Goal: Task Accomplishment & Management: Use online tool/utility

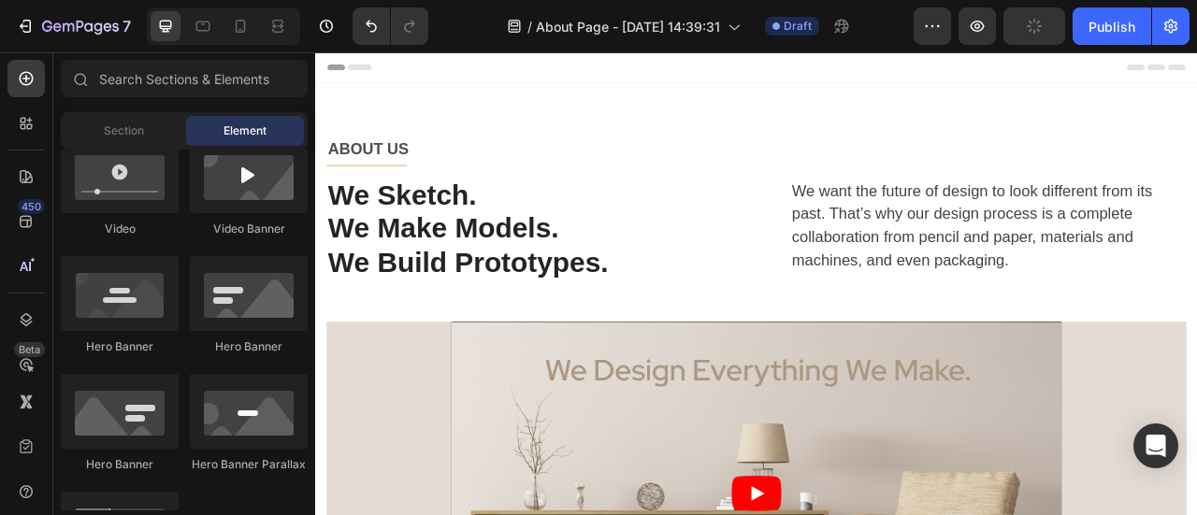
scroll to position [655, 0]
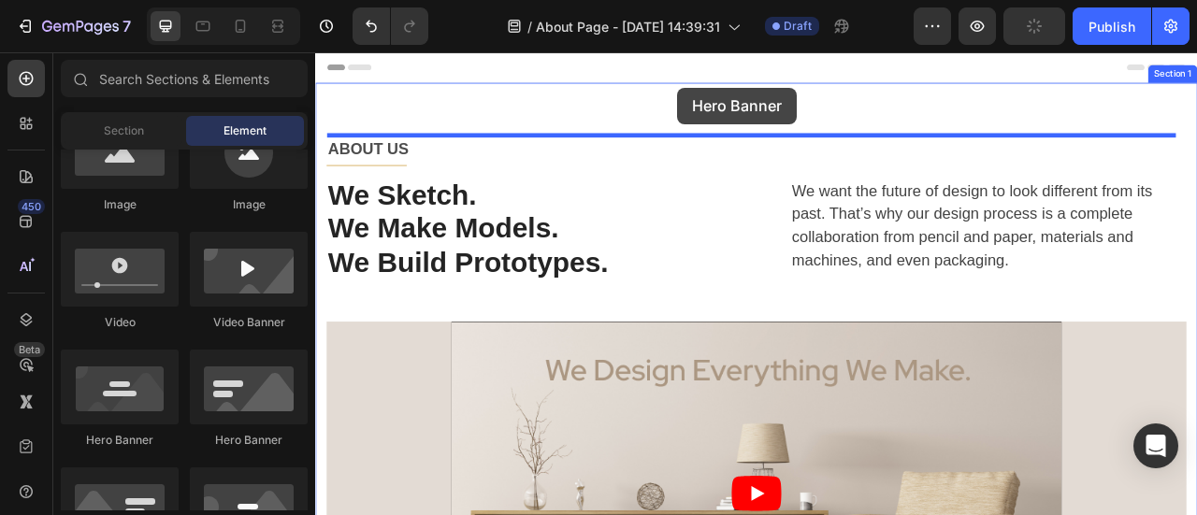
drag, startPoint x: 428, startPoint y: 455, endPoint x: 776, endPoint y: 97, distance: 499.3
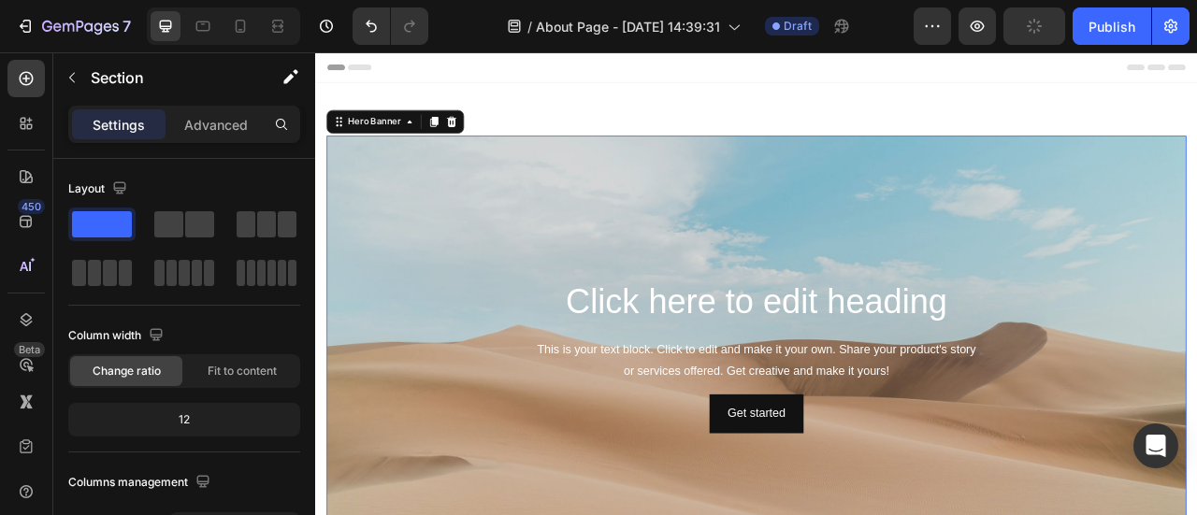
click at [421, 252] on div "Background Image" at bounding box center [876, 438] width 1094 height 561
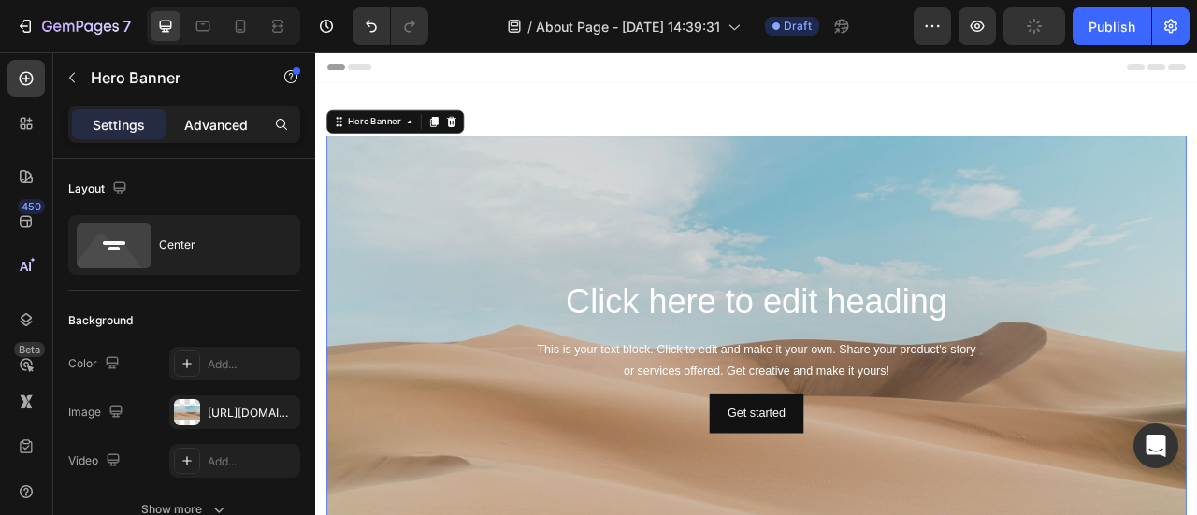
click at [228, 119] on p "Advanced" at bounding box center [216, 125] width 64 height 20
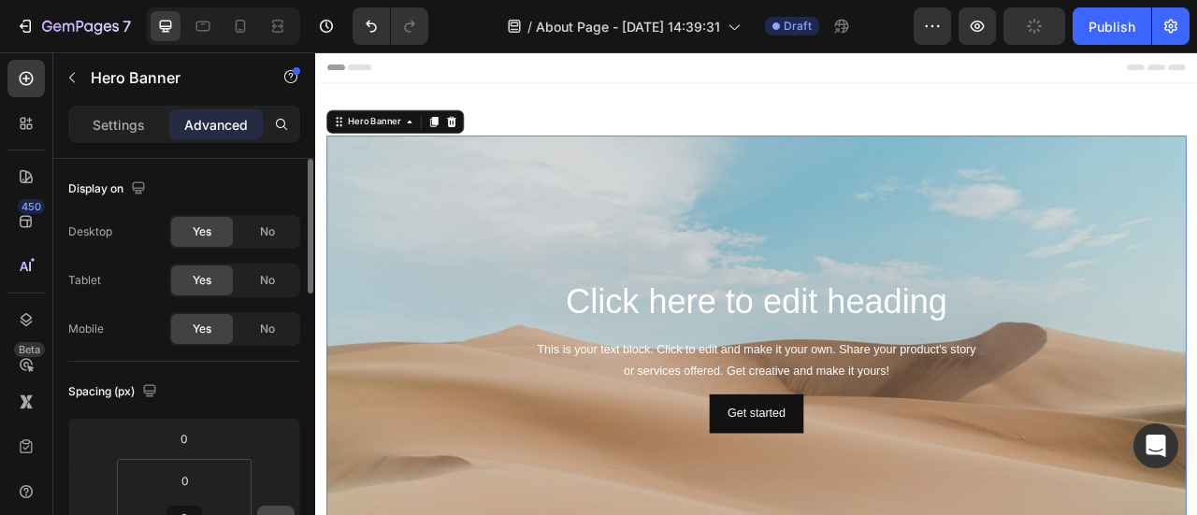
scroll to position [187, 0]
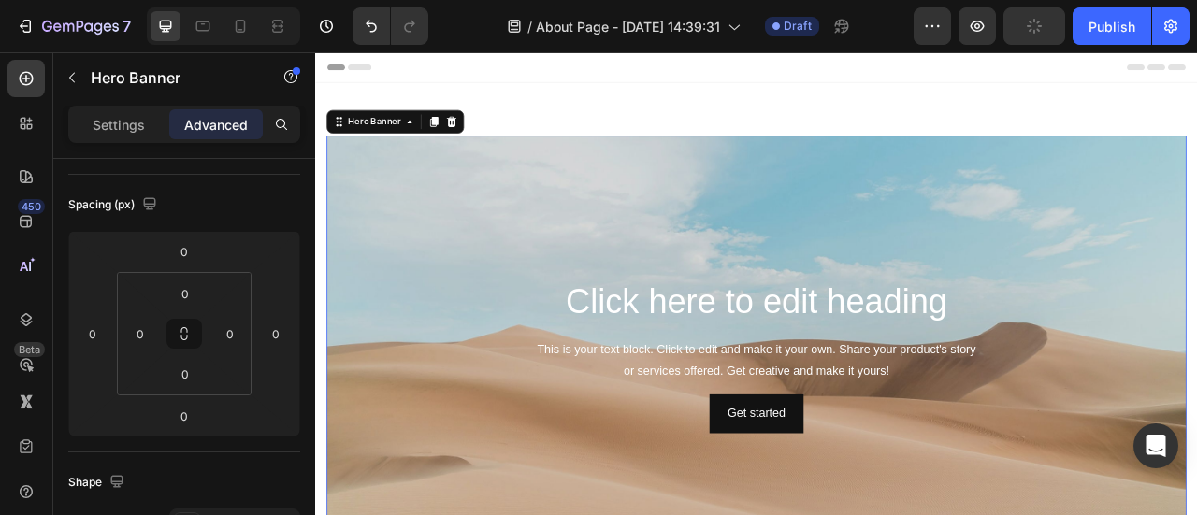
click at [126, 128] on p "Settings" at bounding box center [119, 125] width 52 height 20
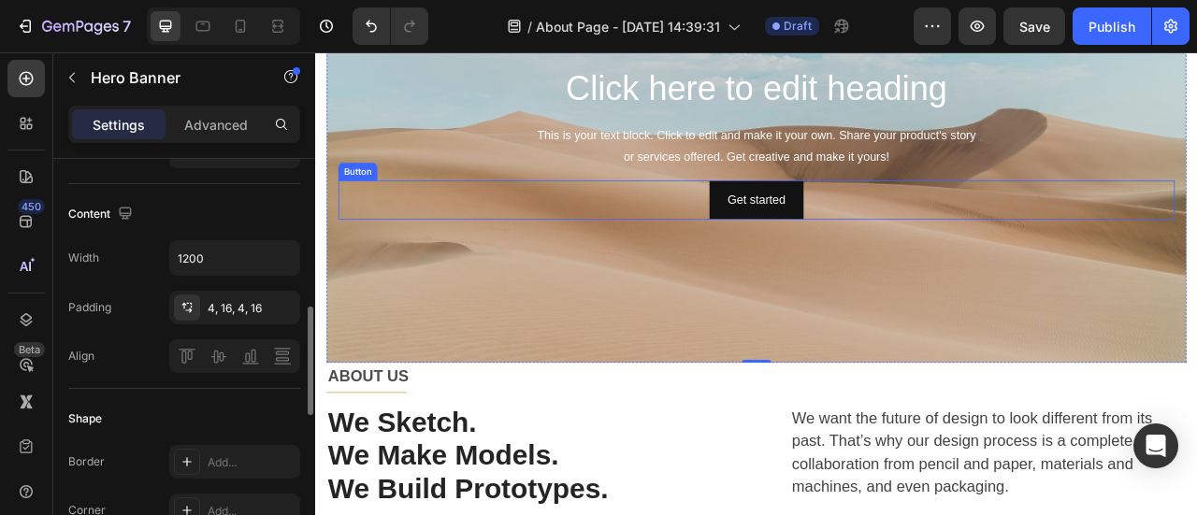
scroll to position [281, 0]
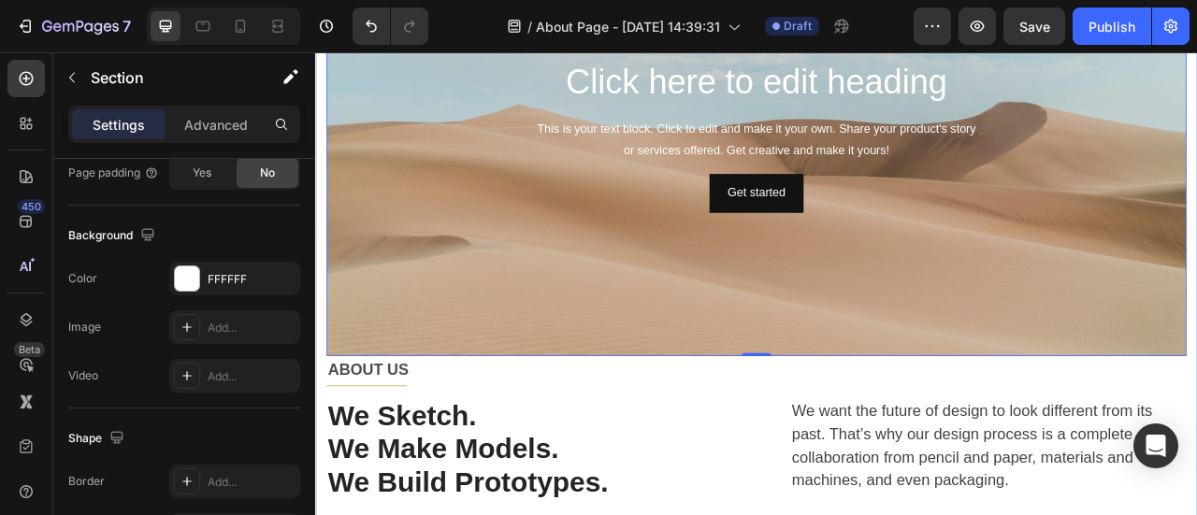
click at [318, 379] on div "Click here to edit heading Heading This is your text block. Click to edit and m…" at bounding box center [876, 494] width 1122 height 1369
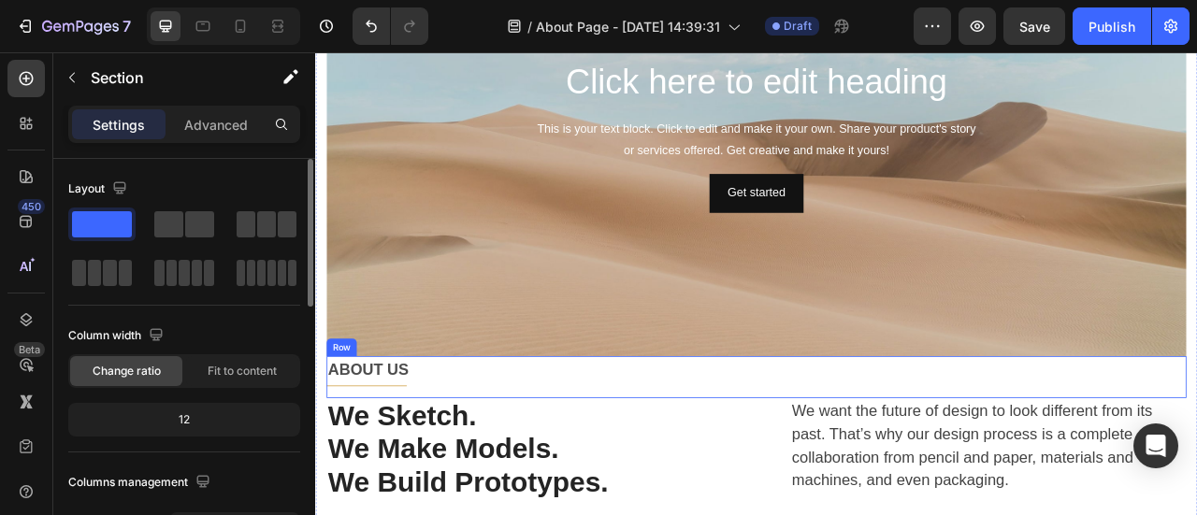
scroll to position [0, 0]
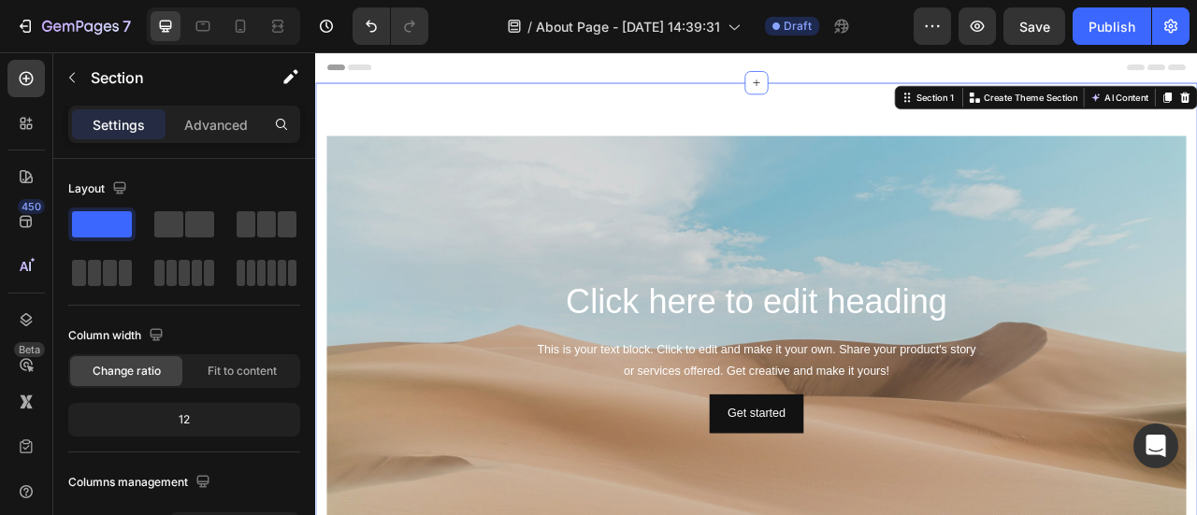
click at [209, 135] on div "Advanced" at bounding box center [216, 124] width 94 height 30
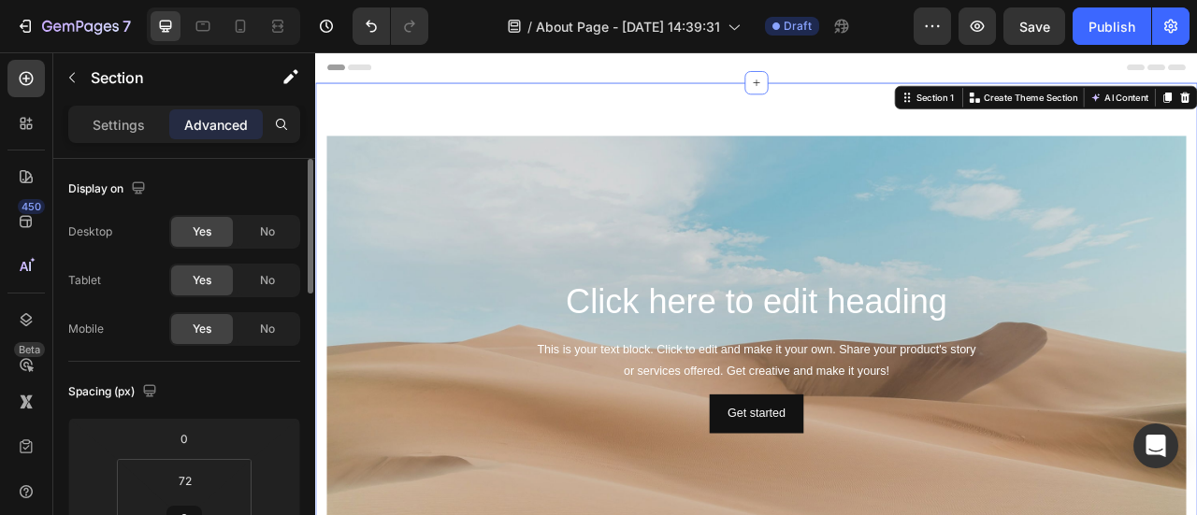
scroll to position [187, 0]
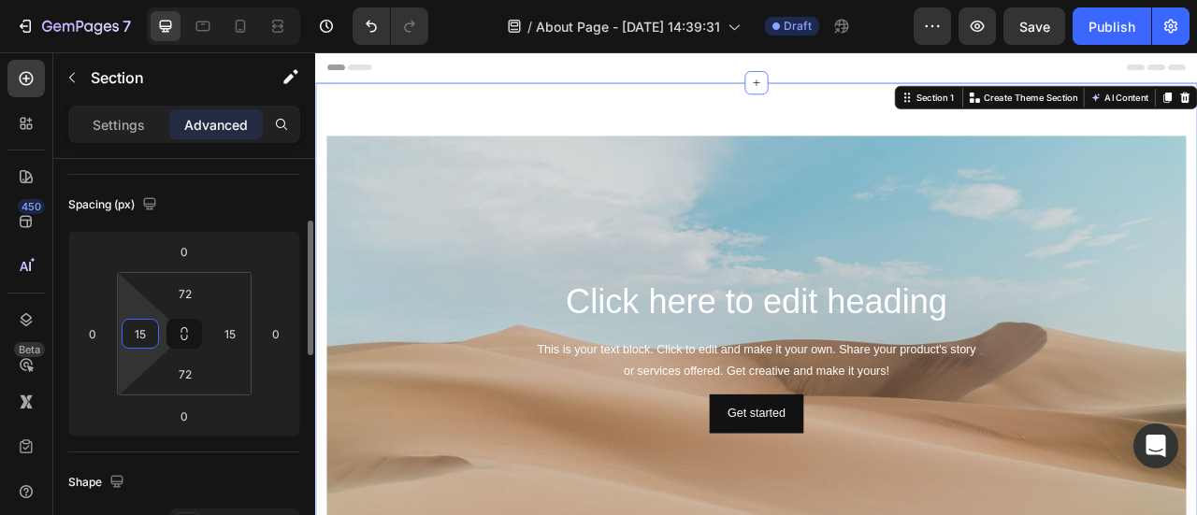
click at [147, 330] on input "15" at bounding box center [140, 334] width 28 height 28
type input "0"
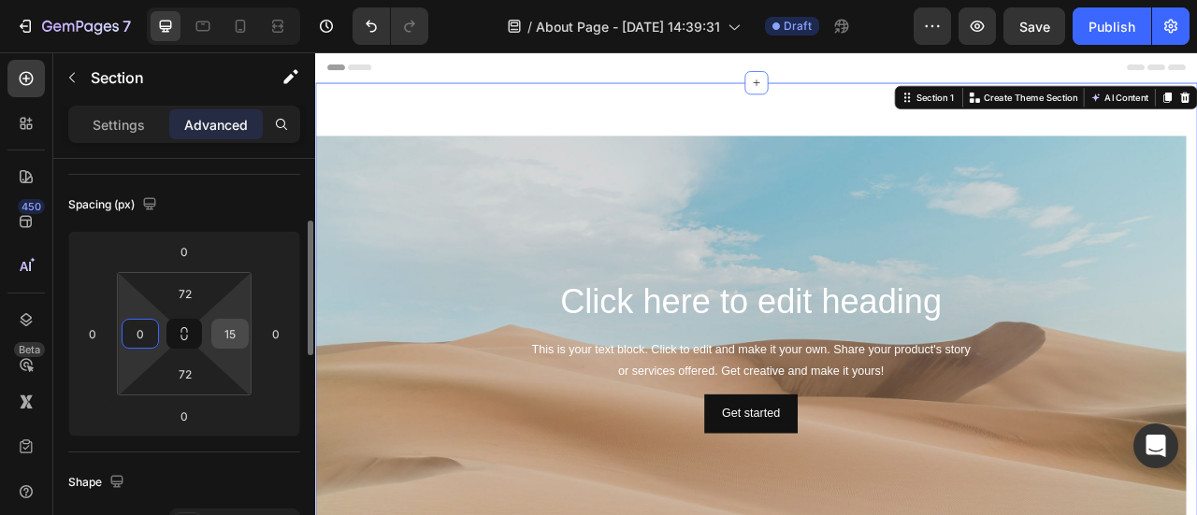
click at [231, 336] on input "15" at bounding box center [230, 334] width 28 height 28
type input "0"
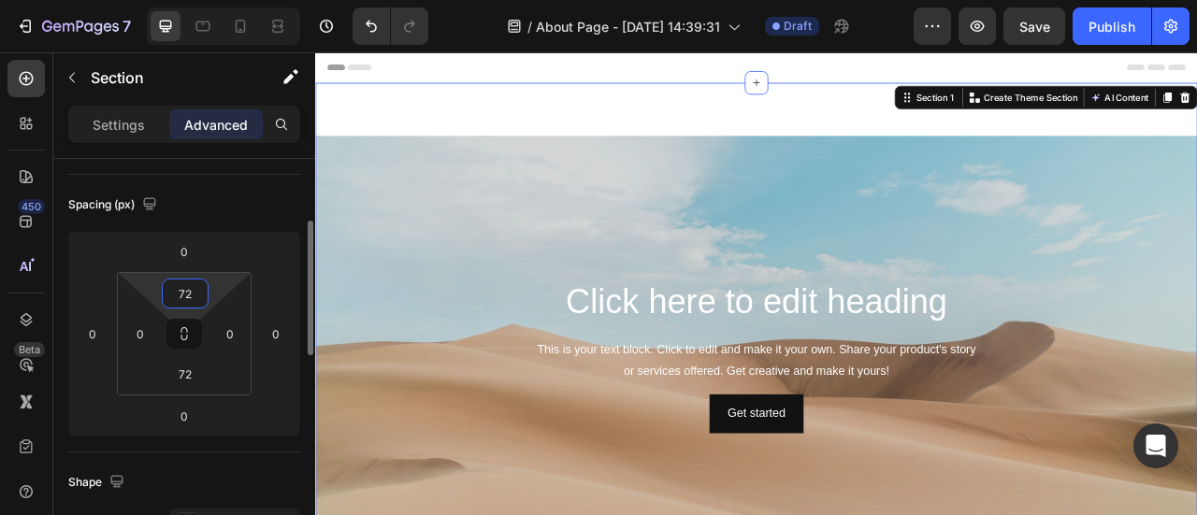
click at [192, 288] on input "72" at bounding box center [184, 294] width 37 height 28
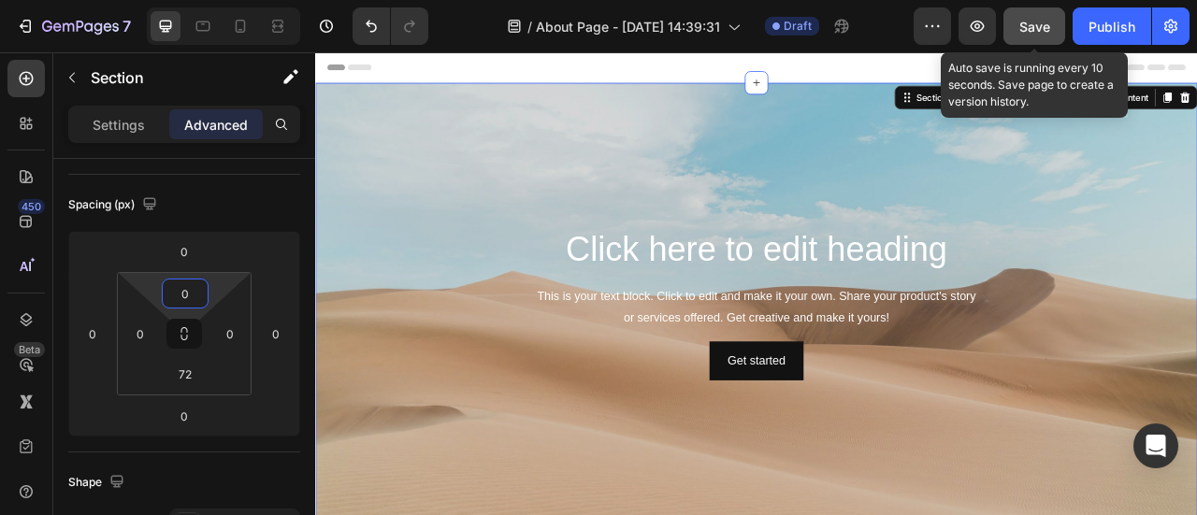
type input "0"
click at [1032, 22] on span "Save" at bounding box center [1034, 27] width 31 height 16
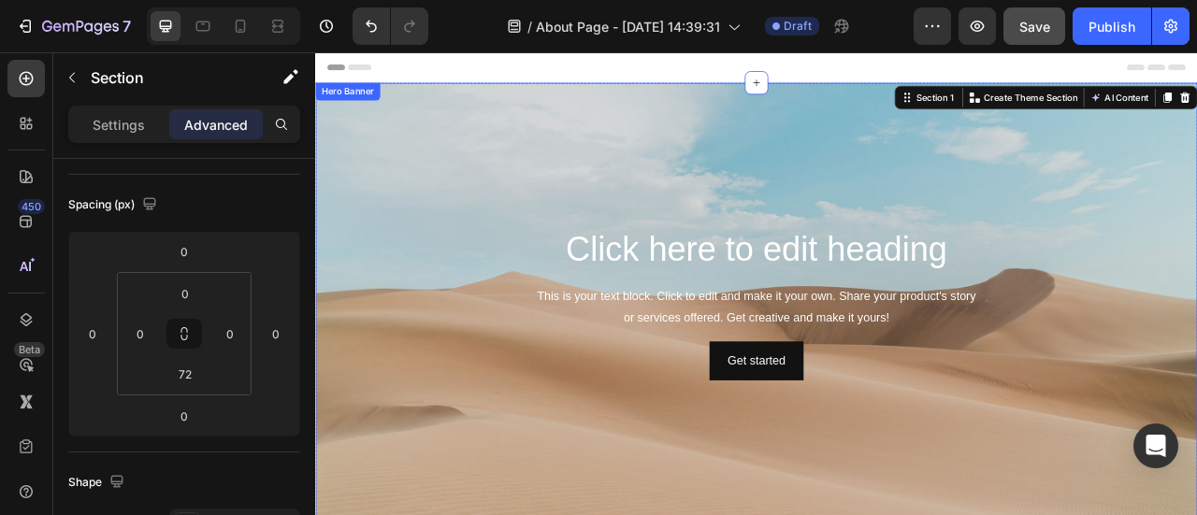
click at [567, 154] on div "Background Image" at bounding box center [876, 371] width 1122 height 561
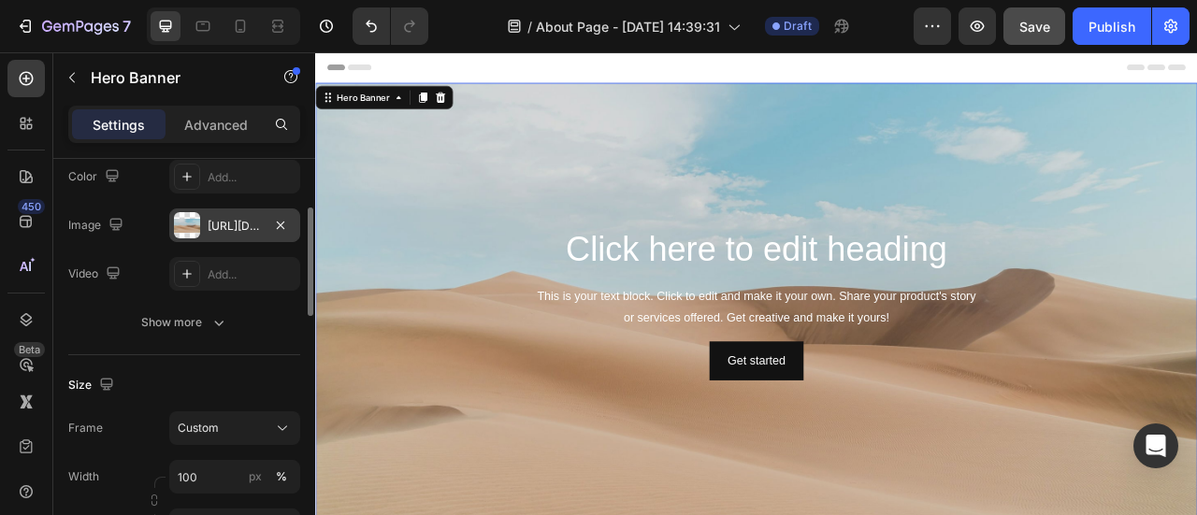
scroll to position [94, 0]
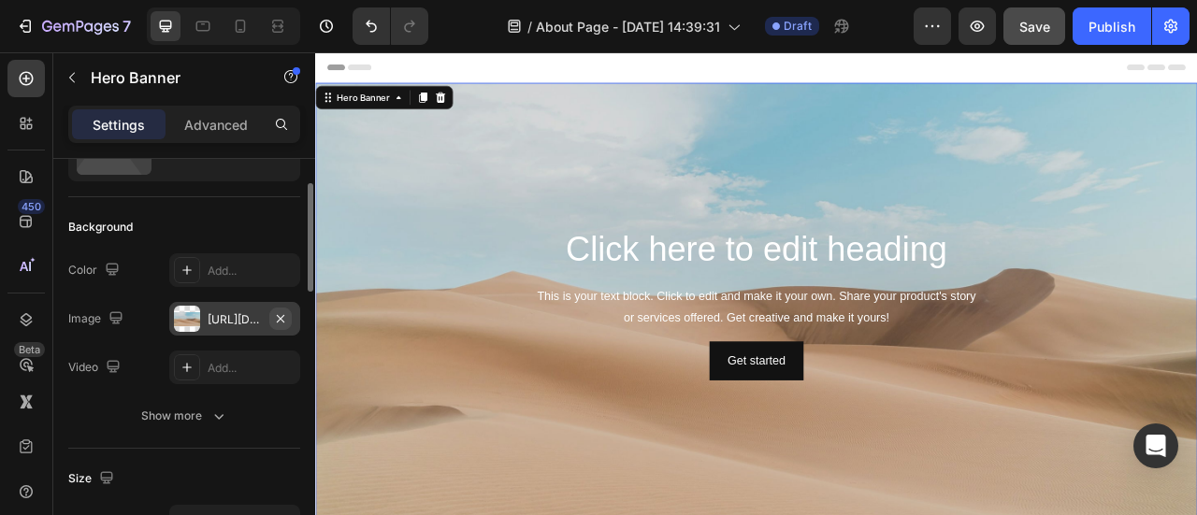
click at [283, 322] on icon "button" at bounding box center [280, 318] width 15 height 15
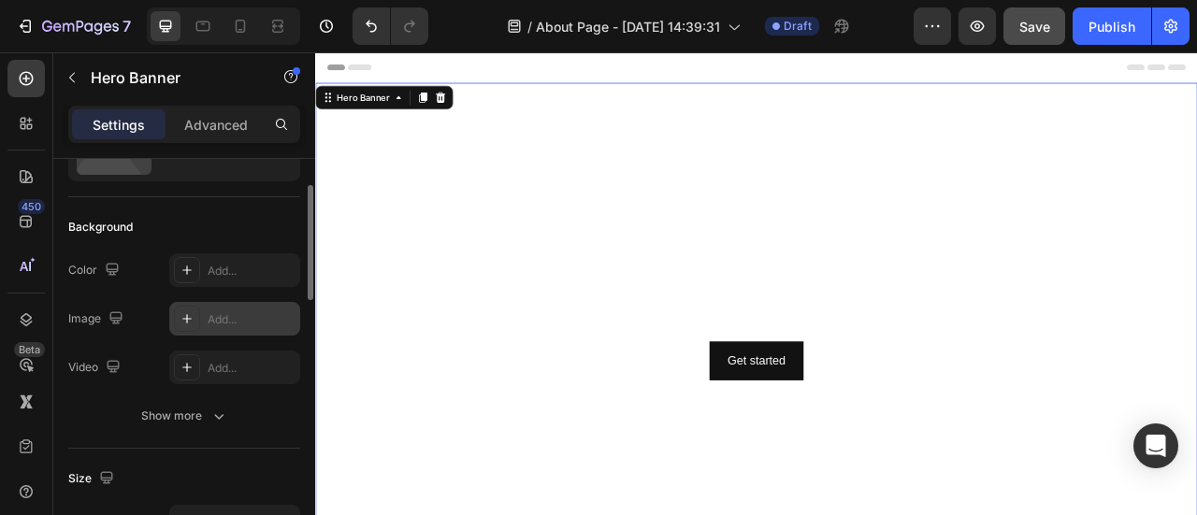
click at [208, 316] on div "Add..." at bounding box center [252, 319] width 88 height 17
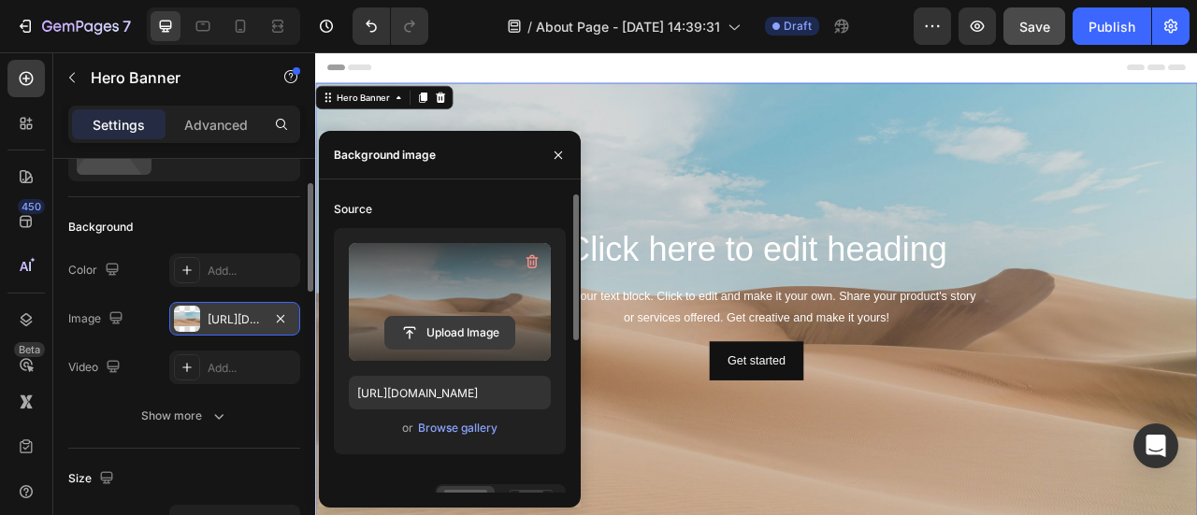
click at [456, 335] on input "file" at bounding box center [449, 333] width 129 height 32
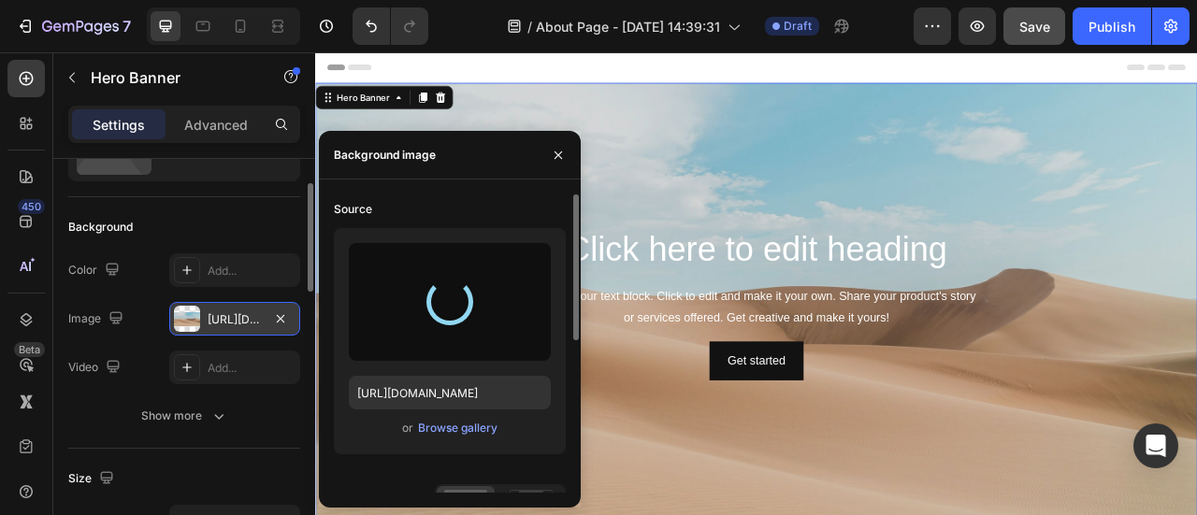
type input "[URL][DOMAIN_NAME]"
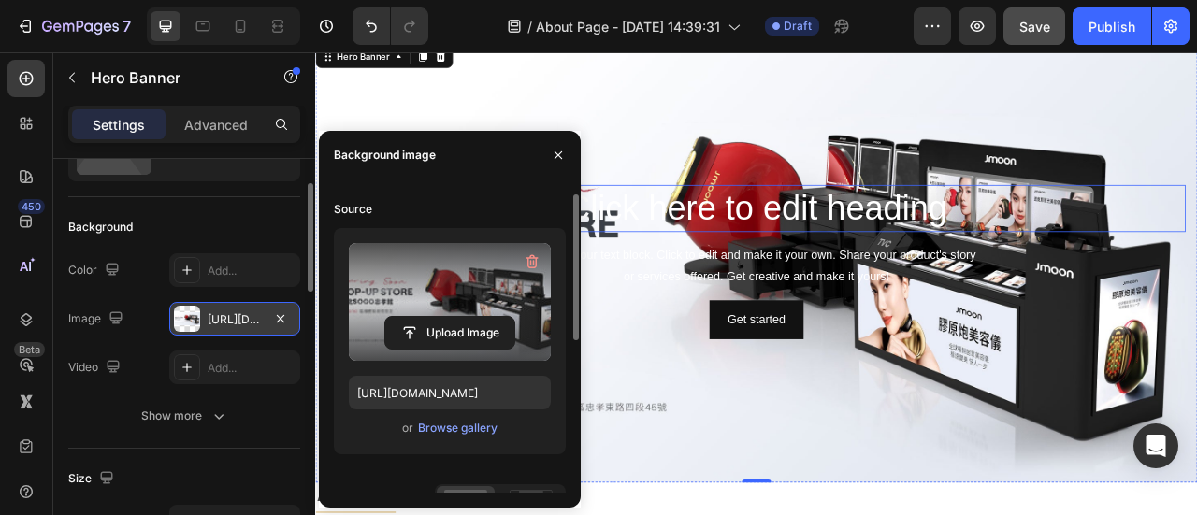
scroll to position [187, 0]
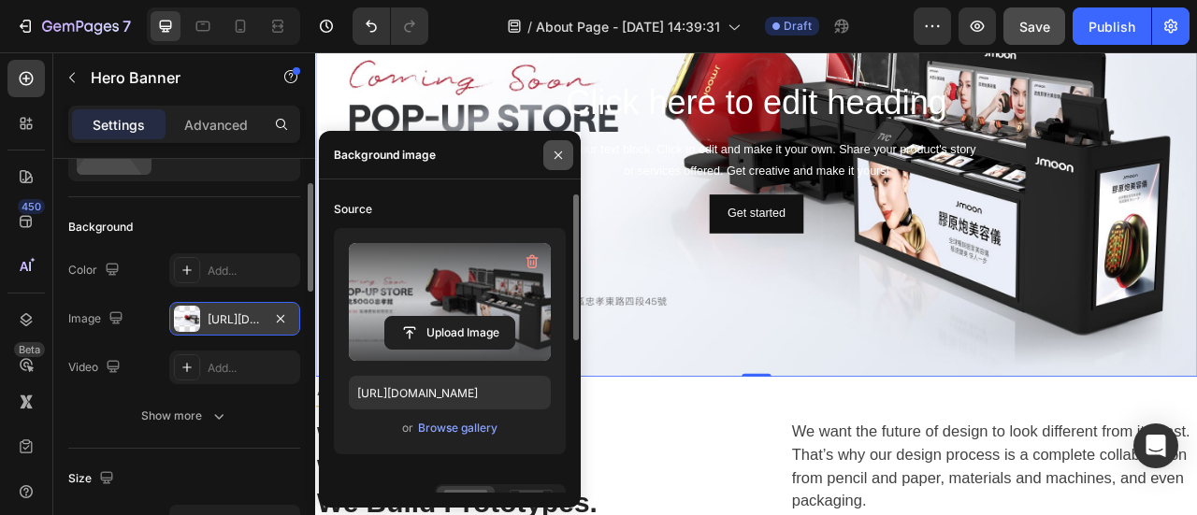
drag, startPoint x: 561, startPoint y: 154, endPoint x: 474, endPoint y: 22, distance: 158.0
click at [561, 154] on icon "button" at bounding box center [558, 155] width 15 height 15
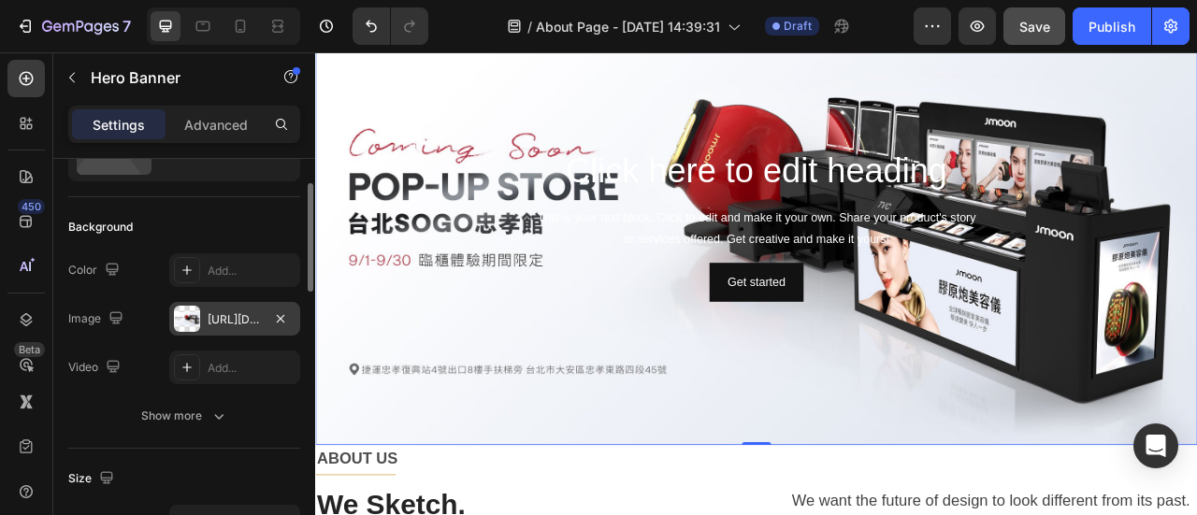
scroll to position [0, 0]
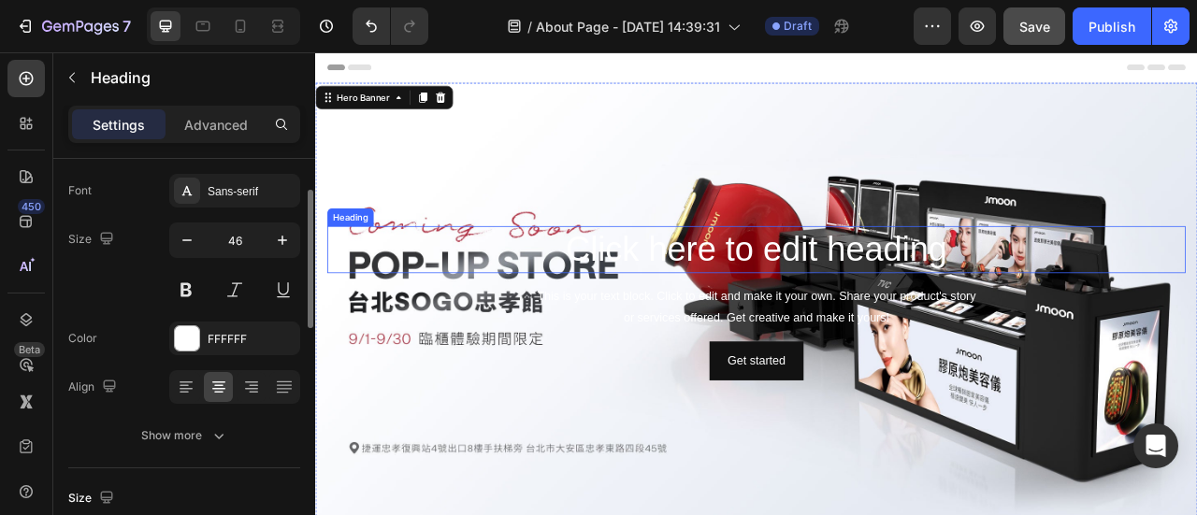
click at [781, 296] on h2 "Click here to edit heading" at bounding box center [876, 303] width 1092 height 60
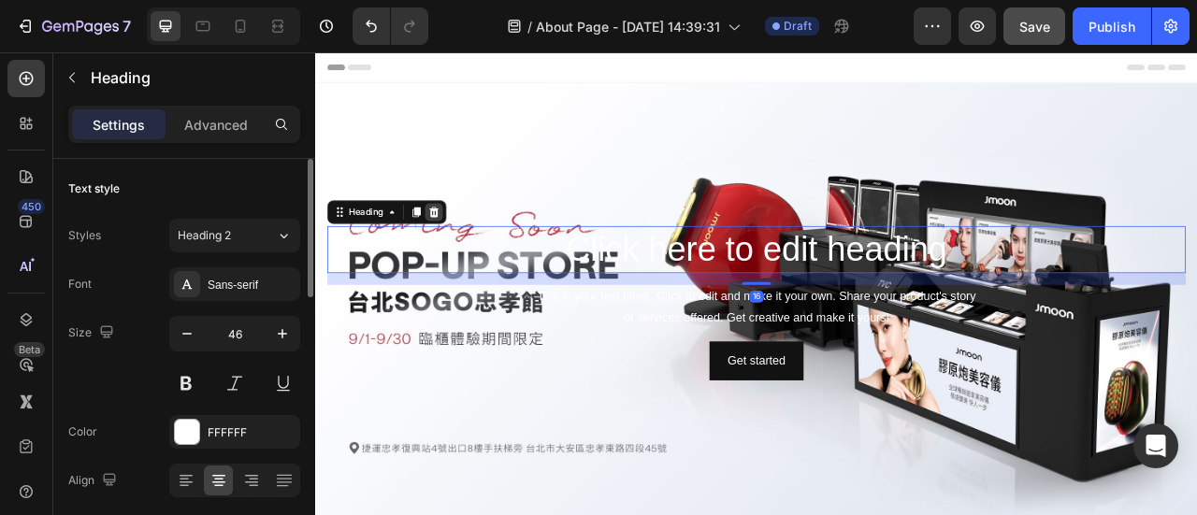
click at [471, 254] on icon at bounding box center [465, 255] width 15 height 15
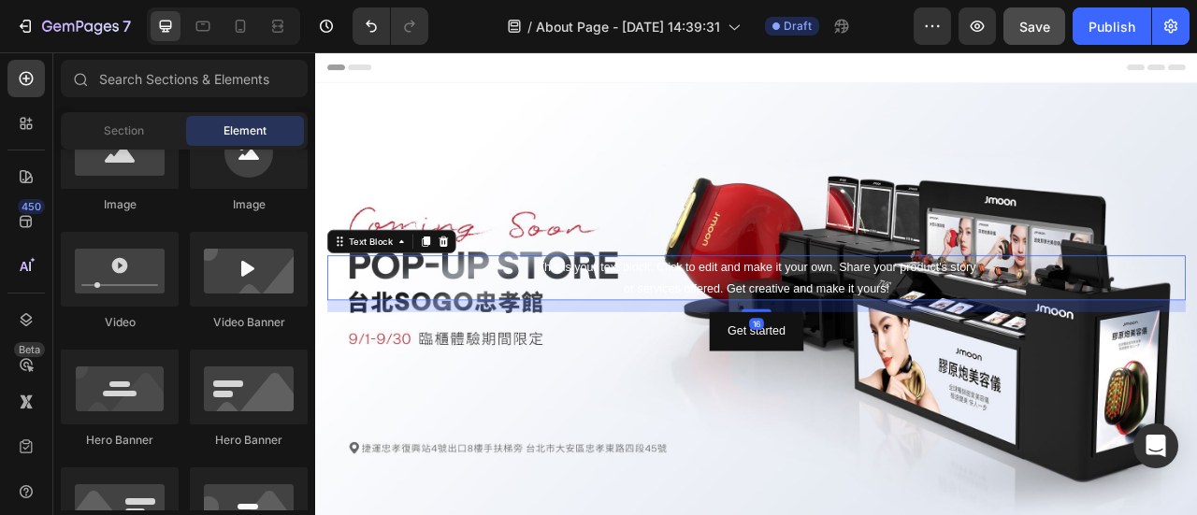
click at [887, 342] on div "This is your text block. Click to edit and make it your own. Share your product…" at bounding box center [876, 339] width 1092 height 58
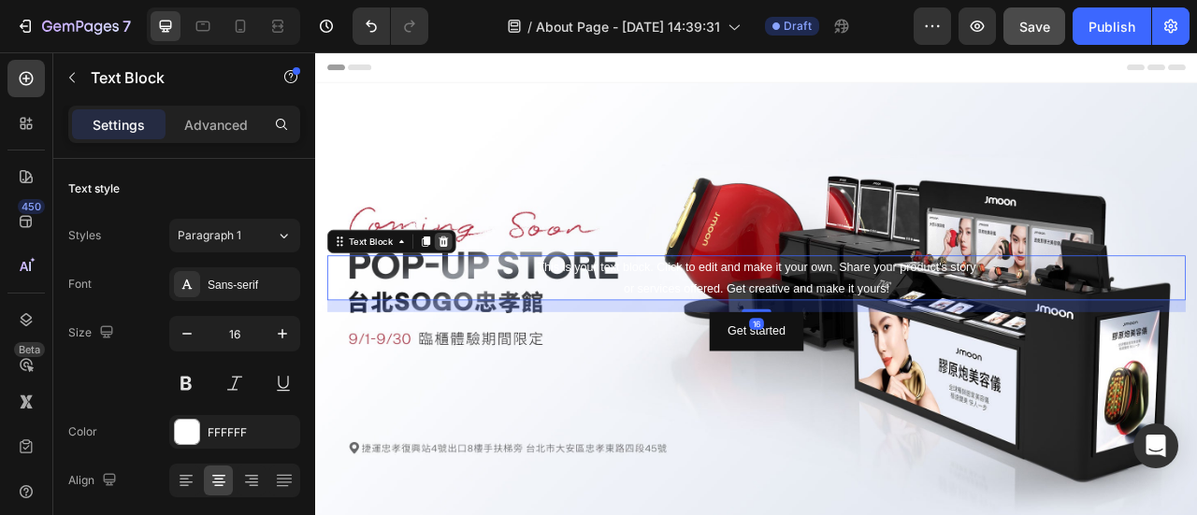
click at [484, 293] on div at bounding box center [478, 292] width 22 height 22
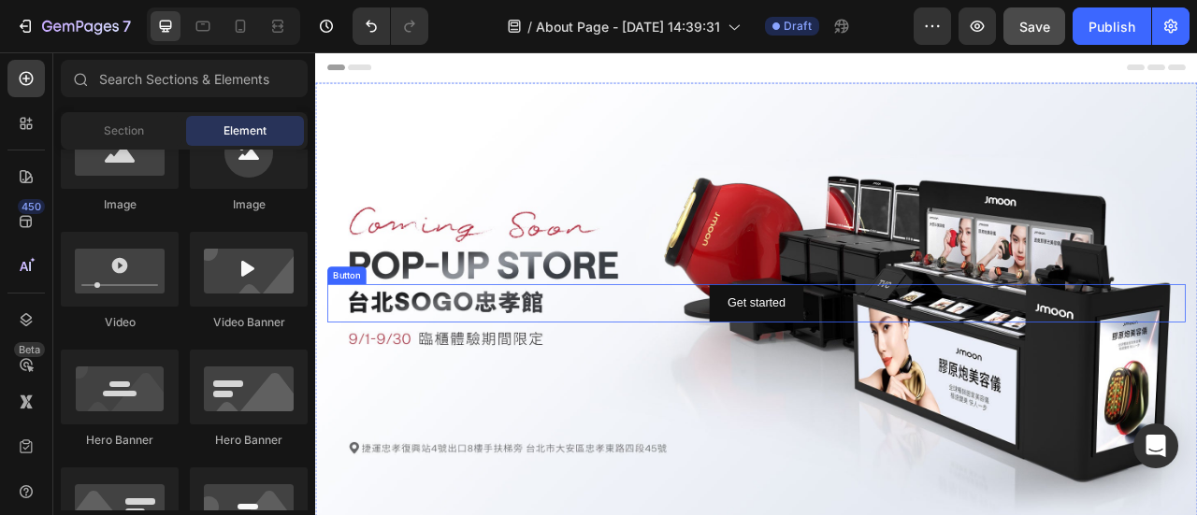
click at [689, 382] on div "Get started Button" at bounding box center [876, 372] width 1092 height 50
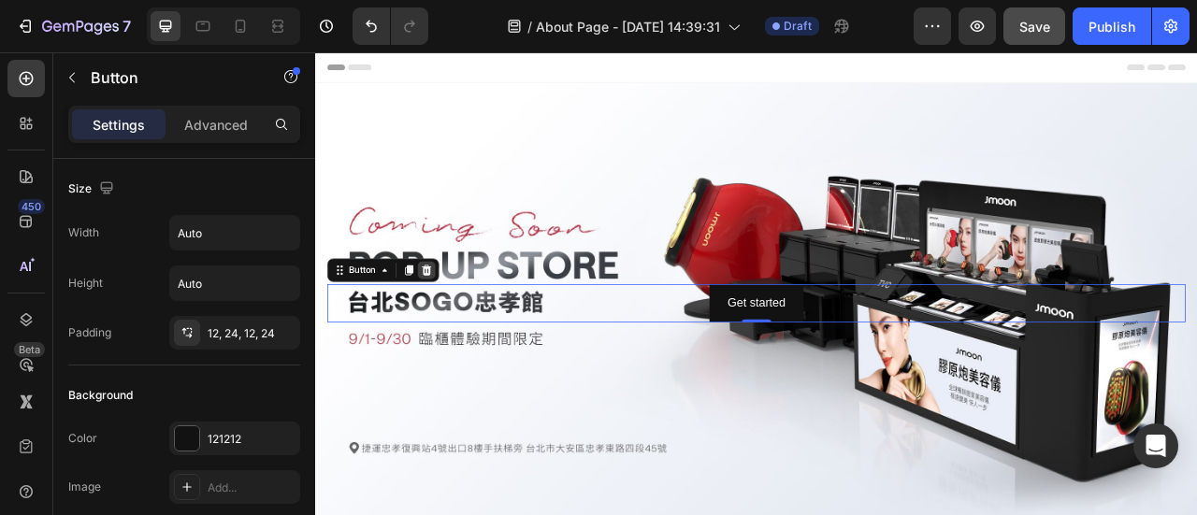
click at [458, 329] on icon at bounding box center [456, 329] width 15 height 15
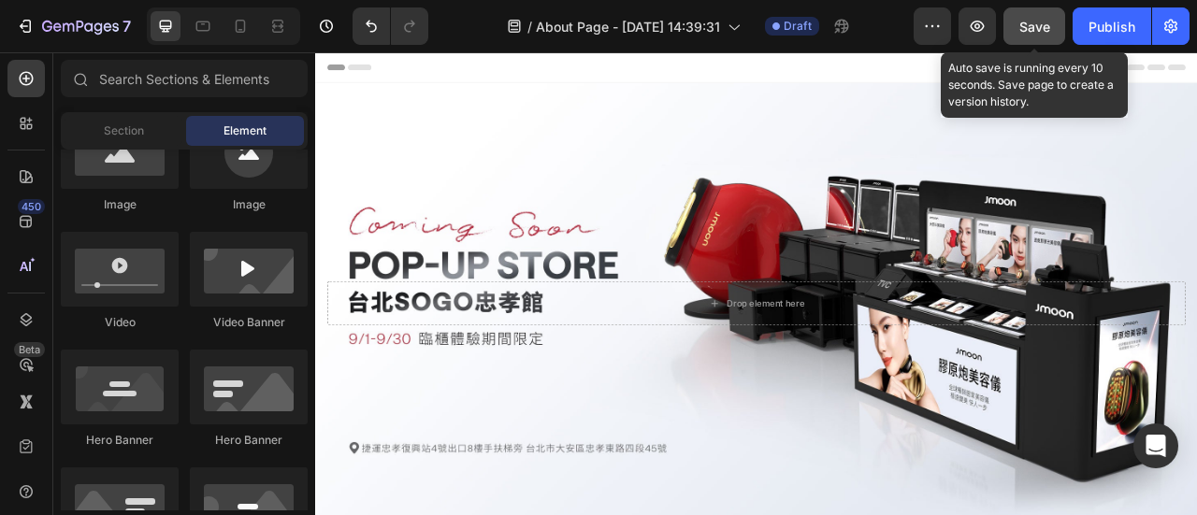
click at [1027, 37] on button "Save" at bounding box center [1034, 25] width 62 height 37
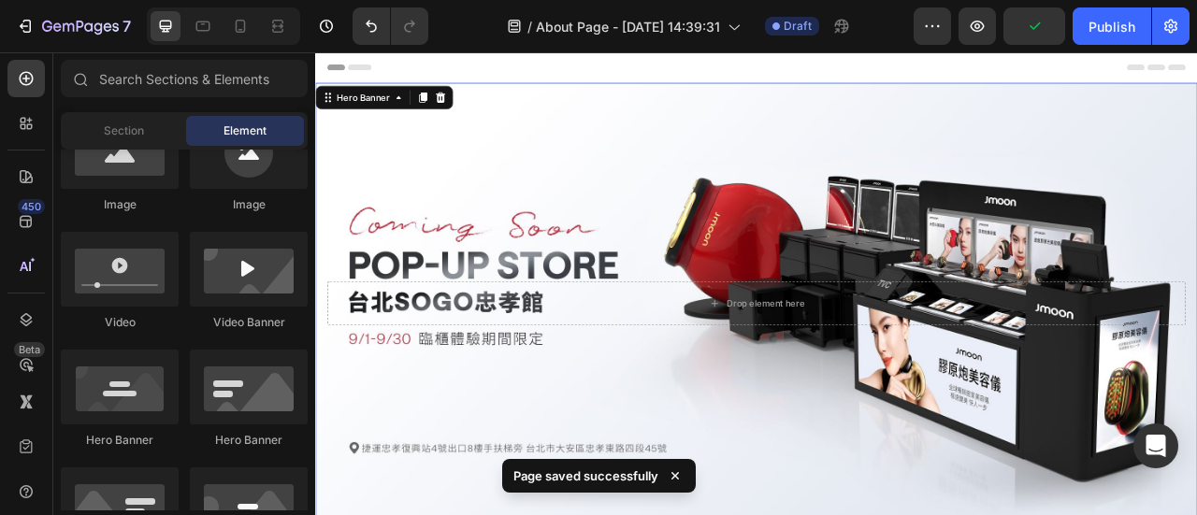
click at [535, 225] on div "Background Image" at bounding box center [876, 371] width 1122 height 561
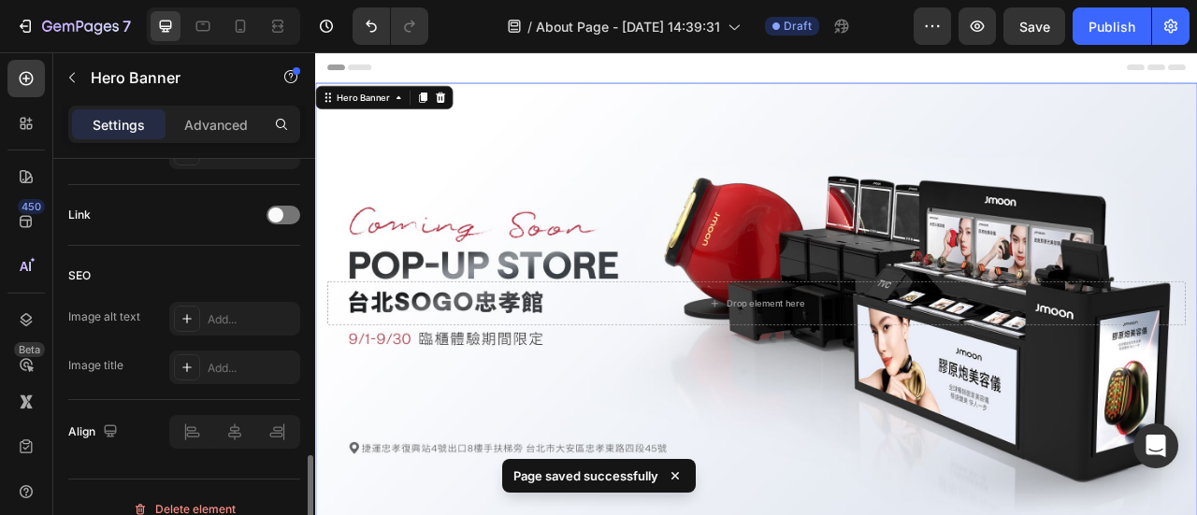
scroll to position [1142, 0]
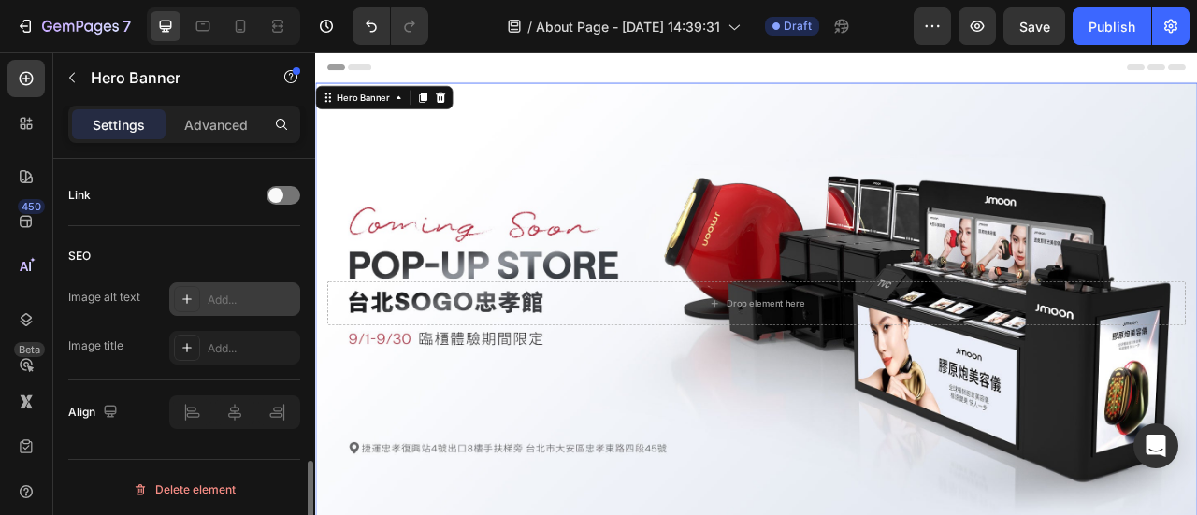
click at [247, 292] on div "Add..." at bounding box center [252, 300] width 88 height 17
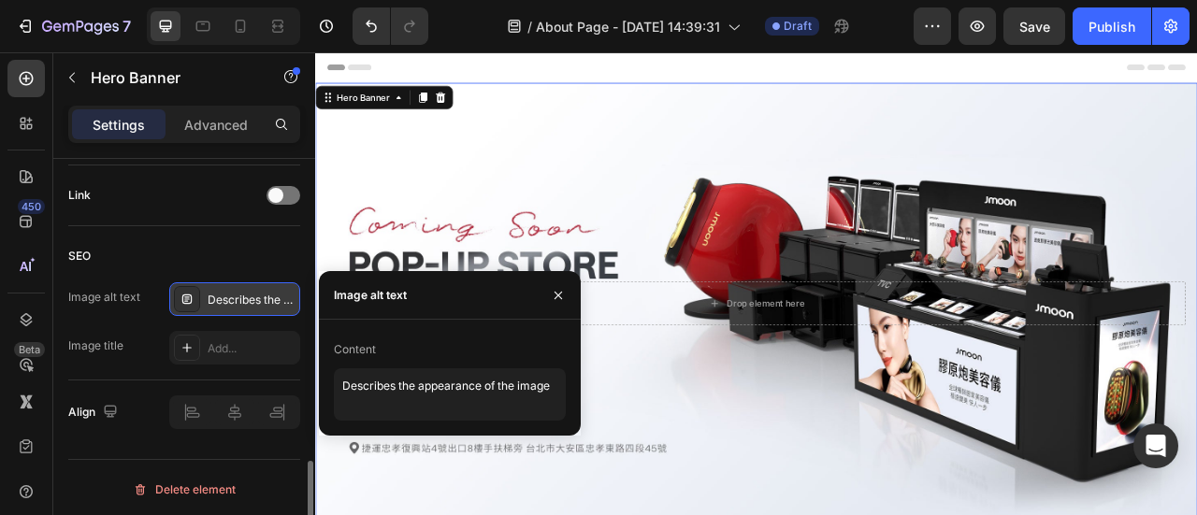
click at [380, 347] on div "Content" at bounding box center [450, 350] width 232 height 30
click at [361, 349] on div "Content" at bounding box center [355, 349] width 42 height 17
click at [363, 349] on div "Content" at bounding box center [355, 349] width 42 height 17
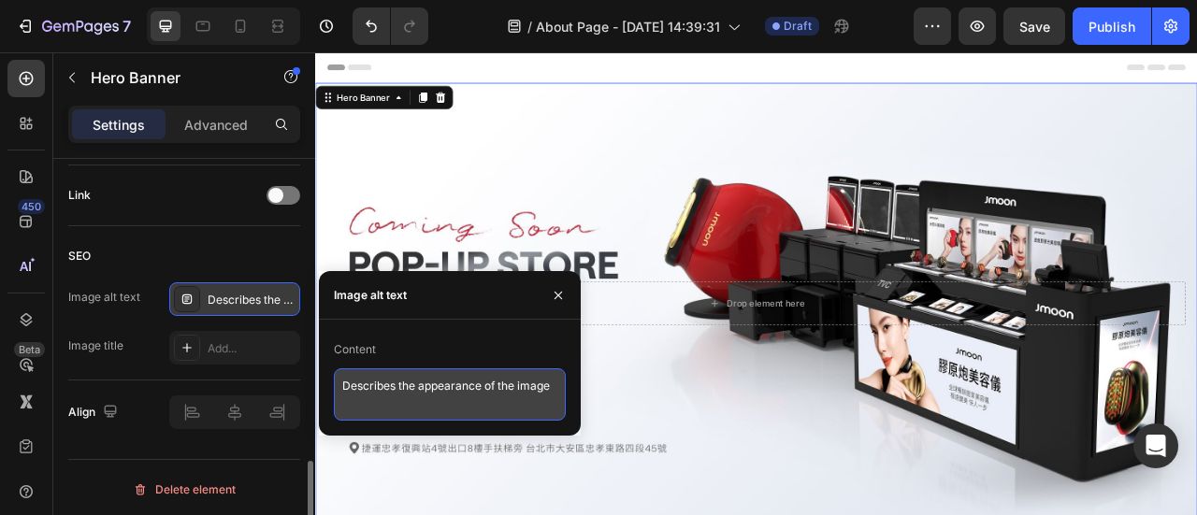
click at [395, 388] on textarea "Describes the appearance of the image" at bounding box center [450, 394] width 232 height 52
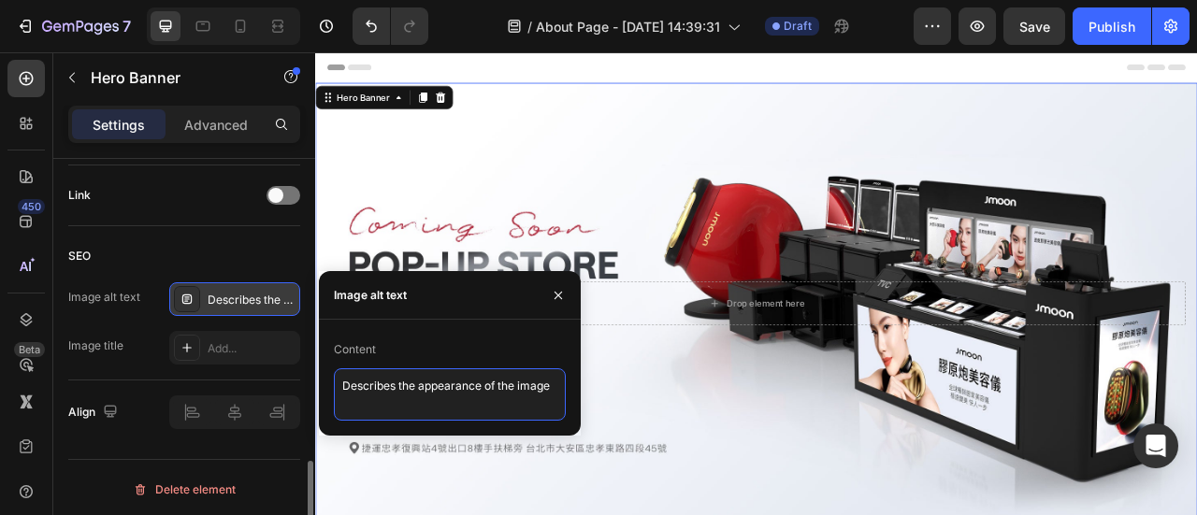
drag, startPoint x: 655, startPoint y: 439, endPoint x: 741, endPoint y: 473, distance: 92.7
paste textarea "美容儀"
paste textarea "線[GEOGRAPHIC_DATA]"
type textarea "Jmoon美容儀線[GEOGRAPHIC_DATA]"
click at [284, 463] on div "Delete element" at bounding box center [184, 489] width 232 height 61
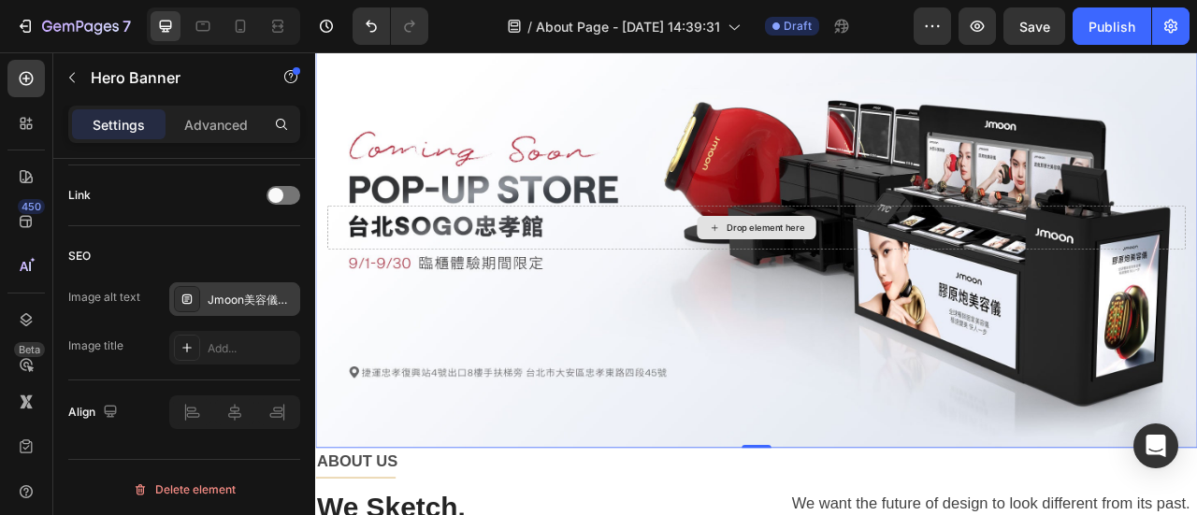
scroll to position [0, 0]
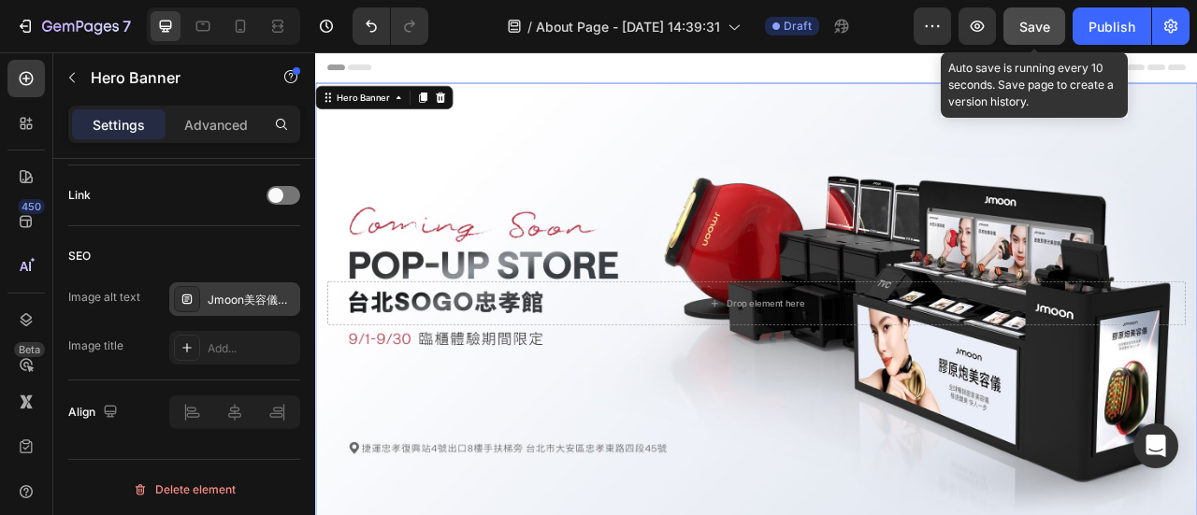
click at [1027, 37] on button "Save" at bounding box center [1034, 25] width 62 height 37
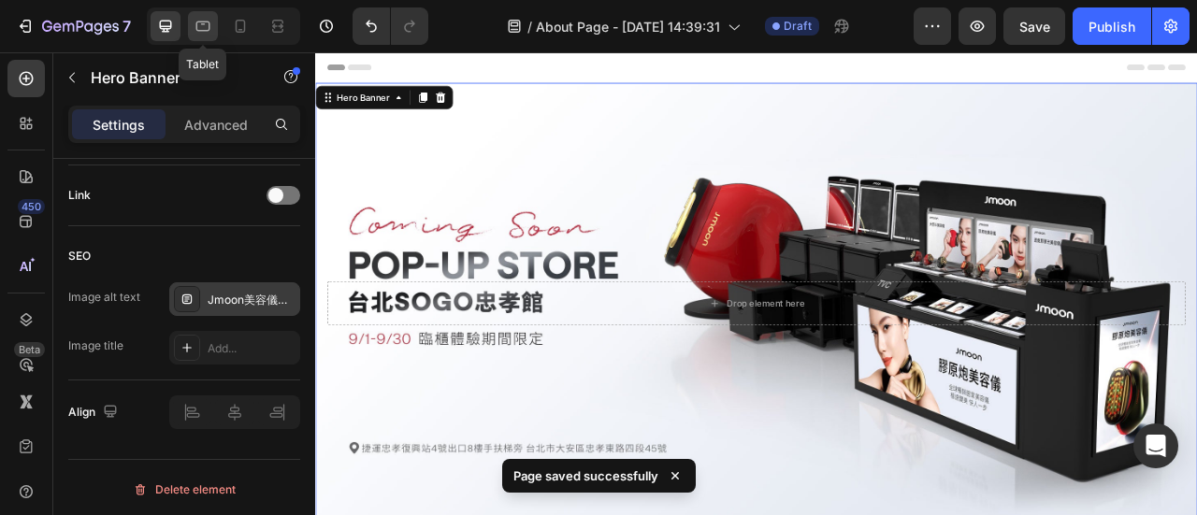
click at [204, 28] on icon at bounding box center [203, 26] width 19 height 19
type input "100%"
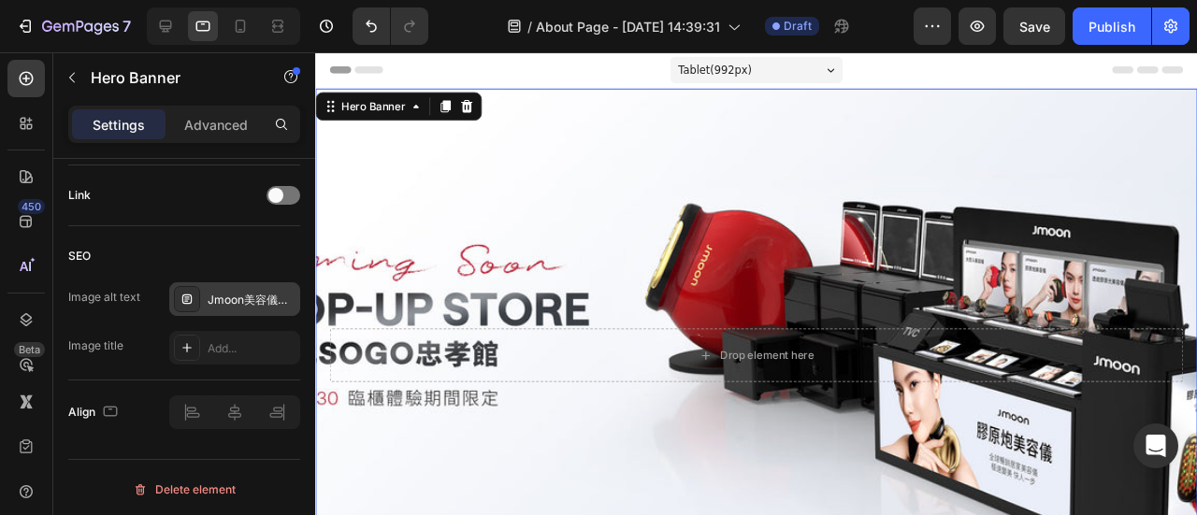
click at [669, 207] on div "Background Image" at bounding box center [779, 371] width 928 height 561
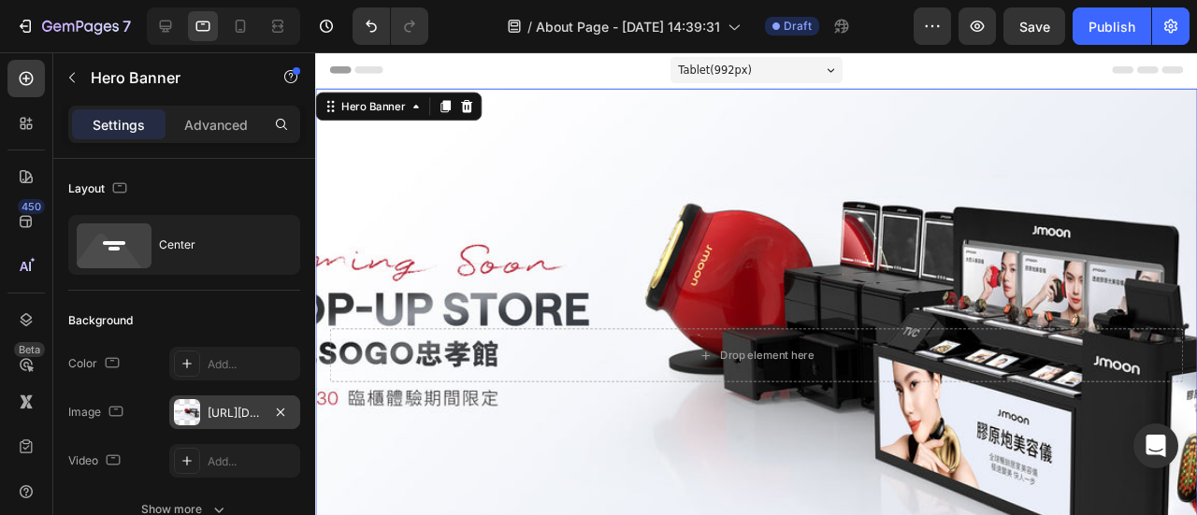
click at [243, 408] on div "[URL][DOMAIN_NAME]" at bounding box center [235, 413] width 54 height 17
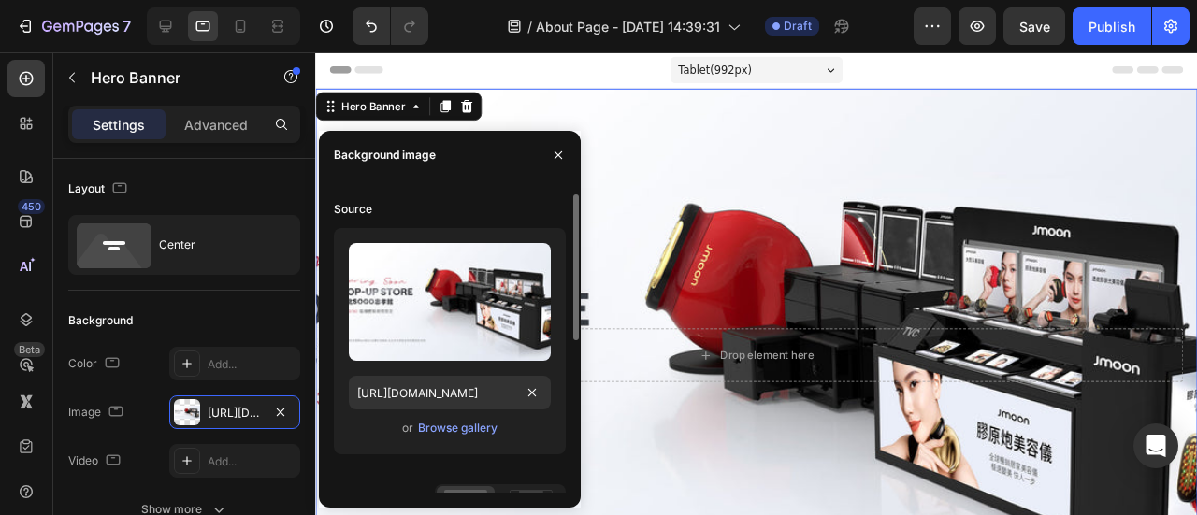
scroll to position [281, 0]
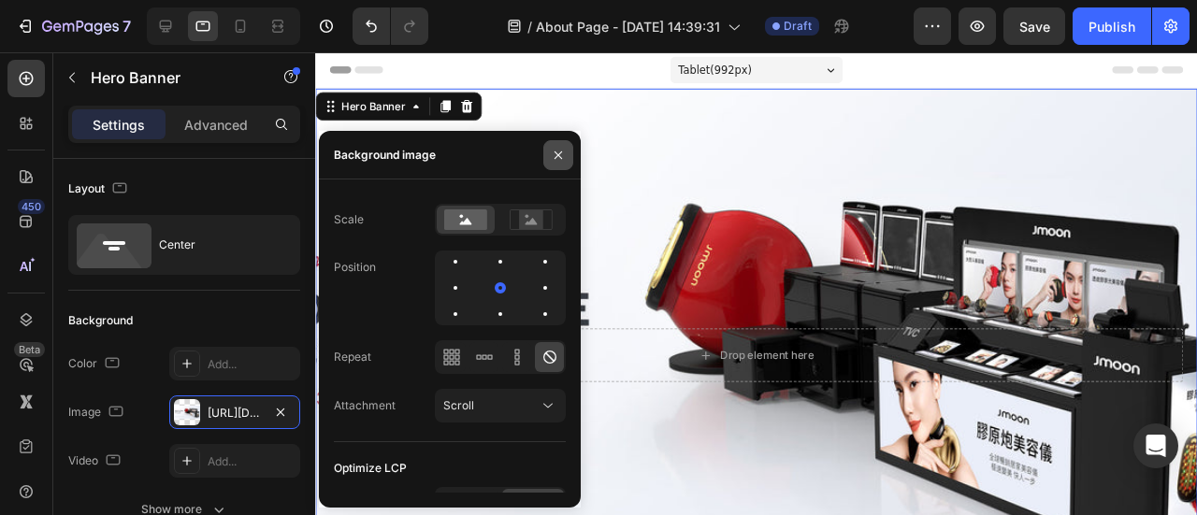
drag, startPoint x: 556, startPoint y: 151, endPoint x: 174, endPoint y: 65, distance: 391.1
click at [556, 151] on icon "button" at bounding box center [558, 155] width 15 height 15
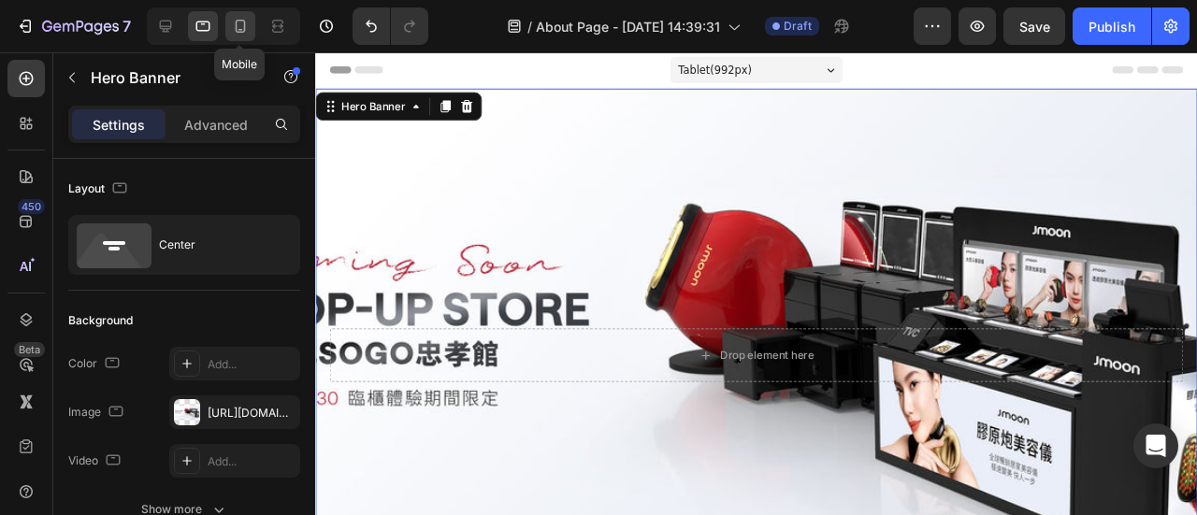
click at [239, 23] on icon at bounding box center [240, 26] width 19 height 19
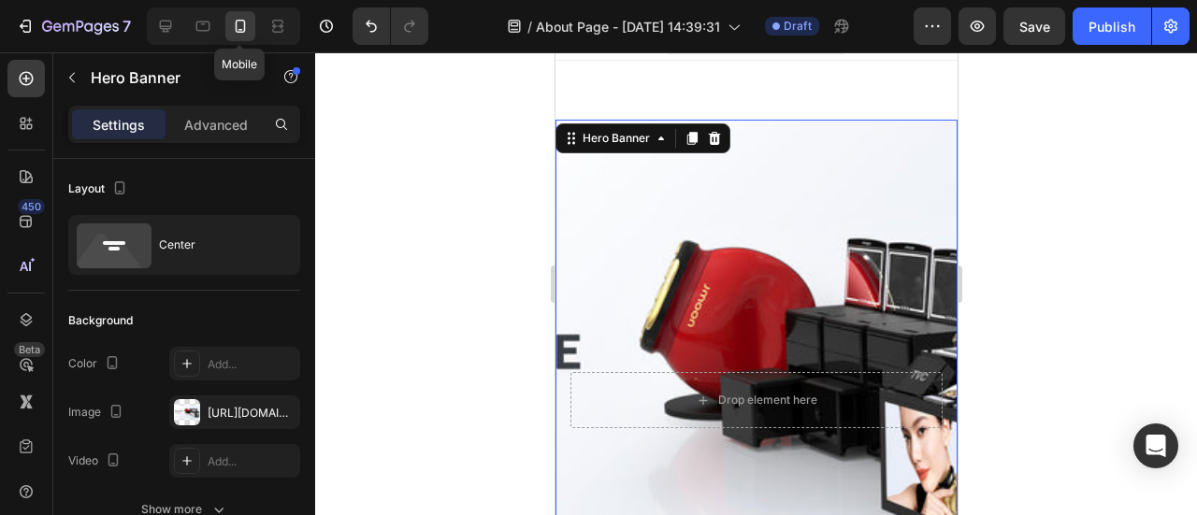
scroll to position [32, 0]
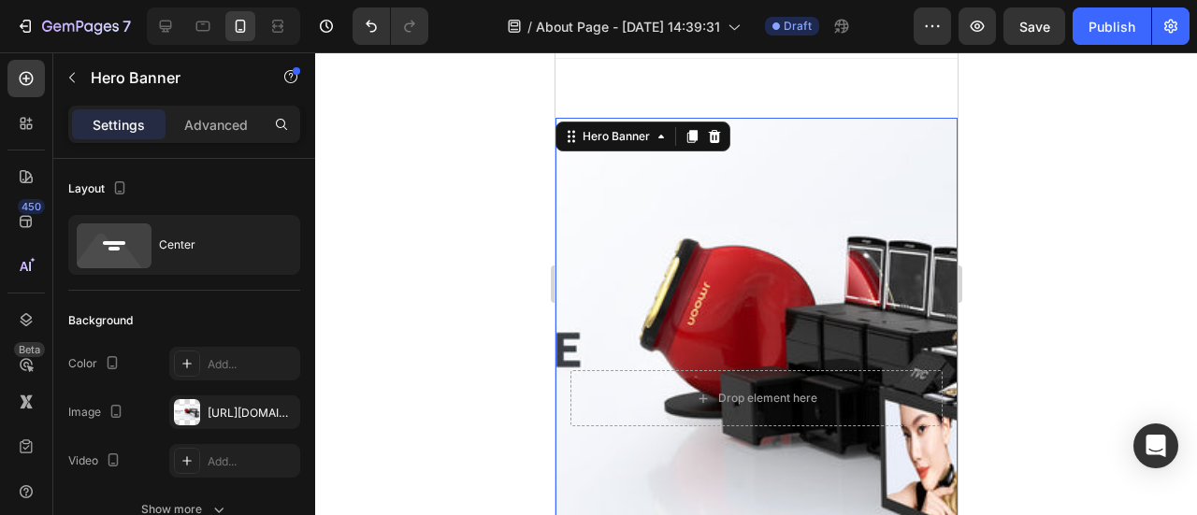
click at [815, 227] on div "Background Image" at bounding box center [756, 398] width 402 height 561
click at [224, 409] on div "[URL][DOMAIN_NAME]" at bounding box center [235, 413] width 54 height 17
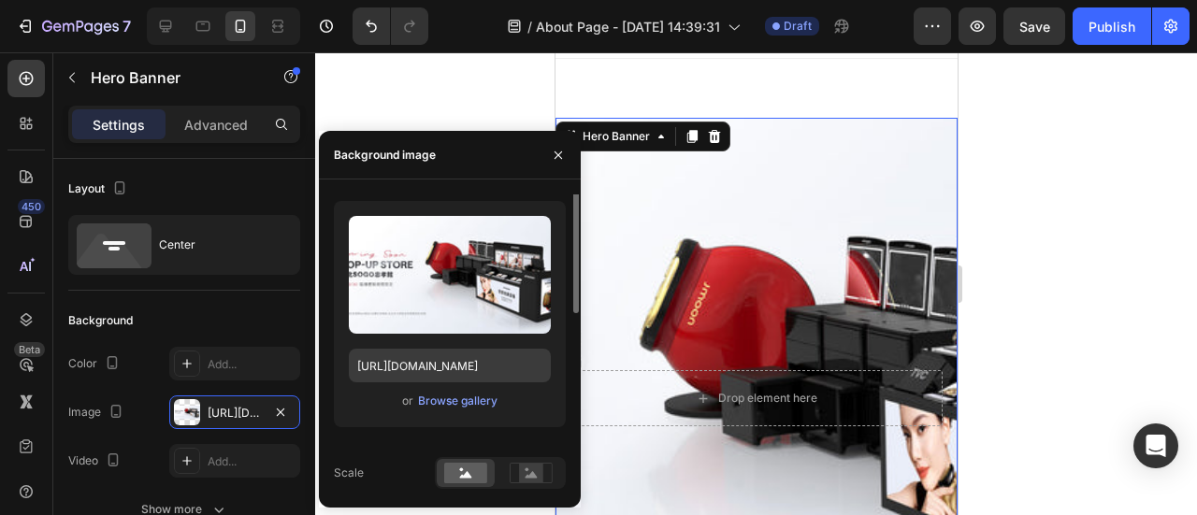
scroll to position [0, 0]
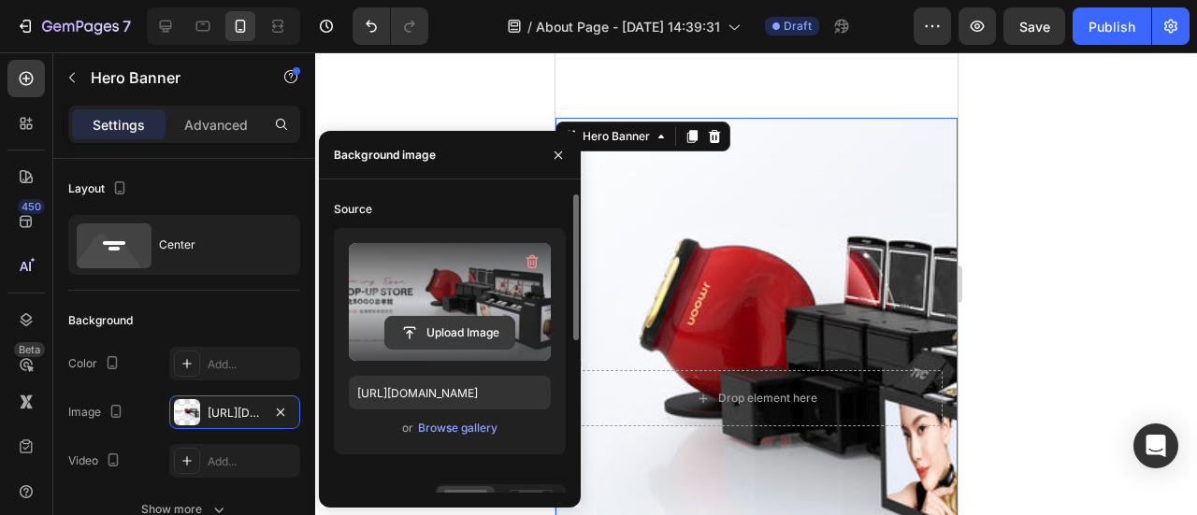
click at [454, 338] on input "file" at bounding box center [449, 333] width 129 height 32
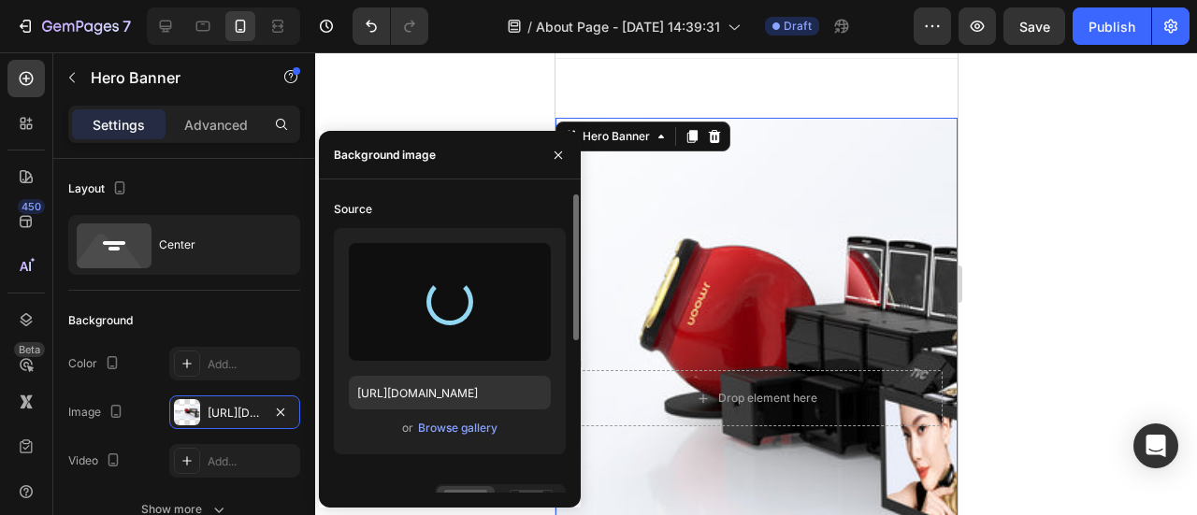
type input "[URL][DOMAIN_NAME]"
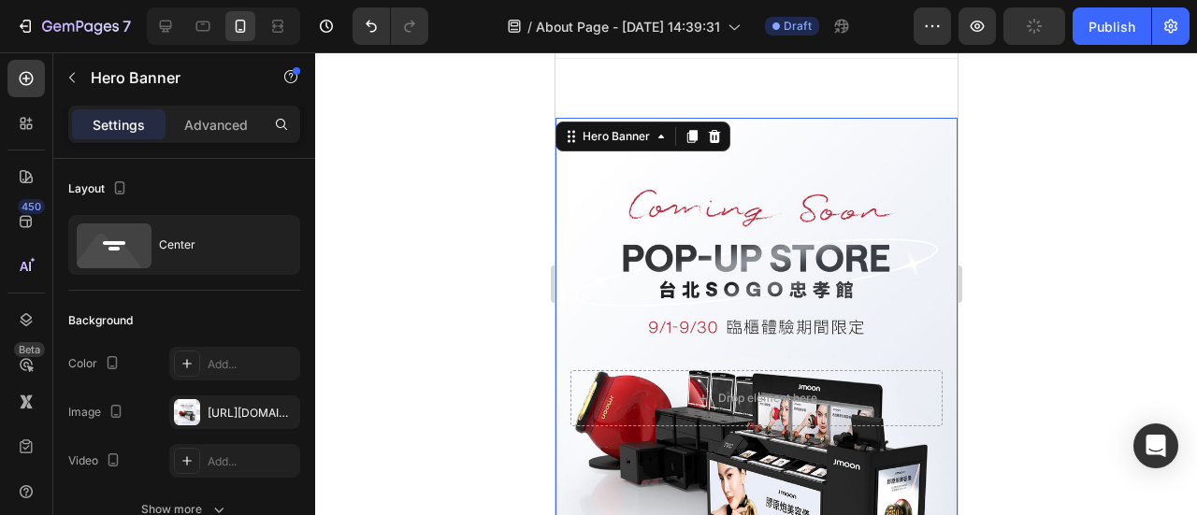
click at [977, 222] on div at bounding box center [756, 283] width 882 height 463
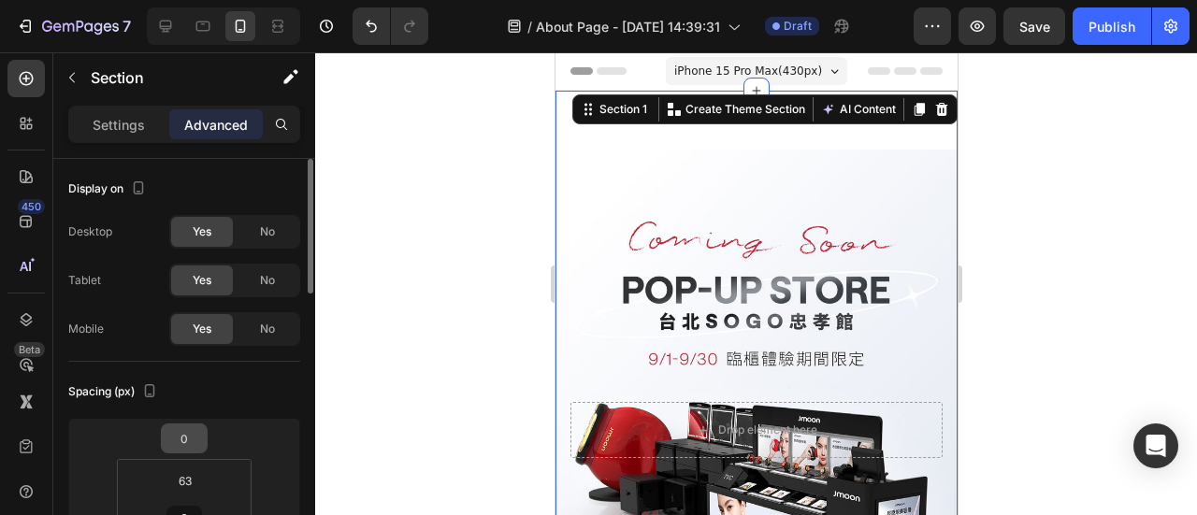
scroll to position [187, 0]
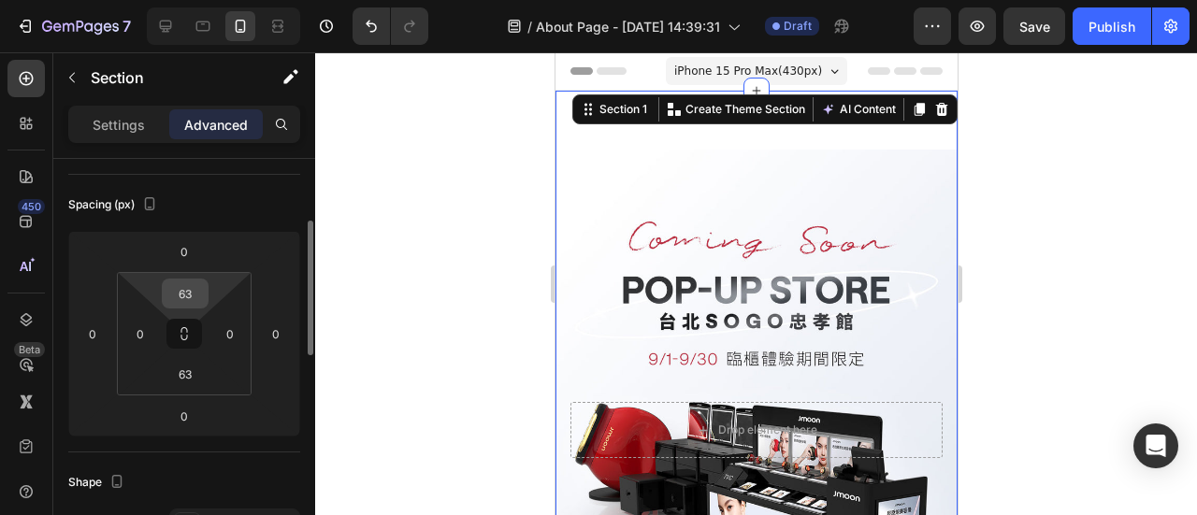
click at [195, 297] on input "63" at bounding box center [184, 294] width 37 height 28
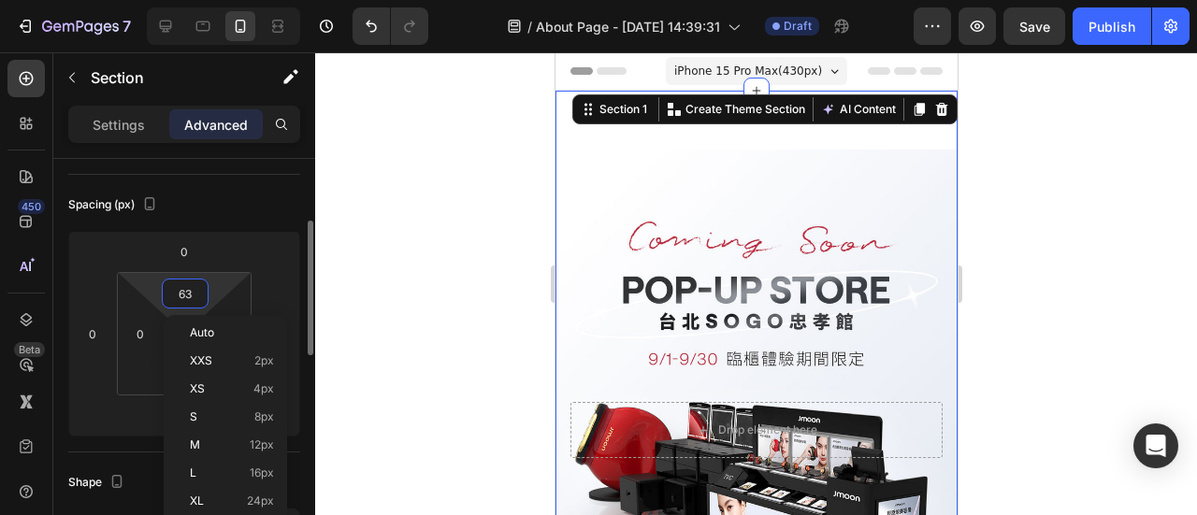
type input "0"
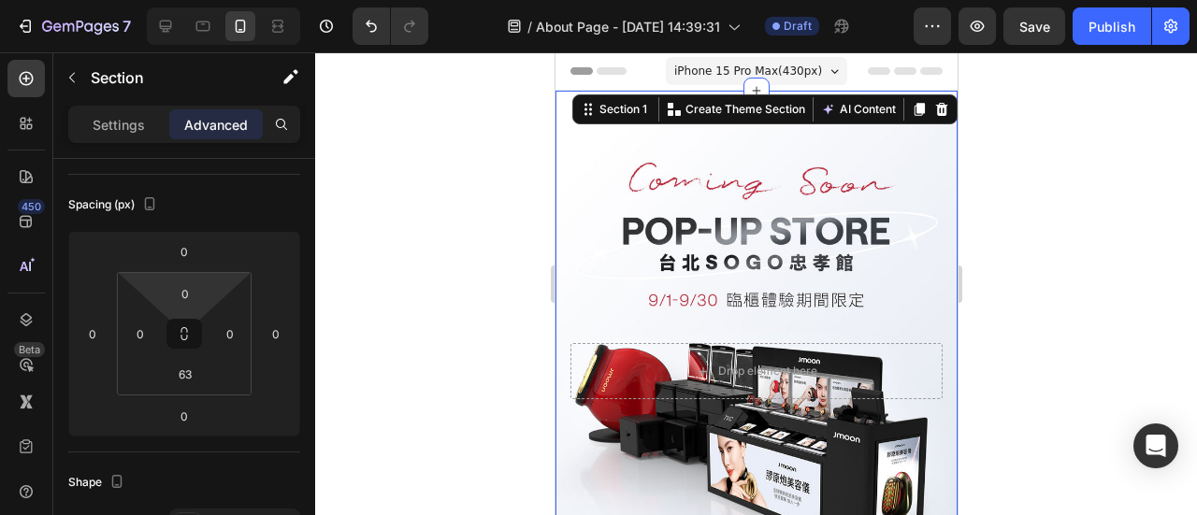
click at [1104, 248] on div at bounding box center [756, 283] width 882 height 463
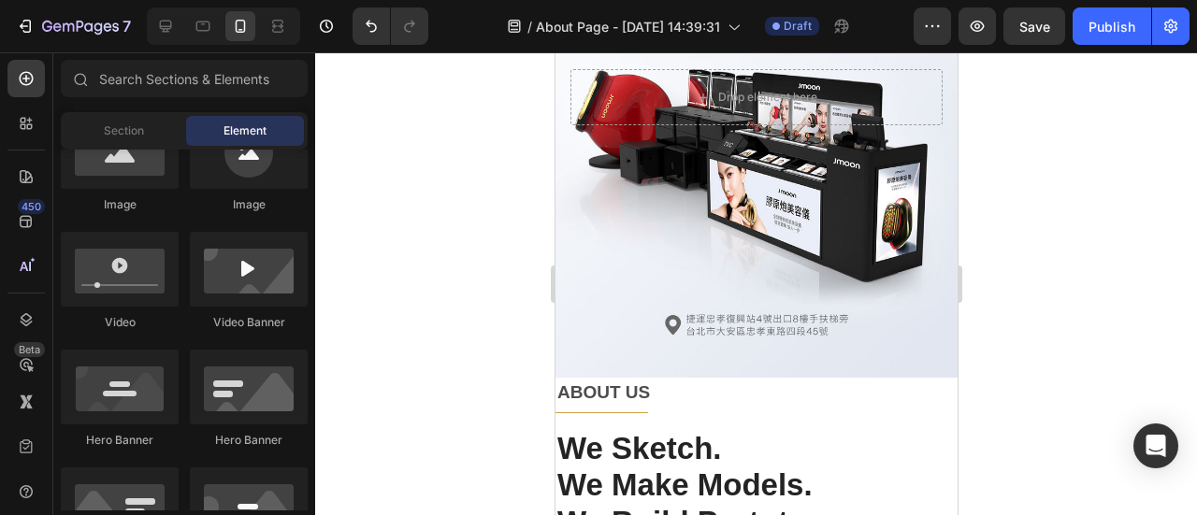
scroll to position [281, 0]
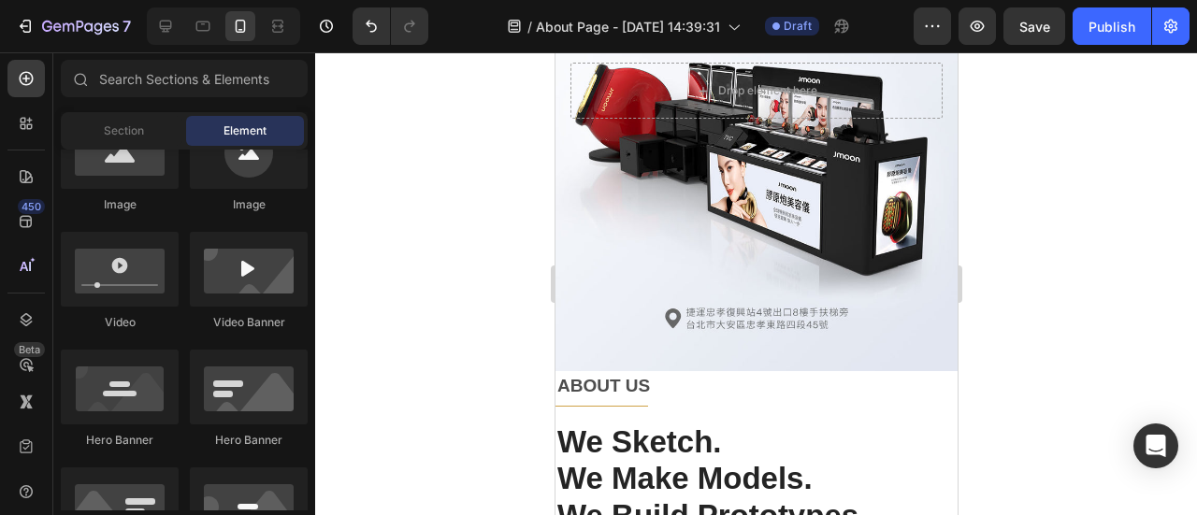
click at [1061, 248] on div at bounding box center [756, 283] width 882 height 463
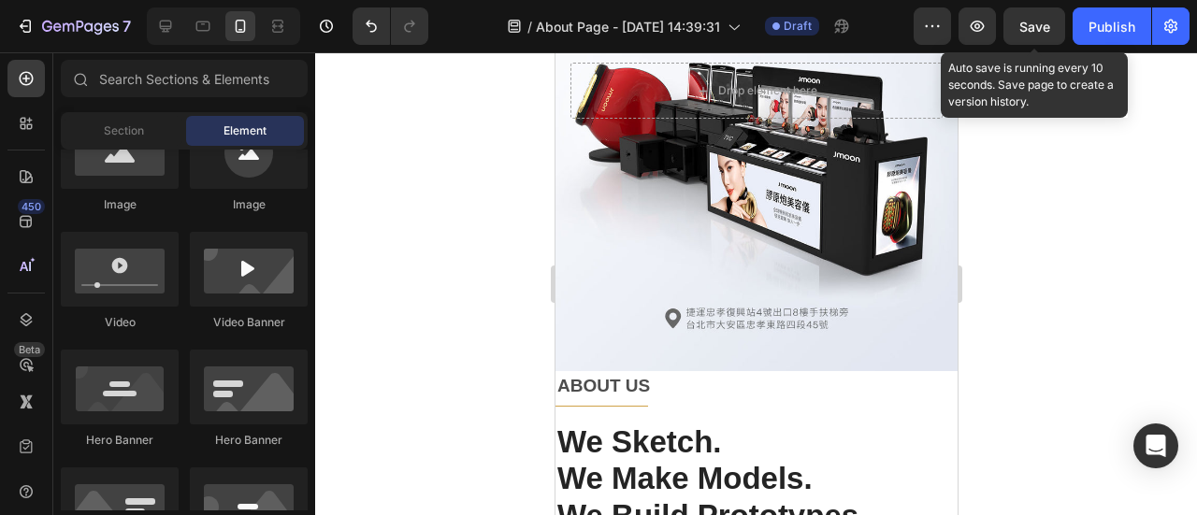
click at [1038, 17] on div "Save" at bounding box center [1034, 27] width 31 height 20
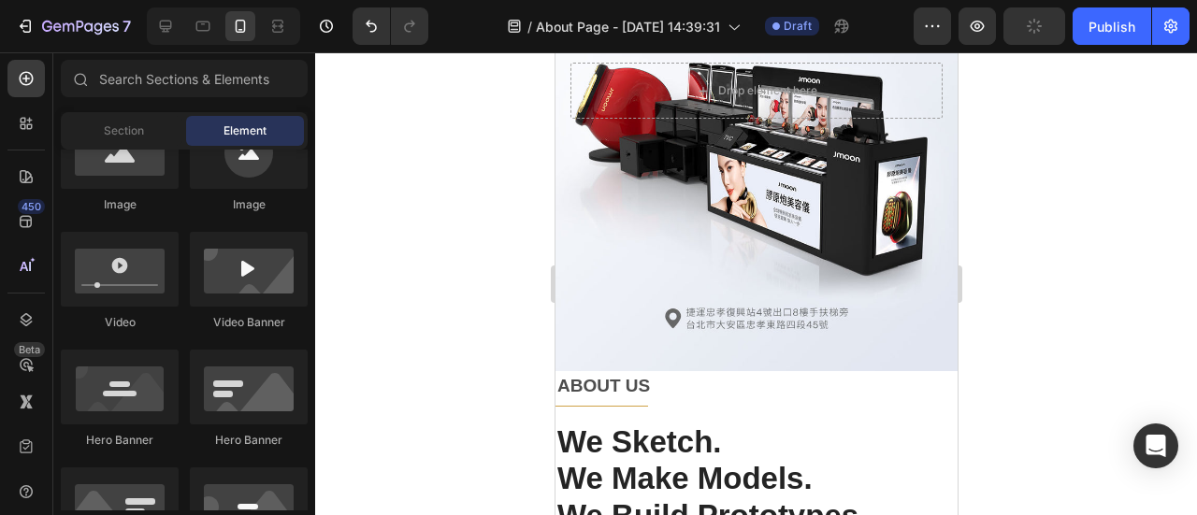
drag, startPoint x: 1184, startPoint y: 267, endPoint x: 1002, endPoint y: 180, distance: 202.4
click at [1180, 261] on div at bounding box center [756, 283] width 882 height 463
click at [198, 24] on icon at bounding box center [203, 26] width 19 height 19
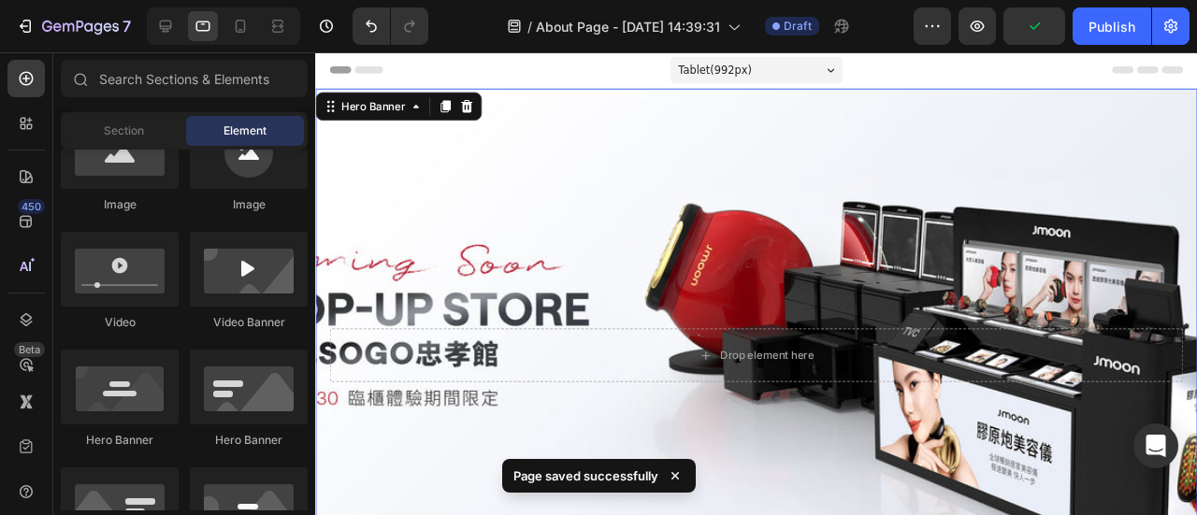
click at [727, 180] on div "Background Image" at bounding box center [779, 371] width 928 height 561
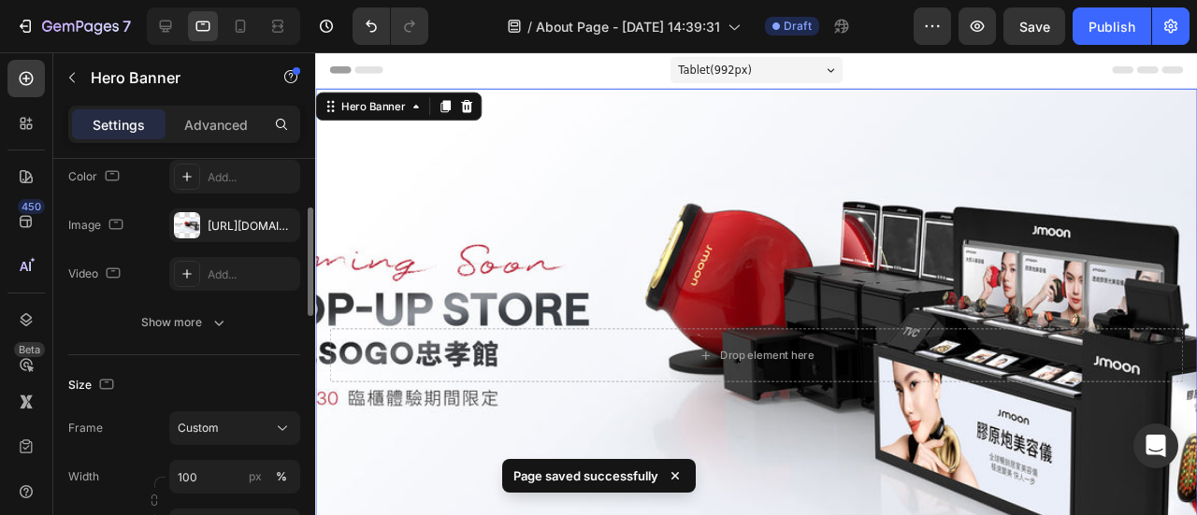
scroll to position [374, 0]
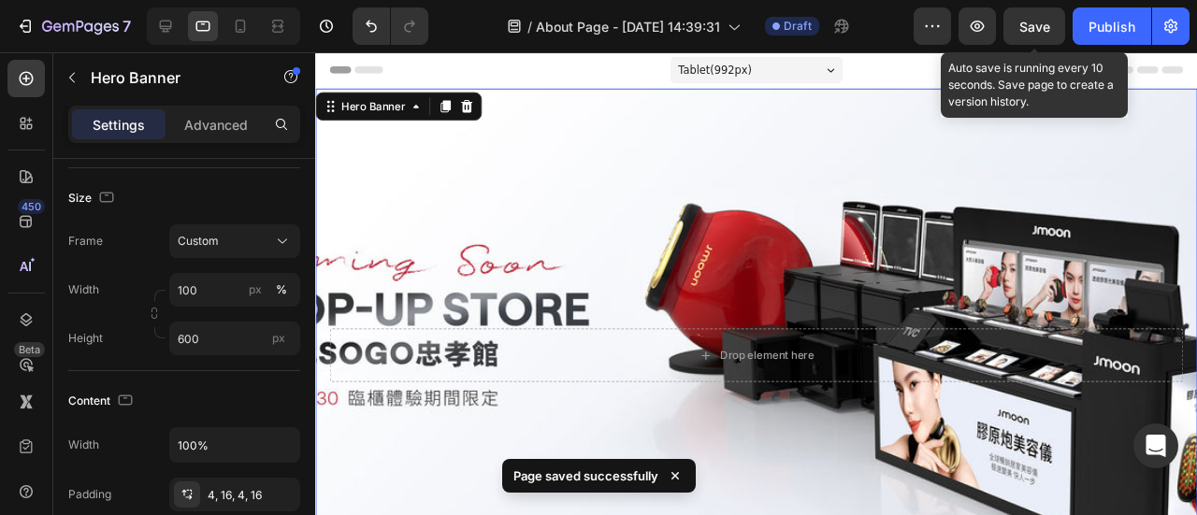
click at [1046, 20] on span "Save" at bounding box center [1034, 27] width 31 height 16
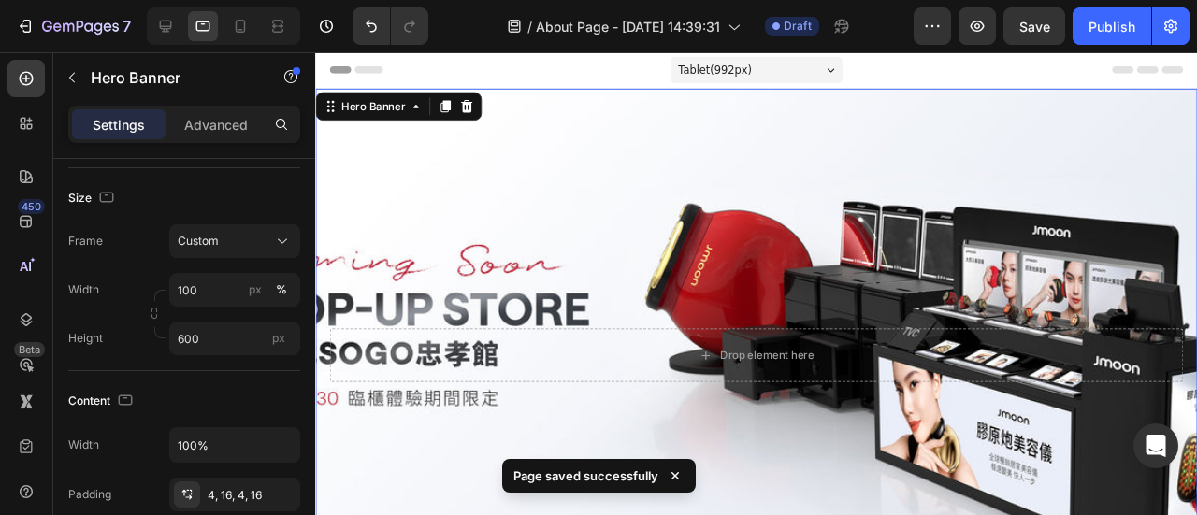
scroll to position [187, 0]
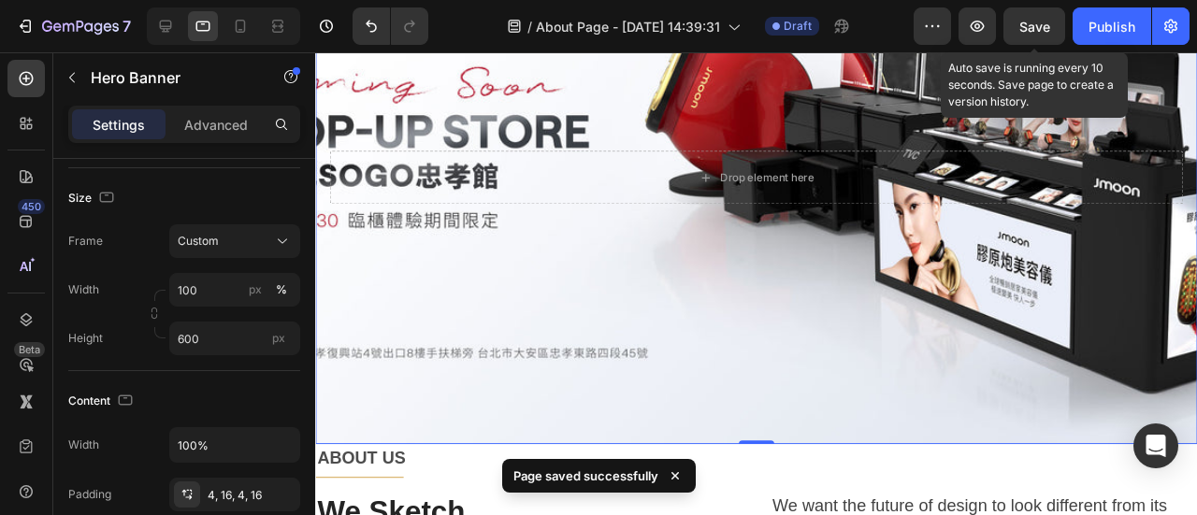
click at [1034, 20] on span "Save" at bounding box center [1034, 27] width 31 height 16
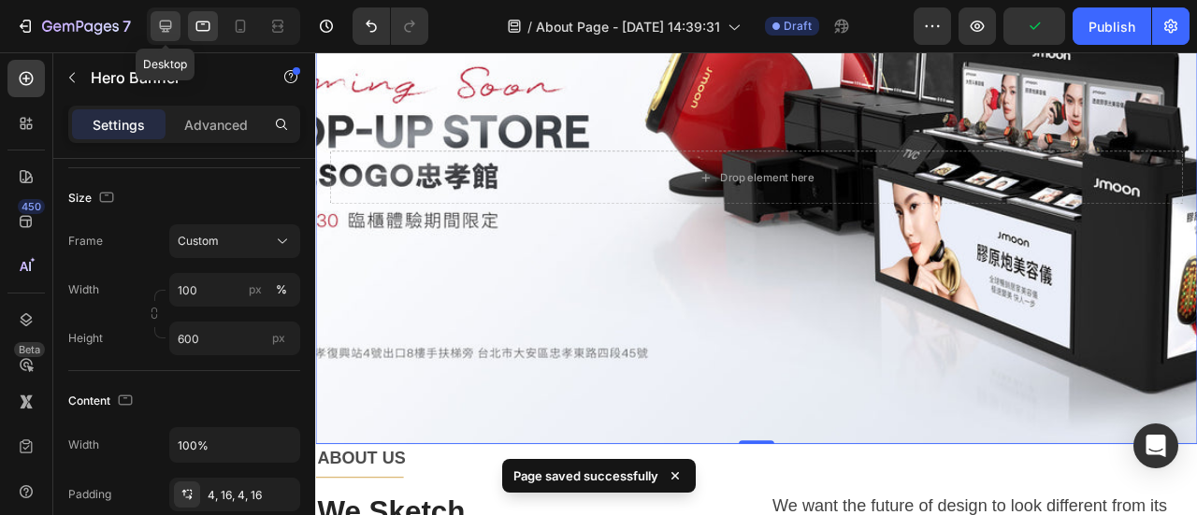
click at [168, 22] on icon at bounding box center [165, 26] width 19 height 19
type input "1200"
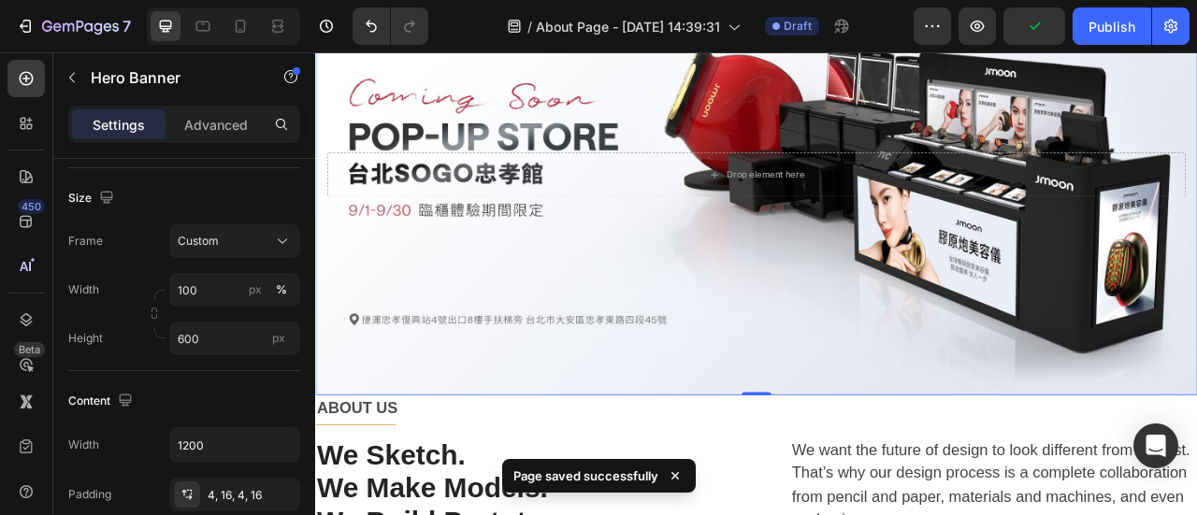
scroll to position [281, 0]
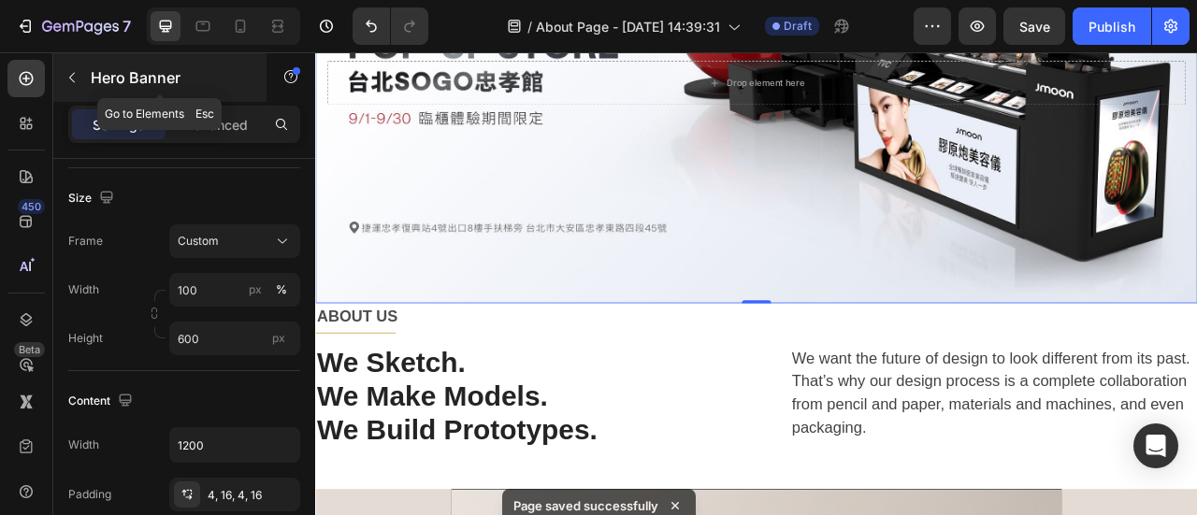
click at [77, 72] on icon "button" at bounding box center [72, 77] width 15 height 15
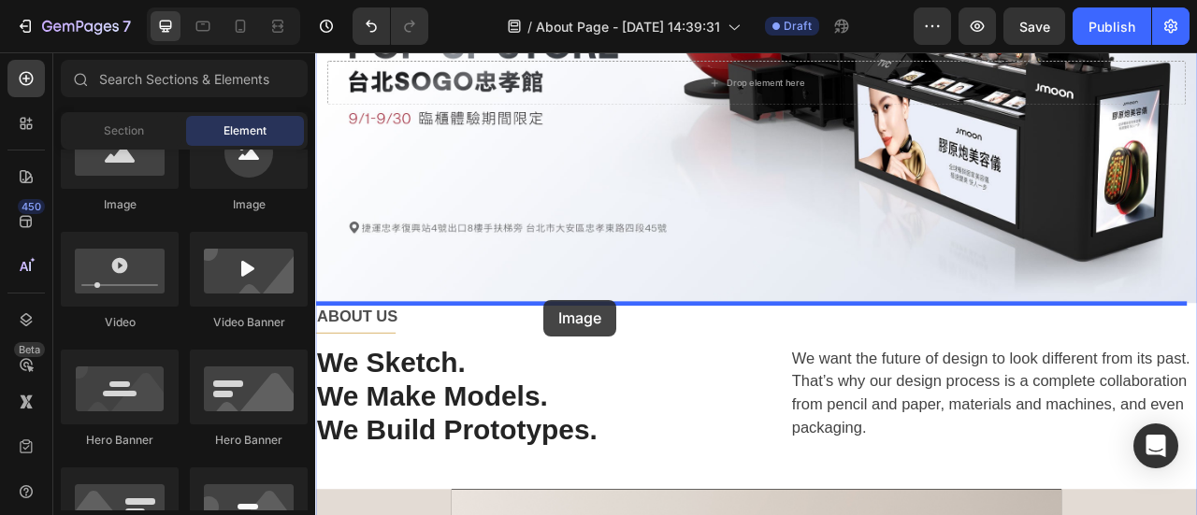
drag, startPoint x: 438, startPoint y: 224, endPoint x: 606, endPoint y: 368, distance: 220.9
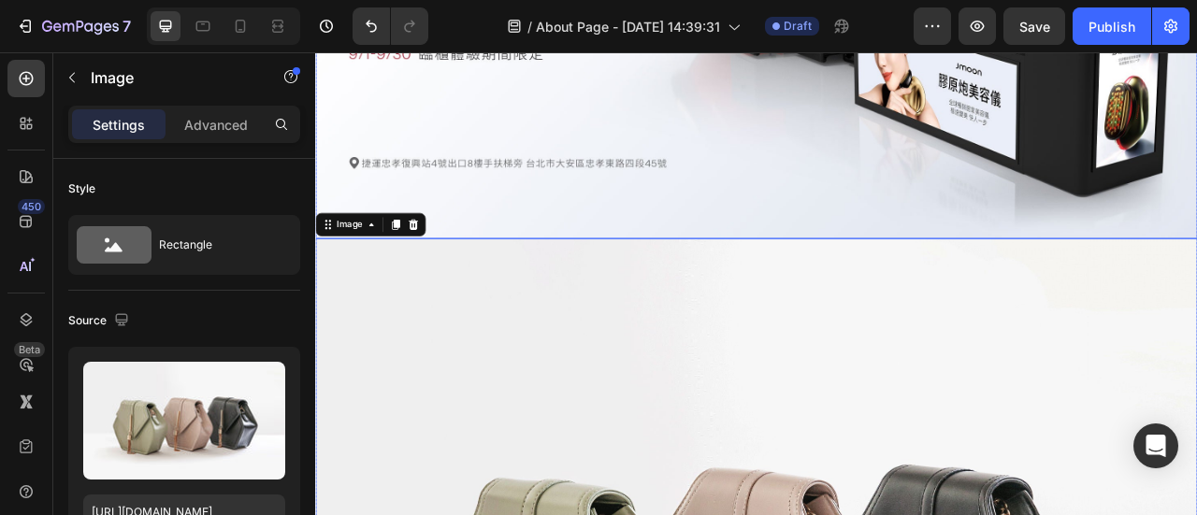
scroll to position [561, 0]
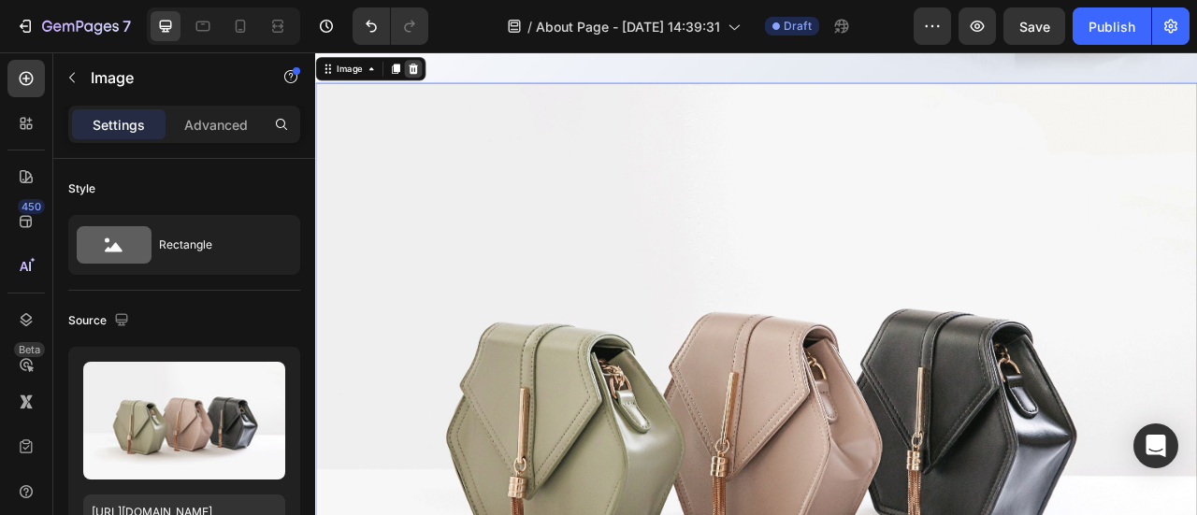
click at [441, 69] on icon at bounding box center [440, 72] width 12 height 13
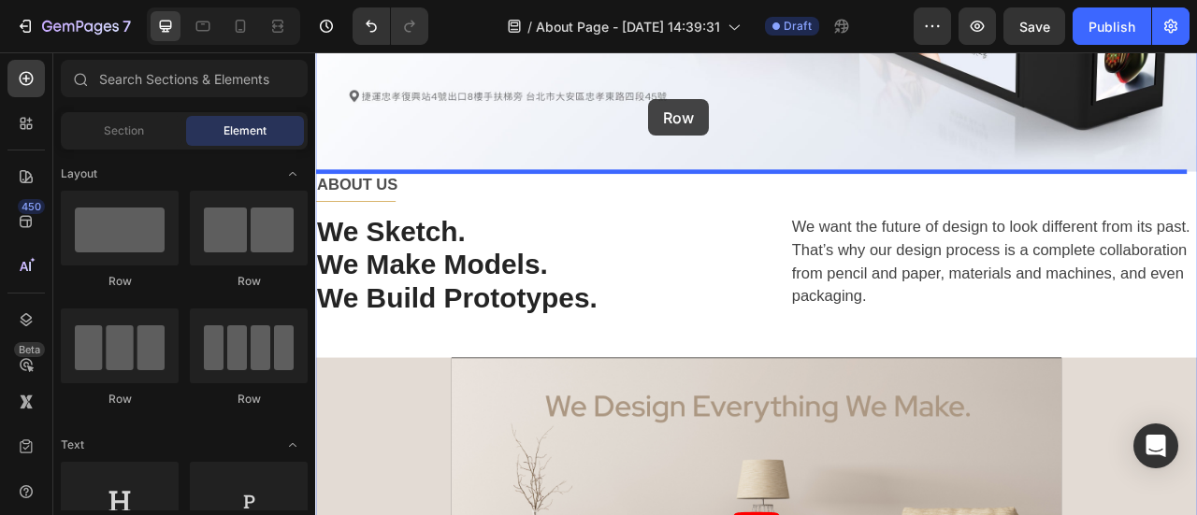
scroll to position [444, 0]
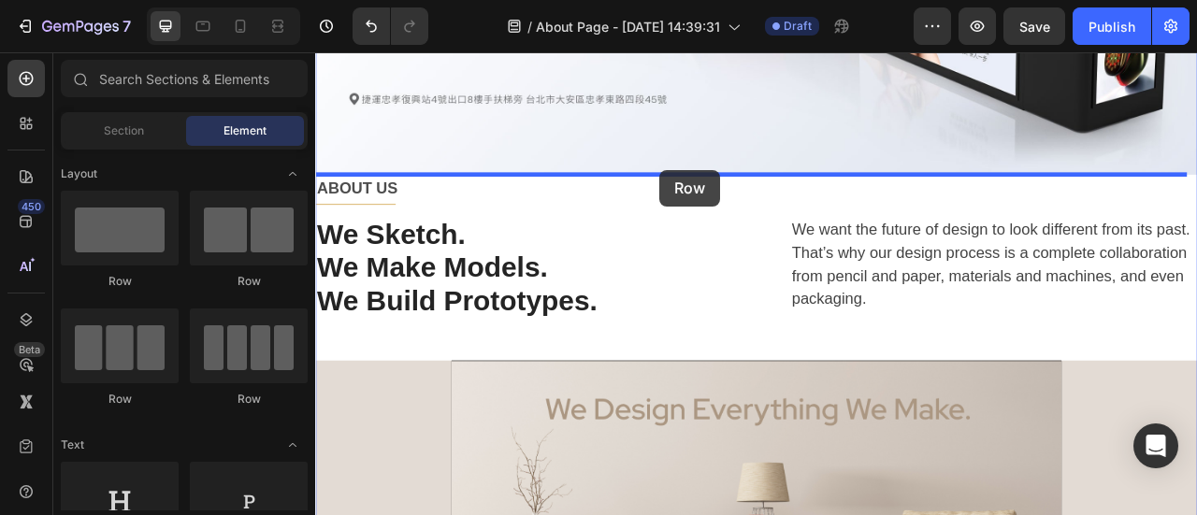
drag, startPoint x: 569, startPoint y: 296, endPoint x: 753, endPoint y: 202, distance: 207.0
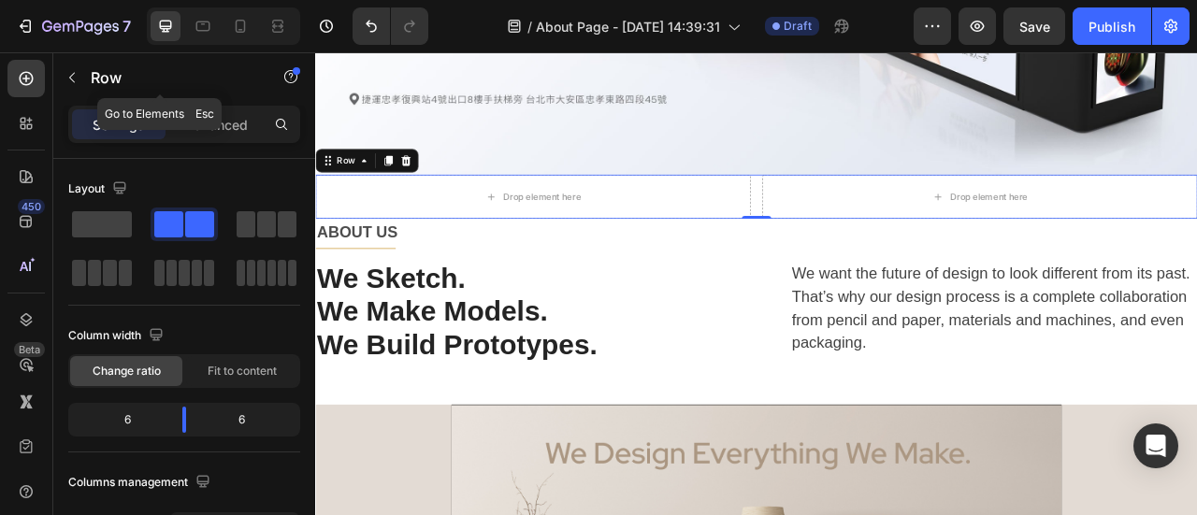
drag, startPoint x: 74, startPoint y: 76, endPoint x: 89, endPoint y: 72, distance: 15.4
click at [76, 76] on icon "button" at bounding box center [72, 77] width 15 height 15
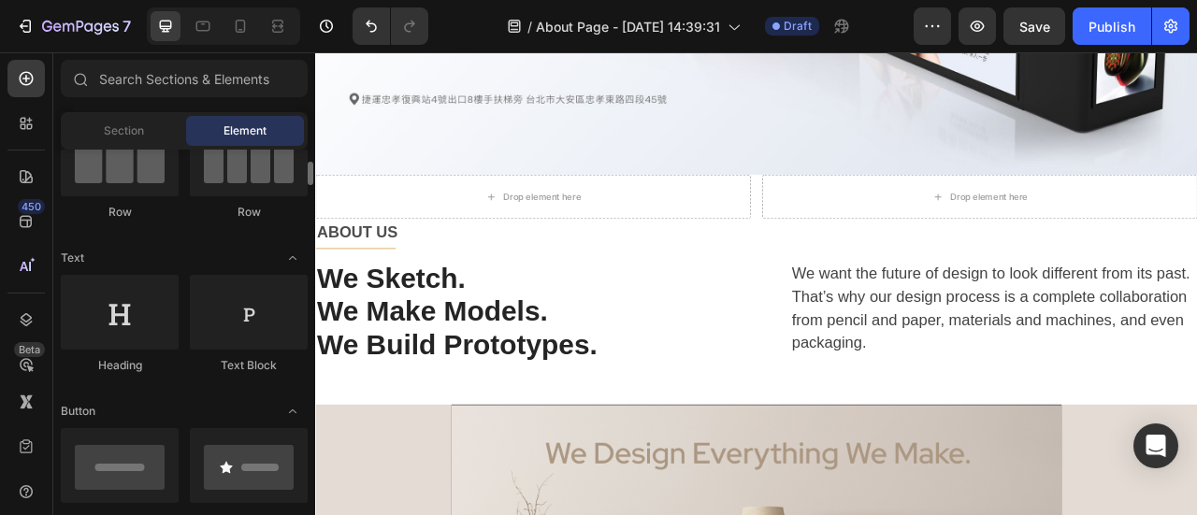
scroll to position [374, 0]
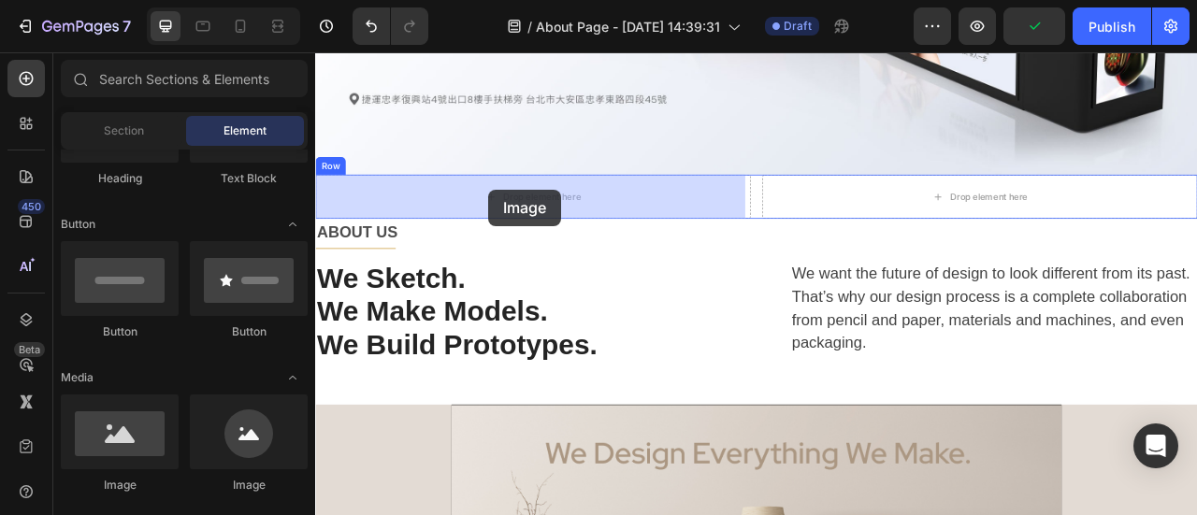
drag, startPoint x: 441, startPoint y: 500, endPoint x: 521, endPoint y: 251, distance: 262.0
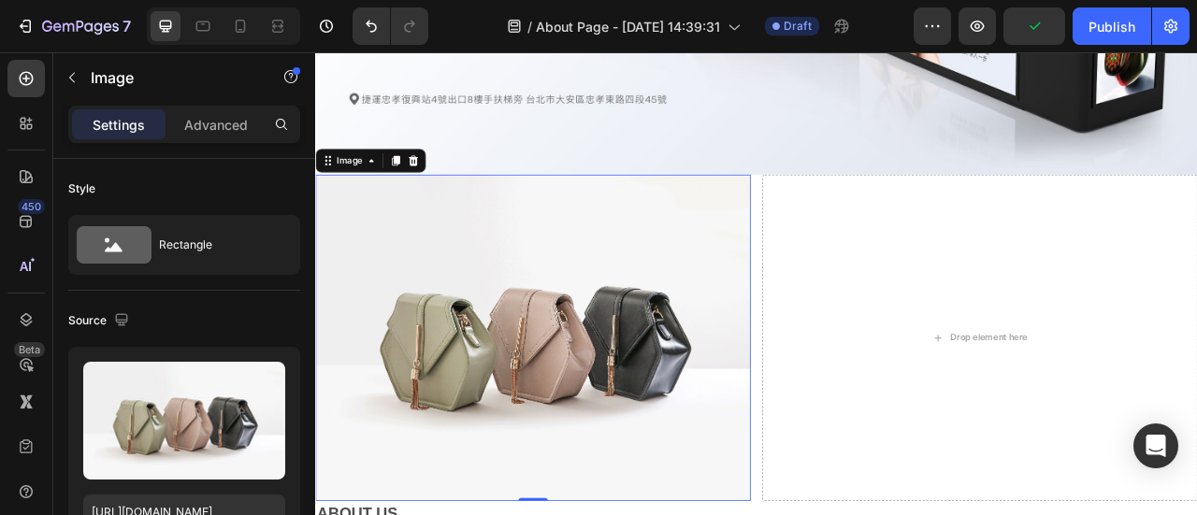
click at [613, 345] on img at bounding box center [592, 415] width 554 height 415
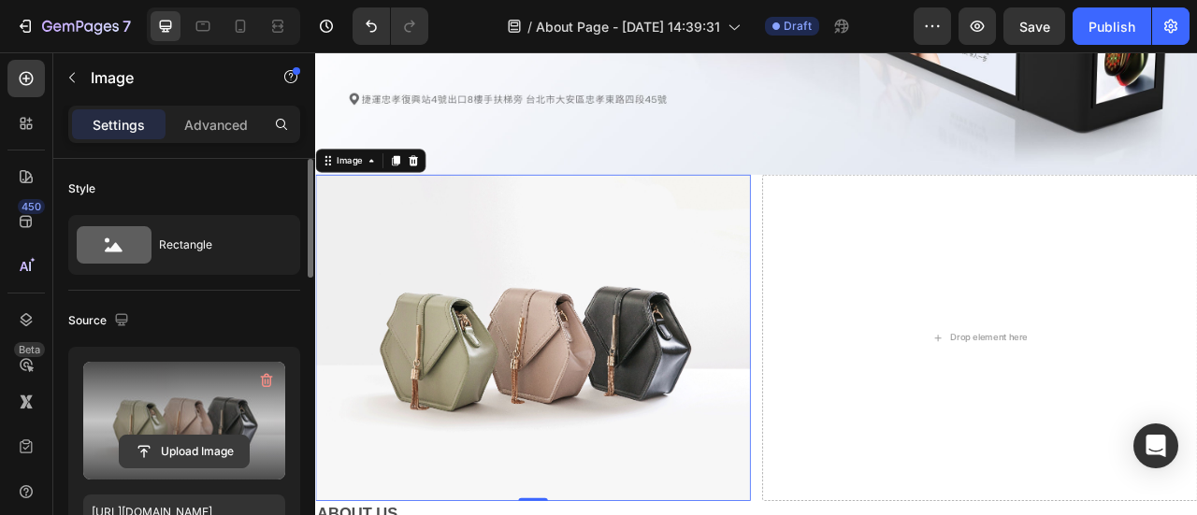
click at [201, 450] on input "file" at bounding box center [184, 452] width 129 height 32
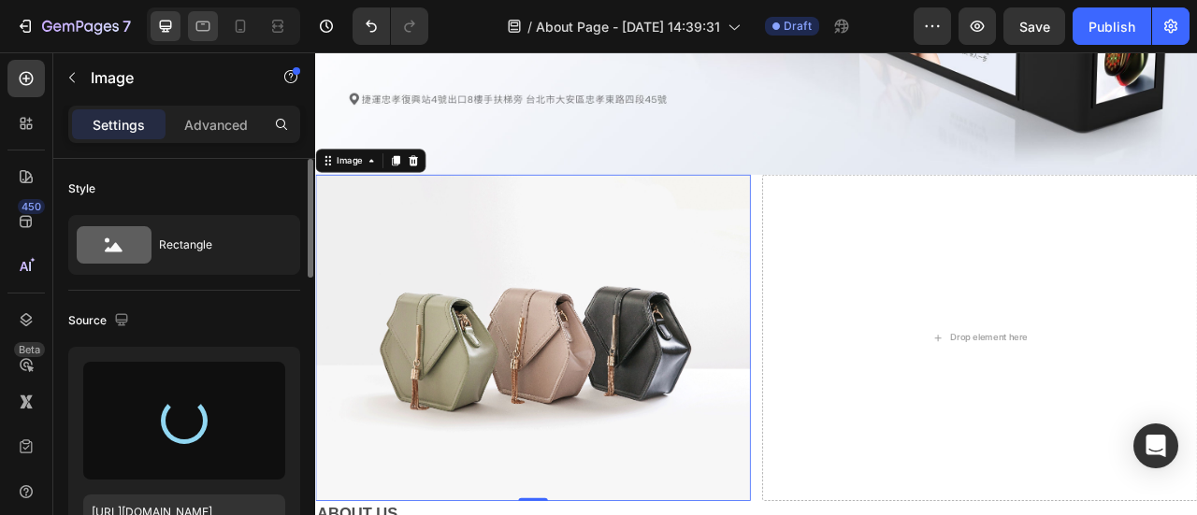
type input "[URL][DOMAIN_NAME]"
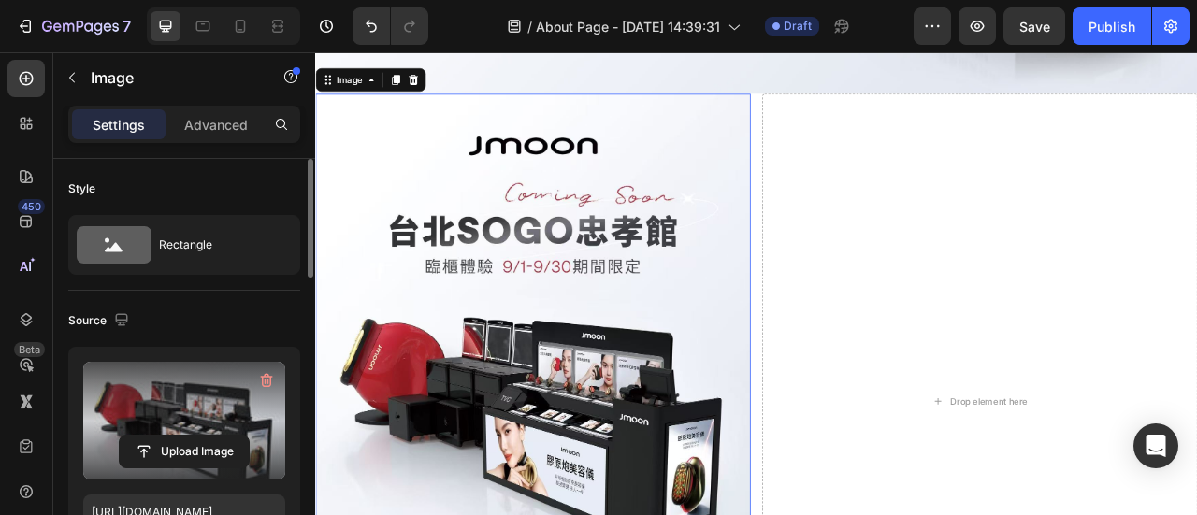
scroll to position [631, 0]
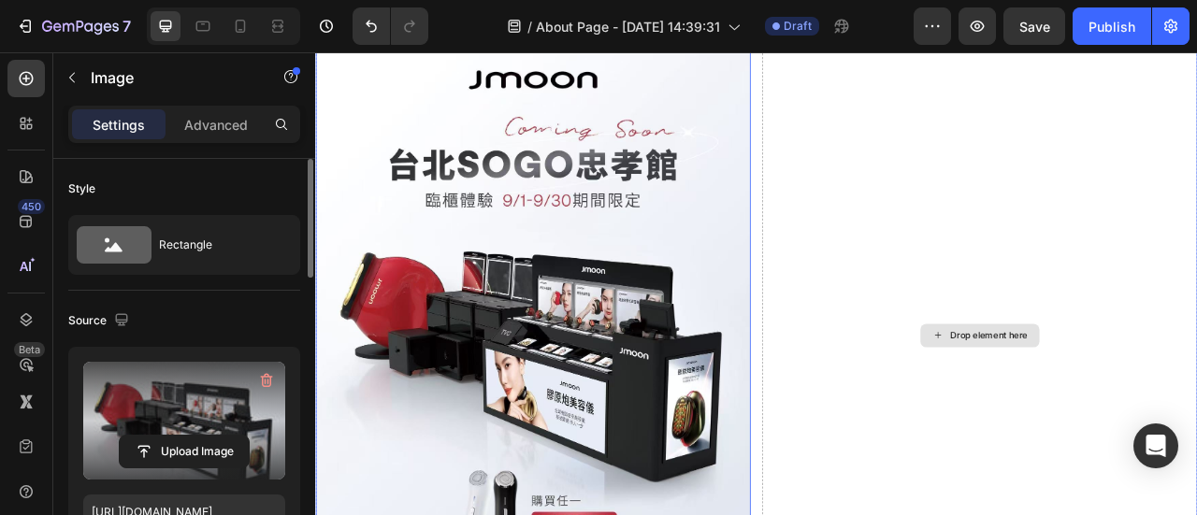
click at [1055, 382] on div "Drop element here" at bounding box center [1161, 413] width 554 height 784
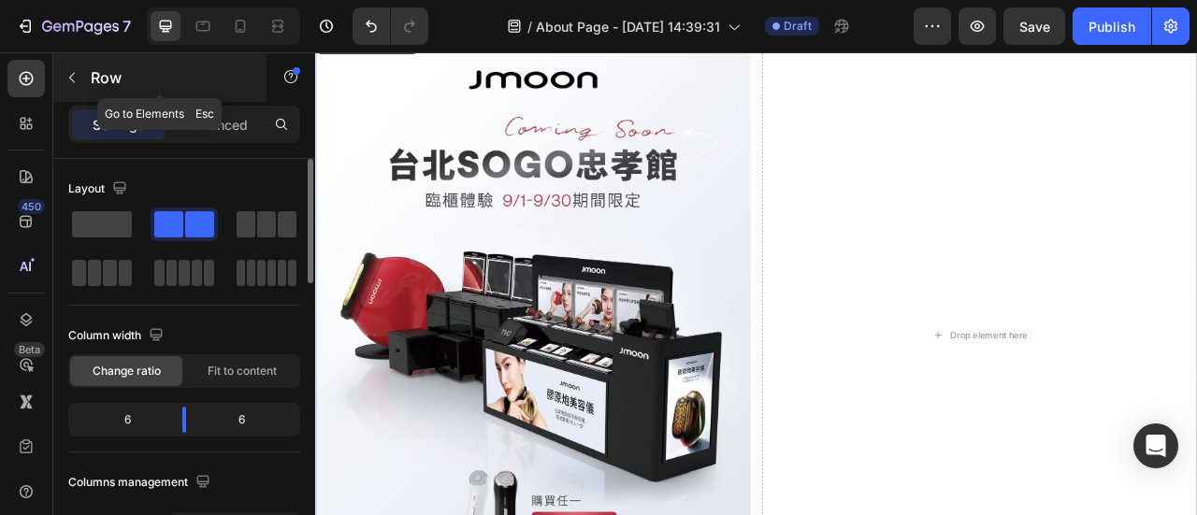
click at [72, 73] on icon "button" at bounding box center [72, 77] width 15 height 15
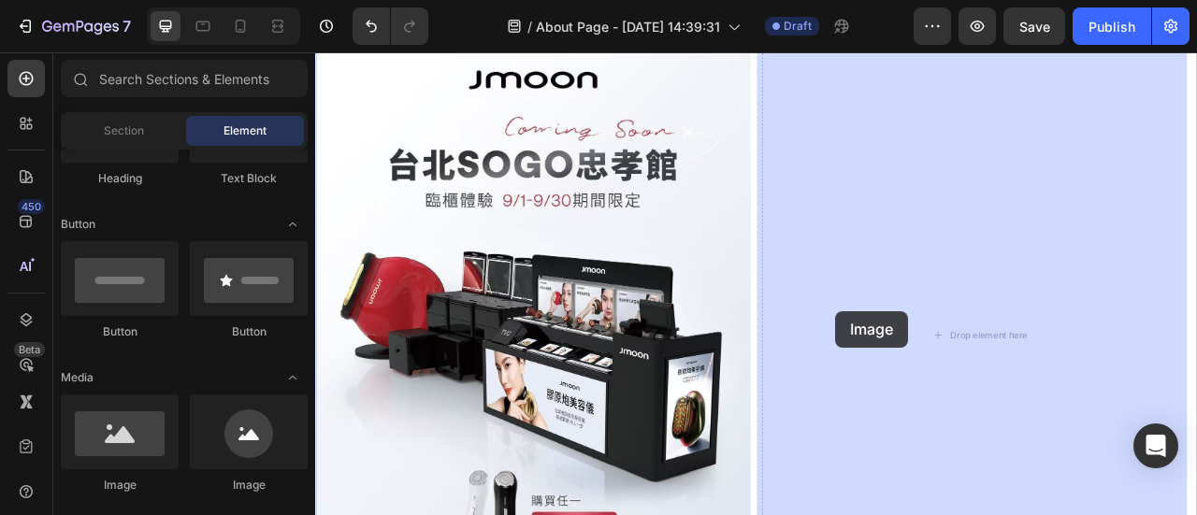
drag, startPoint x: 434, startPoint y: 505, endPoint x: 976, endPoint y: 382, distance: 556.3
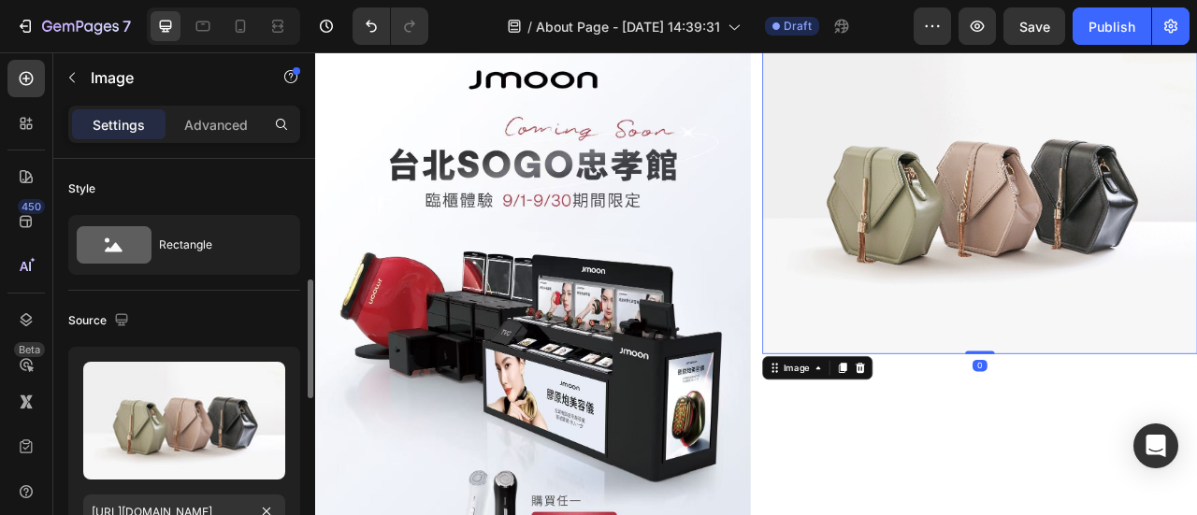
scroll to position [187, 0]
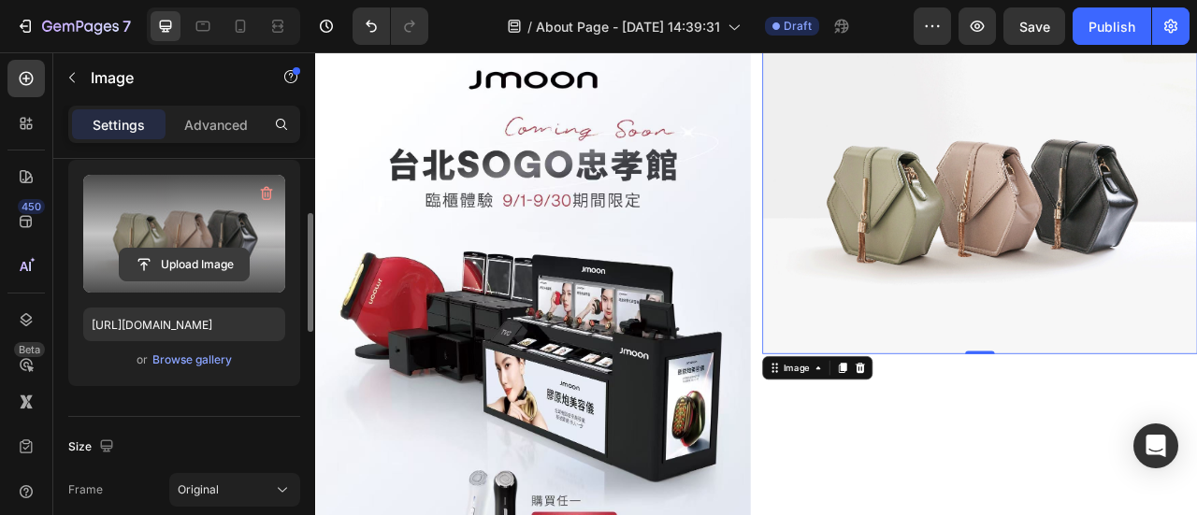
click at [202, 263] on input "file" at bounding box center [184, 265] width 129 height 32
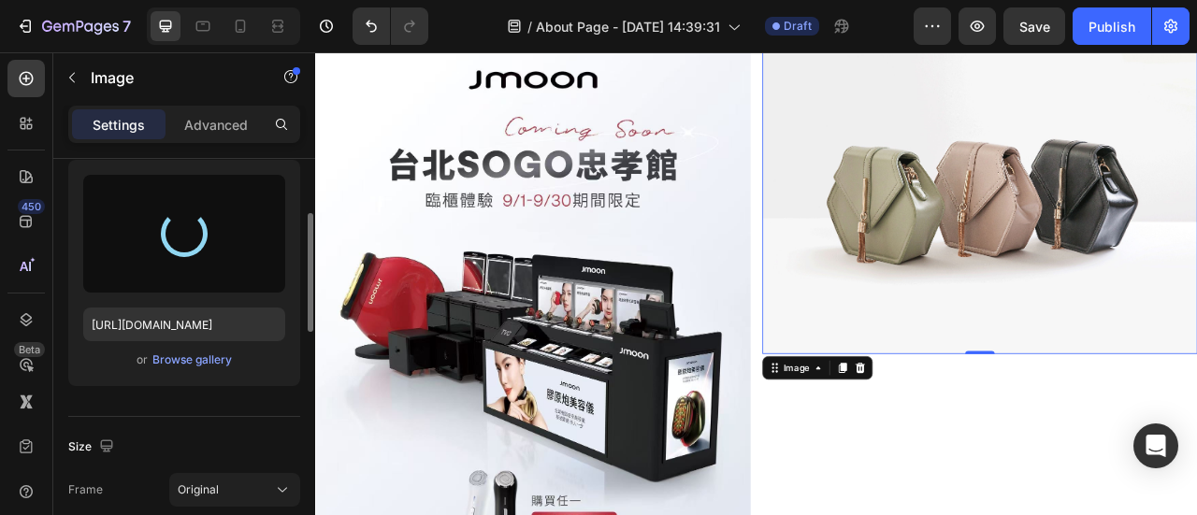
type input "[URL][DOMAIN_NAME]"
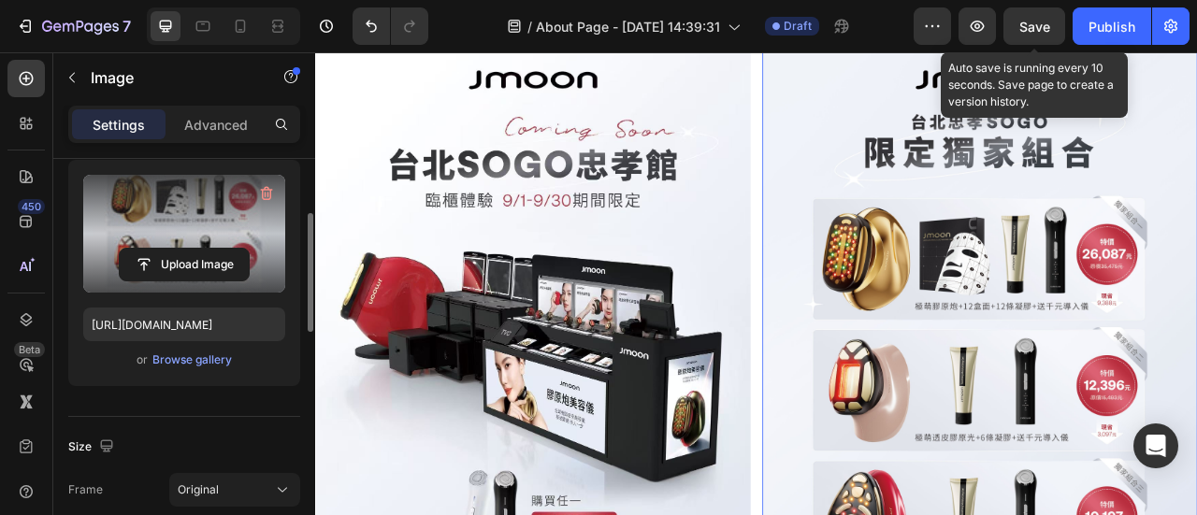
click at [1032, 26] on span "Save" at bounding box center [1034, 27] width 31 height 16
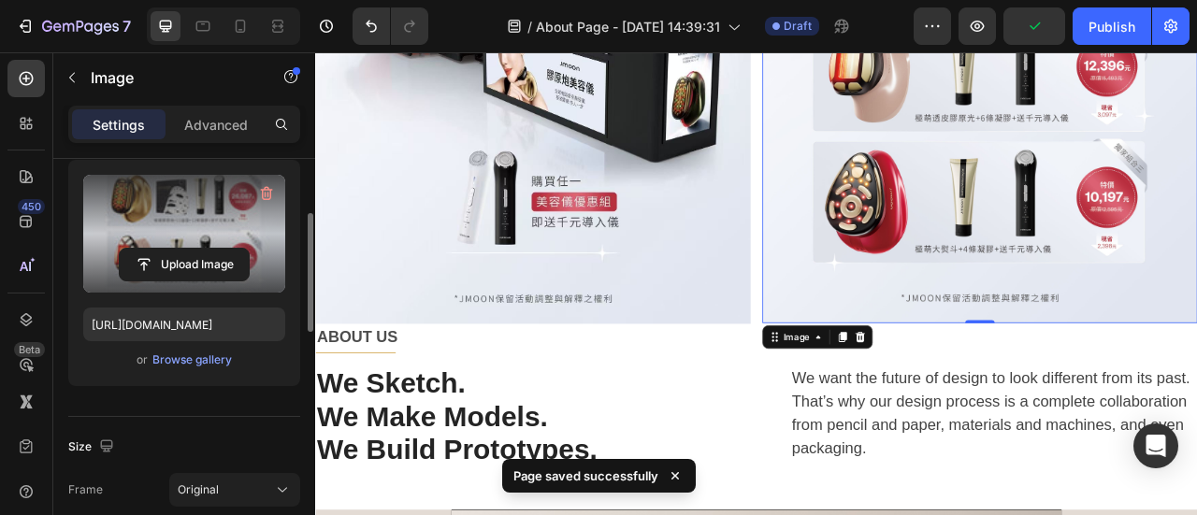
scroll to position [1099, 0]
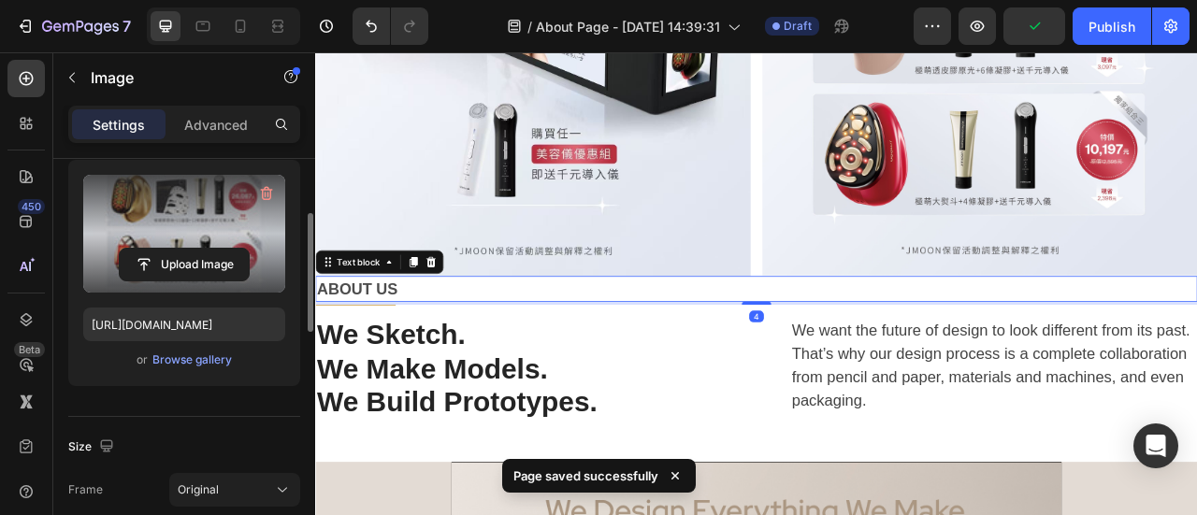
click at [857, 352] on p "ABOUT US" at bounding box center [876, 354] width 1118 height 30
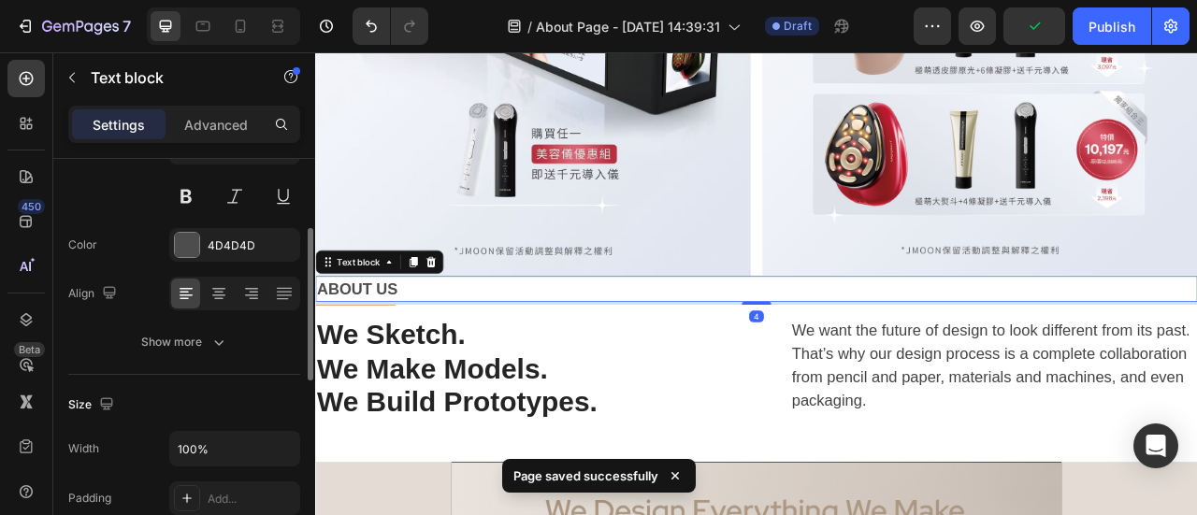
scroll to position [0, 0]
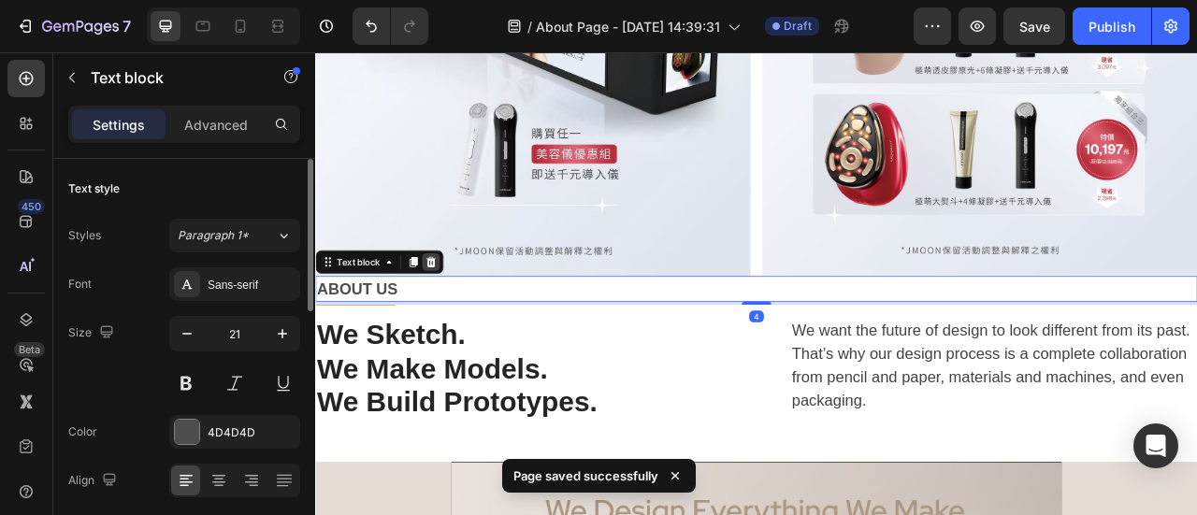
click at [453, 308] on div at bounding box center [462, 319] width 22 height 22
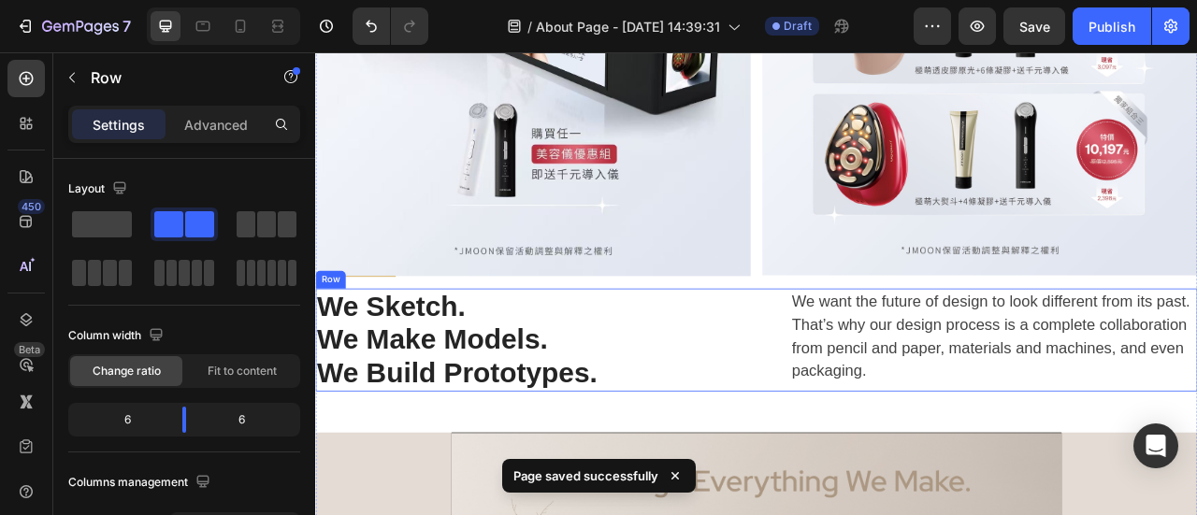
click at [862, 353] on div "We Sketch. We Make Models. We Build Prototypes. Heading We want the future of d…" at bounding box center [876, 419] width 1122 height 132
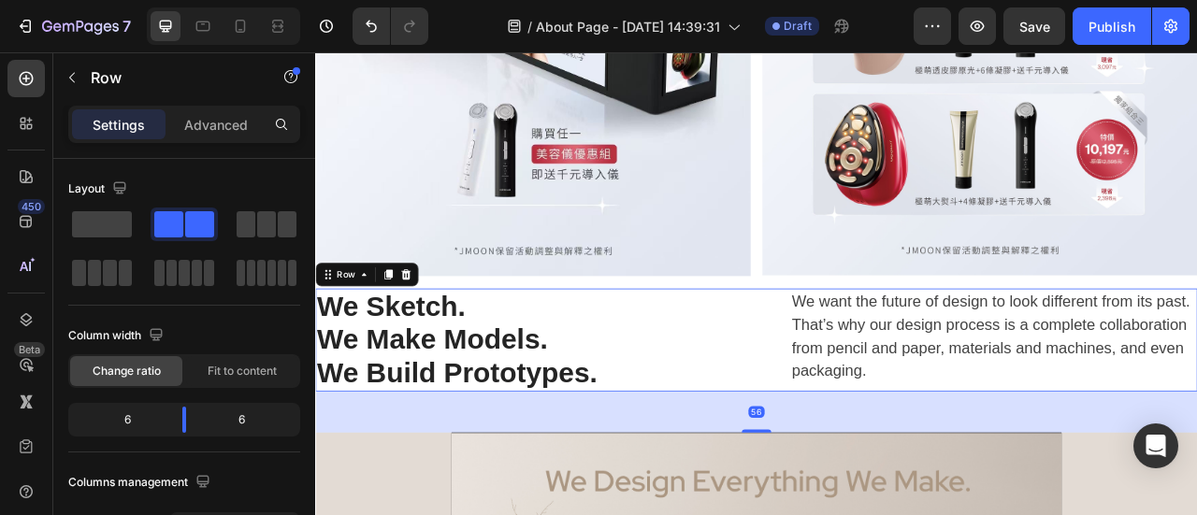
click at [439, 325] on div at bounding box center [430, 335] width 22 height 22
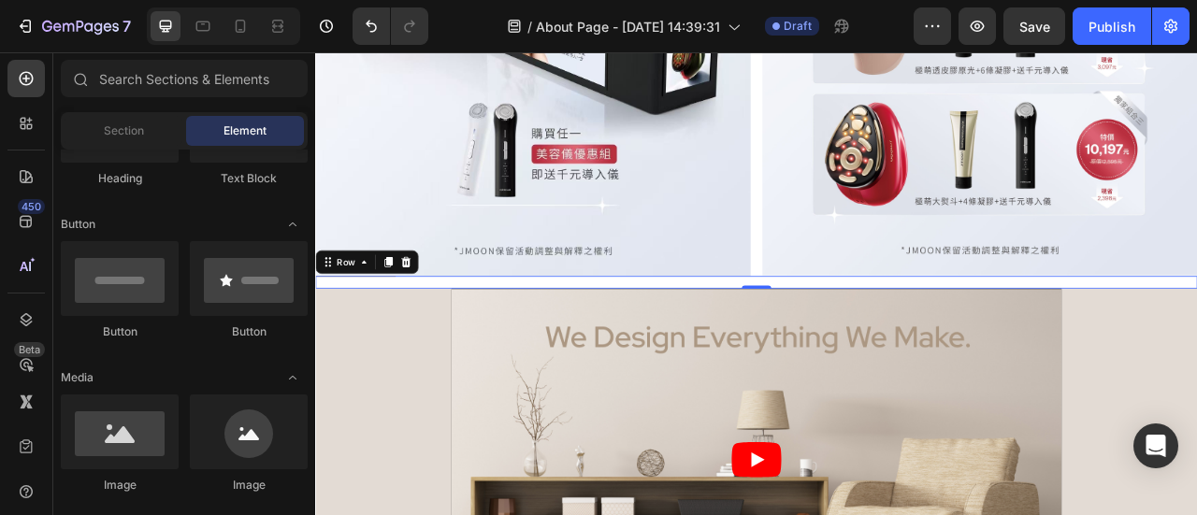
click at [437, 337] on div "Title Line" at bounding box center [876, 345] width 1122 height 16
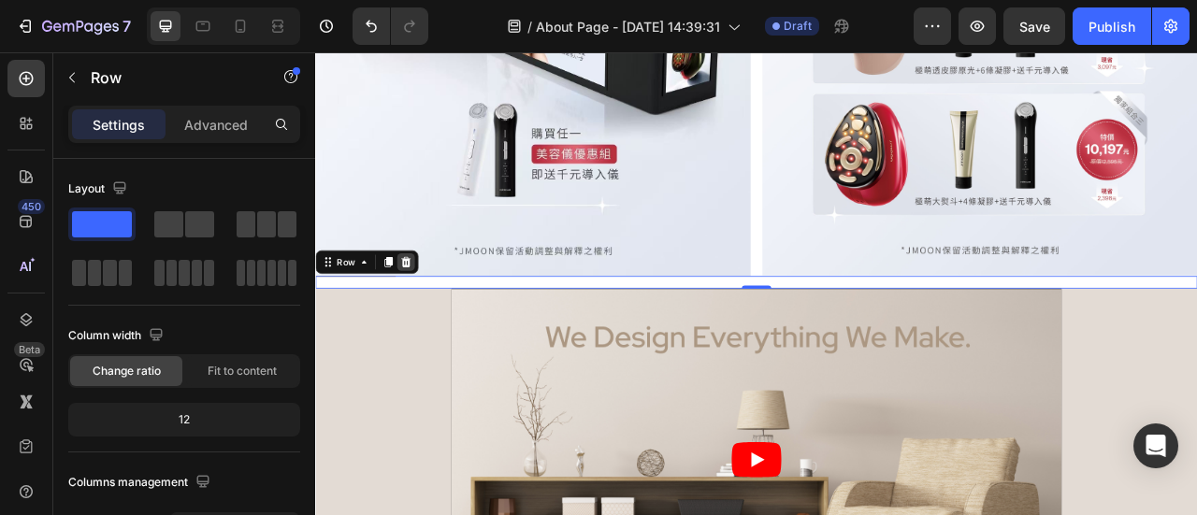
click at [429, 316] on div at bounding box center [430, 319] width 22 height 22
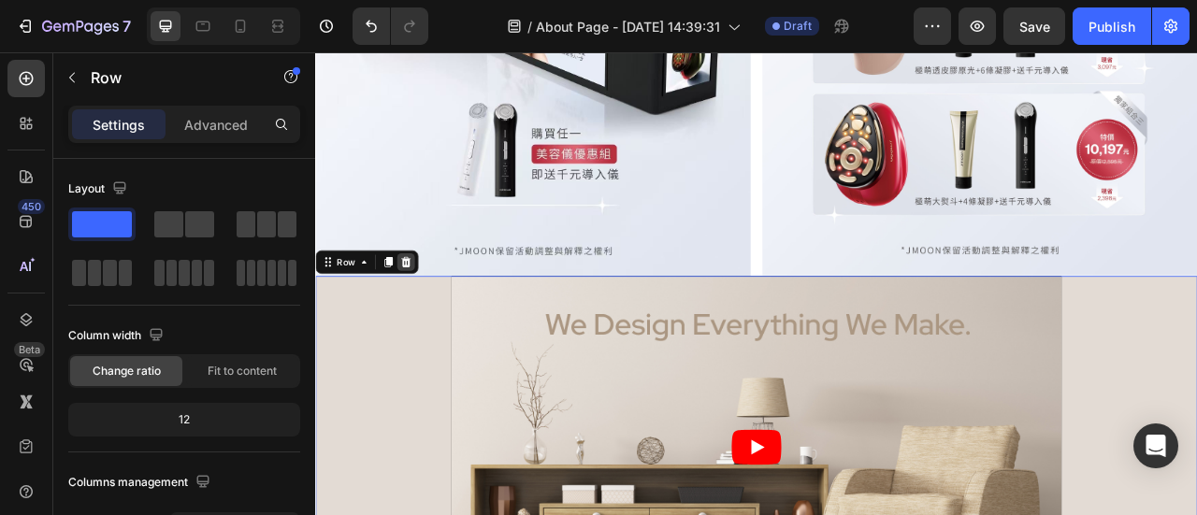
click at [432, 311] on icon at bounding box center [431, 317] width 12 height 13
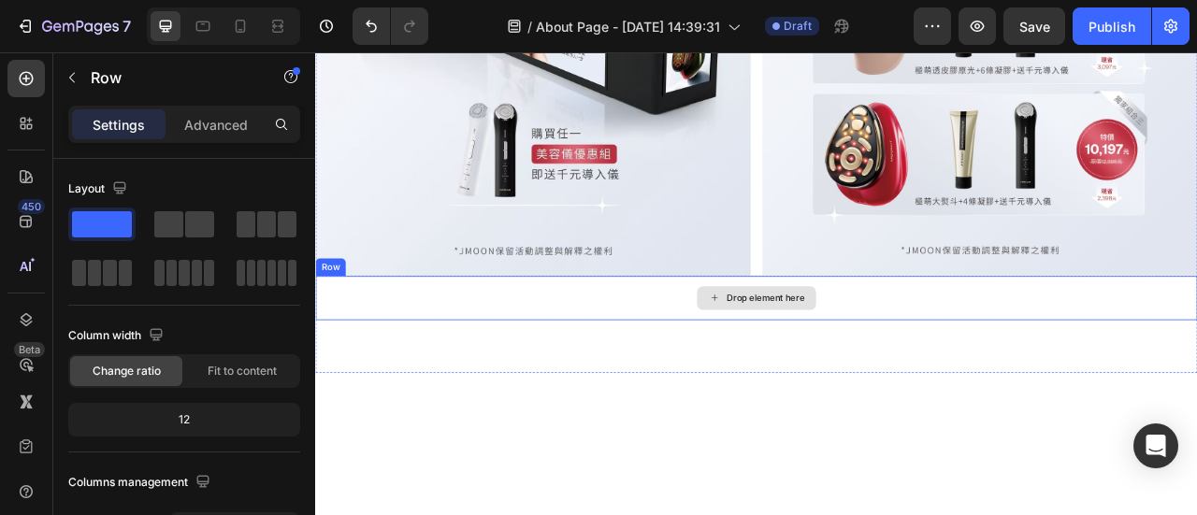
click at [577, 368] on div "Drop element here" at bounding box center [876, 365] width 1122 height 56
click at [440, 309] on div at bounding box center [430, 319] width 22 height 22
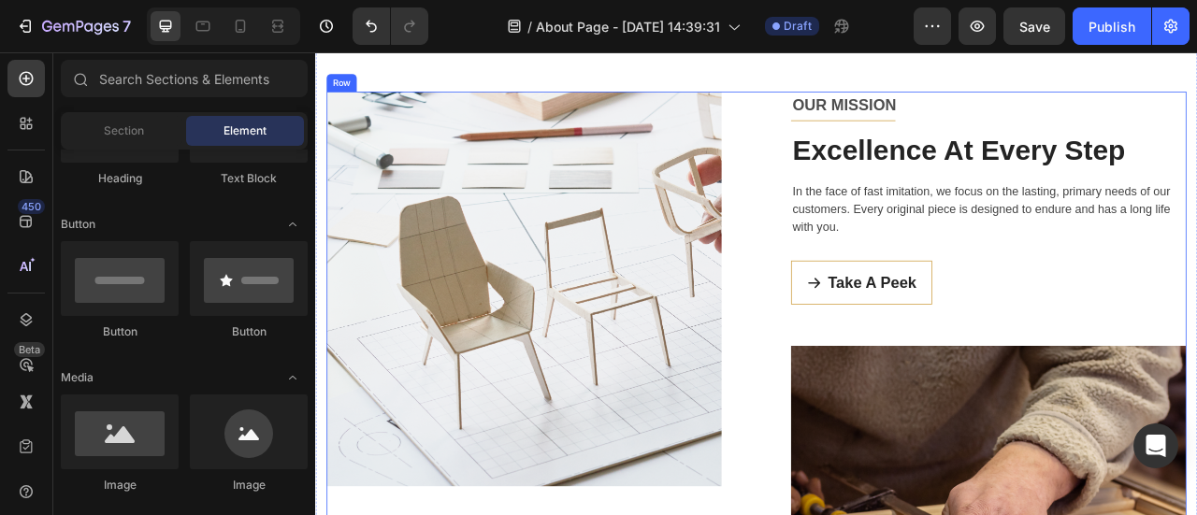
scroll to position [1286, 0]
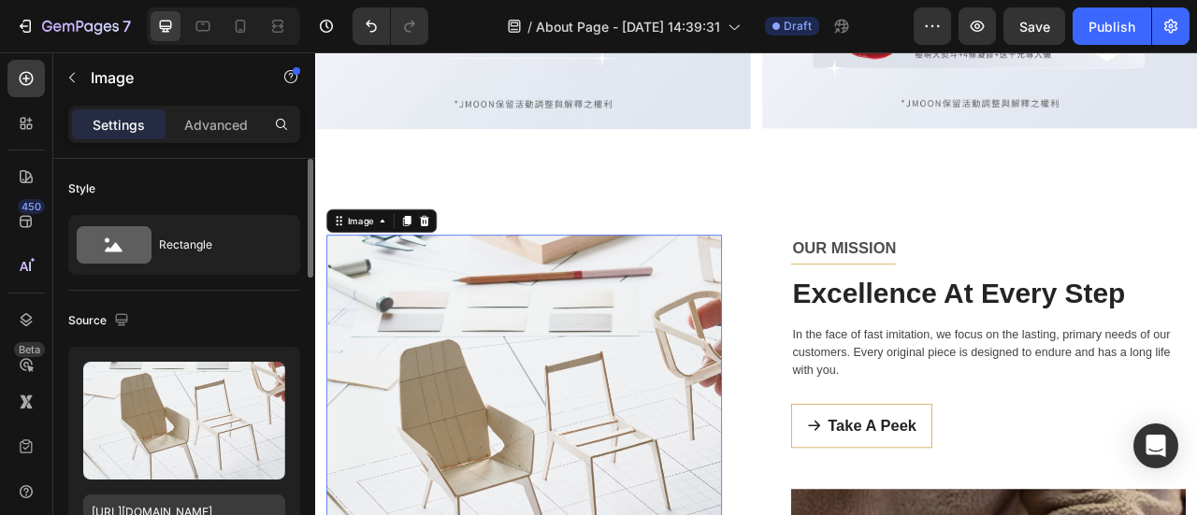
scroll to position [94, 0]
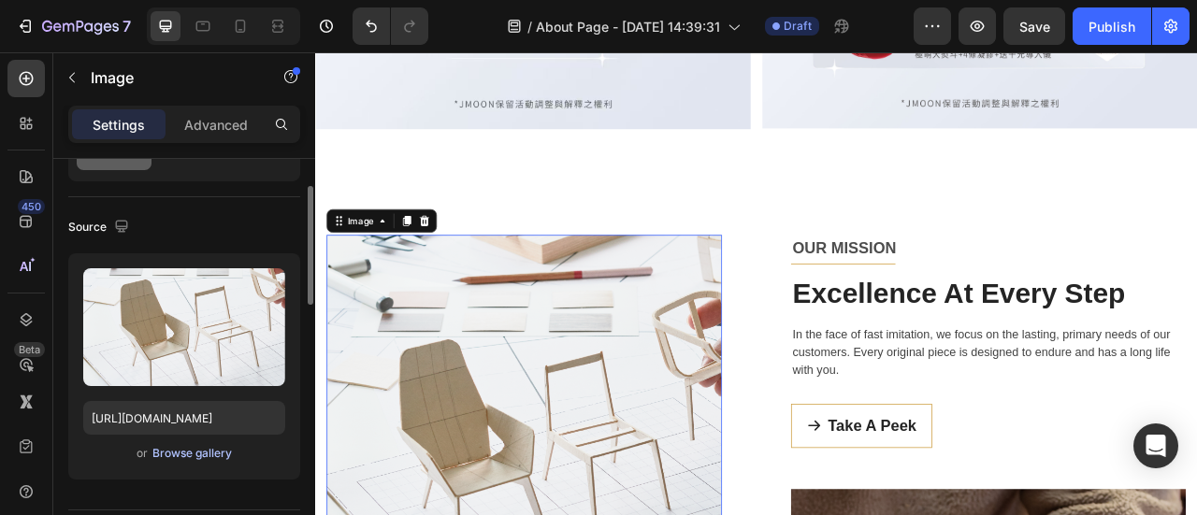
click at [204, 450] on div "Browse gallery" at bounding box center [191, 453] width 79 height 17
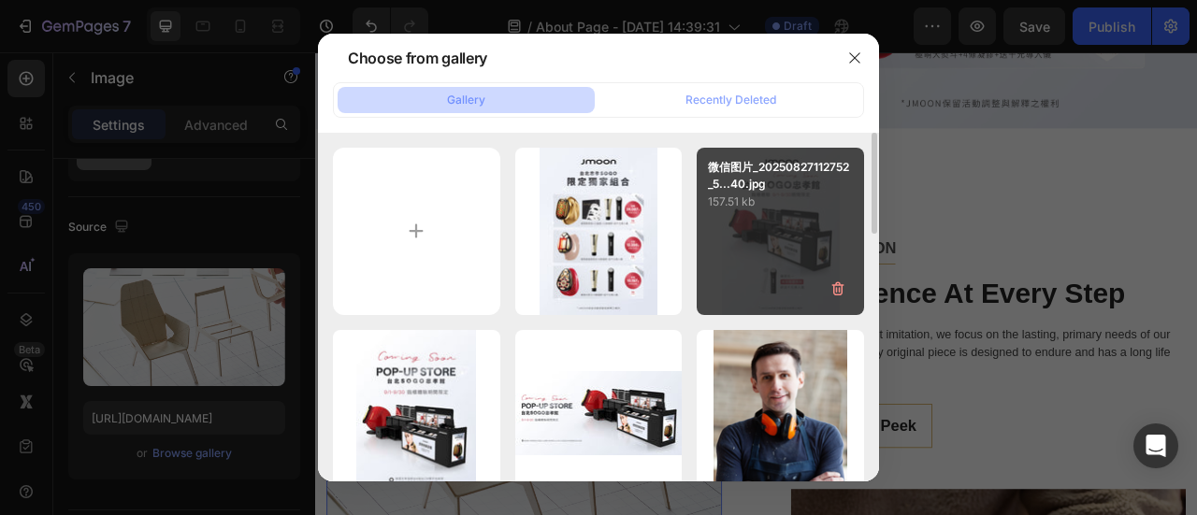
click at [775, 244] on div "微信图片_20250827112752_5...40.jpg 157.51 kb" at bounding box center [780, 231] width 167 height 167
type input "[URL][DOMAIN_NAME]"
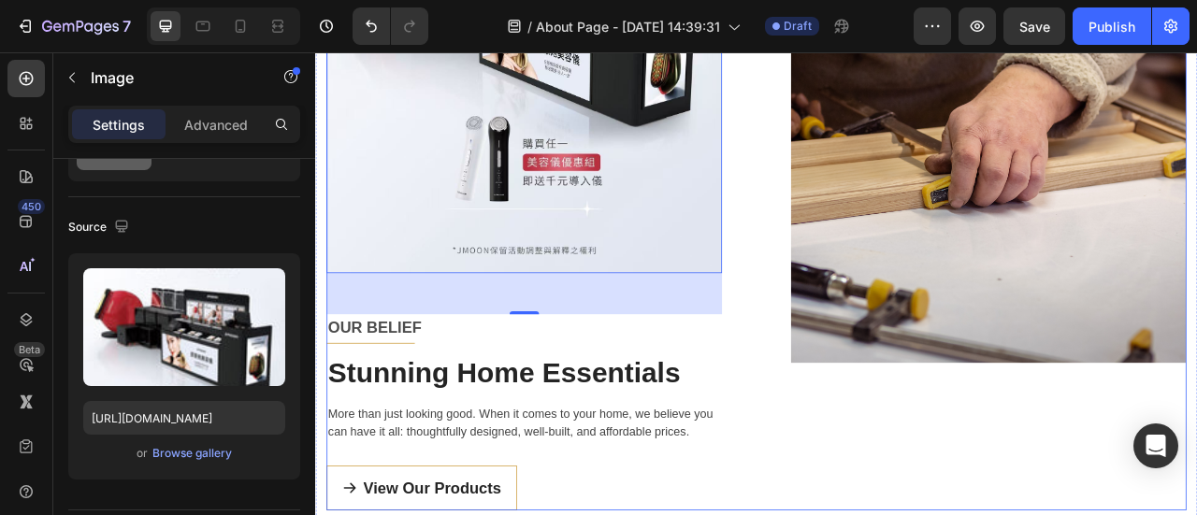
scroll to position [1753, 0]
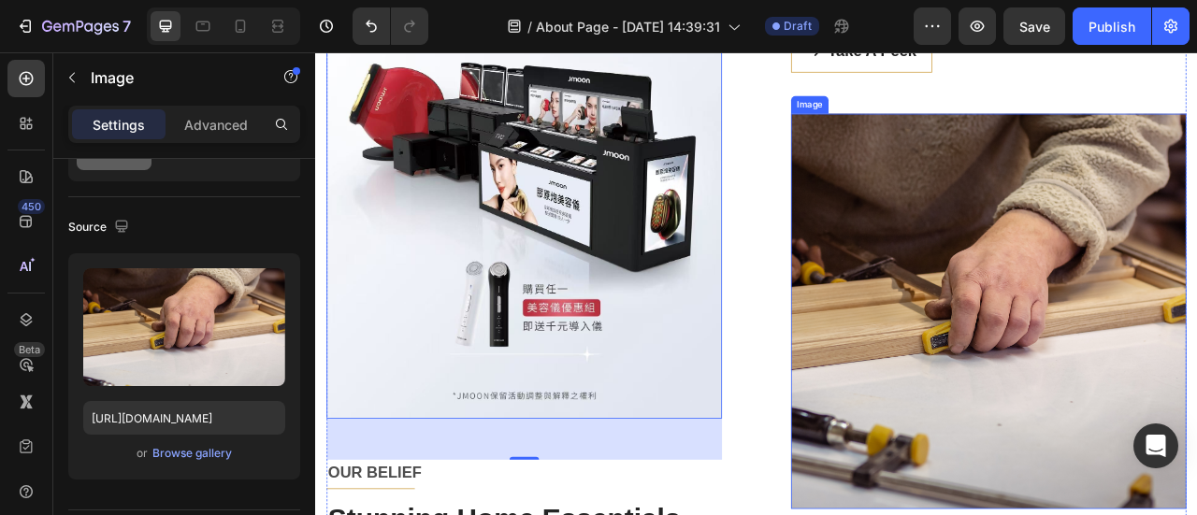
click at [1067, 457] on img at bounding box center [1171, 381] width 503 height 503
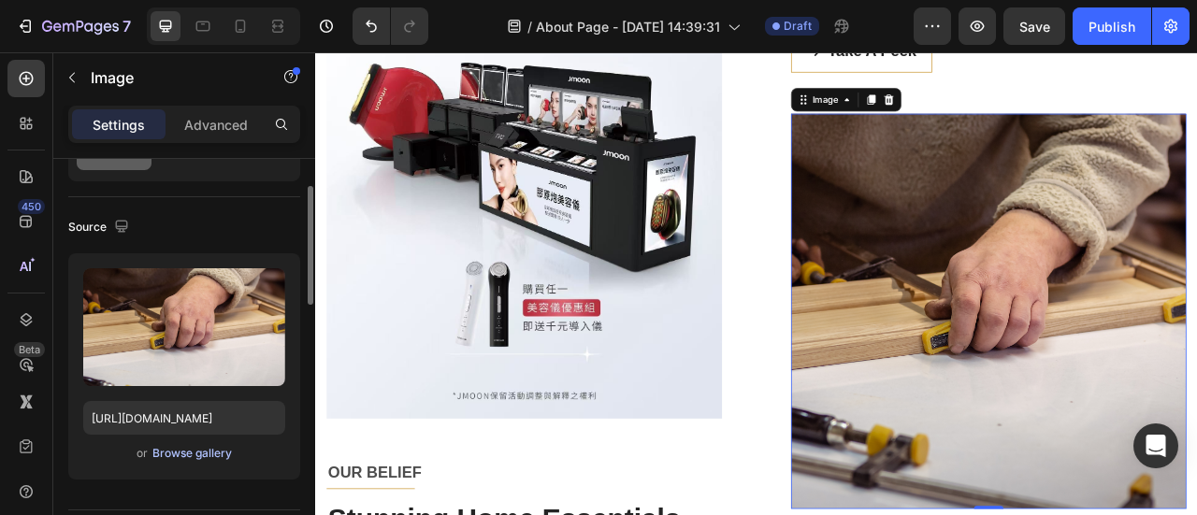
click at [198, 461] on button "Browse gallery" at bounding box center [192, 453] width 81 height 19
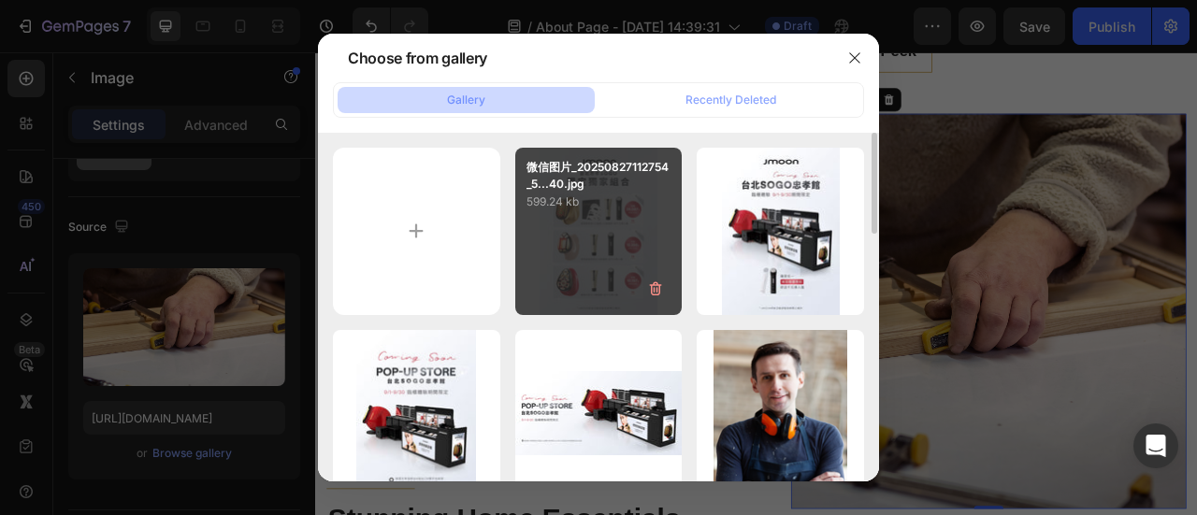
click at [593, 250] on div "微信图片_20250827112754_5...40.jpg 599.24 kb" at bounding box center [598, 231] width 167 height 167
type input "[URL][DOMAIN_NAME]"
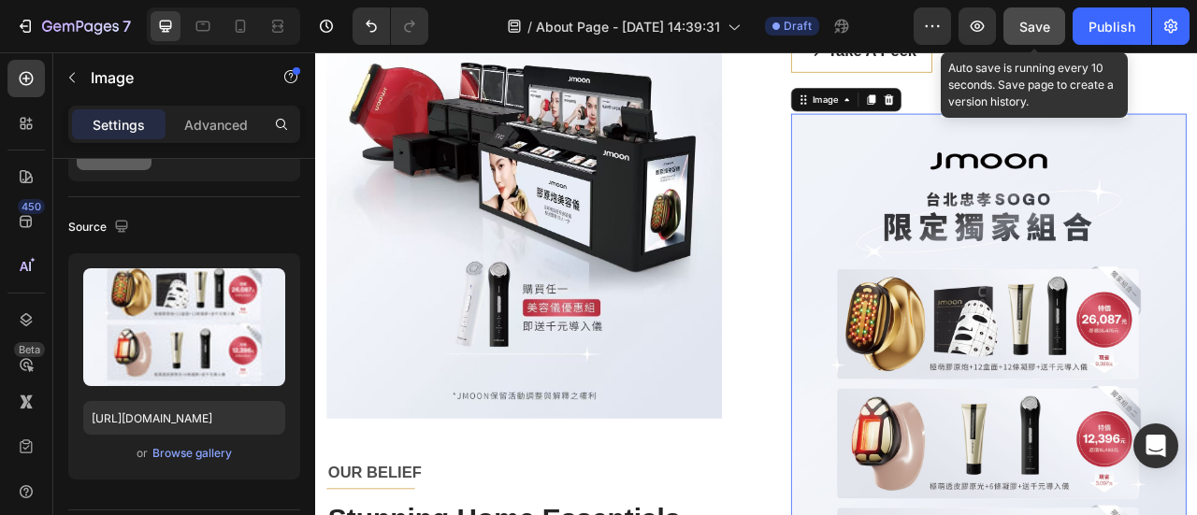
click at [1038, 25] on span "Save" at bounding box center [1034, 27] width 31 height 16
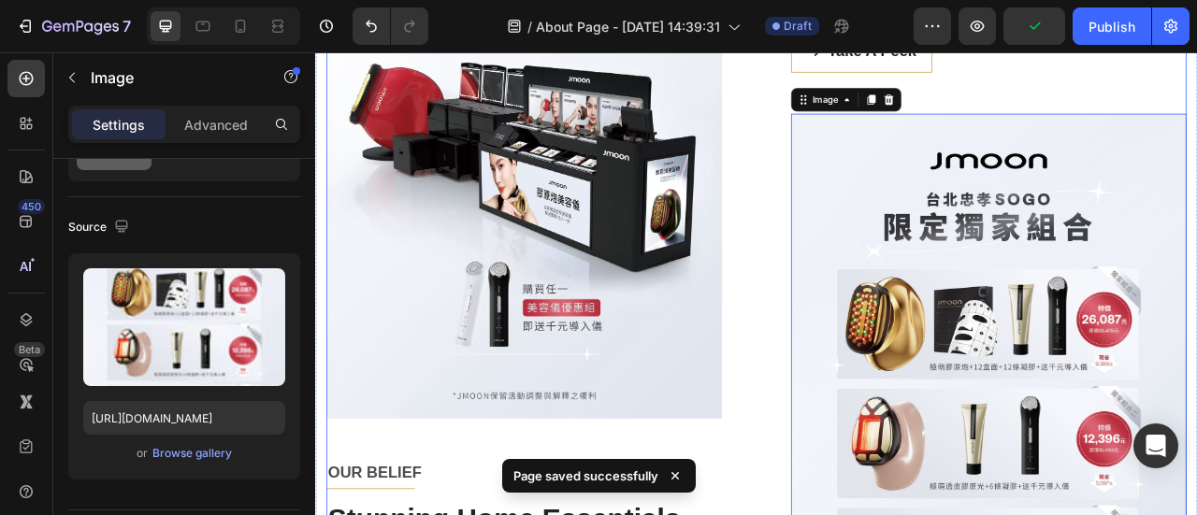
click at [873, 311] on div "Image OUR BELIEF Text block Title Line Stunning Home Essentials Heading More th…" at bounding box center [876, 324] width 1094 height 1036
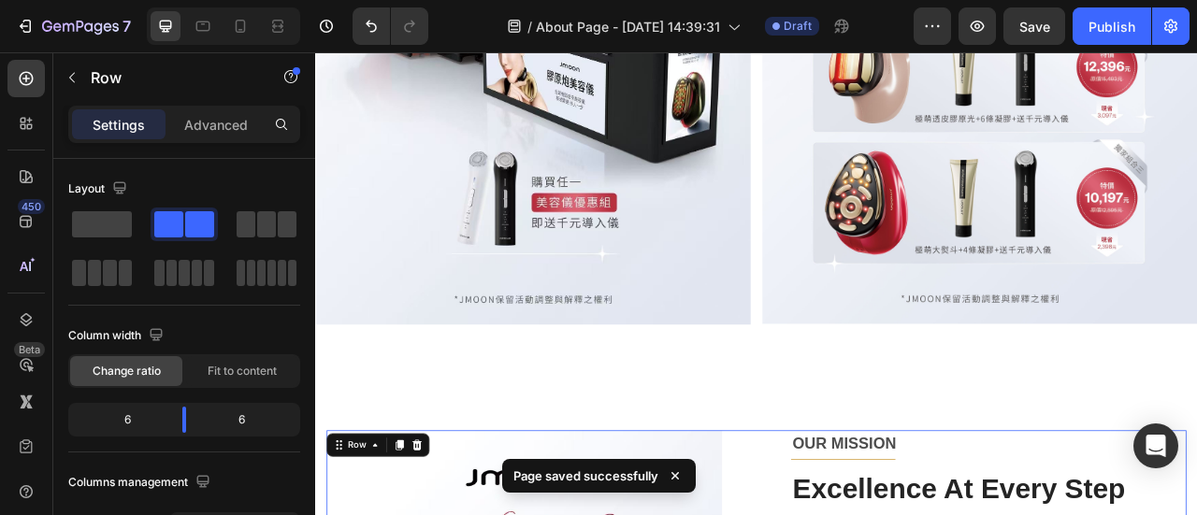
scroll to position [1005, 0]
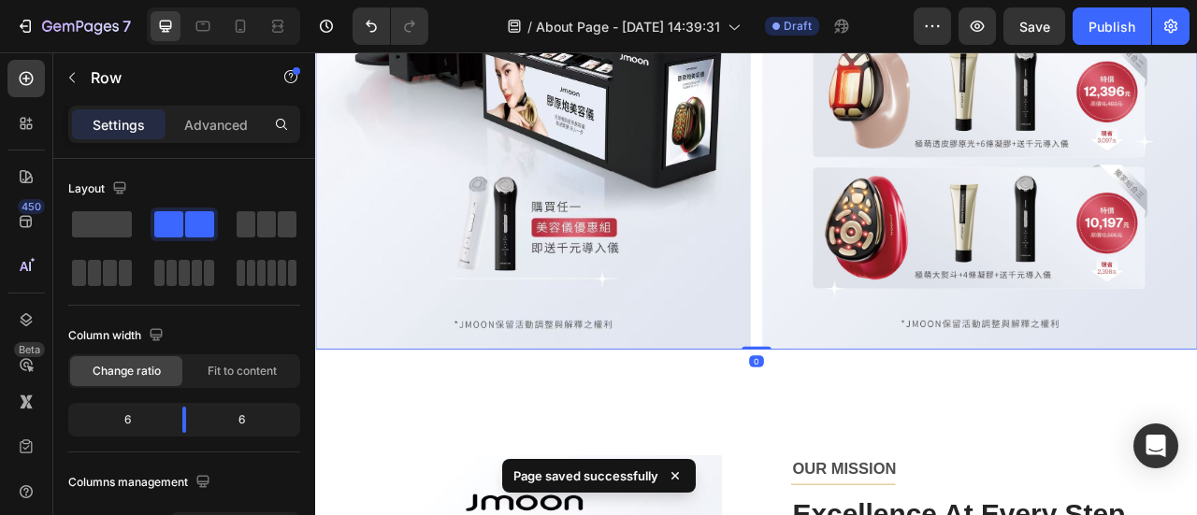
click at [867, 411] on div "Image Image Row 0" at bounding box center [876, 38] width 1122 height 784
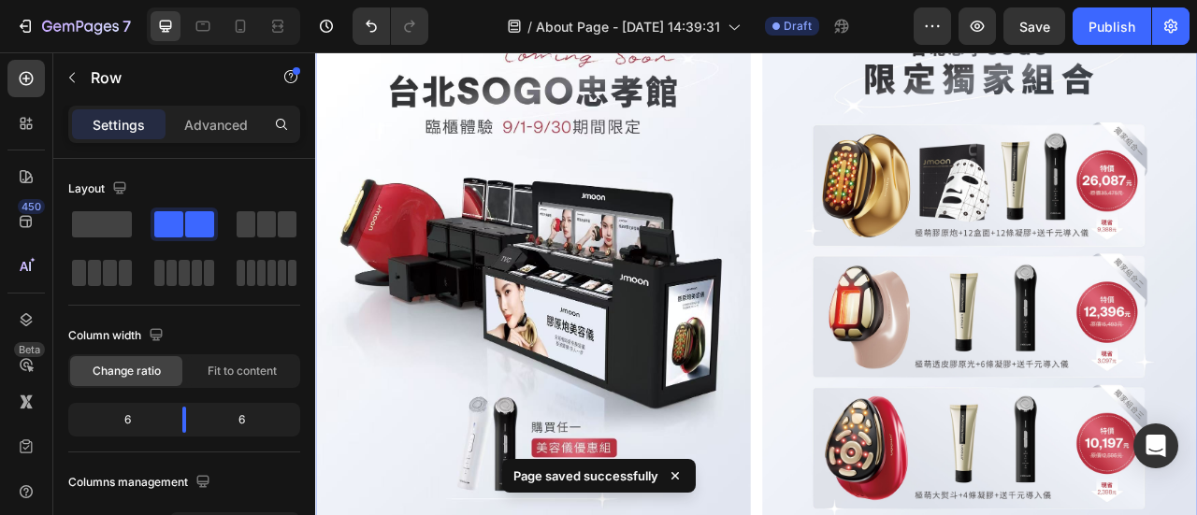
scroll to position [538, 0]
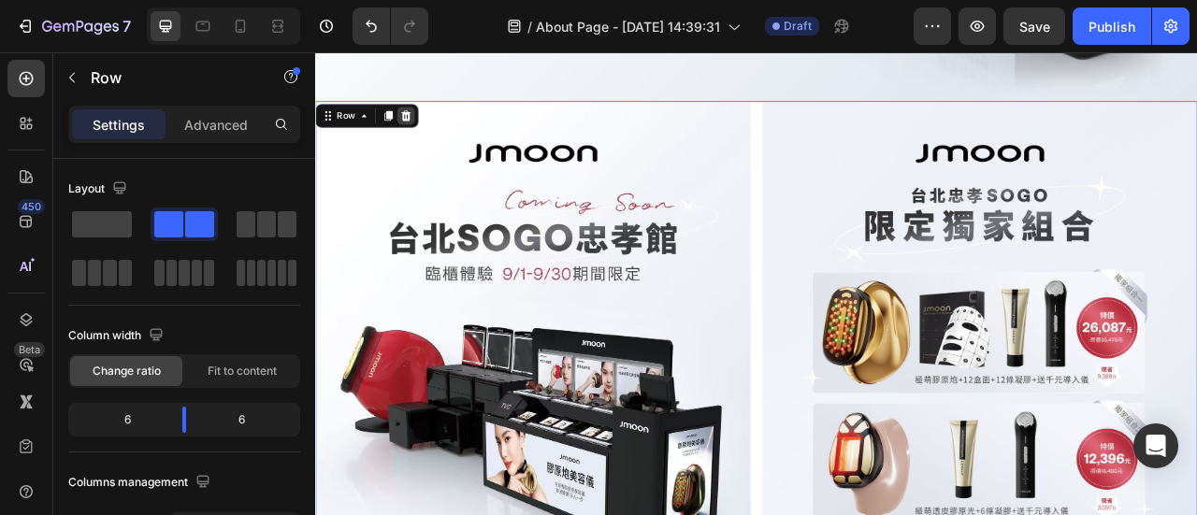
click at [429, 130] on icon at bounding box center [431, 132] width 12 height 13
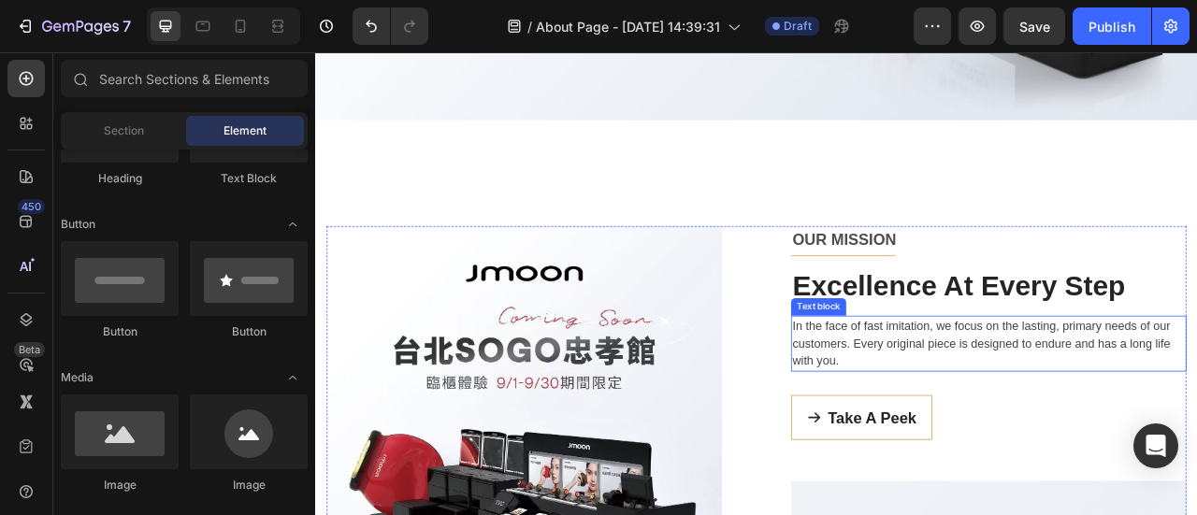
scroll to position [257, 0]
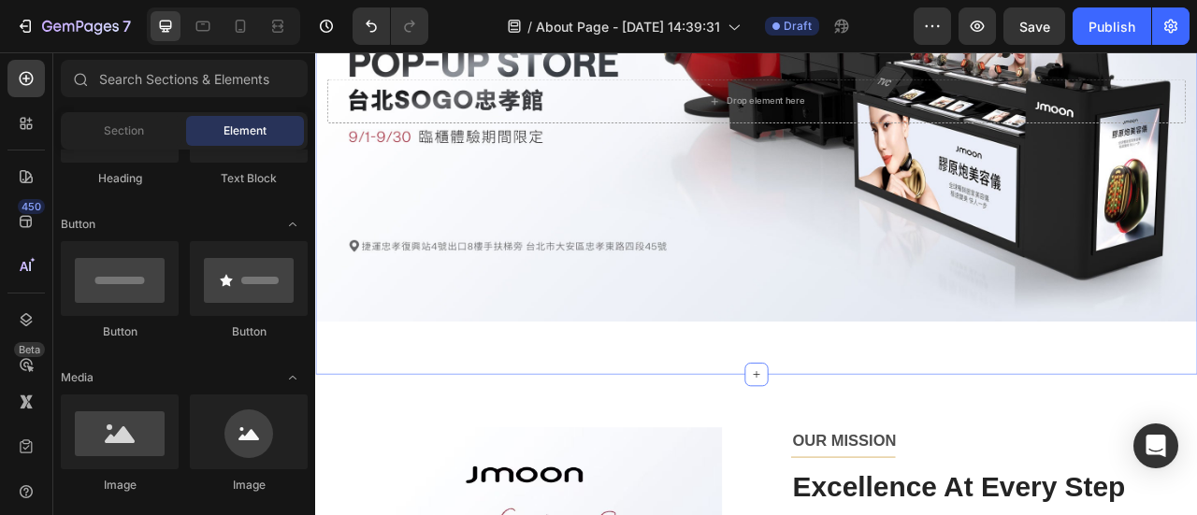
click at [902, 428] on div "Drop element here Hero Banner Section 1 You can create reusable sections Create…" at bounding box center [876, 148] width 1122 height 628
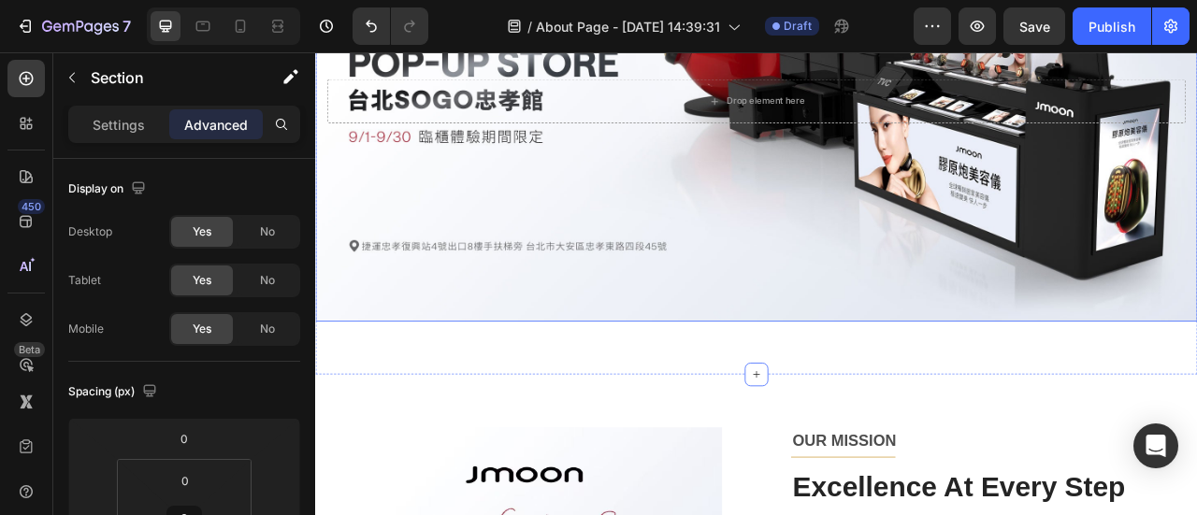
click at [903, 369] on div "Background Image" at bounding box center [876, 114] width 1122 height 561
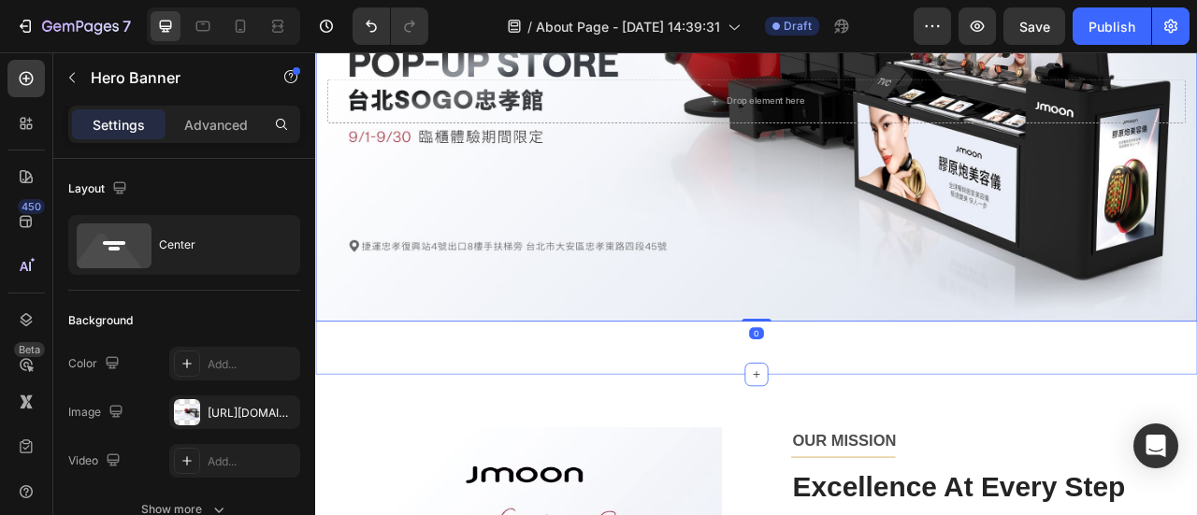
click at [584, 437] on div "Drop element here Hero Banner 0 Section 1" at bounding box center [876, 148] width 1122 height 628
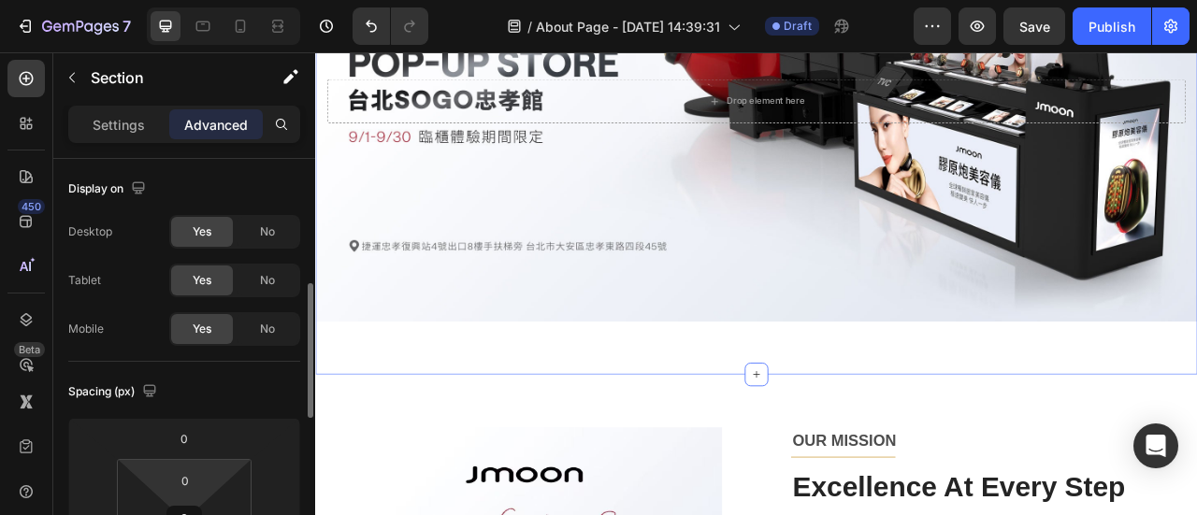
scroll to position [281, 0]
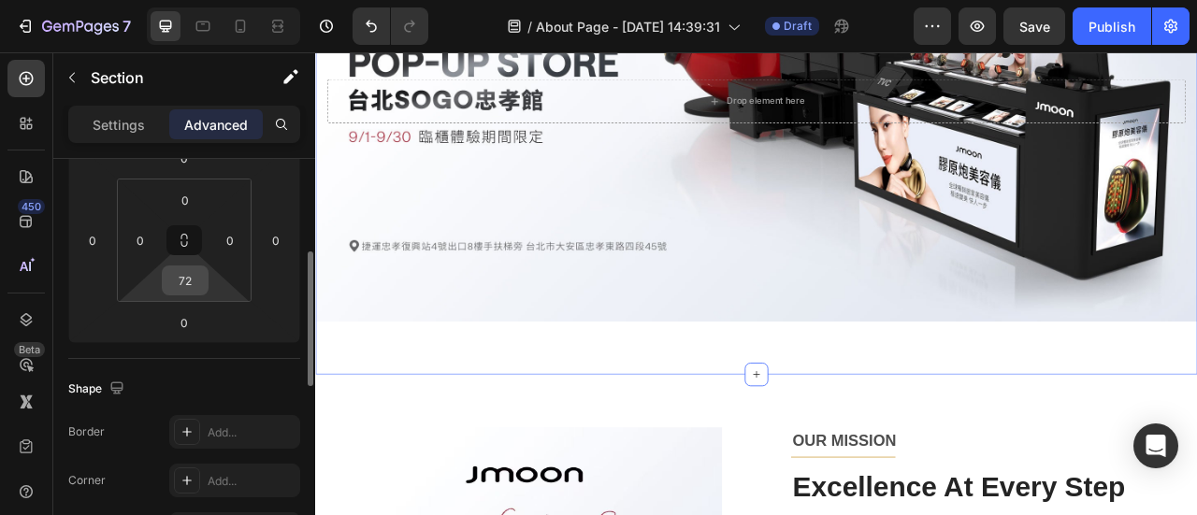
click at [193, 283] on input "72" at bounding box center [184, 281] width 37 height 28
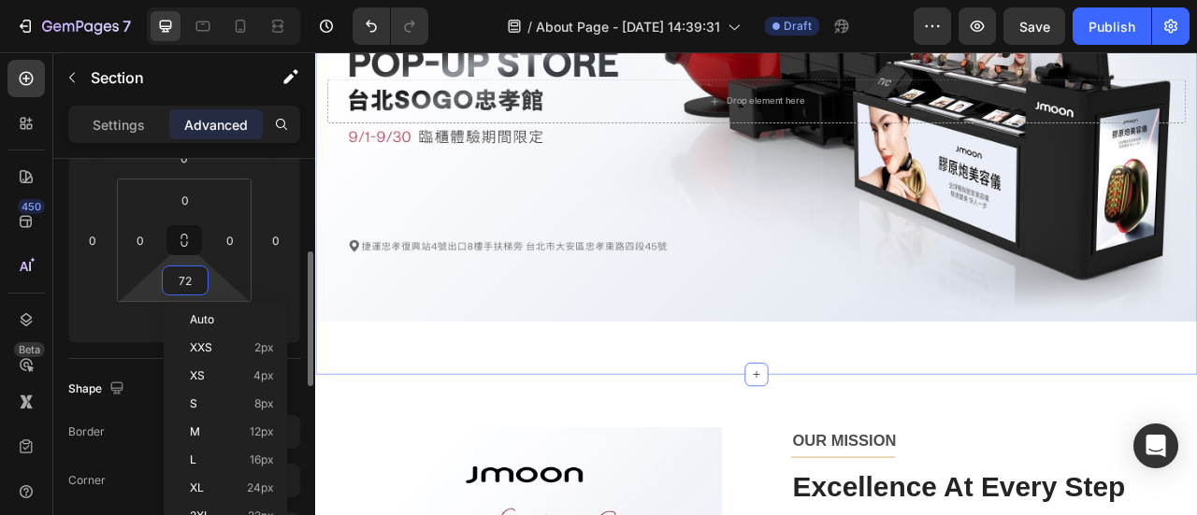
type input "0"
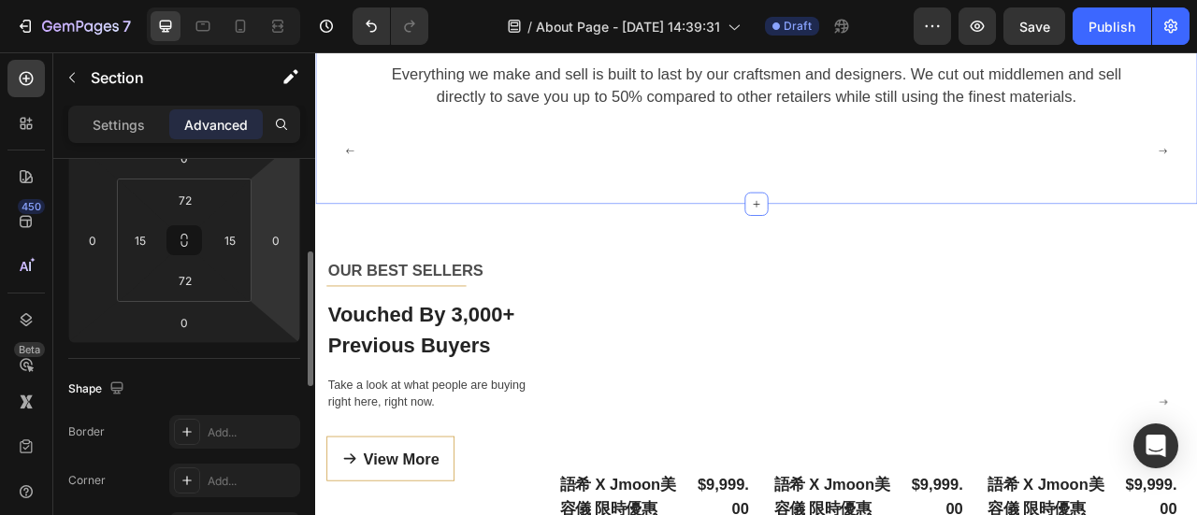
scroll to position [3627, 0]
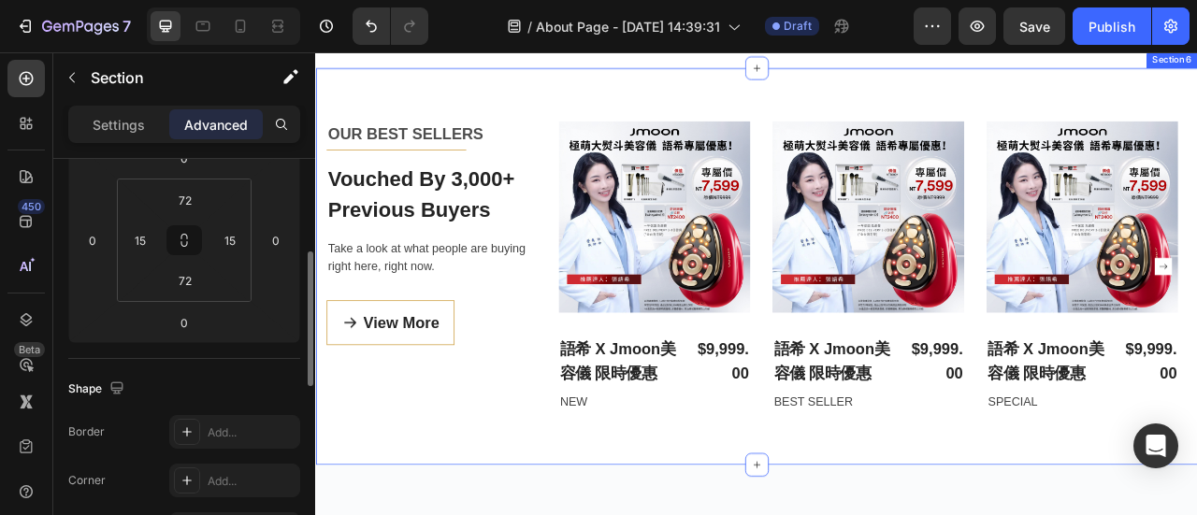
click at [694, 344] on div "OUR BEST SELLERS Text block Title Line Vouched By 3,000+ Previous Buyers Headin…" at bounding box center [876, 324] width 1122 height 505
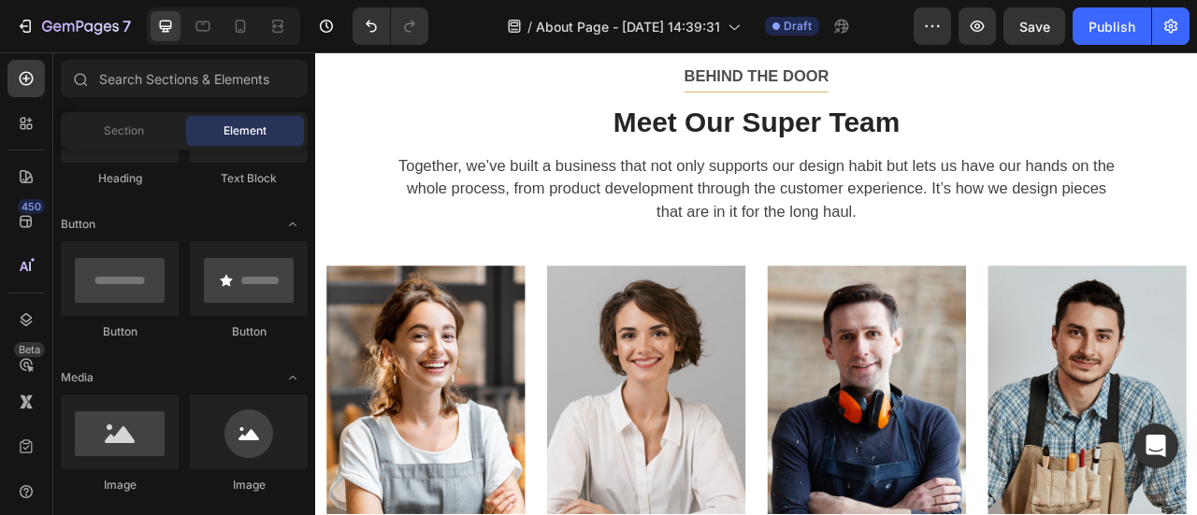
scroll to position [2348, 0]
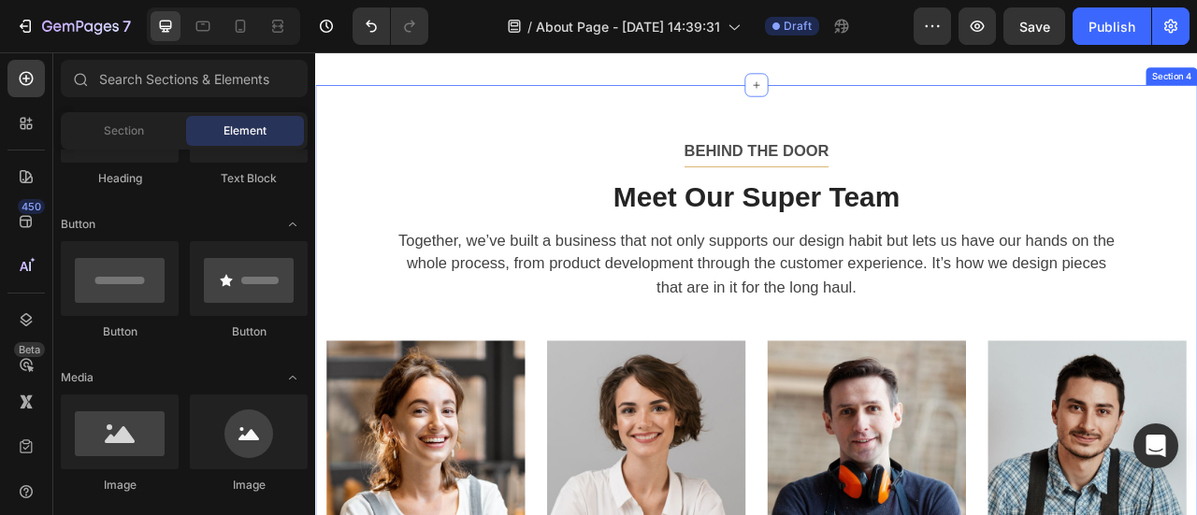
click at [700, 227] on div "BEHIND THE DOOR Text block Title Line Meet Our Super Team Heading Together, we’…" at bounding box center [876, 497] width 1122 height 806
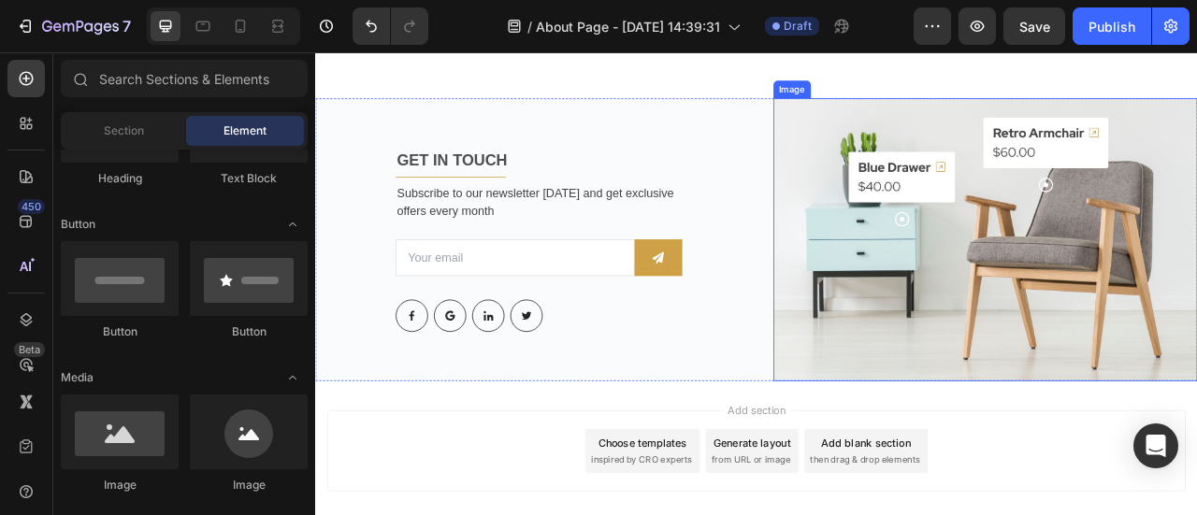
scroll to position [3144, 0]
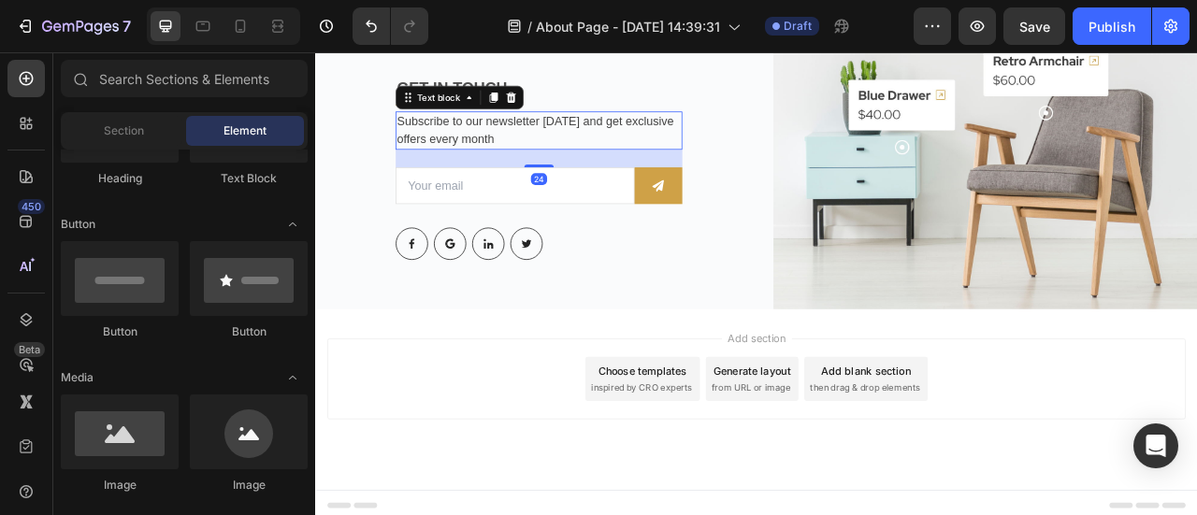
click at [545, 162] on p "Subscribe to our newsletter [DATE] and get exclusive offers every month" at bounding box center [599, 151] width 361 height 45
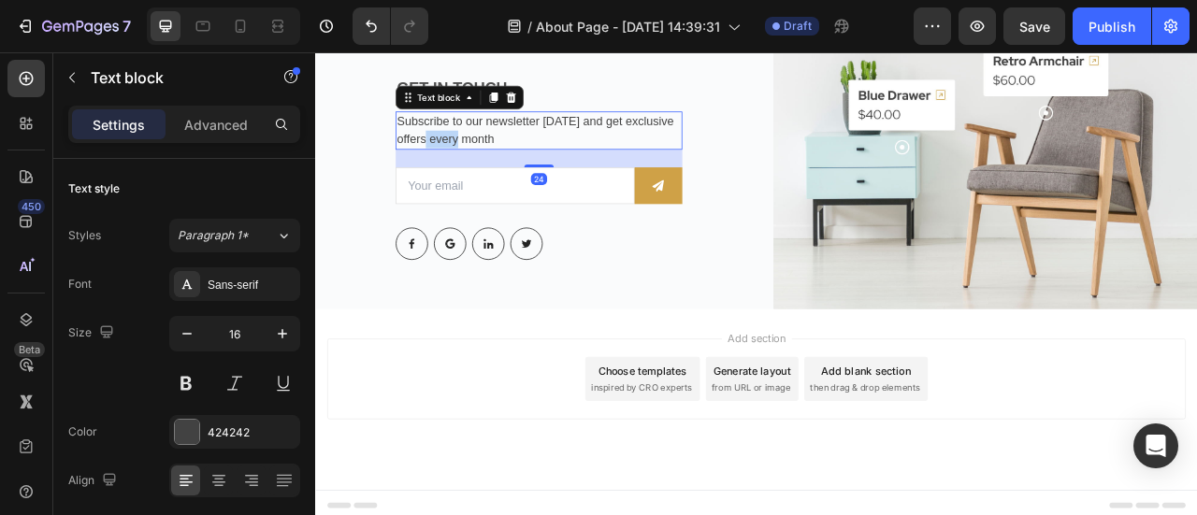
click at [545, 162] on p "Subscribe to our newsletter [DATE] and get exclusive offers every month" at bounding box center [599, 151] width 361 height 45
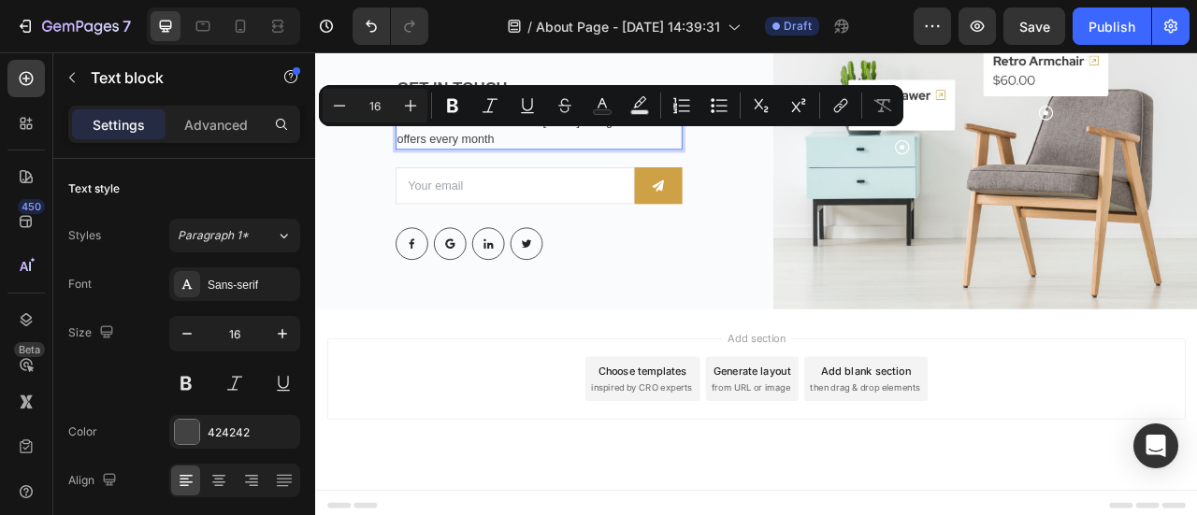
click at [615, 159] on p "Subscribe to our newsletter [DATE] and get exclusive offers every month" at bounding box center [599, 151] width 361 height 45
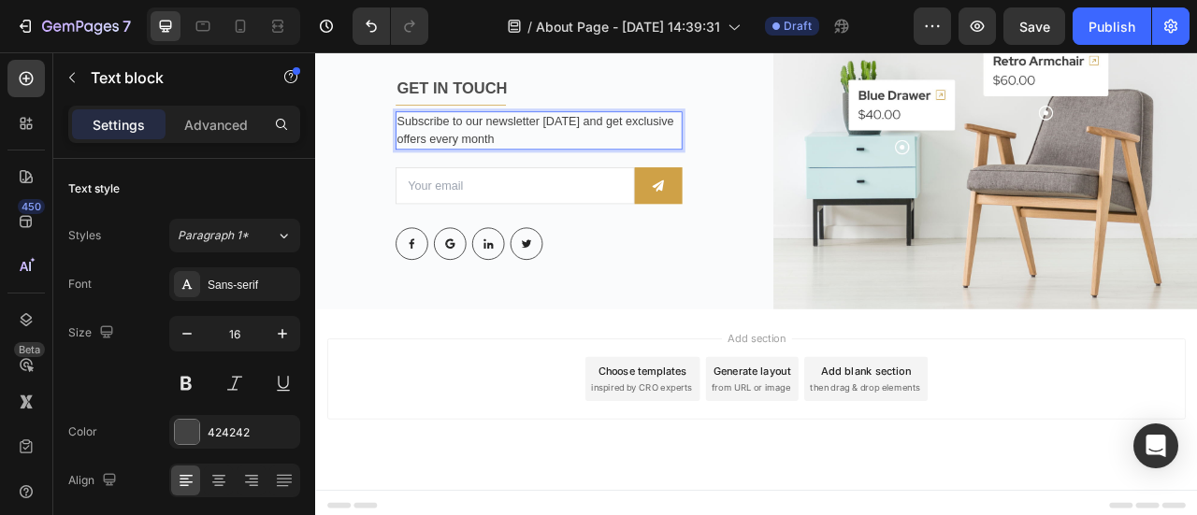
click at [633, 169] on p "Subscribe to our newsletter [DATE] and get exclusive offers every month" at bounding box center [599, 151] width 361 height 45
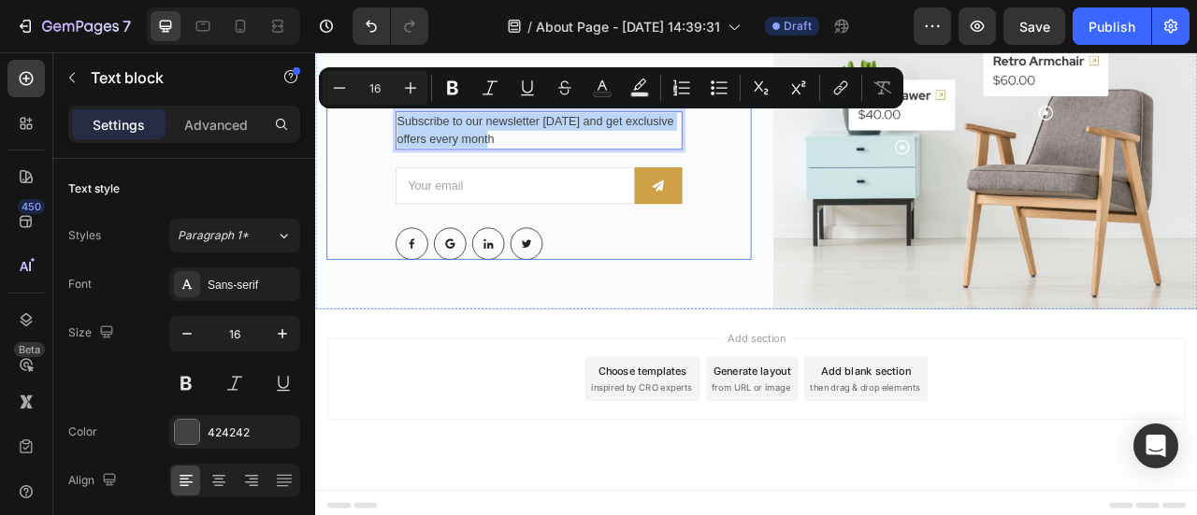
drag, startPoint x: 635, startPoint y: 158, endPoint x: 406, endPoint y: 129, distance: 230.9
click at [406, 129] on div "GET IN TOUCH Text block Title Line Subscribe to our newsletter [DATE] and get e…" at bounding box center [599, 198] width 541 height 235
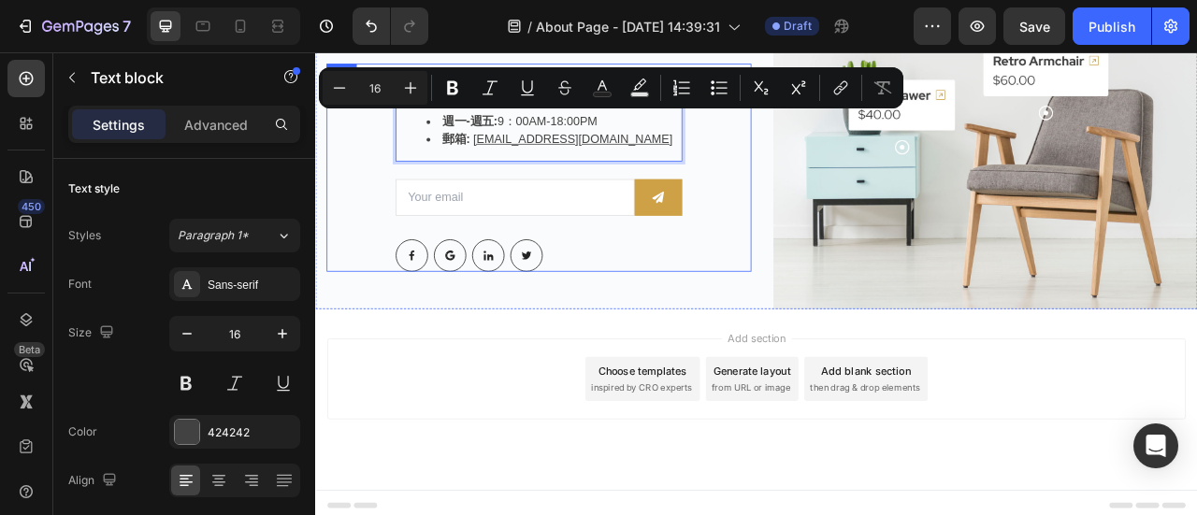
scroll to position [3129, 0]
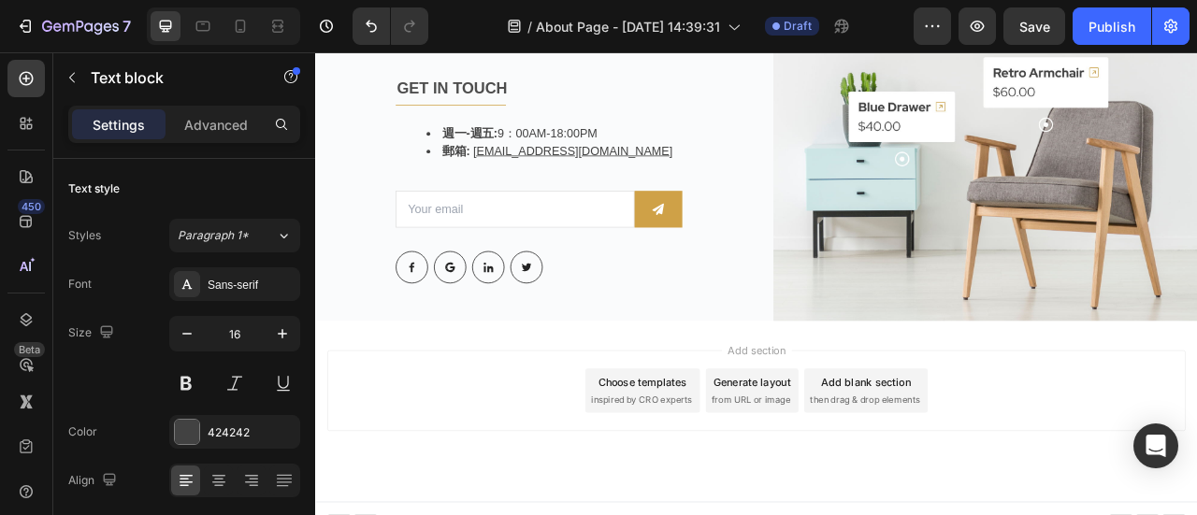
click at [550, 435] on div "Add section Choose templates inspired by CRO experts Generate layout from URL o…" at bounding box center [876, 482] width 1092 height 103
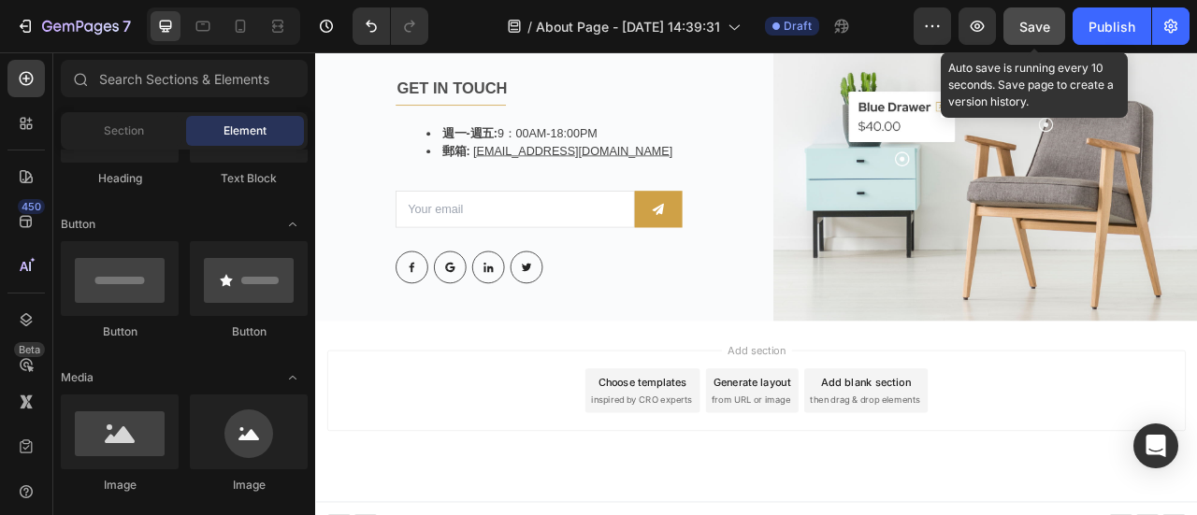
drag, startPoint x: 1042, startPoint y: 14, endPoint x: 410, endPoint y: 217, distance: 664.0
click at [1042, 14] on button "Save" at bounding box center [1034, 25] width 62 height 37
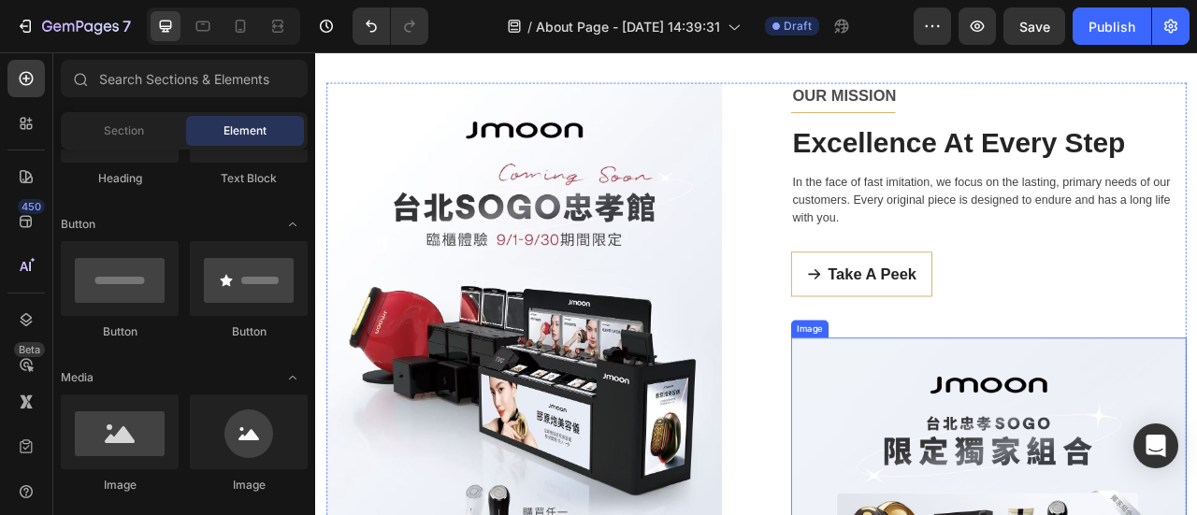
scroll to position [561, 0]
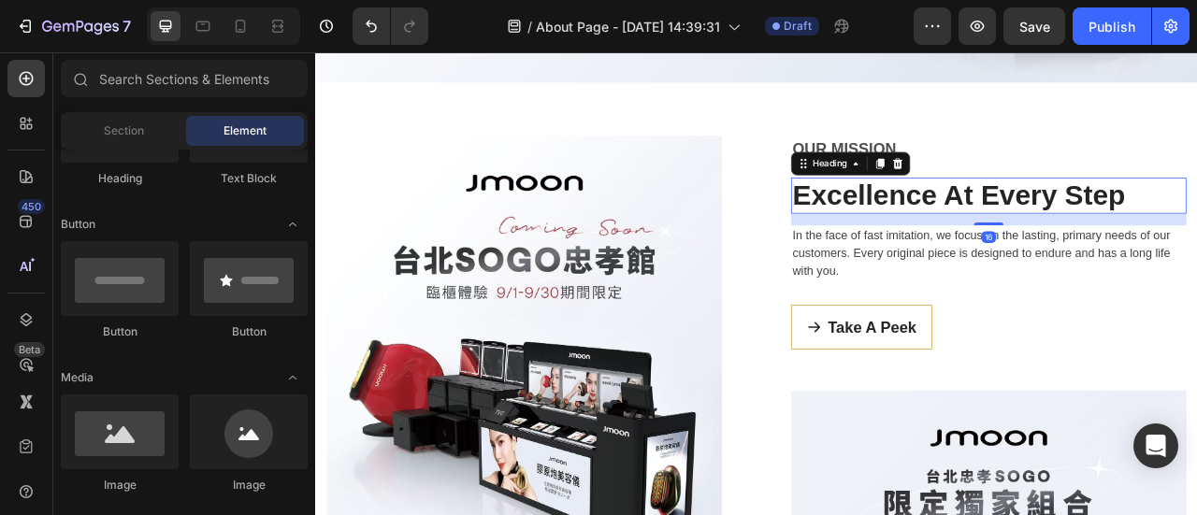
click at [1056, 243] on p "Excellence At Every Step" at bounding box center [1171, 234] width 499 height 43
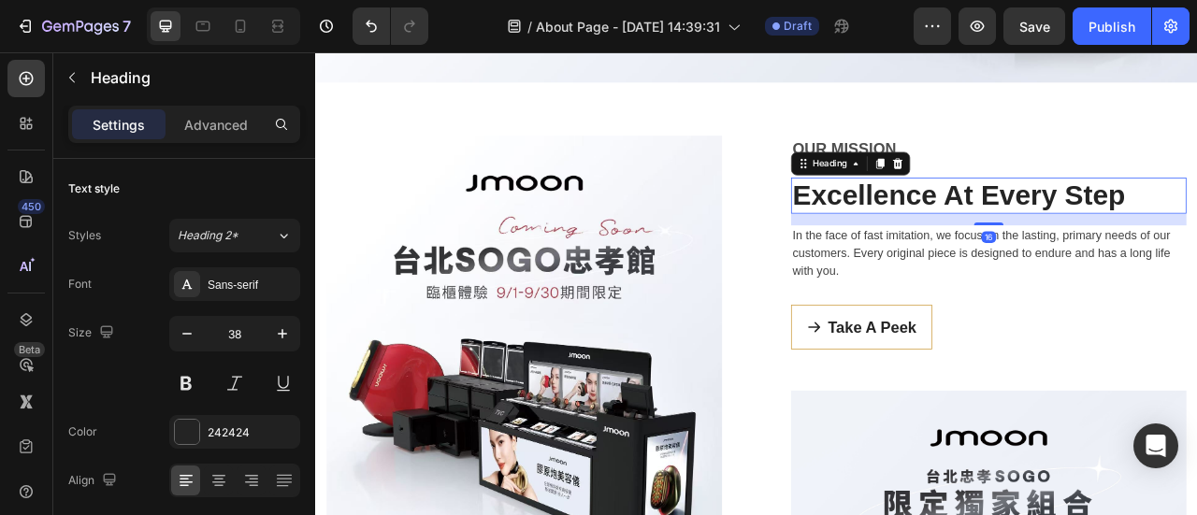
click at [1056, 243] on p "Excellence At Every Step" at bounding box center [1171, 234] width 499 height 43
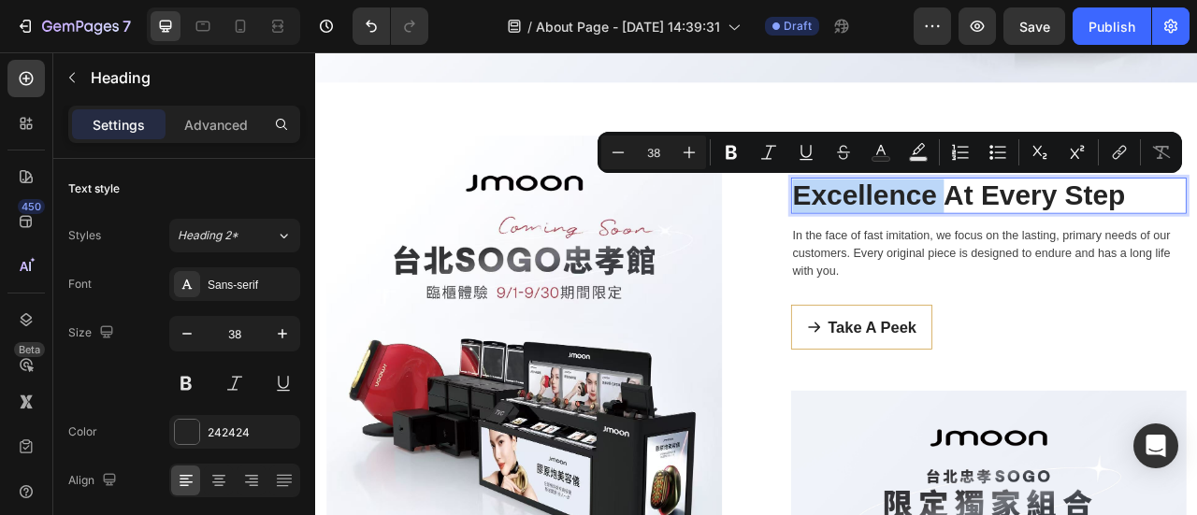
click at [996, 238] on p "Excellence At Every Step" at bounding box center [1171, 234] width 499 height 43
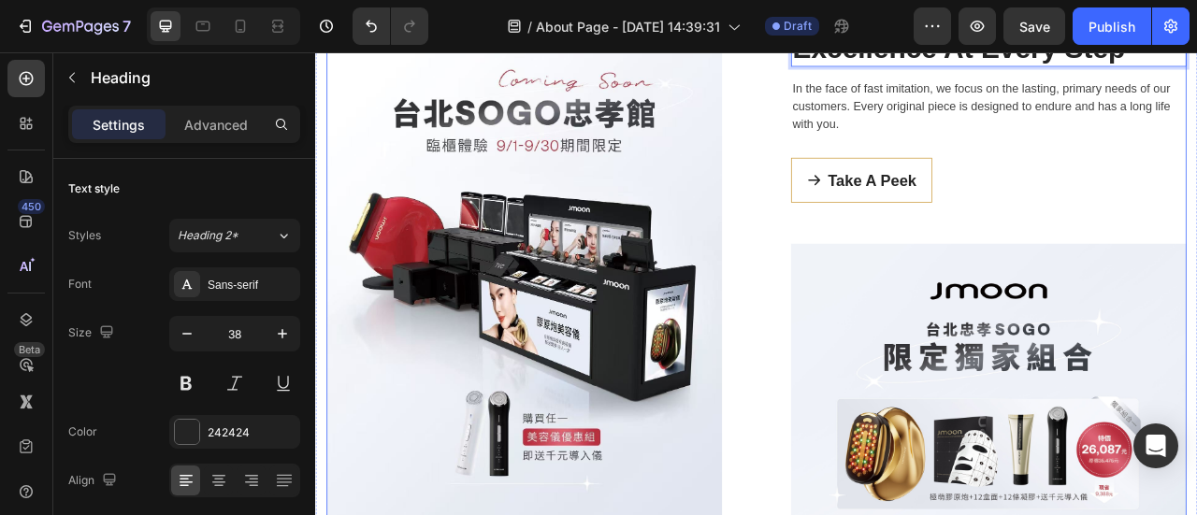
scroll to position [468, 0]
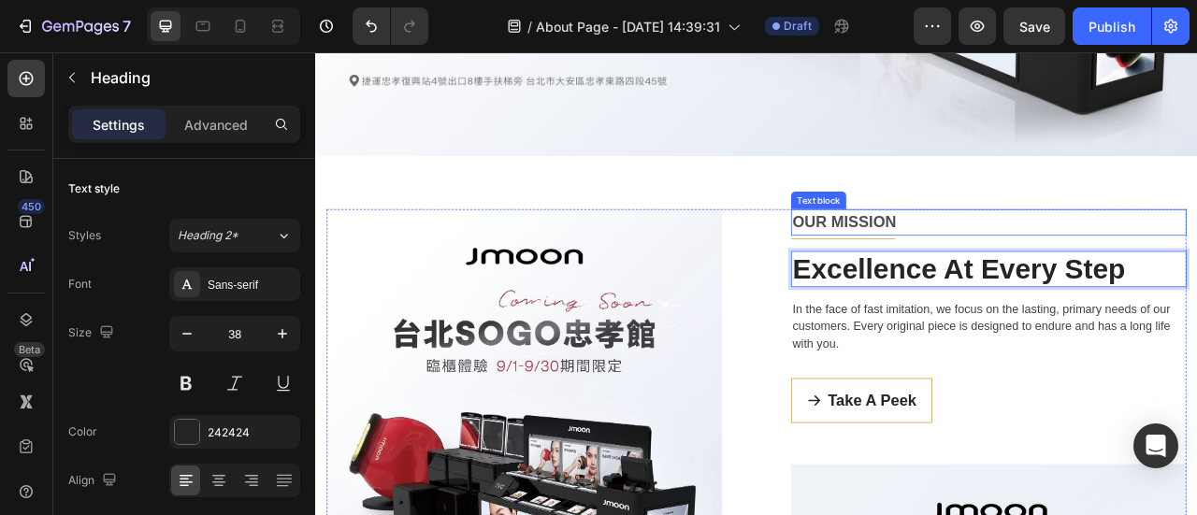
click at [1045, 267] on p "OUR MISSION" at bounding box center [1171, 268] width 499 height 30
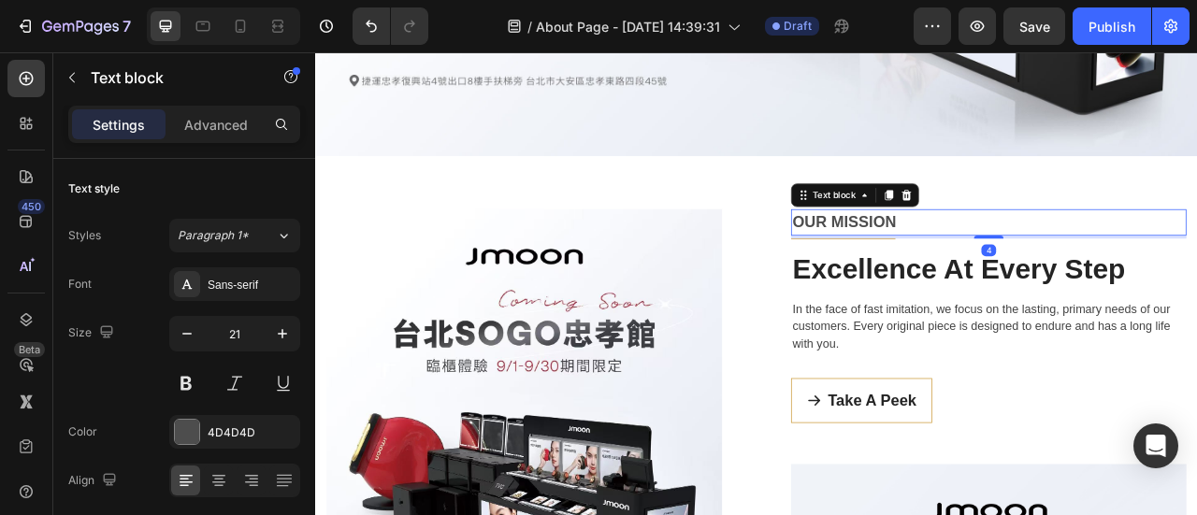
click at [1065, 267] on p "OUR MISSION" at bounding box center [1171, 268] width 499 height 30
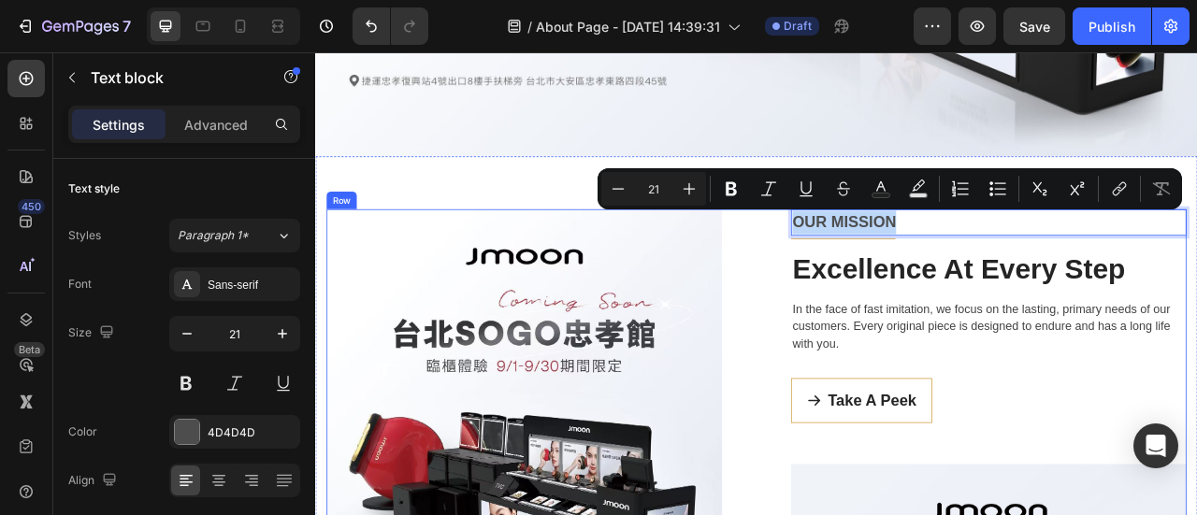
drag, startPoint x: 1062, startPoint y: 266, endPoint x: 895, endPoint y: 273, distance: 167.6
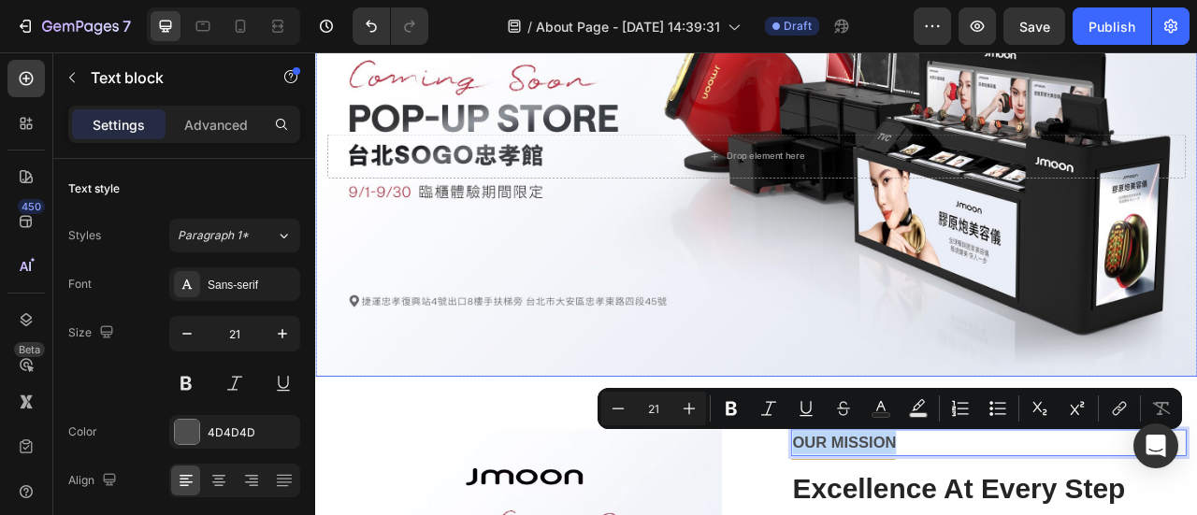
scroll to position [0, 0]
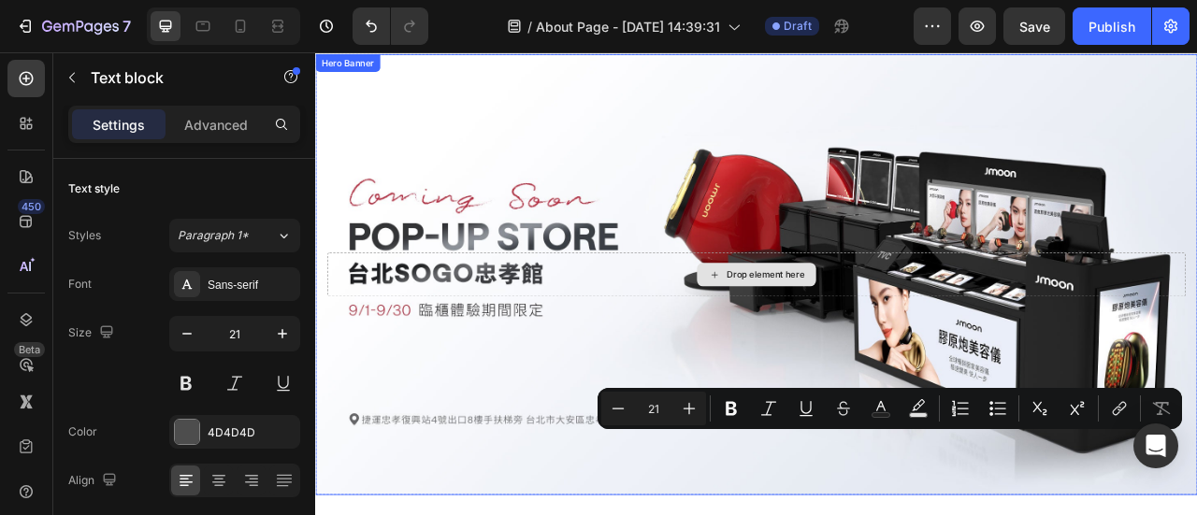
type input "16"
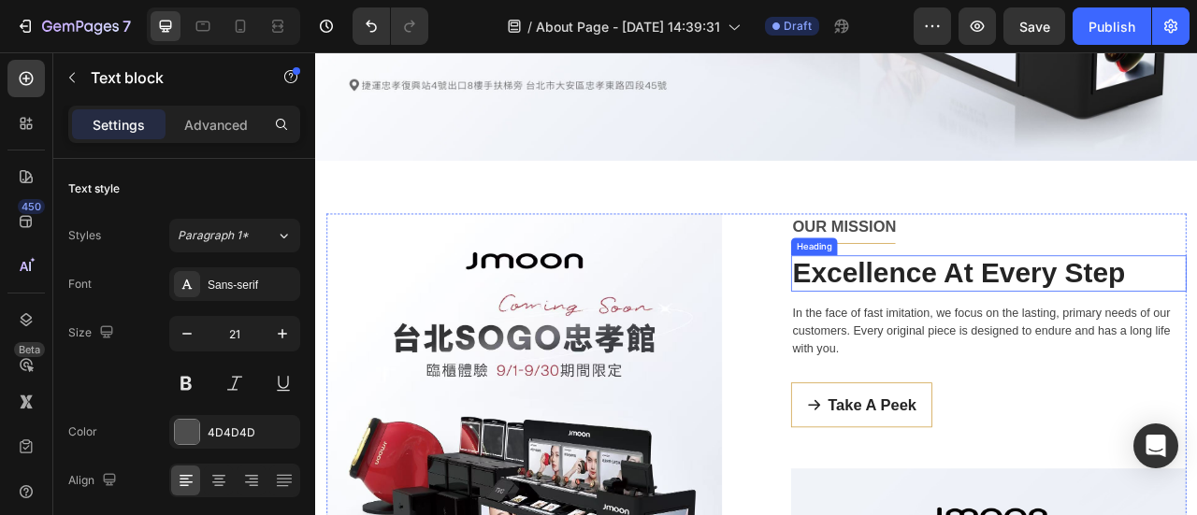
scroll to position [468, 0]
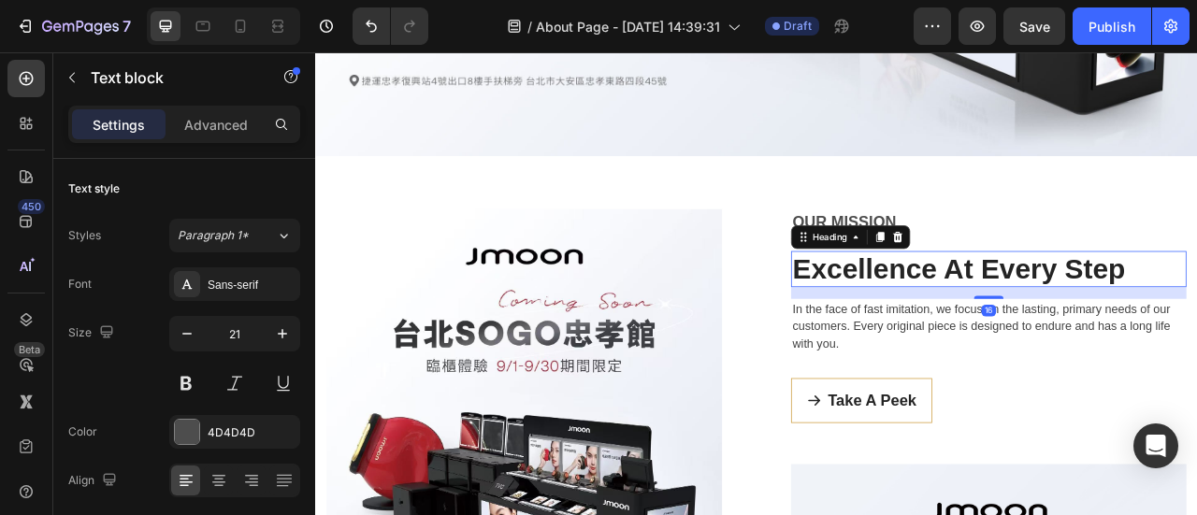
click at [1196, 319] on p "Excellence At Every Step" at bounding box center [1171, 328] width 499 height 43
click at [980, 354] on div "16" at bounding box center [1171, 358] width 503 height 15
click at [922, 316] on p "Excellence At Every Step" at bounding box center [1171, 328] width 499 height 43
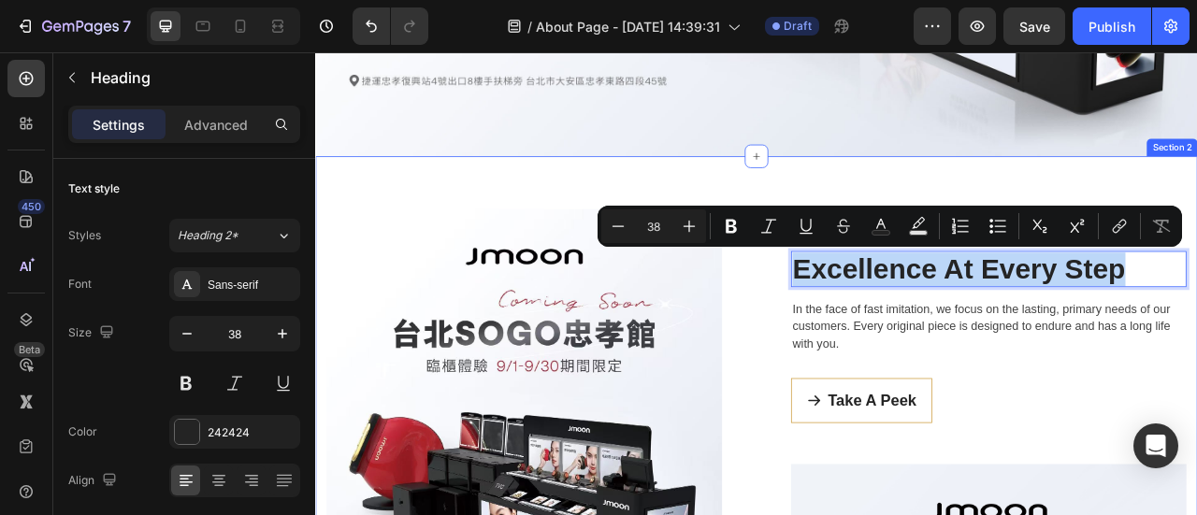
drag, startPoint x: 924, startPoint y: 325, endPoint x: 1416, endPoint y: 324, distance: 491.9
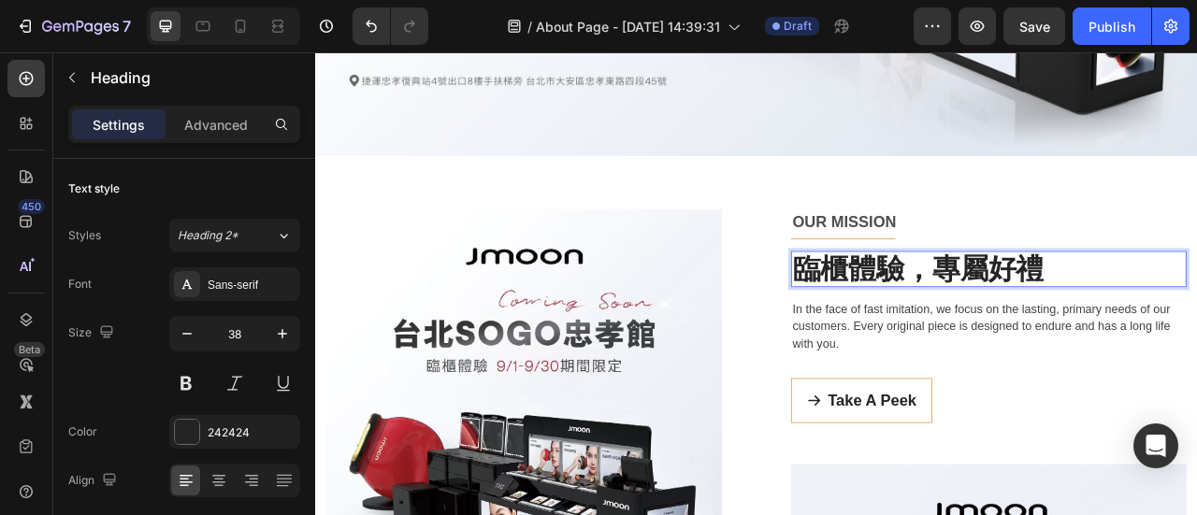
click at [1170, 332] on p "臨櫃體驗，專屬好禮" at bounding box center [1171, 328] width 499 height 43
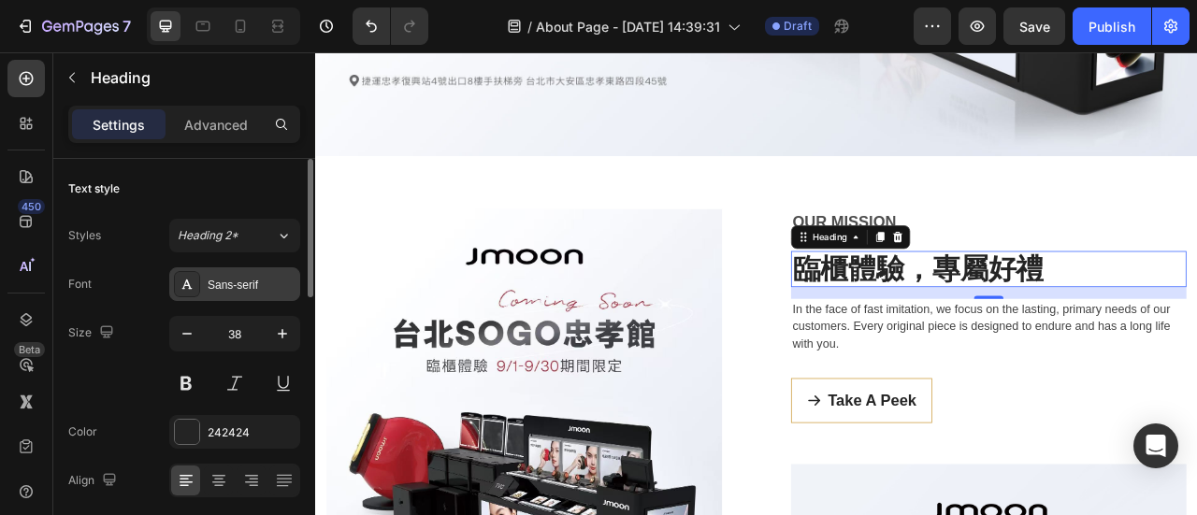
click at [256, 280] on div "Sans-serif" at bounding box center [252, 285] width 88 height 17
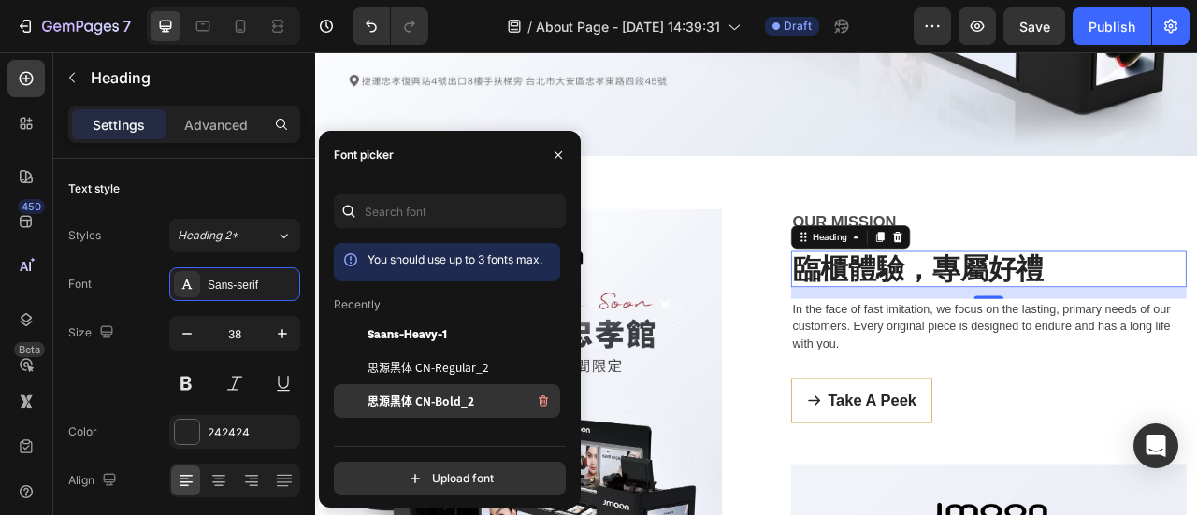
click at [472, 405] on span "思源黑体 CN-Bold_2" at bounding box center [421, 401] width 107 height 17
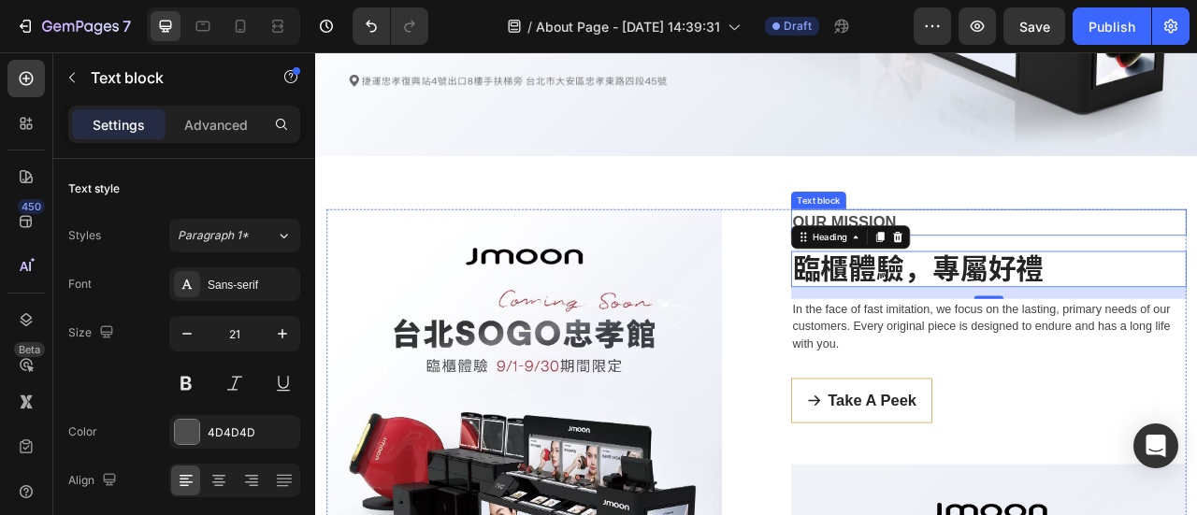
click at [1094, 270] on p "OUR MISSION" at bounding box center [1171, 268] width 499 height 30
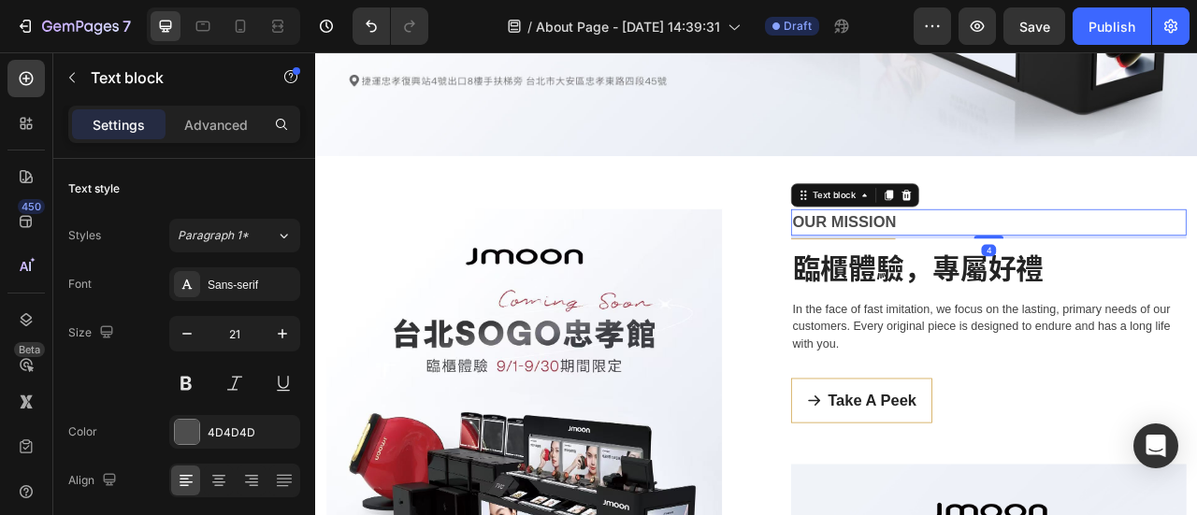
click at [1082, 267] on p "OUR MISSION" at bounding box center [1171, 268] width 499 height 30
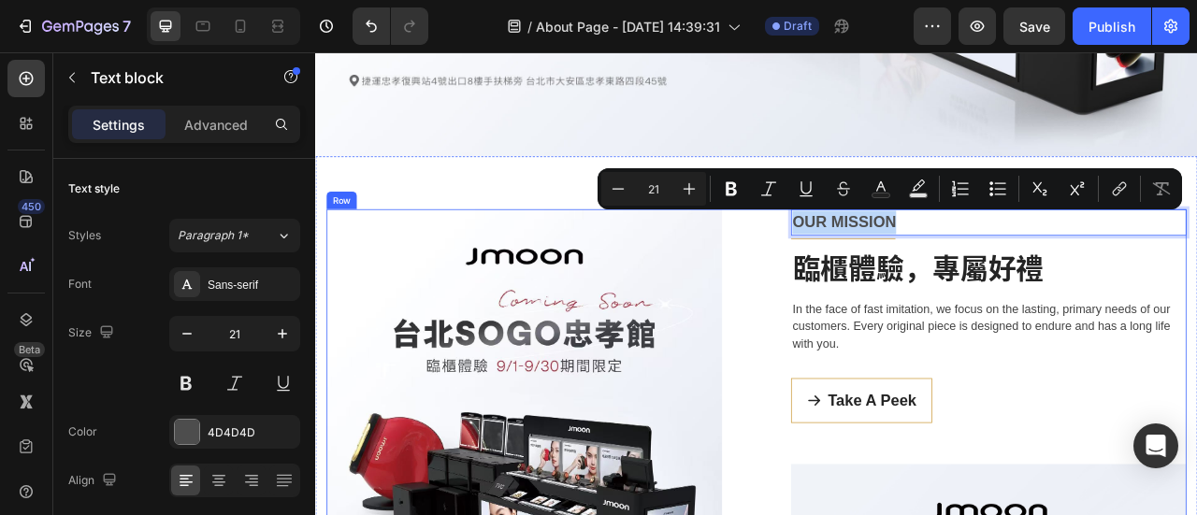
drag, startPoint x: 1072, startPoint y: 274, endPoint x: 910, endPoint y: 270, distance: 161.8
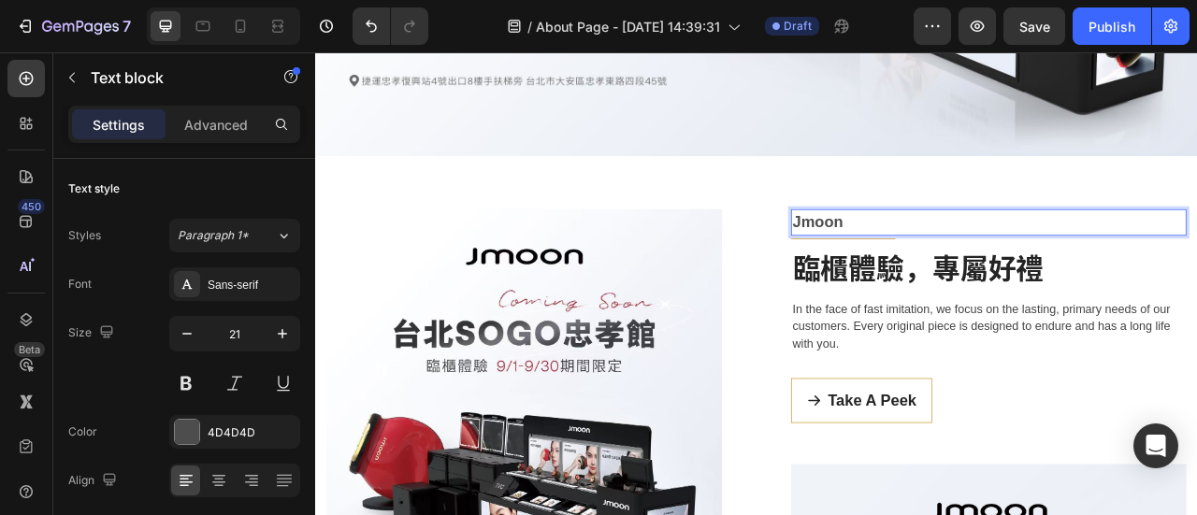
click at [1057, 261] on p "Jmoon" at bounding box center [1171, 268] width 499 height 30
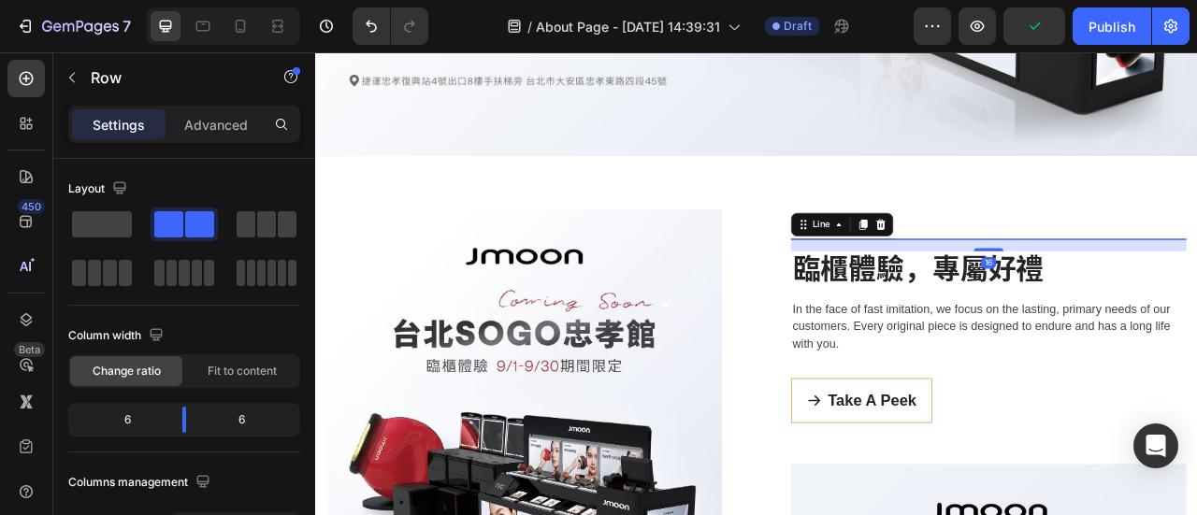
click at [1032, 289] on div at bounding box center [986, 289] width 133 height 1
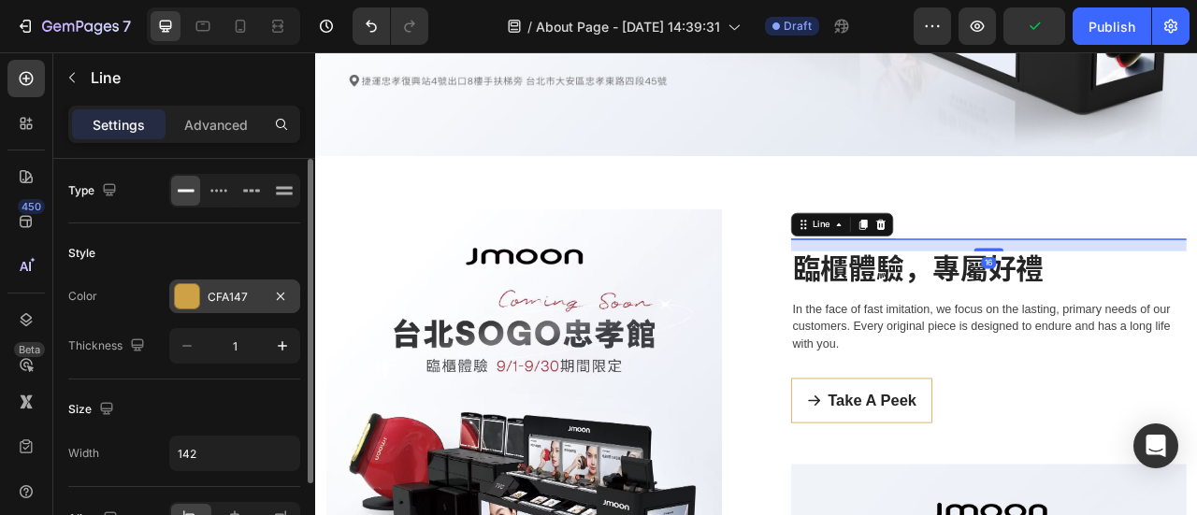
click at [185, 288] on div at bounding box center [187, 296] width 24 height 24
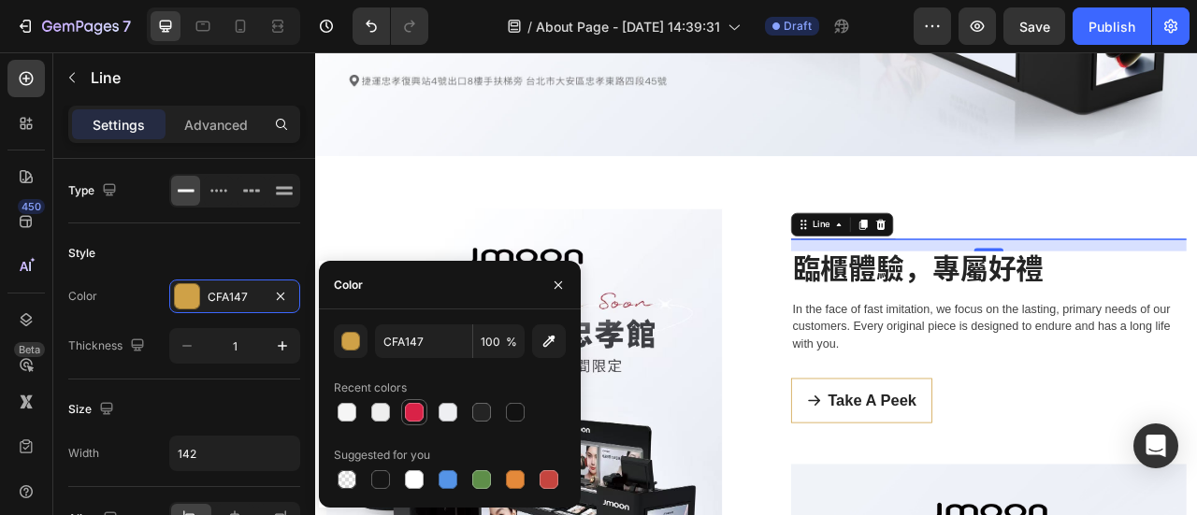
click at [418, 408] on div at bounding box center [414, 412] width 19 height 19
type input "D92247"
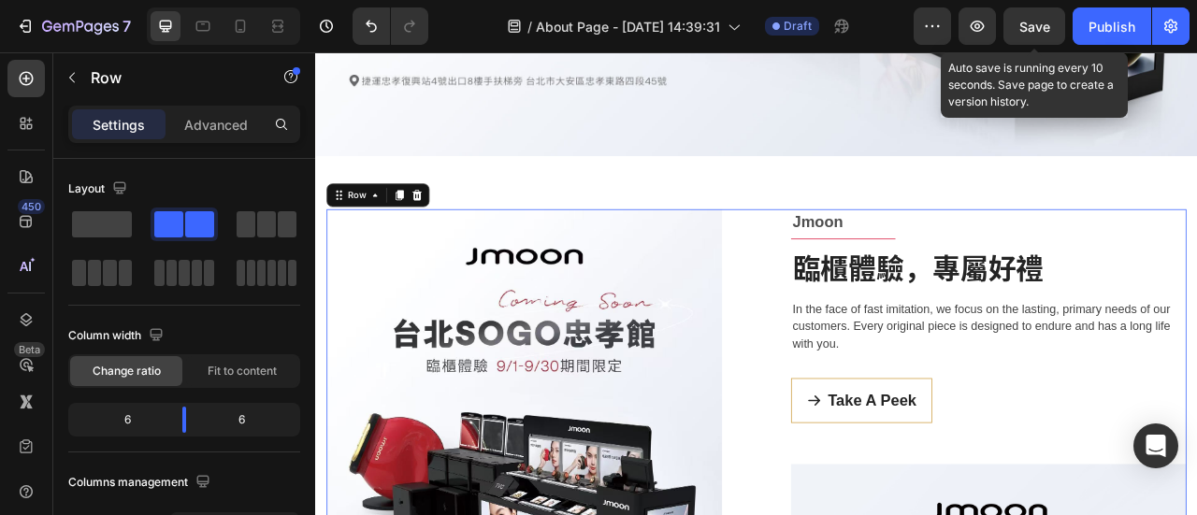
click at [1035, 35] on div "Save" at bounding box center [1034, 27] width 31 height 20
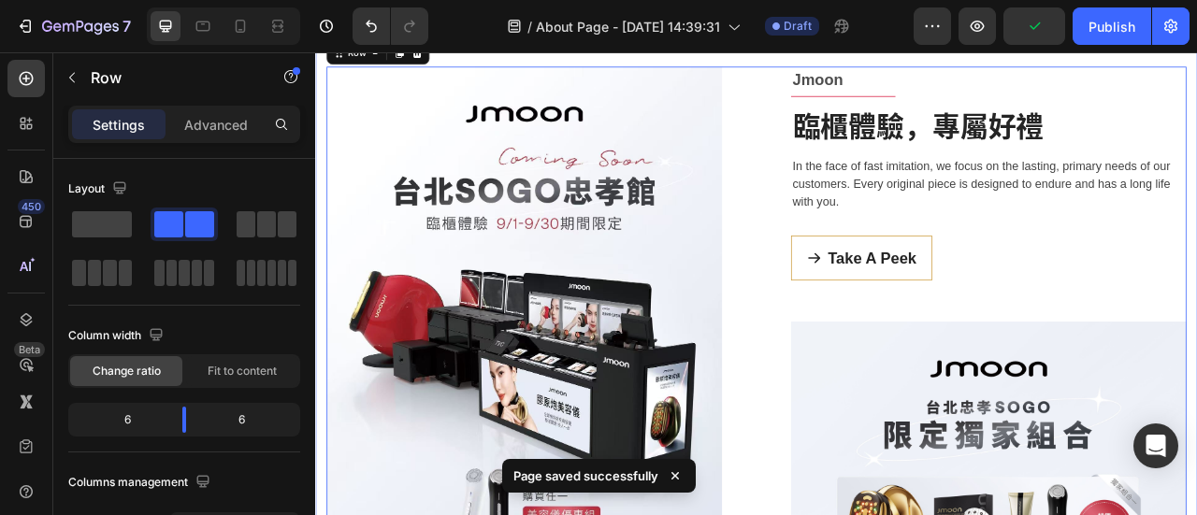
scroll to position [655, 0]
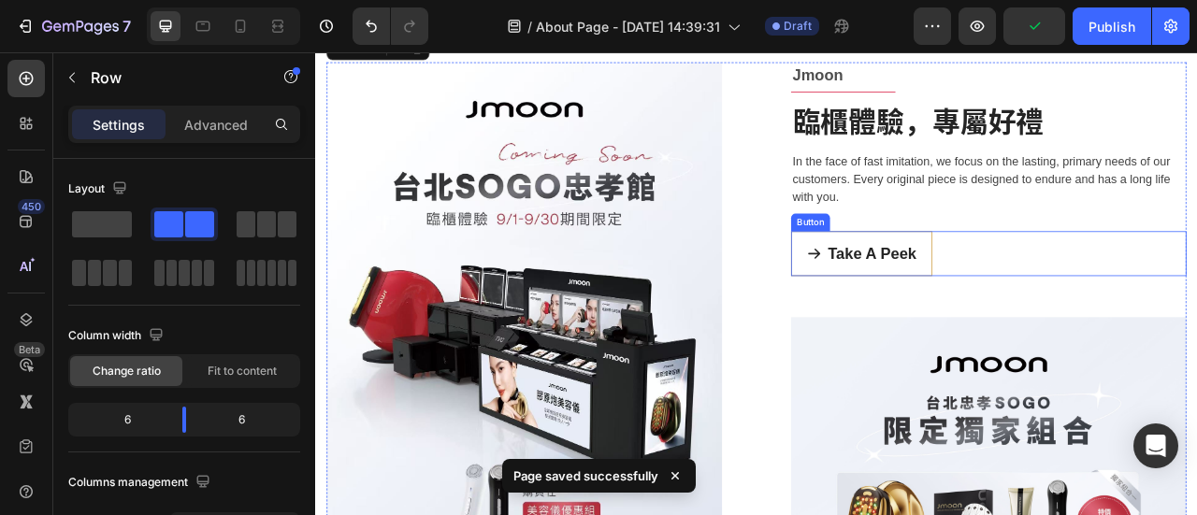
click at [1118, 316] on div "Take A Peek Button" at bounding box center [1171, 308] width 503 height 57
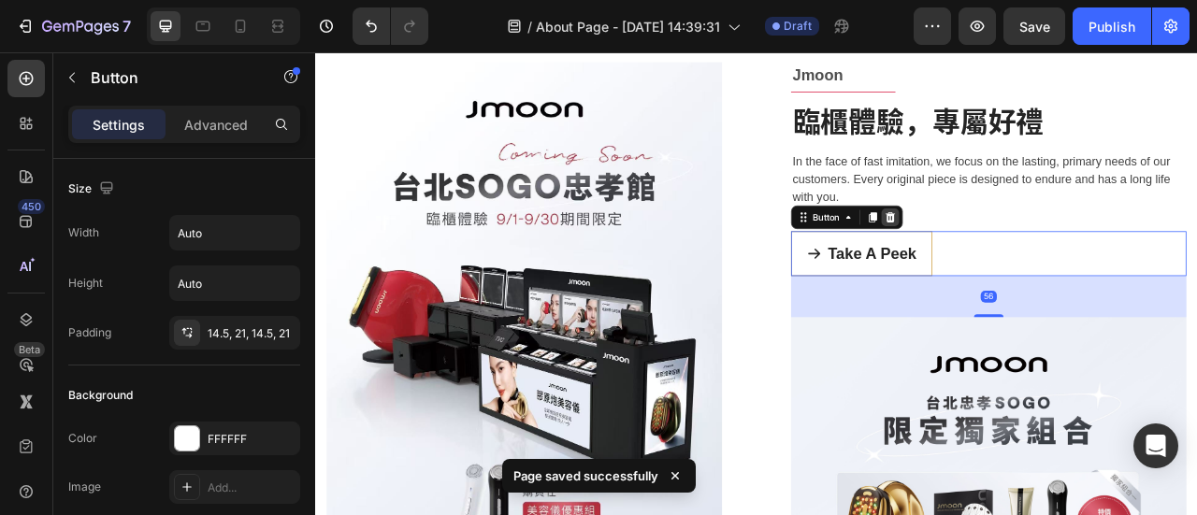
click at [1041, 267] on icon at bounding box center [1047, 261] width 12 height 13
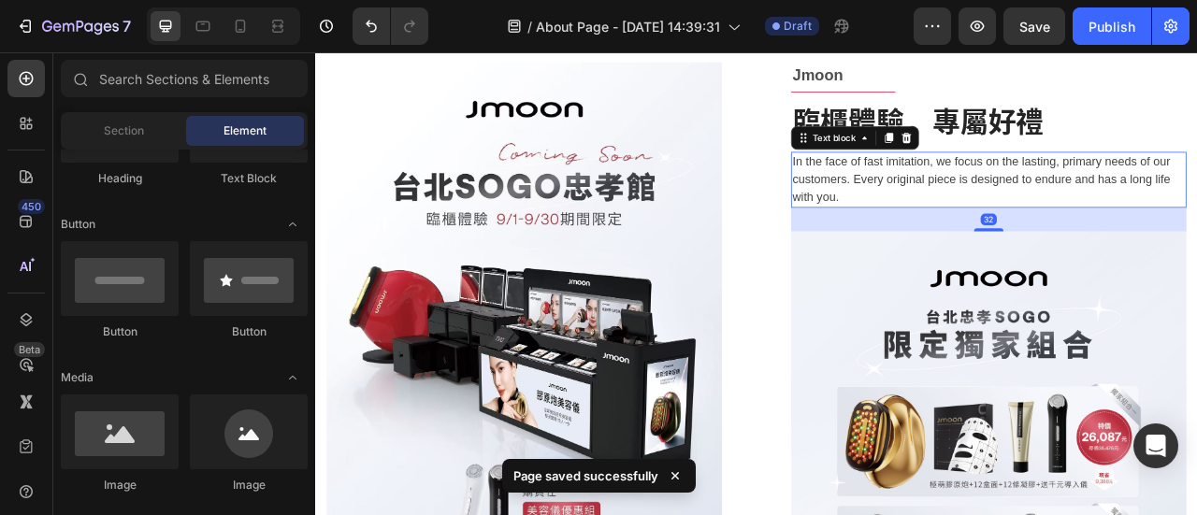
click at [1091, 210] on p "In the face of fast imitation, we focus on the lasting, primary needs of our cu…" at bounding box center [1171, 213] width 499 height 67
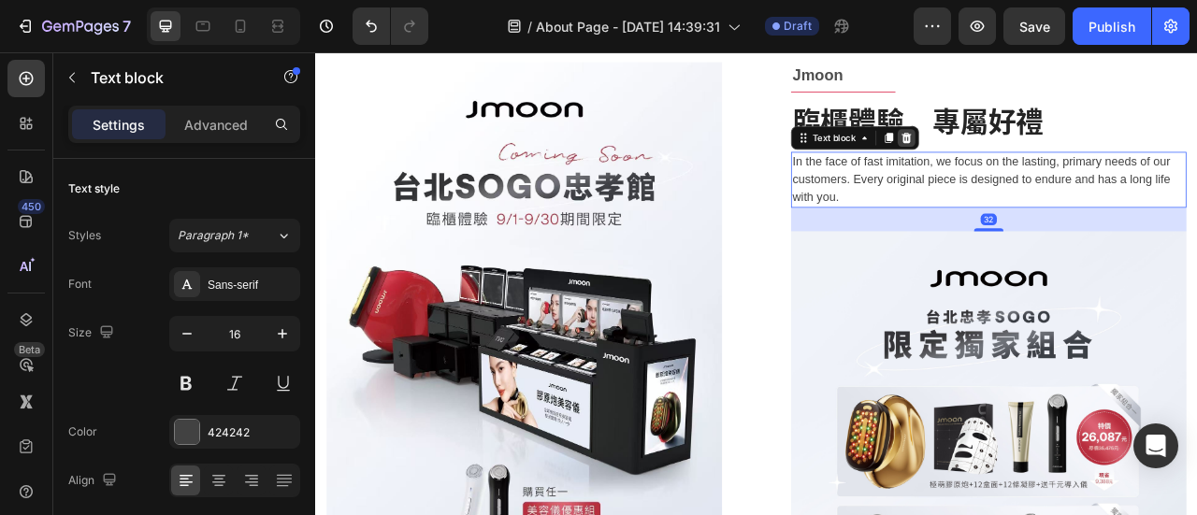
click at [1062, 166] on icon at bounding box center [1067, 160] width 15 height 15
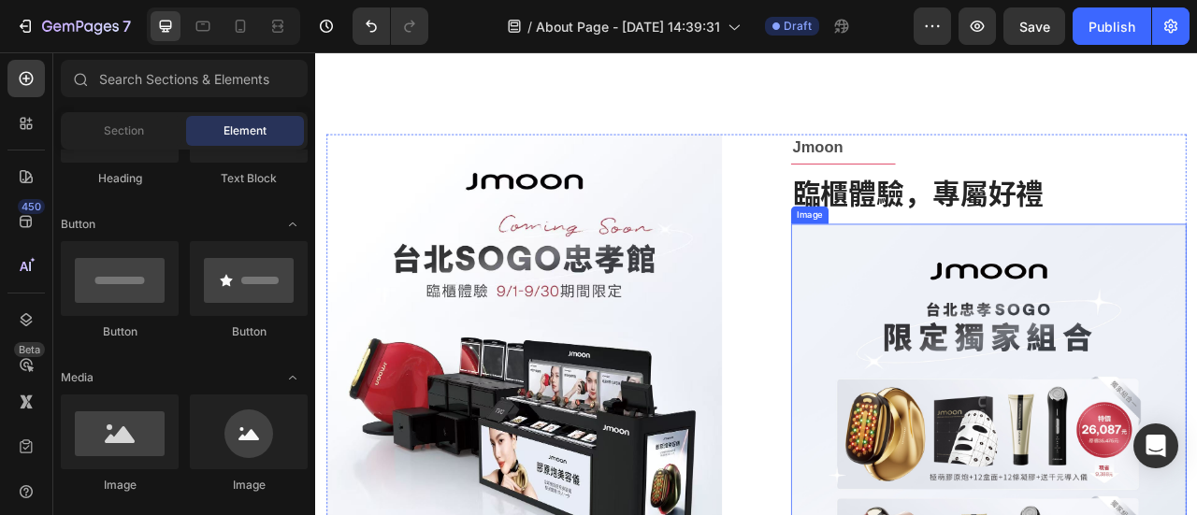
scroll to position [561, 0]
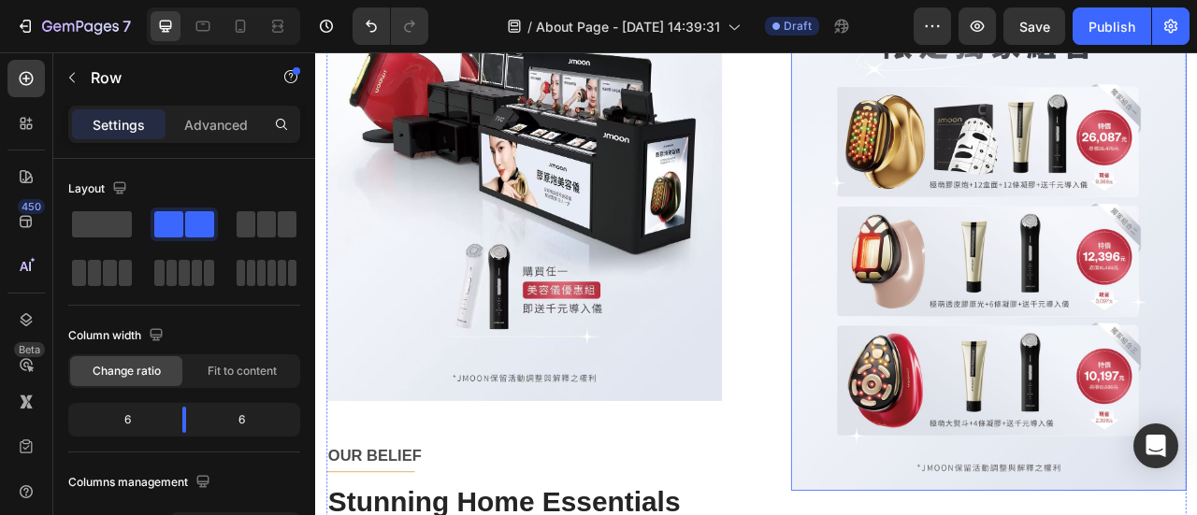
scroll to position [1216, 0]
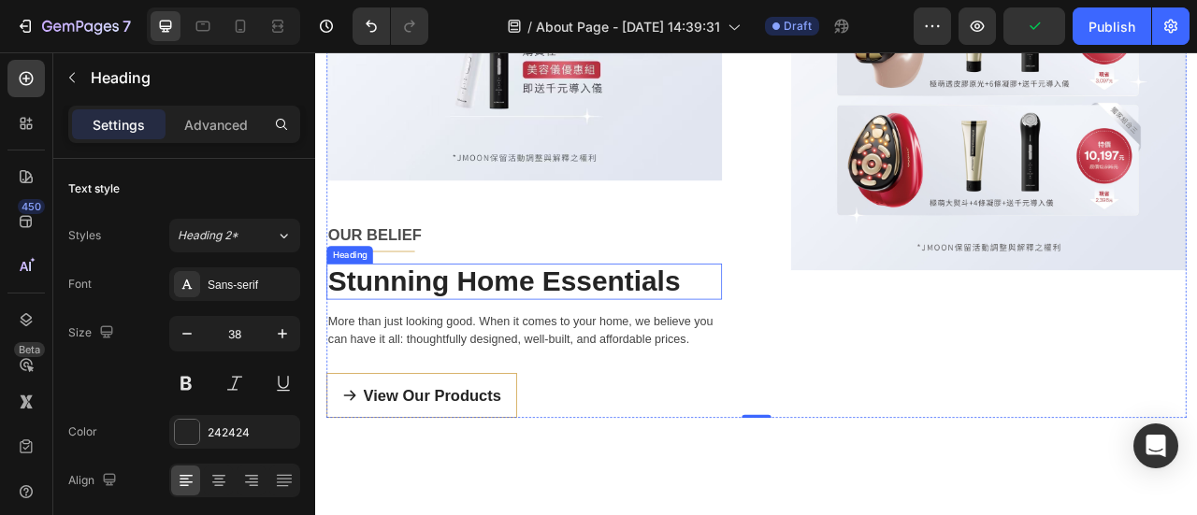
click at [451, 324] on p "Stunning Home Essentials" at bounding box center [580, 344] width 499 height 43
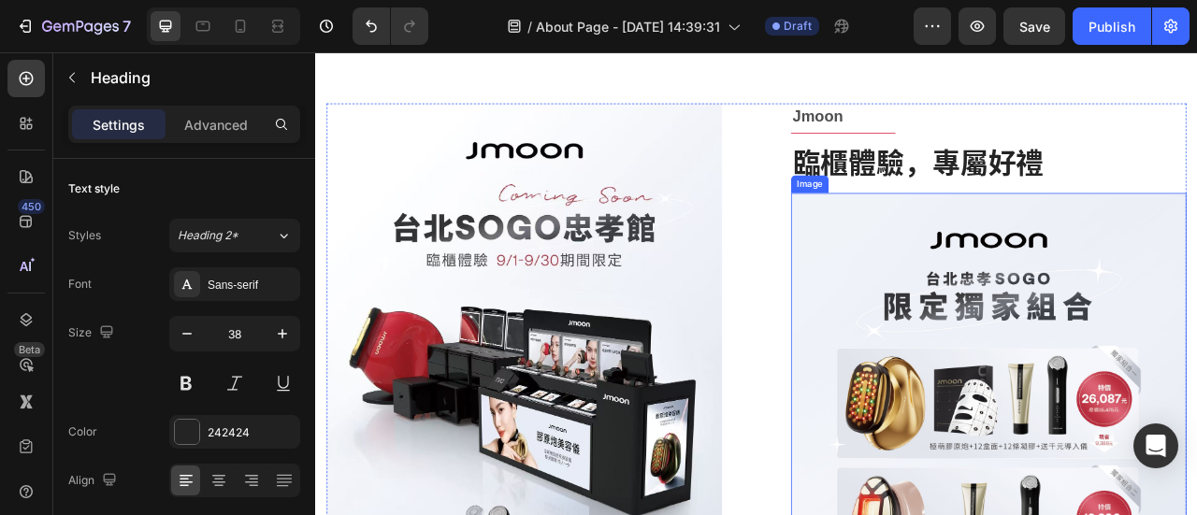
scroll to position [655, 0]
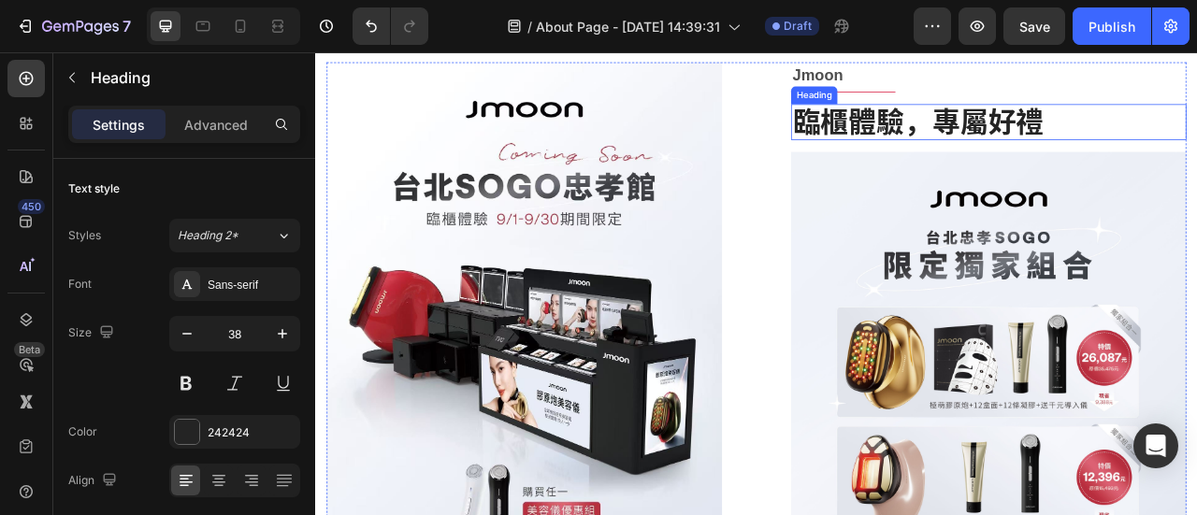
click at [1144, 139] on p "臨櫃體驗，專屬好禮" at bounding box center [1171, 141] width 499 height 43
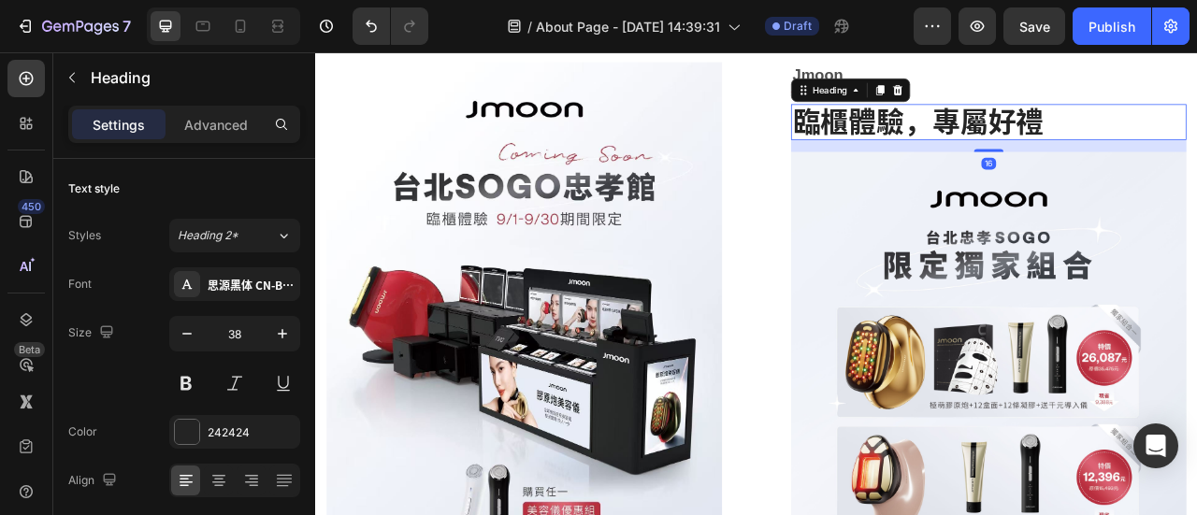
scroll to position [281, 0]
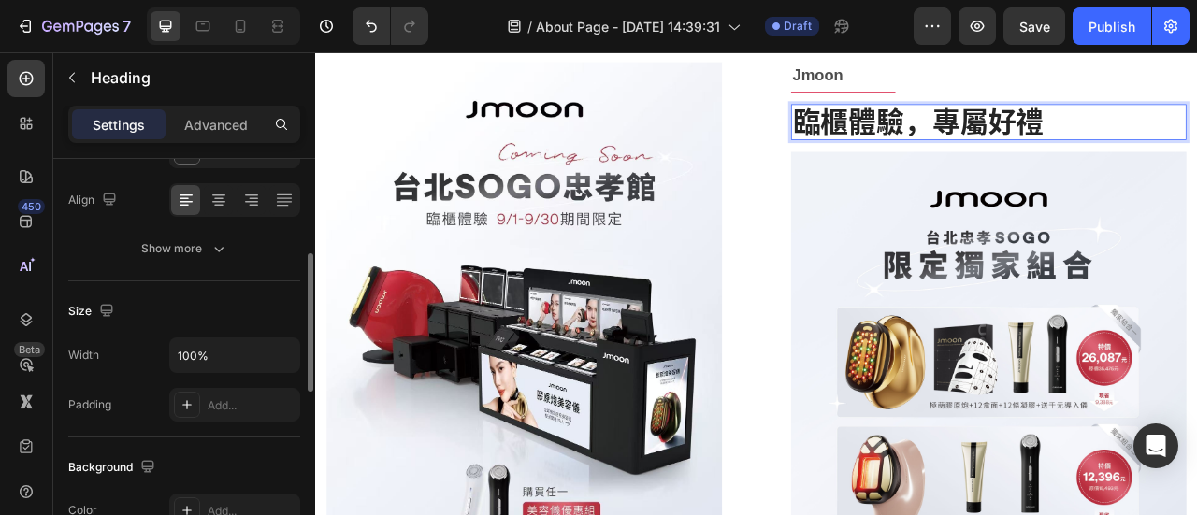
click at [1097, 132] on p "臨櫃體驗，專屬好禮" at bounding box center [1171, 141] width 499 height 43
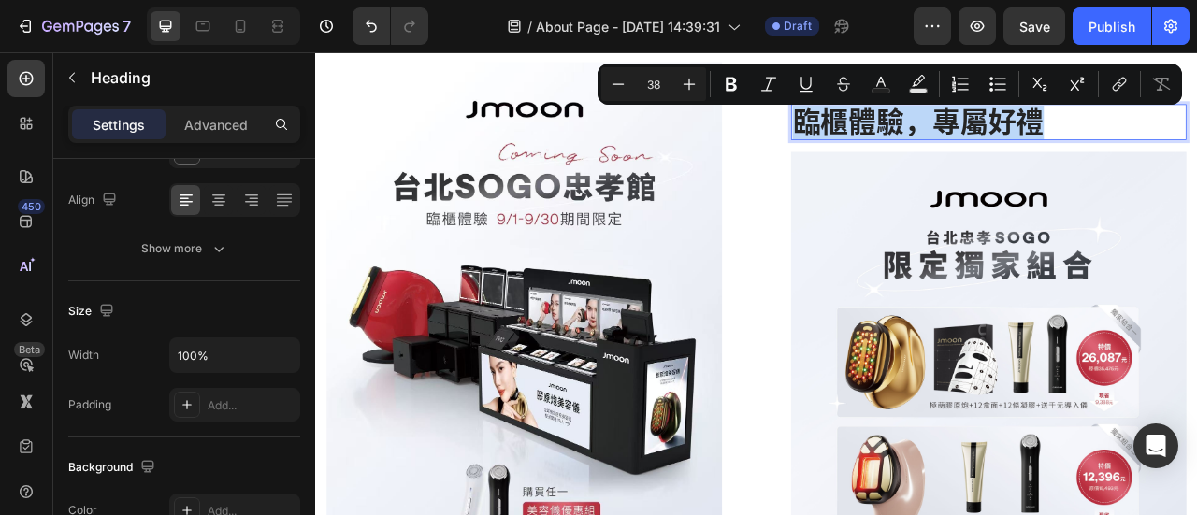
click at [1096, 132] on p "臨櫃體驗，專屬好禮" at bounding box center [1171, 141] width 499 height 43
click at [1097, 136] on p "臨櫃體驗，專屬好禮" at bounding box center [1171, 141] width 499 height 43
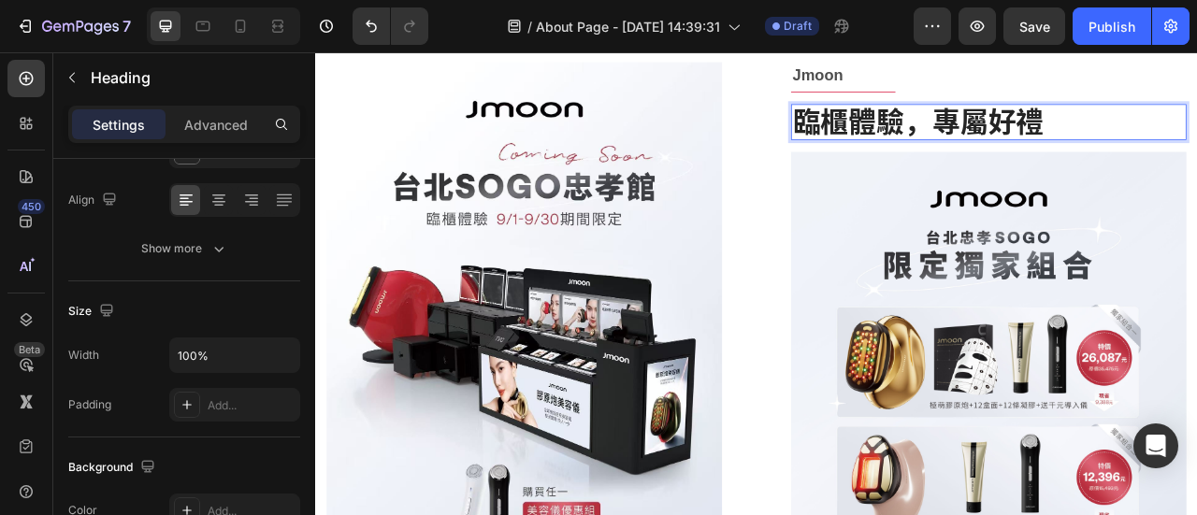
click at [977, 146] on p "臨櫃體驗，專屬好禮" at bounding box center [1171, 141] width 499 height 43
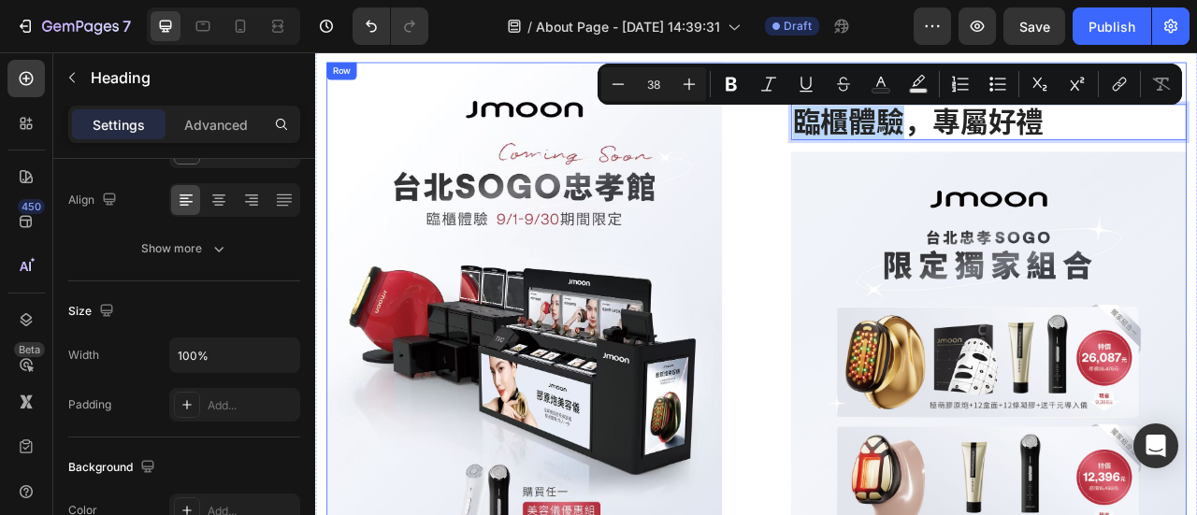
drag, startPoint x: 1061, startPoint y: 139, endPoint x: 906, endPoint y: 152, distance: 154.8
copy p "臨櫃體驗"
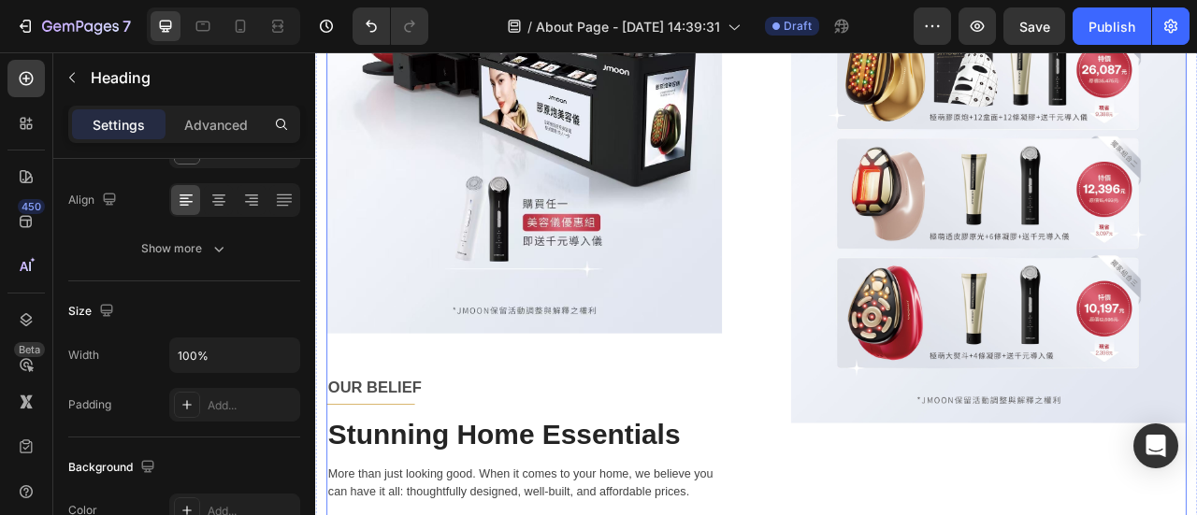
scroll to position [1029, 0]
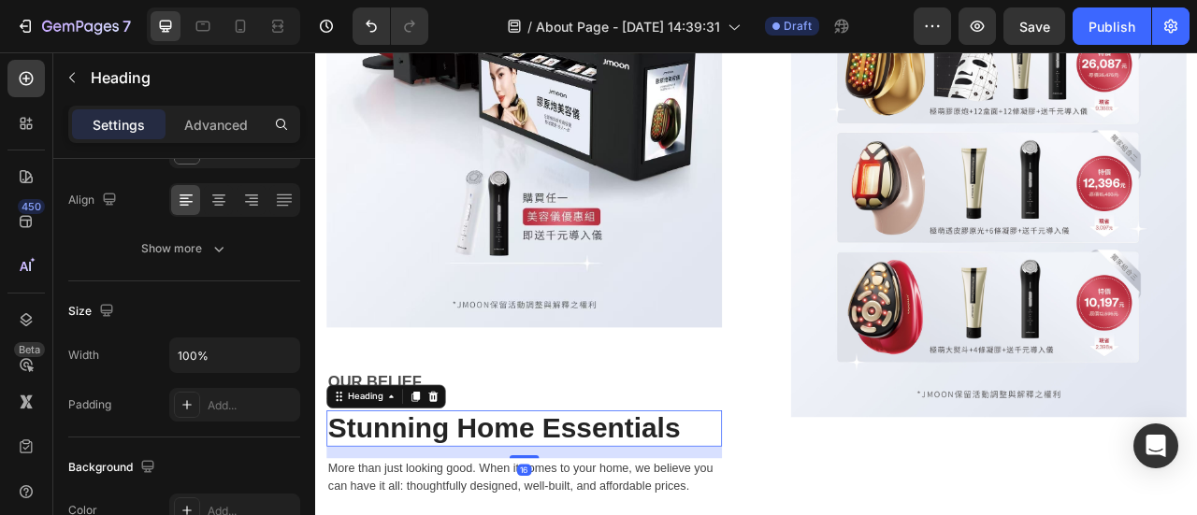
drag, startPoint x: 480, startPoint y: 520, endPoint x: 570, endPoint y: 512, distance: 91.0
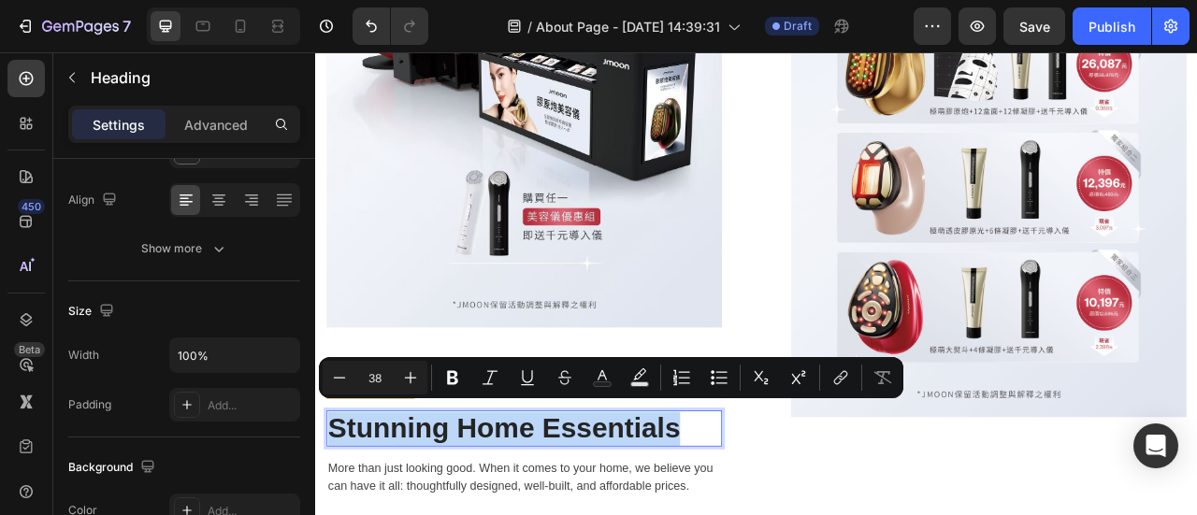
drag, startPoint x: 807, startPoint y: 525, endPoint x: 207, endPoint y: 510, distance: 600.6
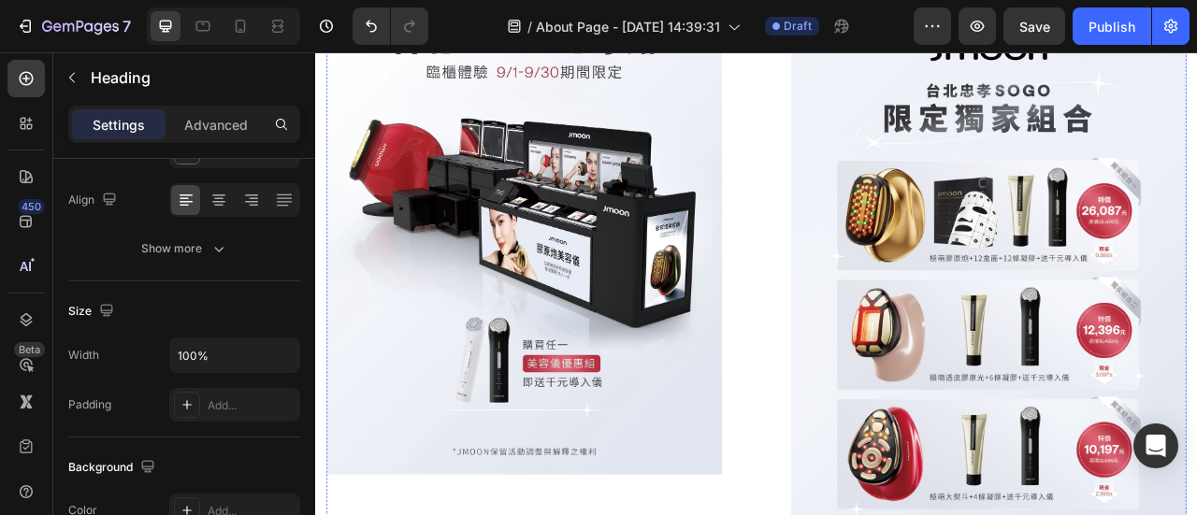
scroll to position [1216, 0]
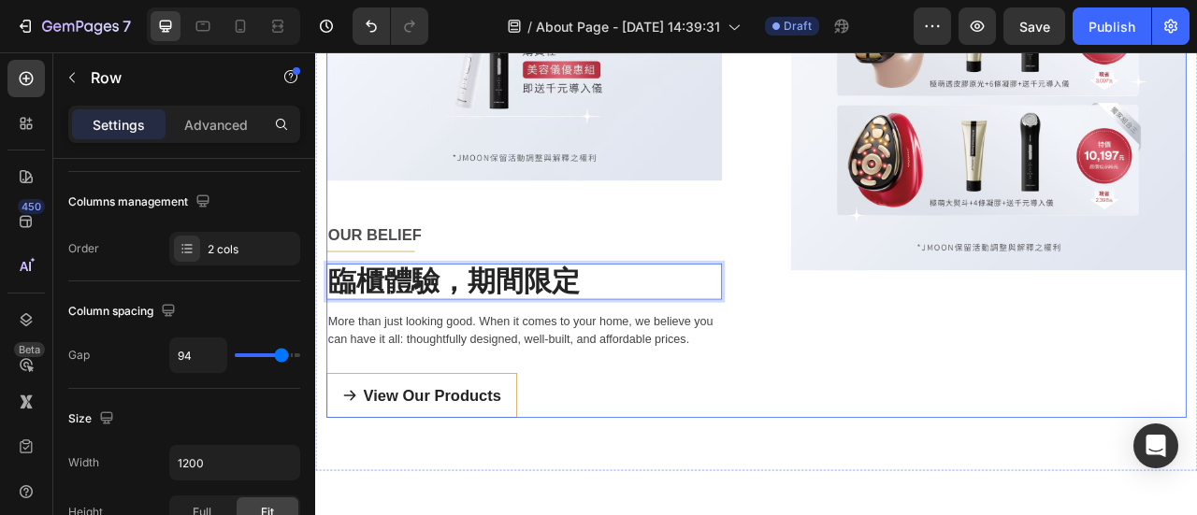
click at [1006, 405] on div "Jmoon Text block Title Line 臨櫃體驗，專屬好禮 Heading Image" at bounding box center [1171, 10] width 503 height 1014
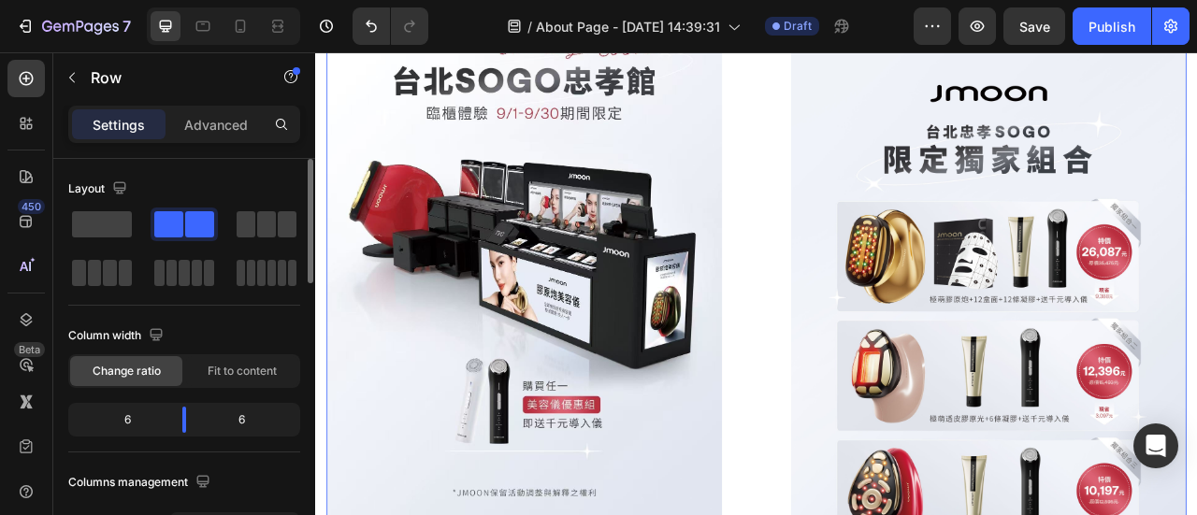
scroll to position [655, 0]
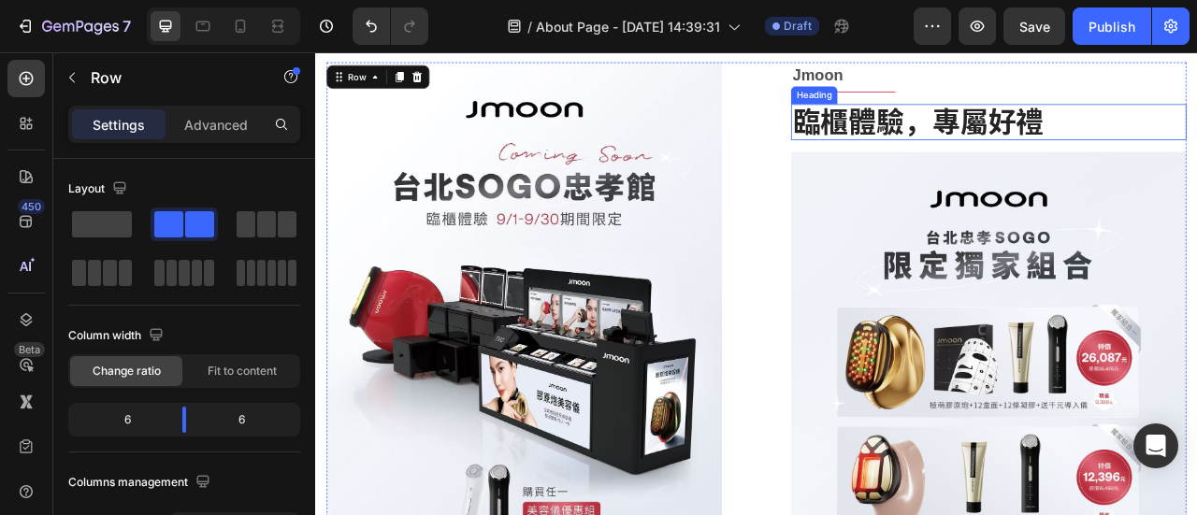
click at [1186, 137] on p "臨櫃體驗，專屬好禮" at bounding box center [1171, 141] width 499 height 43
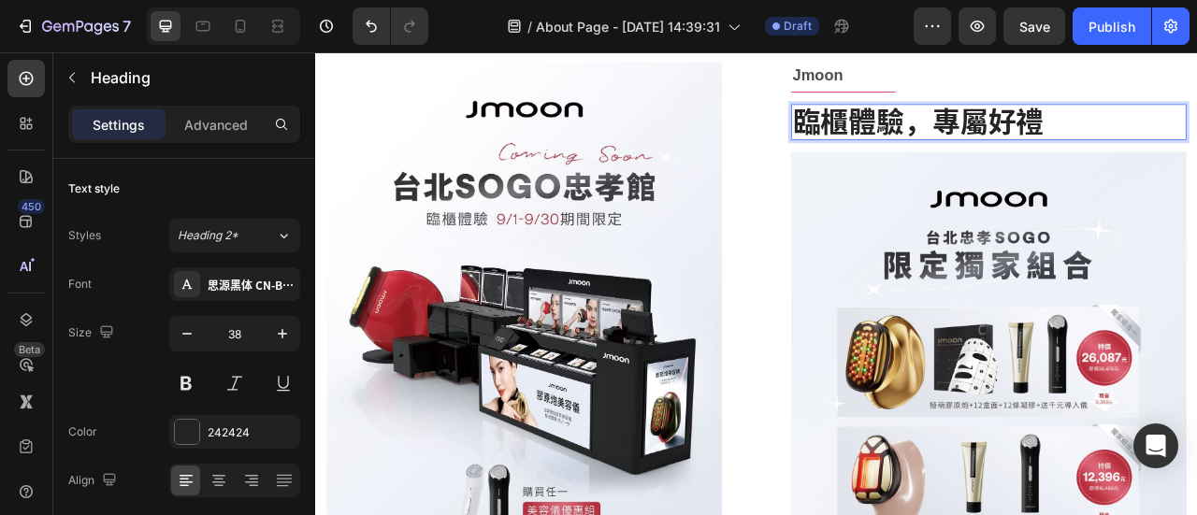
click at [1058, 137] on p "臨櫃體驗，專屬好禮" at bounding box center [1171, 141] width 499 height 43
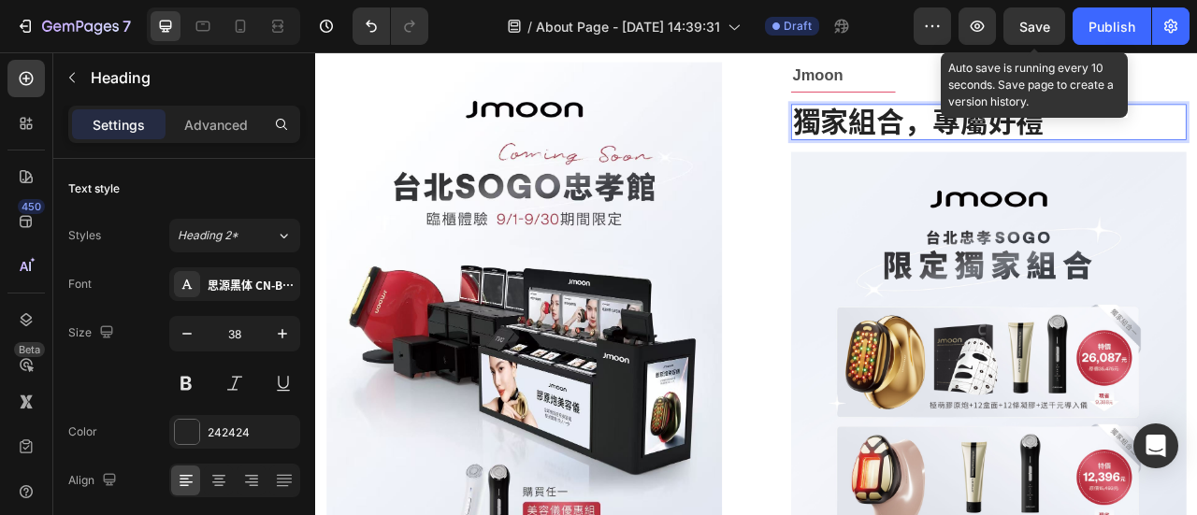
click at [1039, 35] on div "Save" at bounding box center [1034, 27] width 31 height 20
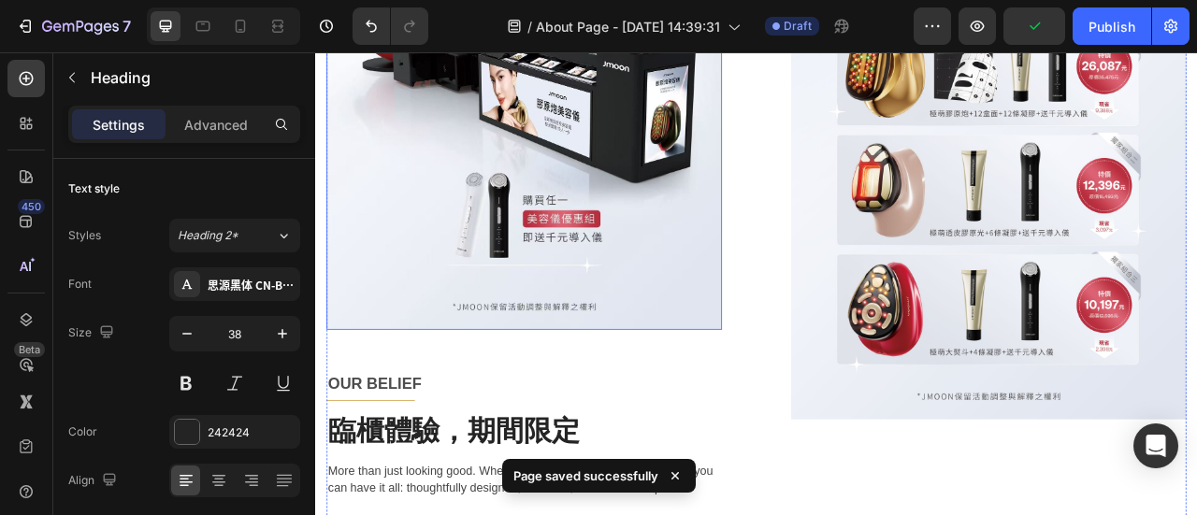
scroll to position [1309, 0]
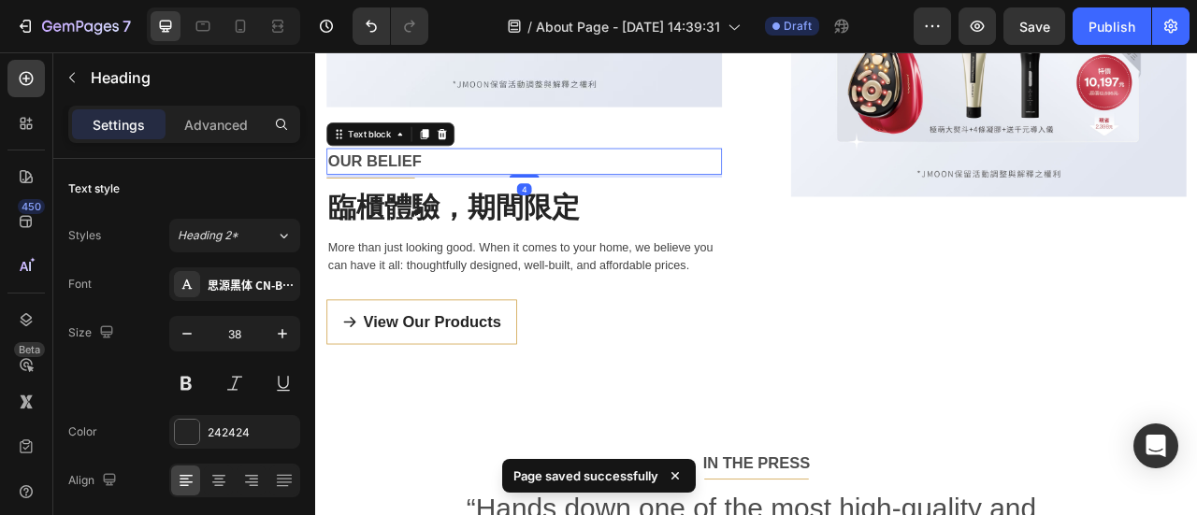
click at [506, 188] on p "OUR BELIEF" at bounding box center [580, 191] width 499 height 30
click at [477, 154] on div at bounding box center [476, 156] width 22 height 22
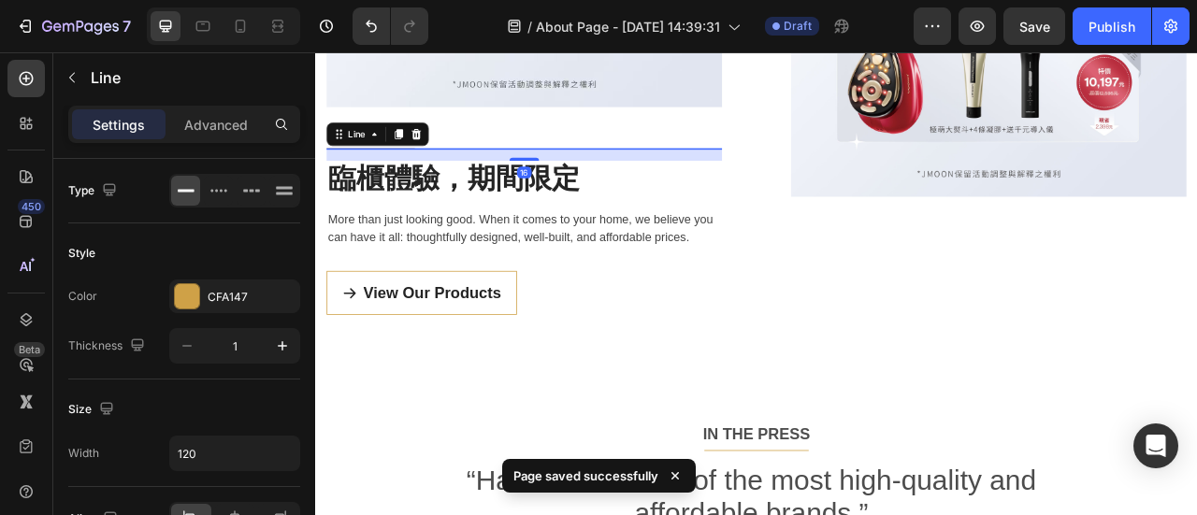
click at [419, 174] on div at bounding box center [385, 174] width 112 height 1
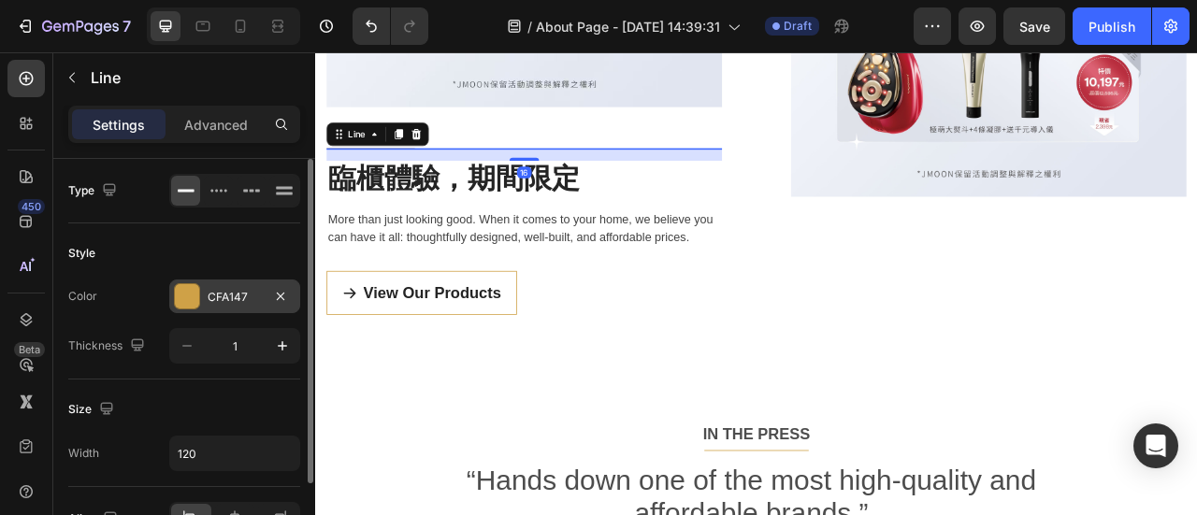
click at [187, 298] on div at bounding box center [187, 296] width 24 height 24
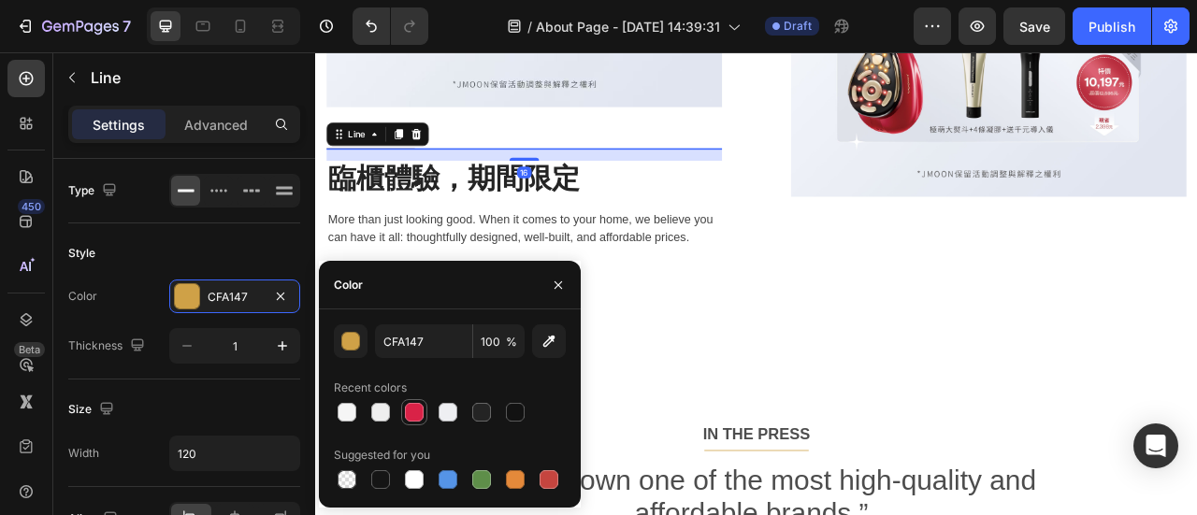
click at [411, 417] on div at bounding box center [414, 412] width 19 height 19
type input "D92247"
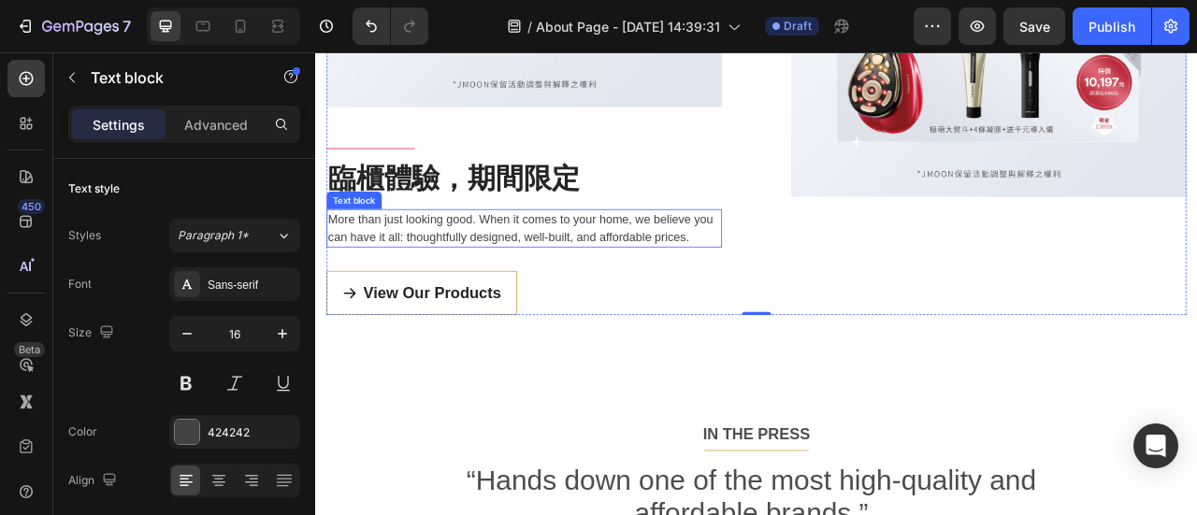
click at [586, 281] on p "More than just looking good. When it comes to your home, we believe you can hav…" at bounding box center [580, 275] width 499 height 45
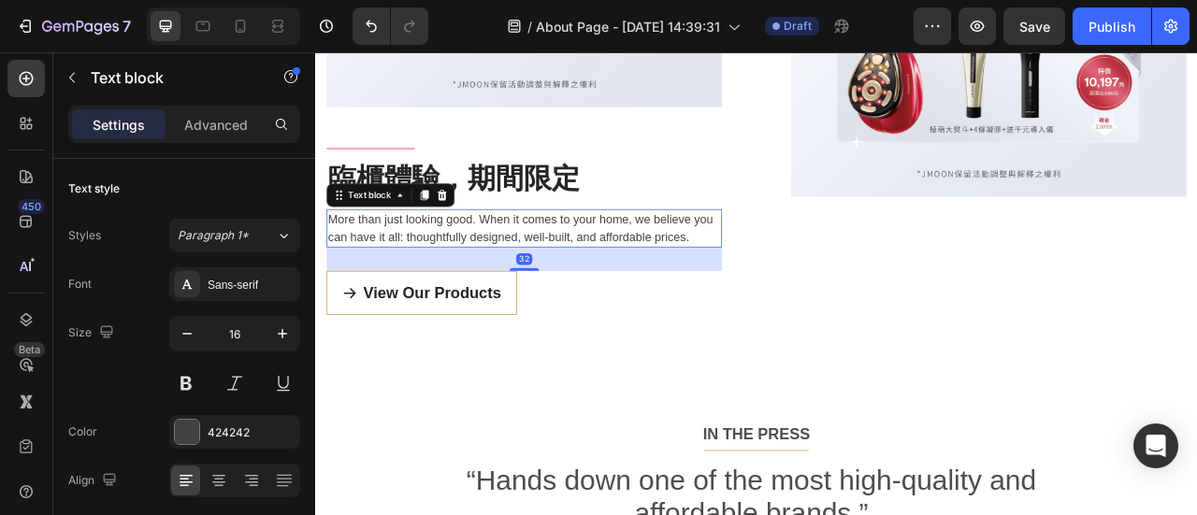
click at [484, 237] on div "Text block" at bounding box center [410, 234] width 163 height 30
click at [476, 229] on icon at bounding box center [476, 233] width 15 height 15
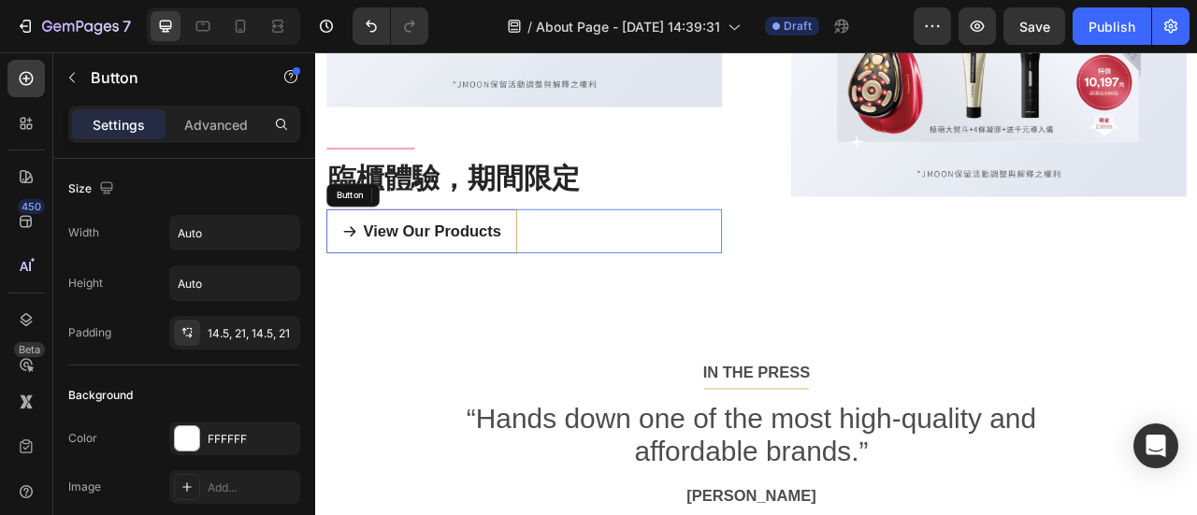
click at [668, 260] on div "View Our Products Button" at bounding box center [580, 280] width 503 height 57
click at [450, 227] on icon at bounding box center [455, 233] width 15 height 15
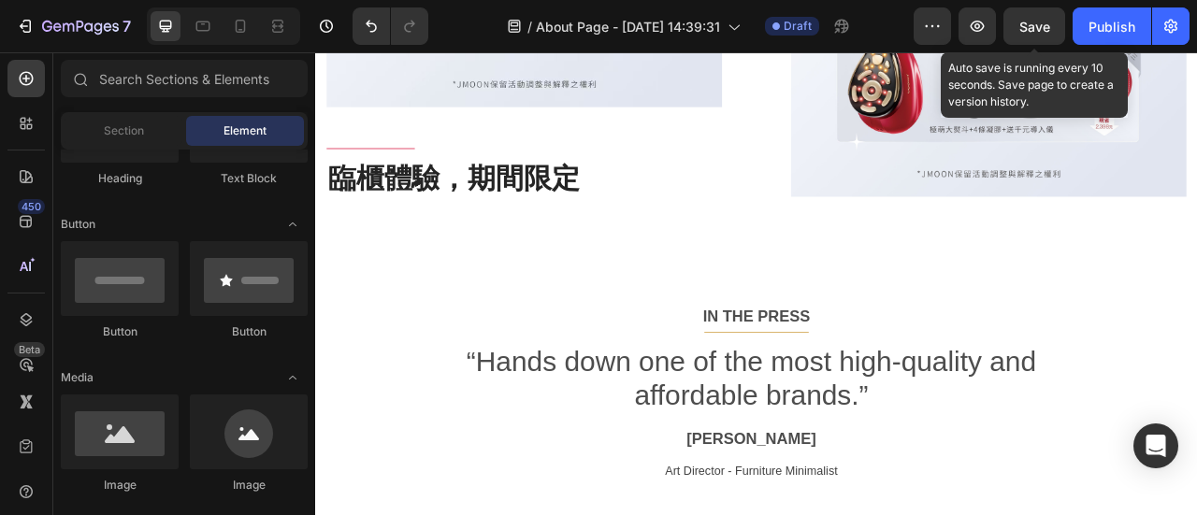
click at [1033, 19] on span "Save" at bounding box center [1034, 27] width 31 height 16
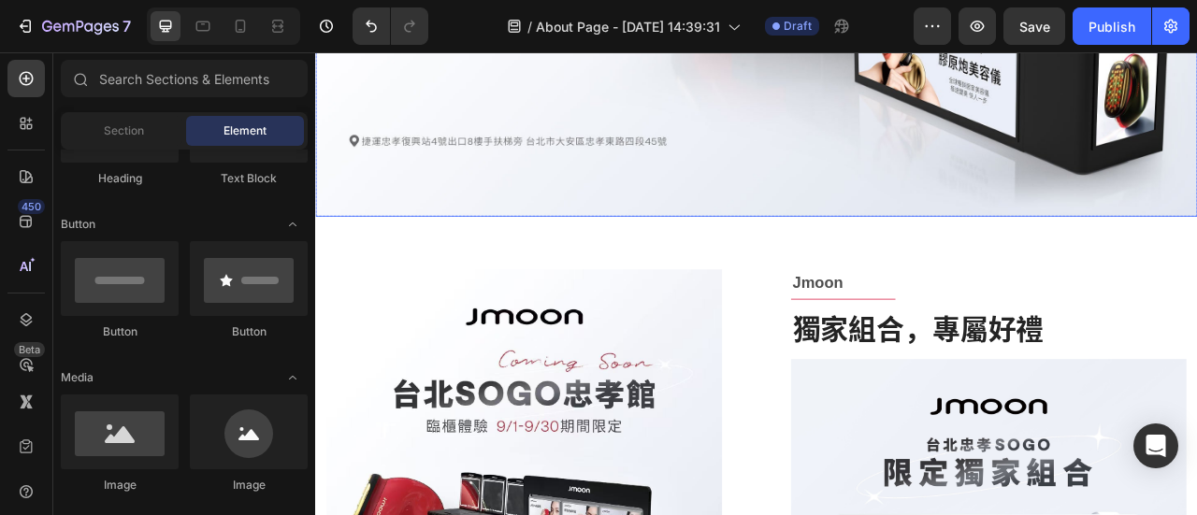
scroll to position [468, 0]
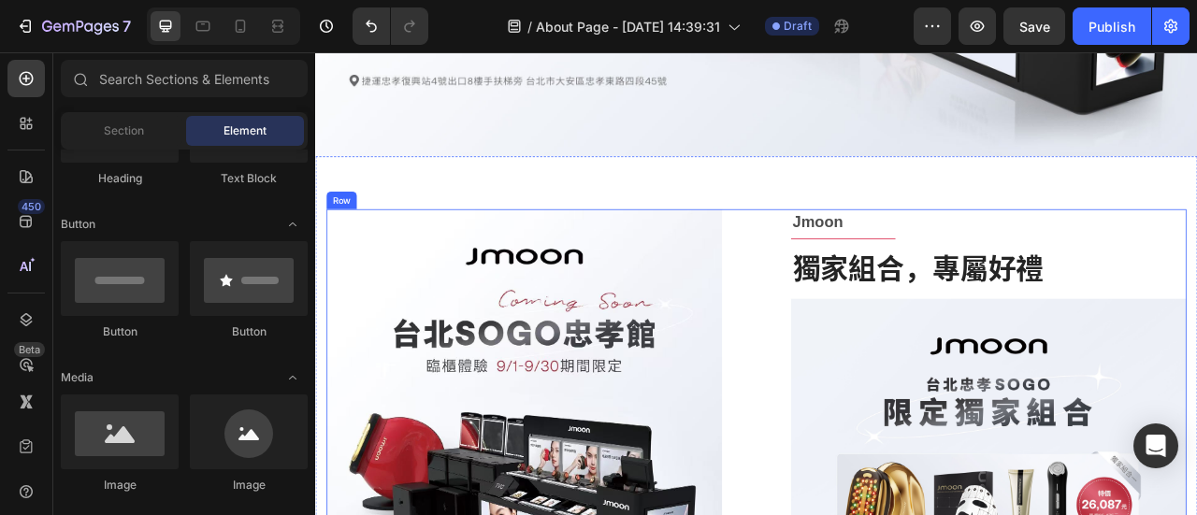
click at [995, 268] on p "Jmoon" at bounding box center [1171, 268] width 499 height 30
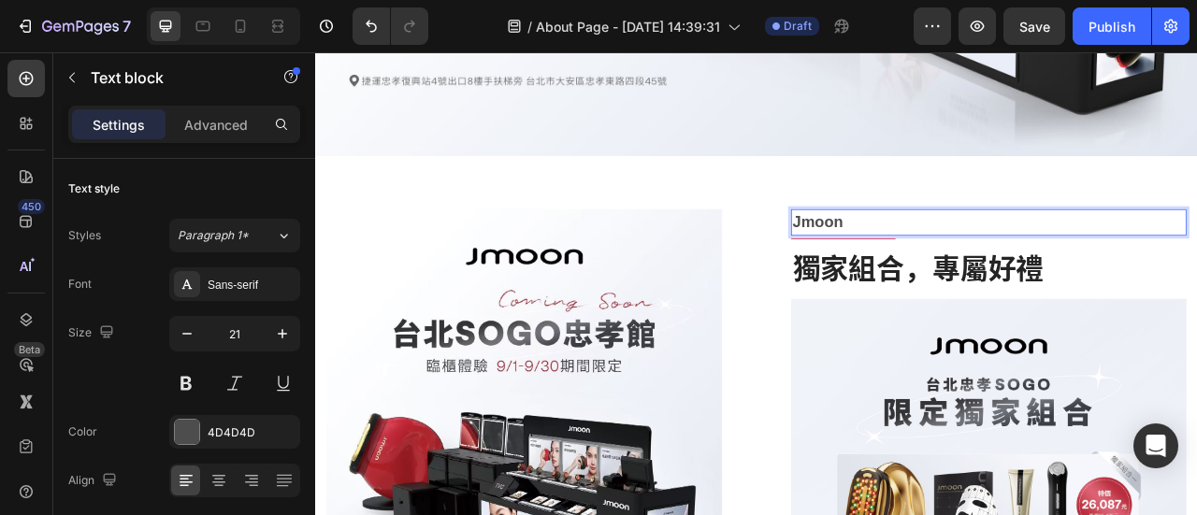
click at [1003, 275] on p "Jmoon" at bounding box center [1171, 268] width 499 height 30
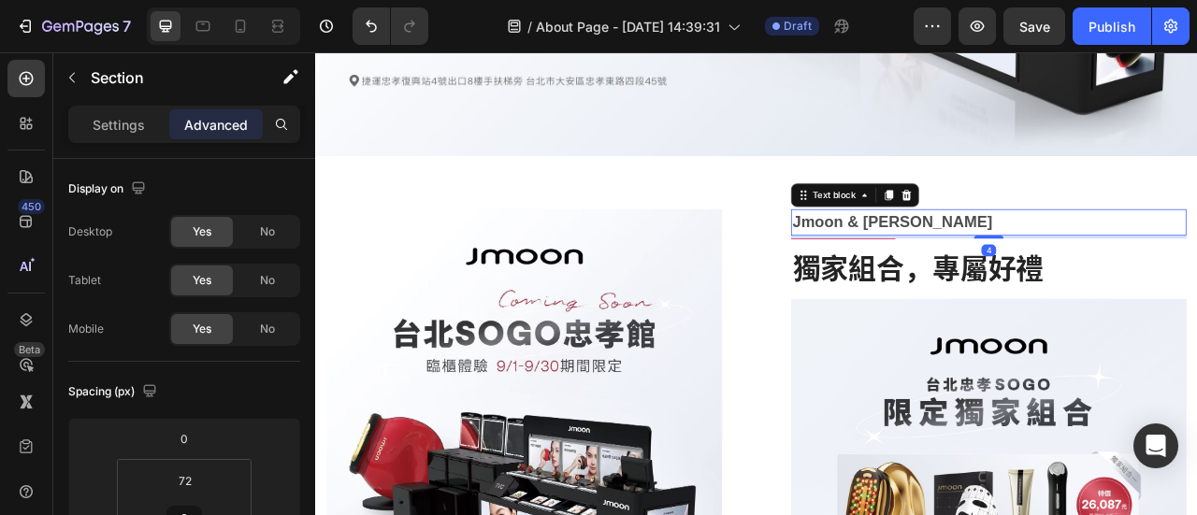
click at [1000, 265] on p "Jmoon & [PERSON_NAME]" at bounding box center [1171, 268] width 499 height 30
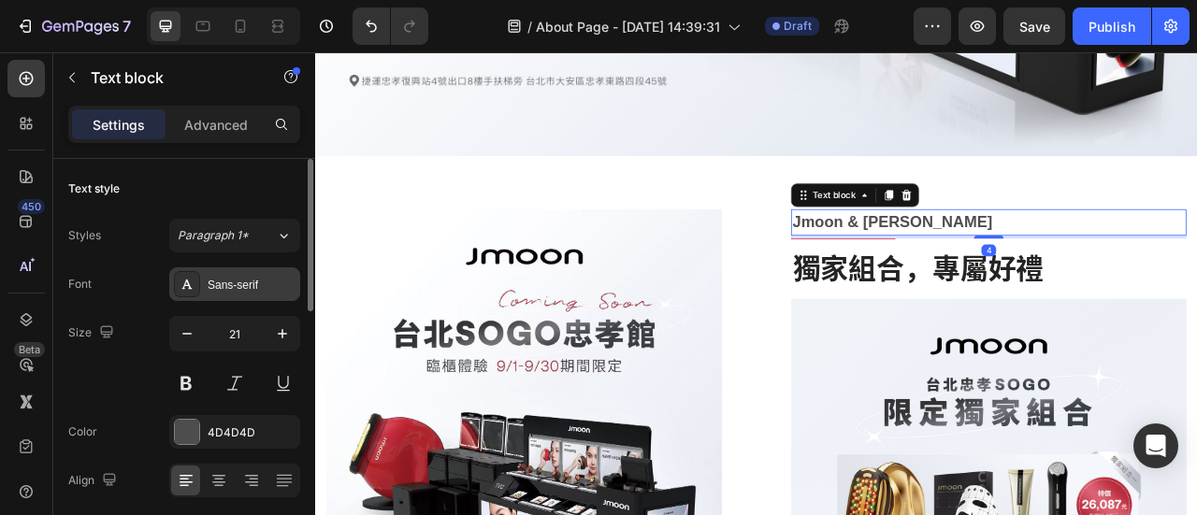
click at [224, 286] on div "Sans-serif" at bounding box center [252, 285] width 88 height 17
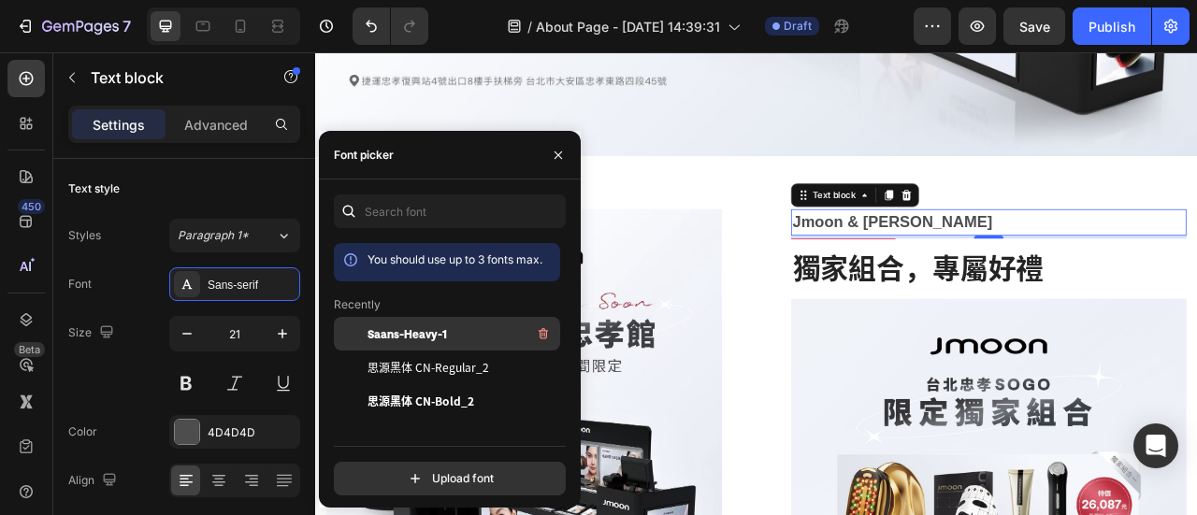
click at [468, 330] on div "Saans-Heavy-1" at bounding box center [462, 334] width 189 height 22
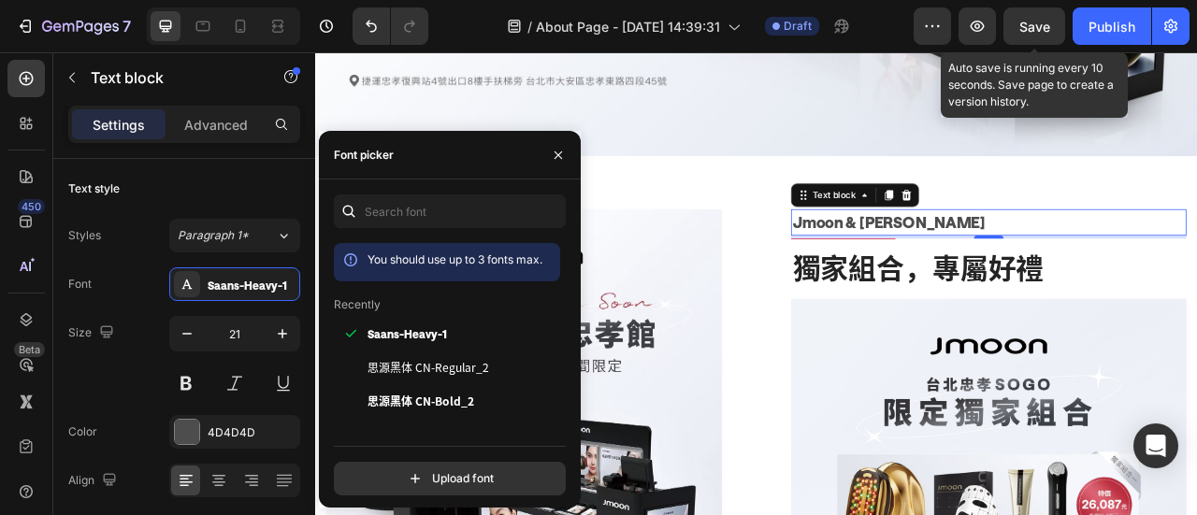
click at [1044, 22] on span "Save" at bounding box center [1034, 27] width 31 height 16
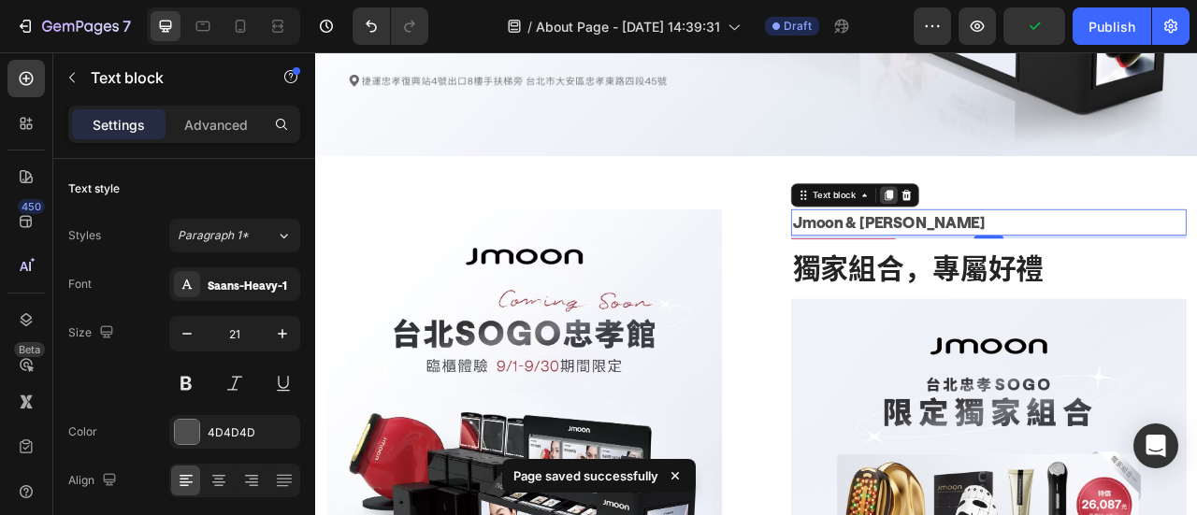
click at [1035, 242] on div at bounding box center [1044, 234] width 22 height 22
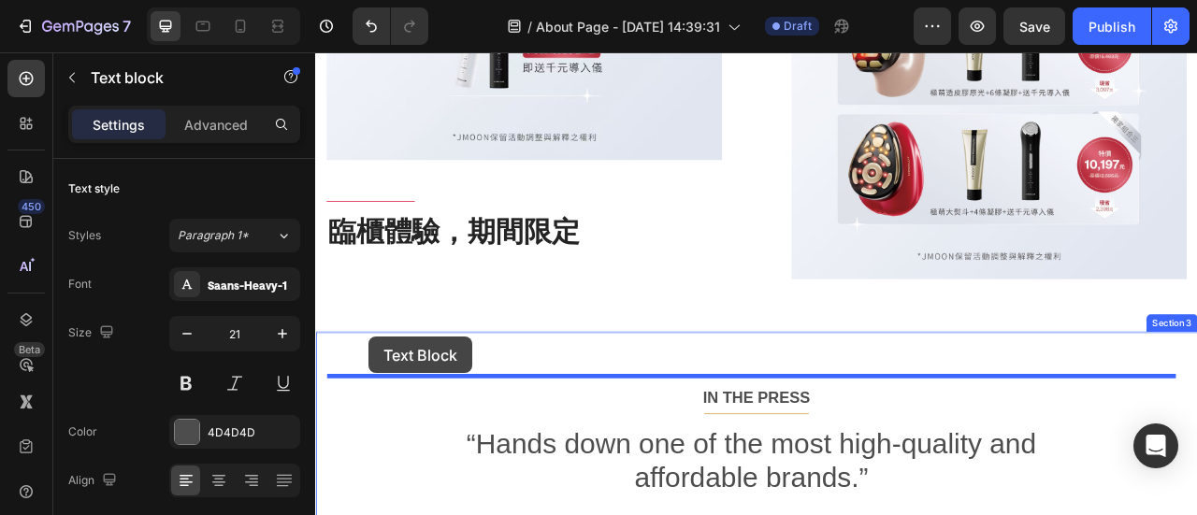
scroll to position [1255, 0]
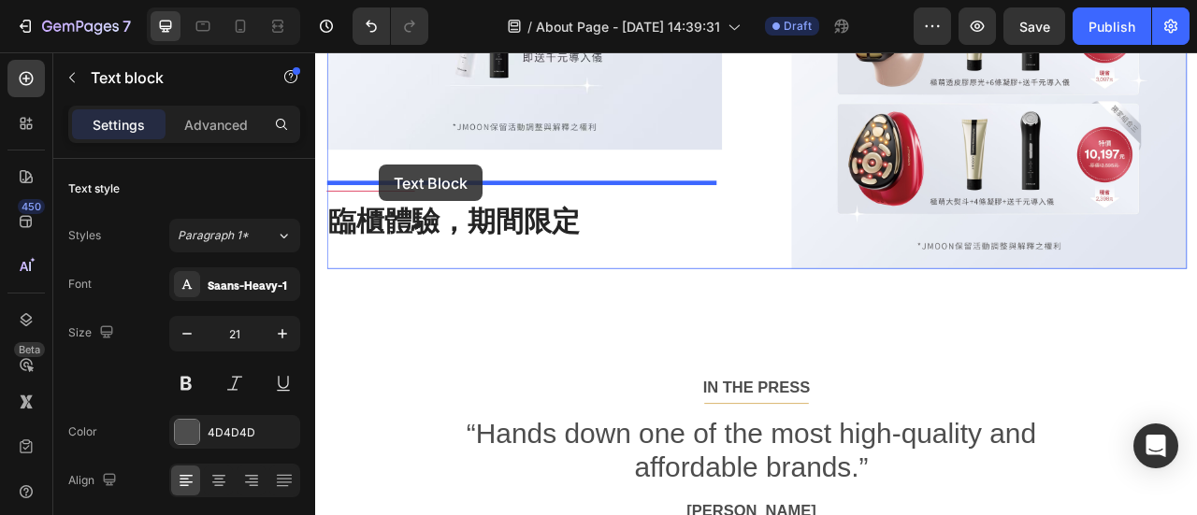
drag, startPoint x: 934, startPoint y: 269, endPoint x: 397, endPoint y: 195, distance: 542.8
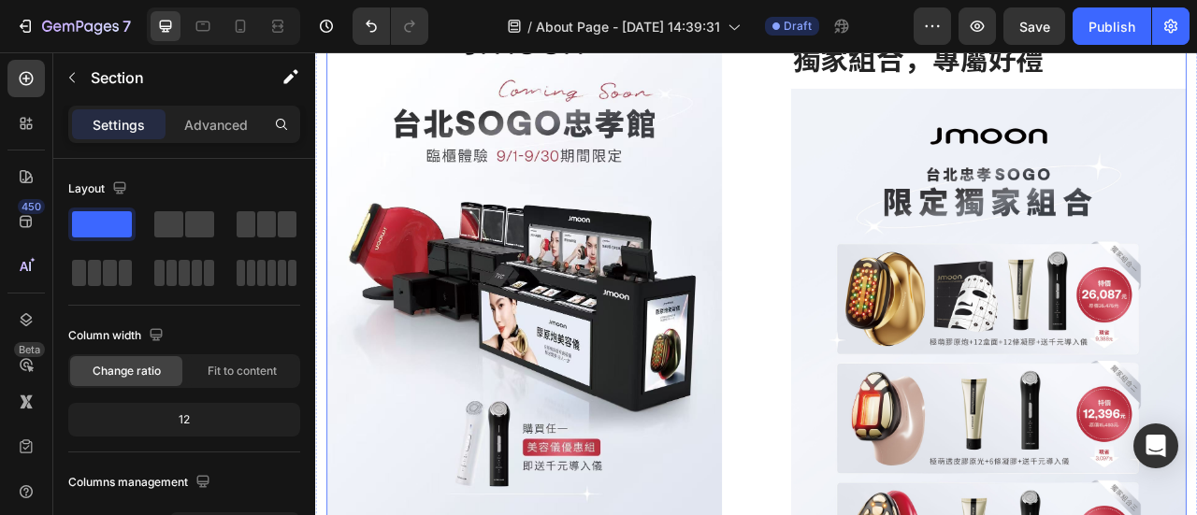
scroll to position [600, 0]
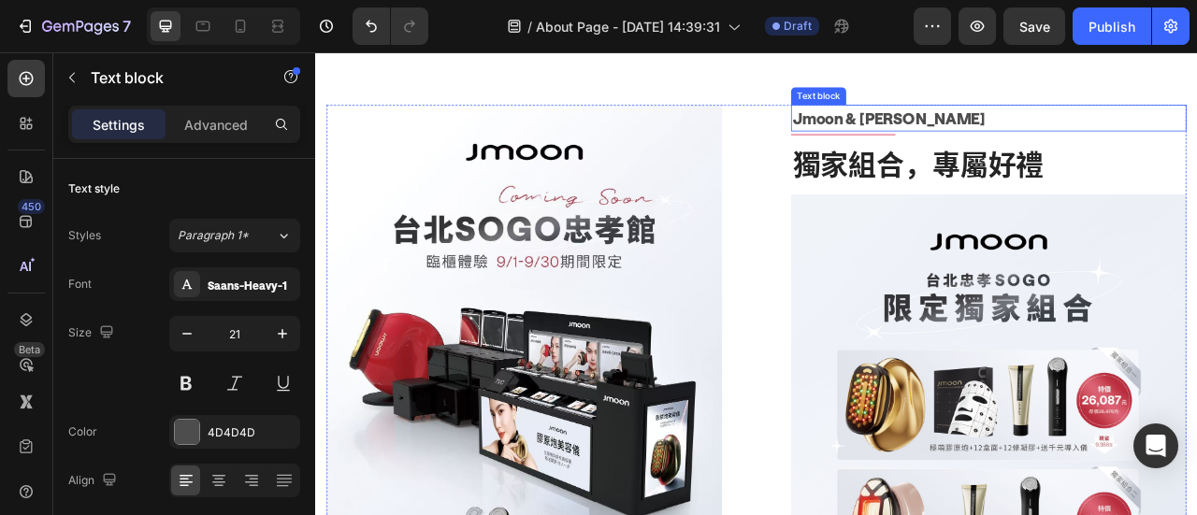
click at [986, 137] on p "Jmoon & [PERSON_NAME]" at bounding box center [1171, 136] width 499 height 30
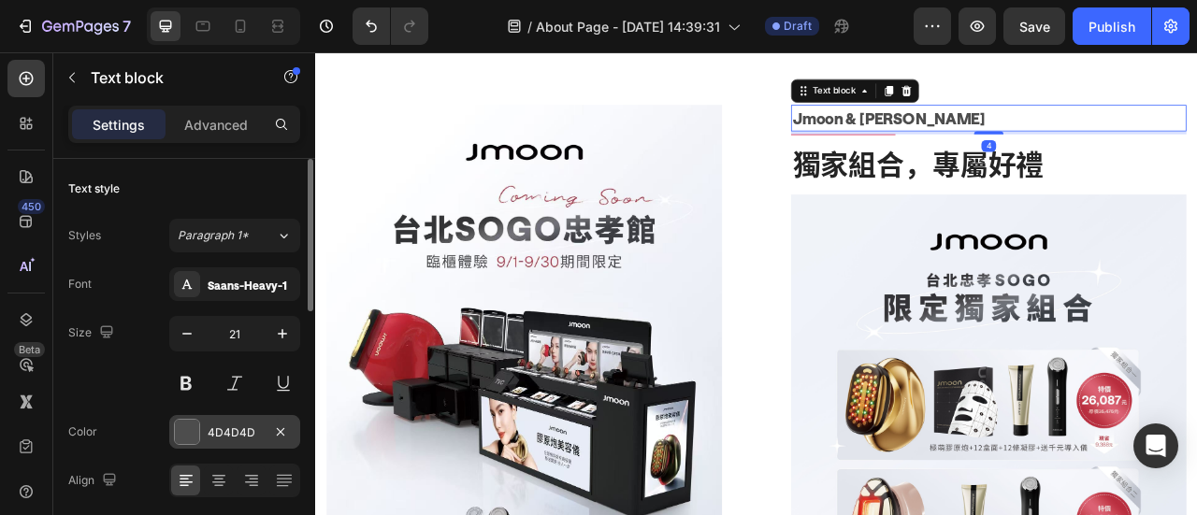
click at [185, 434] on div at bounding box center [187, 432] width 24 height 24
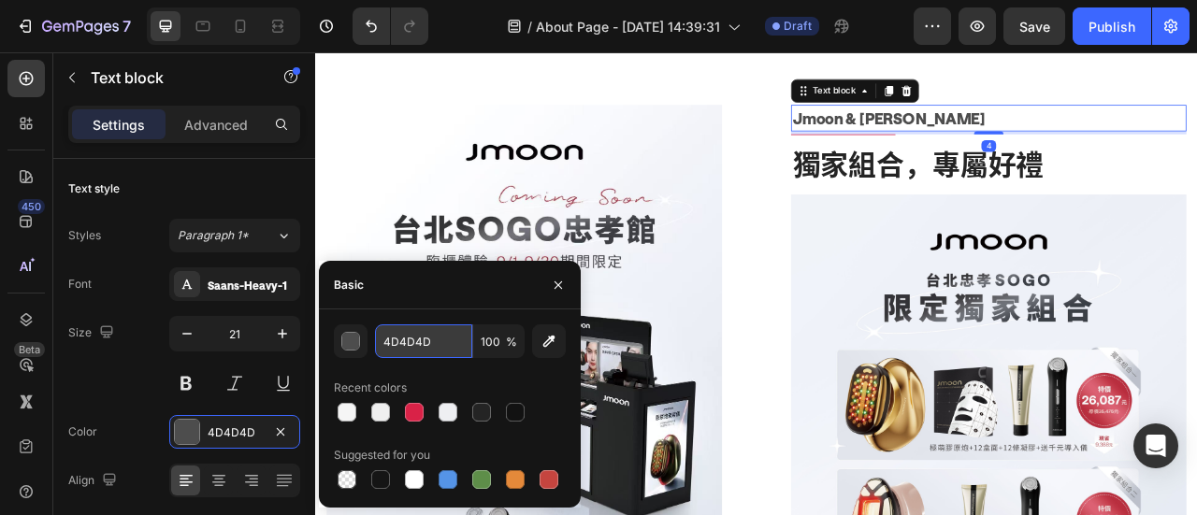
click at [436, 343] on input "4D4D4D" at bounding box center [423, 342] width 97 height 34
paste input "B79256"
type input "B79256"
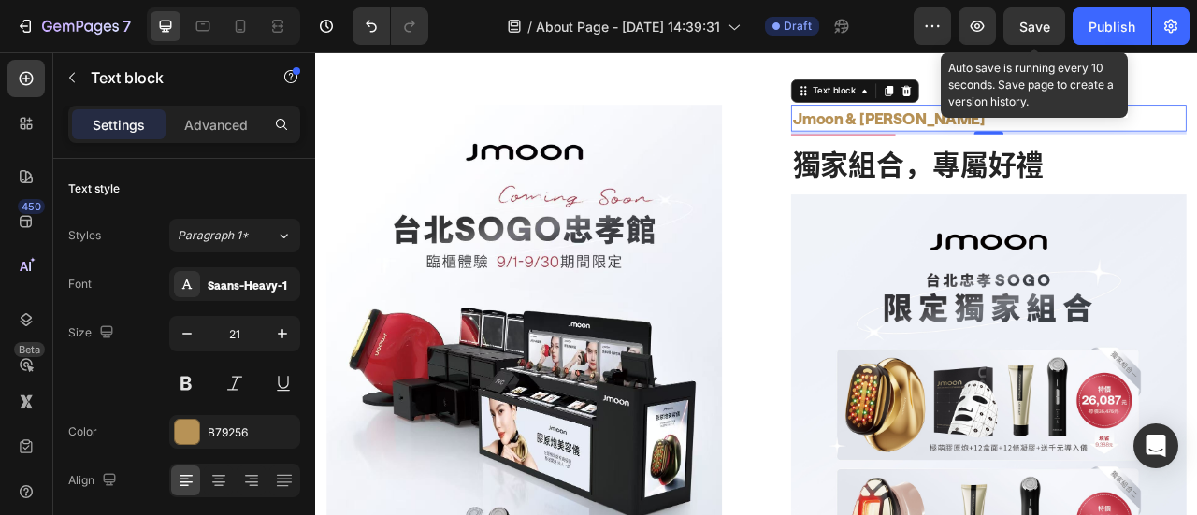
drag, startPoint x: 1040, startPoint y: 30, endPoint x: 876, endPoint y: 31, distance: 163.7
click at [1040, 30] on span "Save" at bounding box center [1034, 27] width 31 height 16
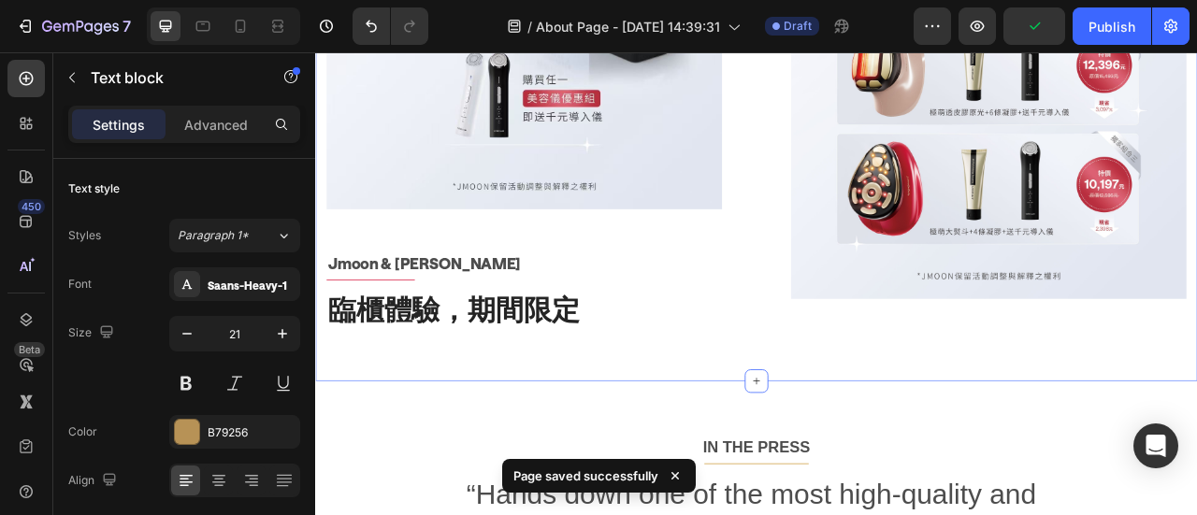
scroll to position [1255, 0]
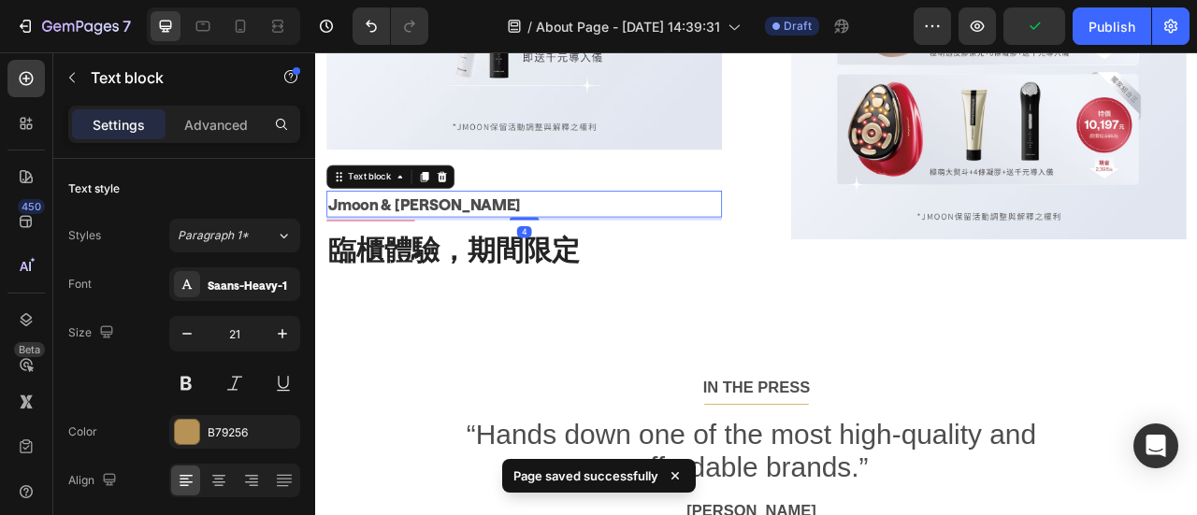
click at [399, 234] on p "Jmoon & [PERSON_NAME]" at bounding box center [580, 245] width 499 height 30
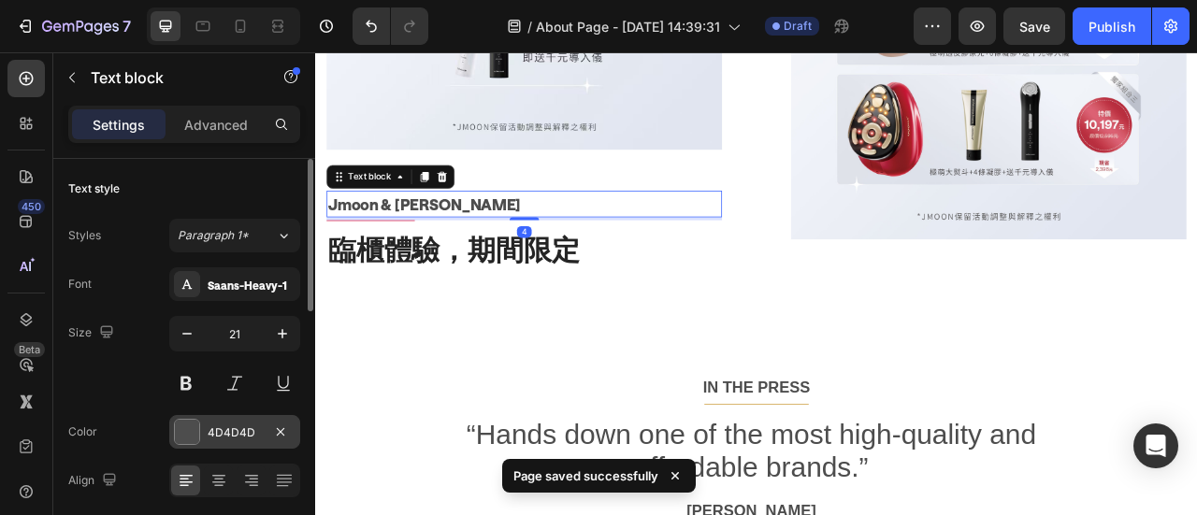
click at [193, 429] on div at bounding box center [187, 432] width 24 height 24
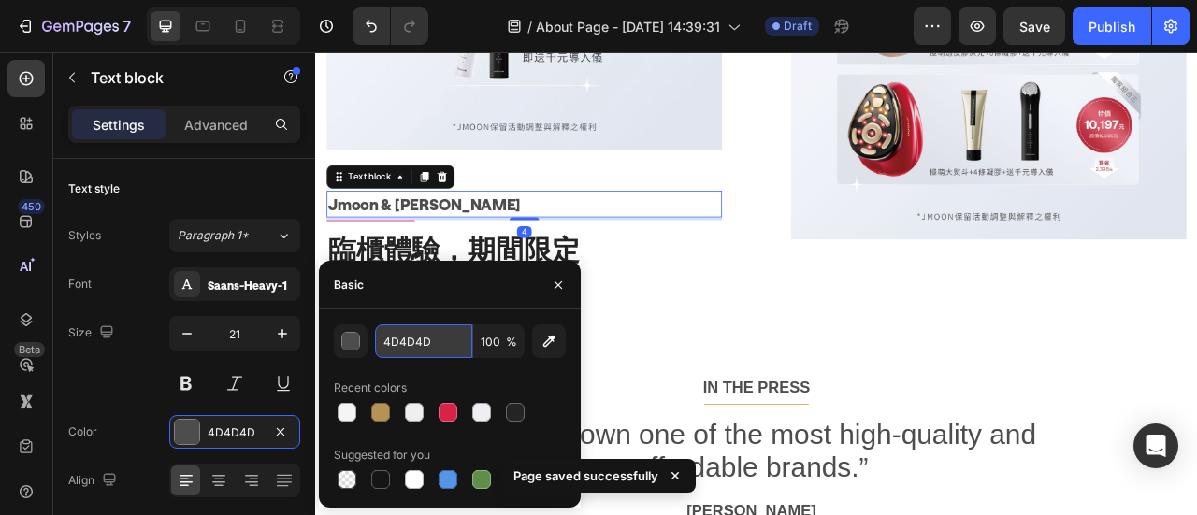
click at [450, 343] on input "4D4D4D" at bounding box center [423, 342] width 97 height 34
paste input "B79256"
type input "B79256"
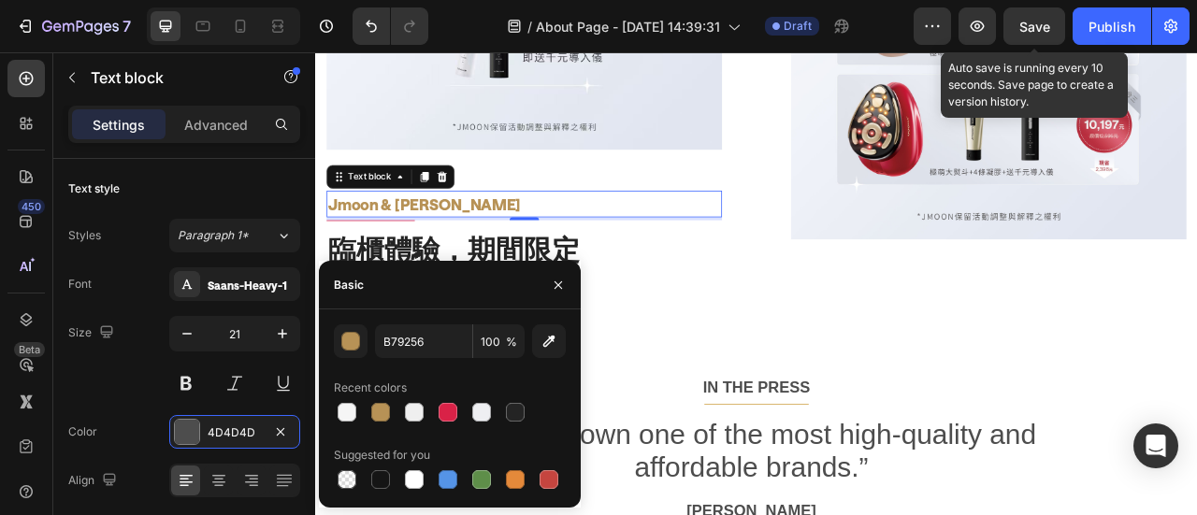
click at [1046, 25] on span "Save" at bounding box center [1034, 27] width 31 height 16
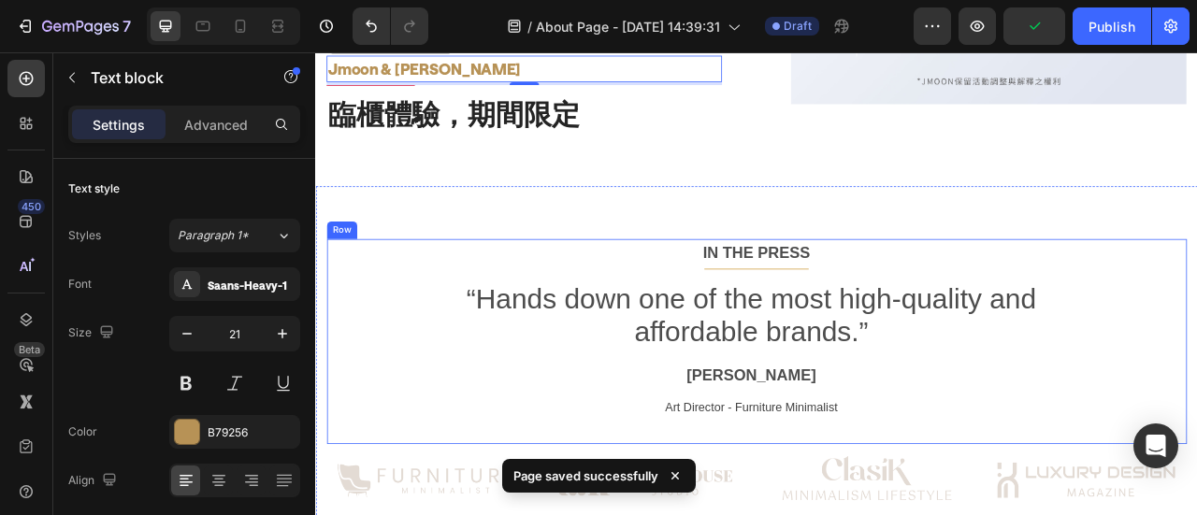
scroll to position [1536, 0]
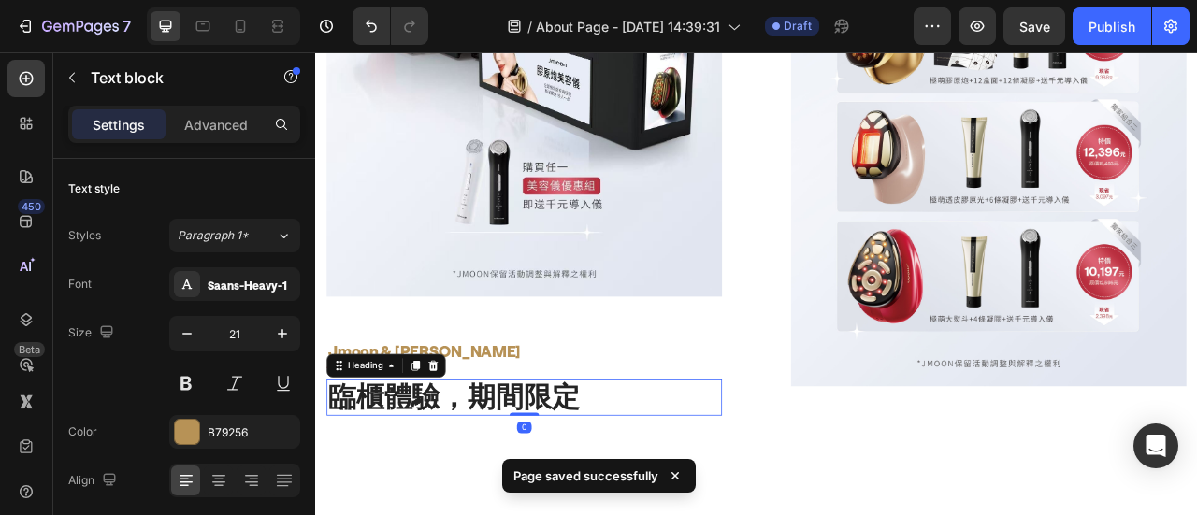
click at [800, 501] on h2 "臨櫃體驗，期間限定" at bounding box center [580, 492] width 503 height 47
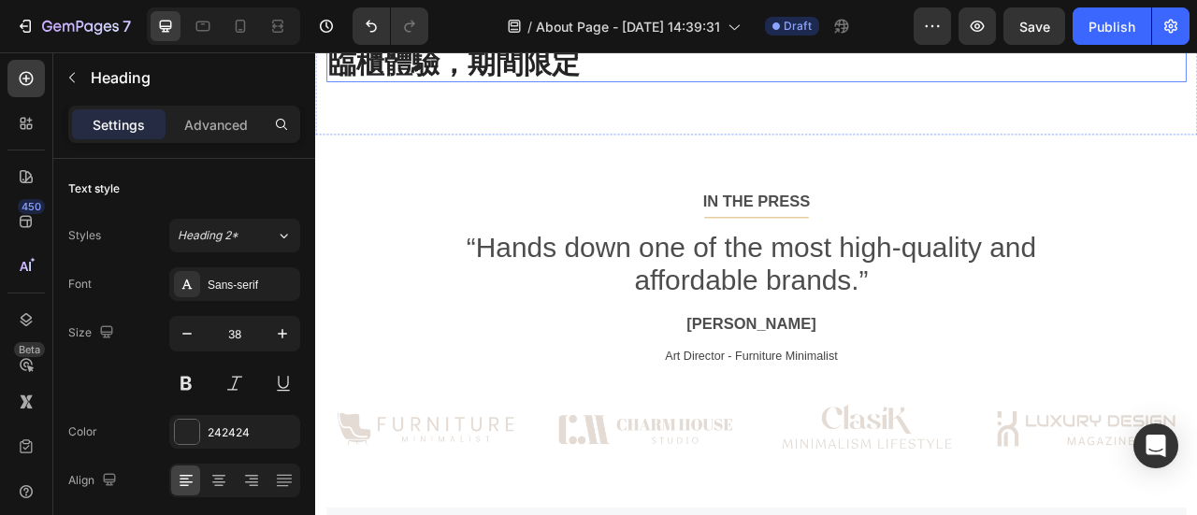
scroll to position [1403, 0]
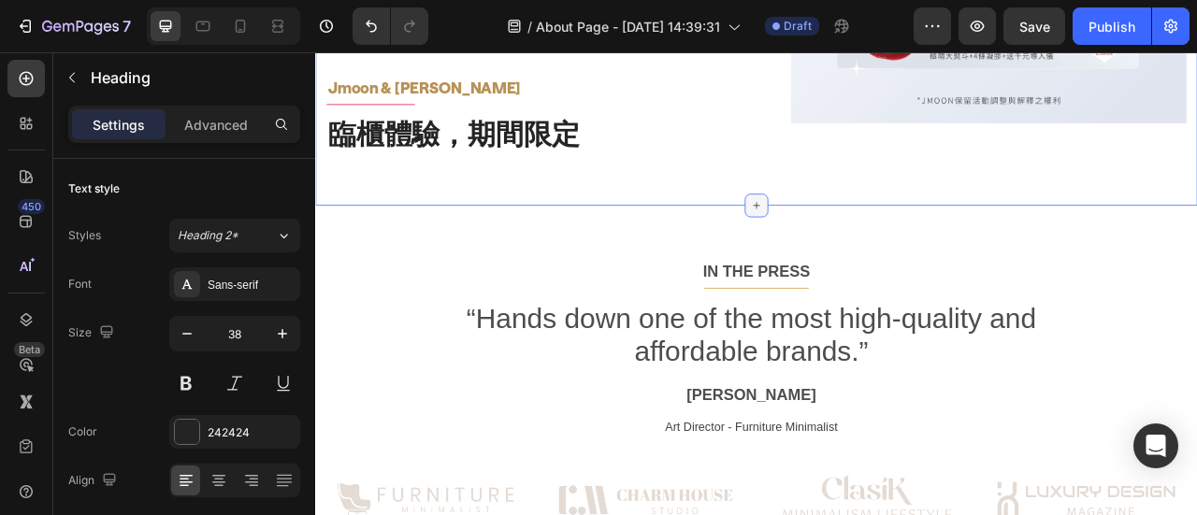
click at [879, 232] on div at bounding box center [876, 247] width 30 height 30
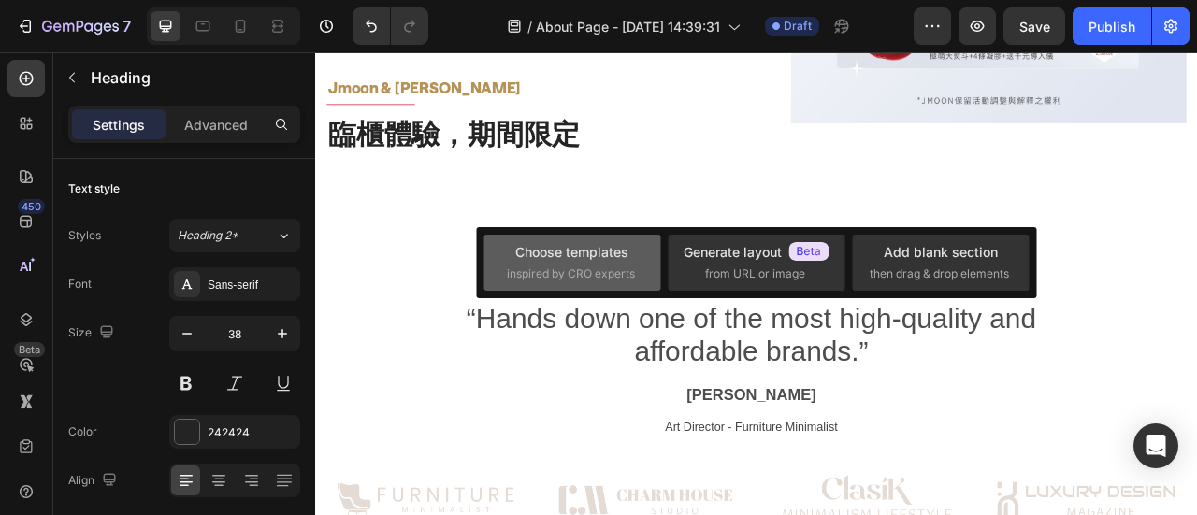
click at [524, 259] on div "Choose templates" at bounding box center [571, 252] width 113 height 20
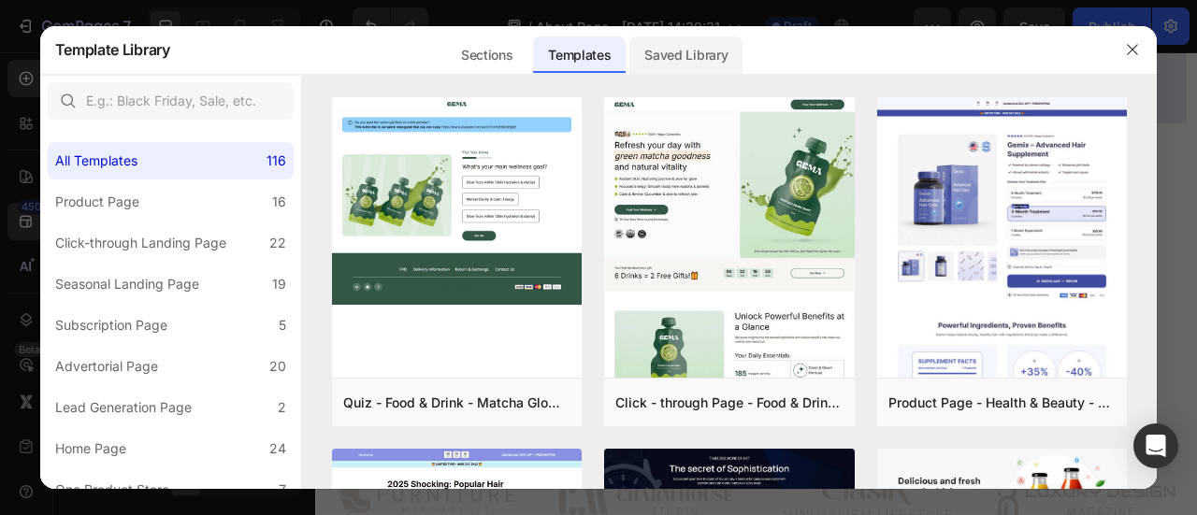
click at [703, 66] on div "Saved Library" at bounding box center [685, 54] width 113 height 37
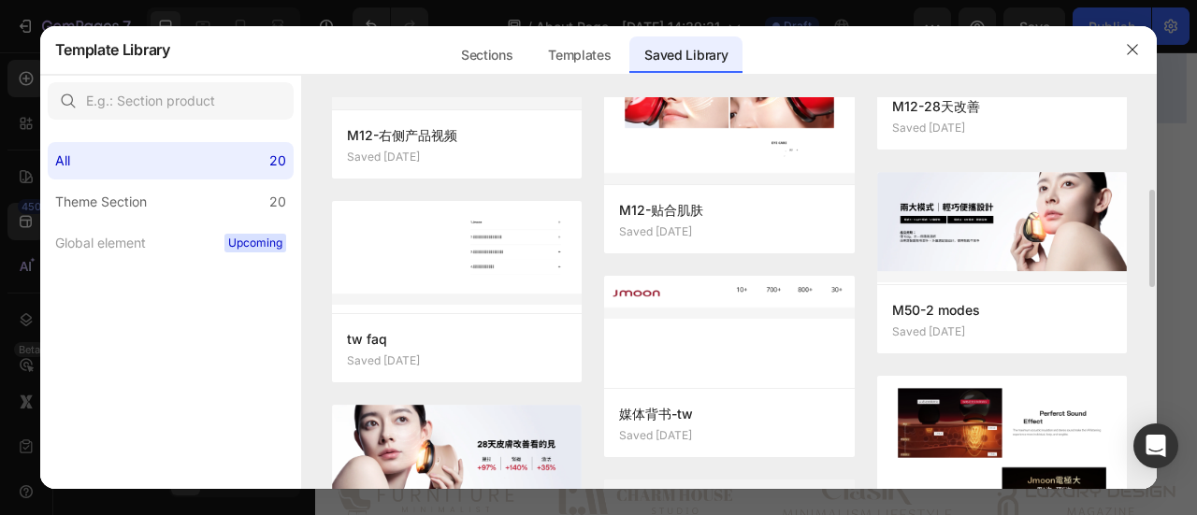
scroll to position [468, 0]
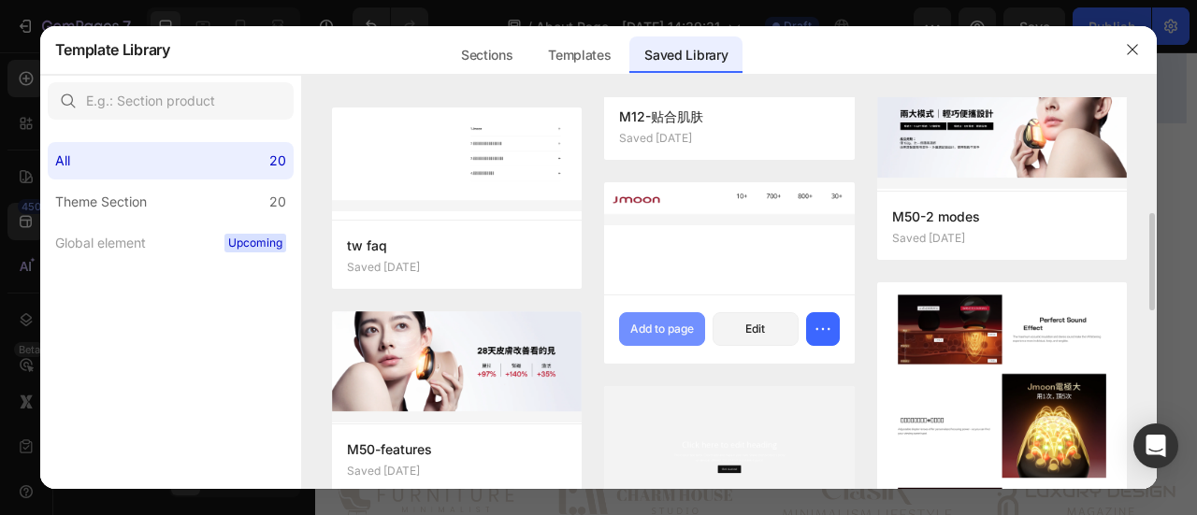
click at [657, 332] on div "Add to page" at bounding box center [662, 329] width 64 height 17
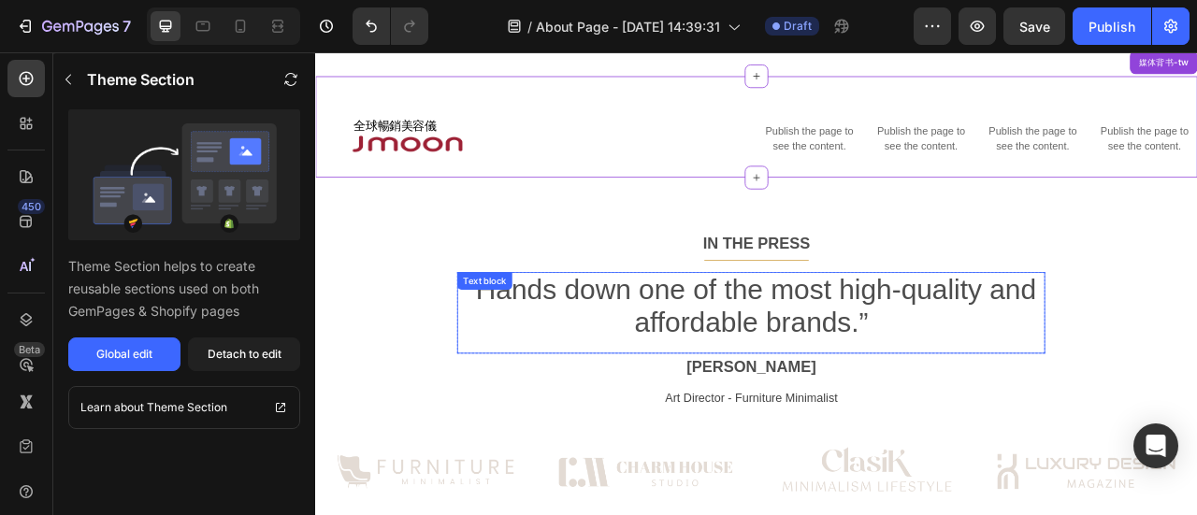
scroll to position [1586, 0]
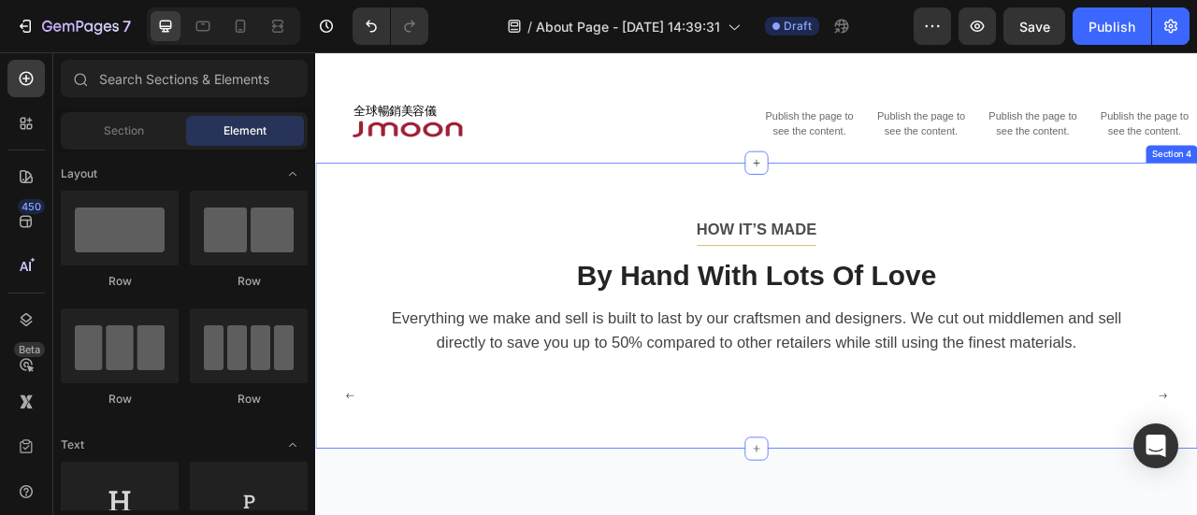
click at [665, 222] on div "HOW IT’S MADE Text block Title Line By Hand With Lots Of Love Heading Everythin…" at bounding box center [876, 375] width 1122 height 364
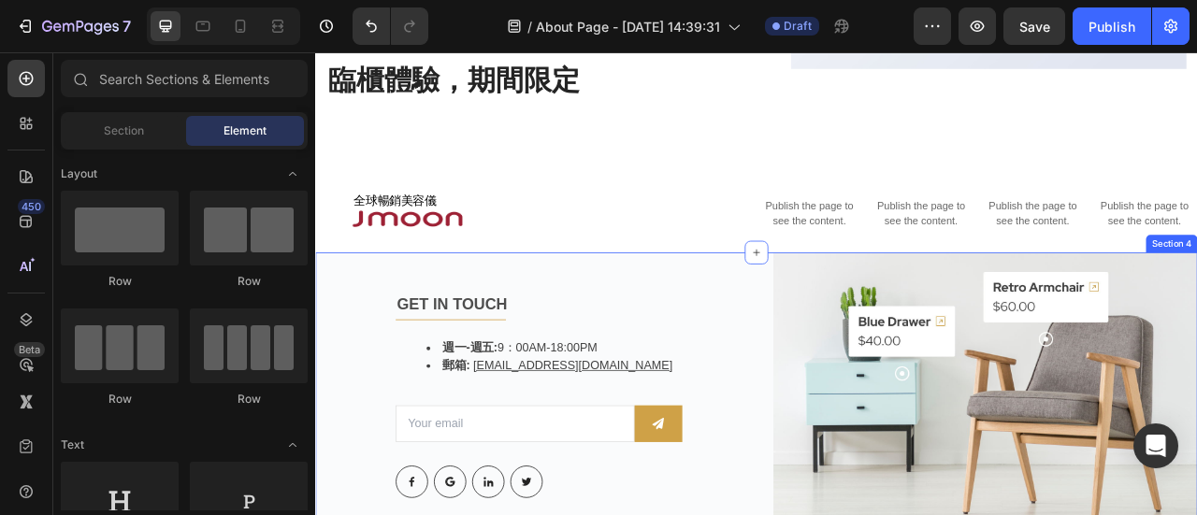
scroll to position [1469, 0]
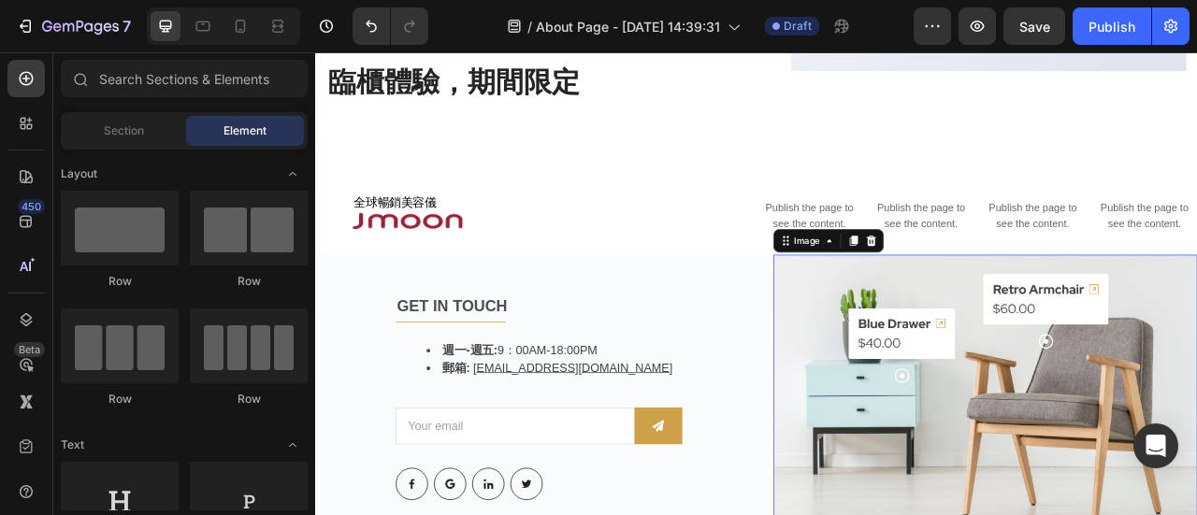
click at [1042, 366] on img at bounding box center [1168, 490] width 541 height 360
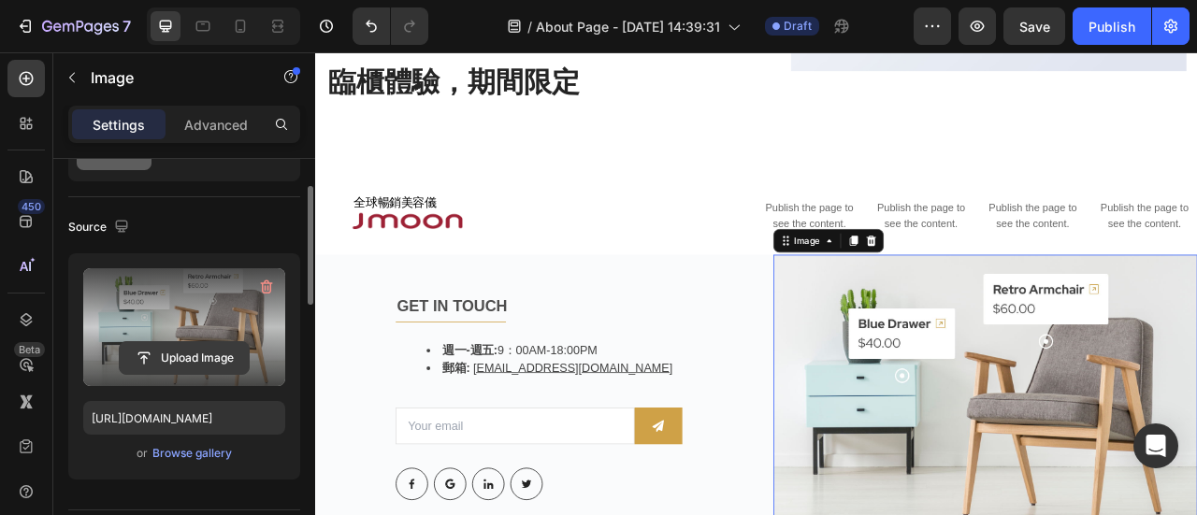
scroll to position [187, 0]
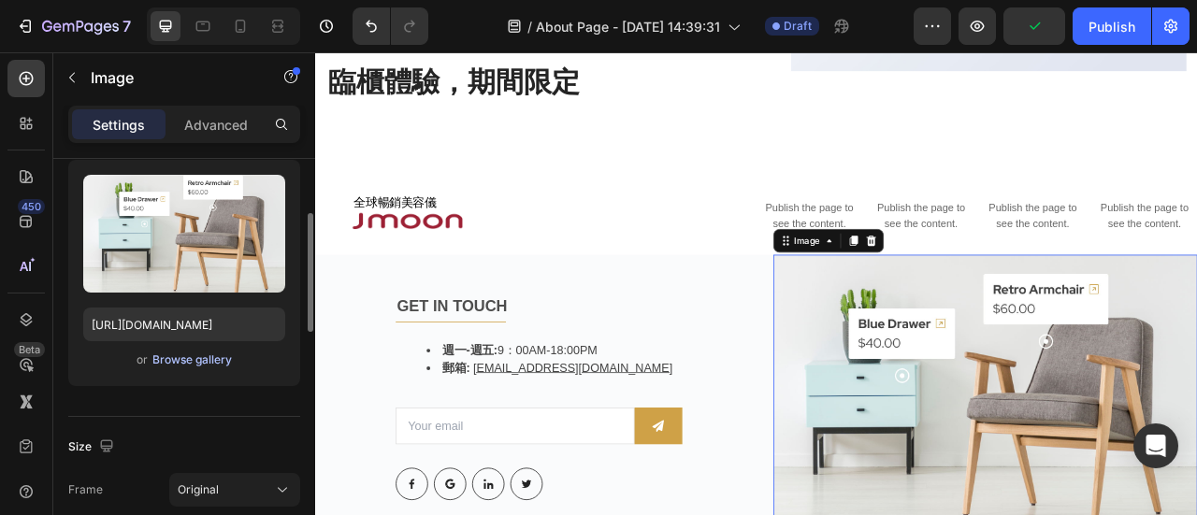
click at [206, 362] on div "Browse gallery" at bounding box center [191, 360] width 79 height 17
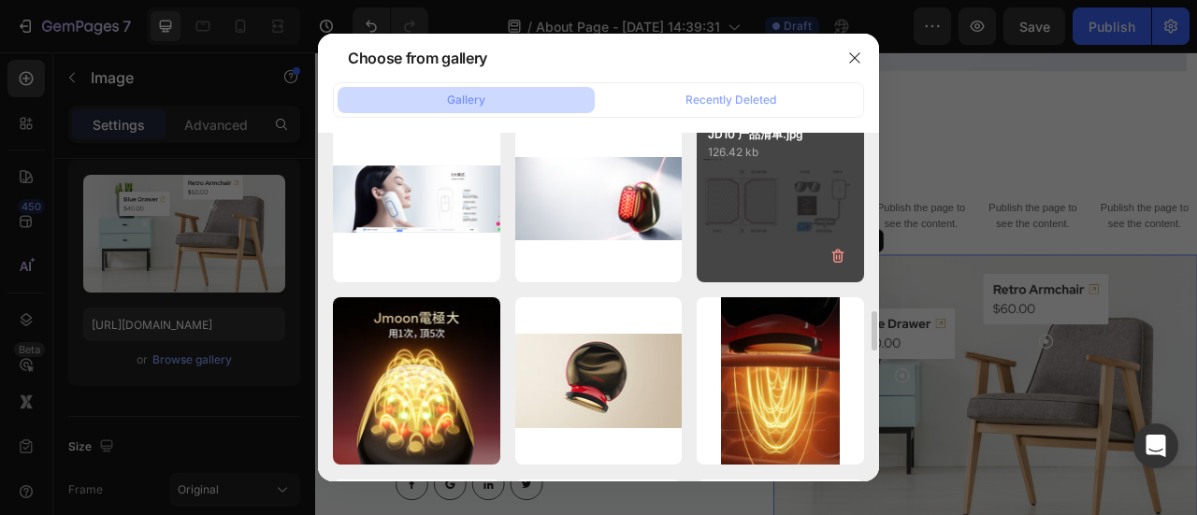
scroll to position [2488, 0]
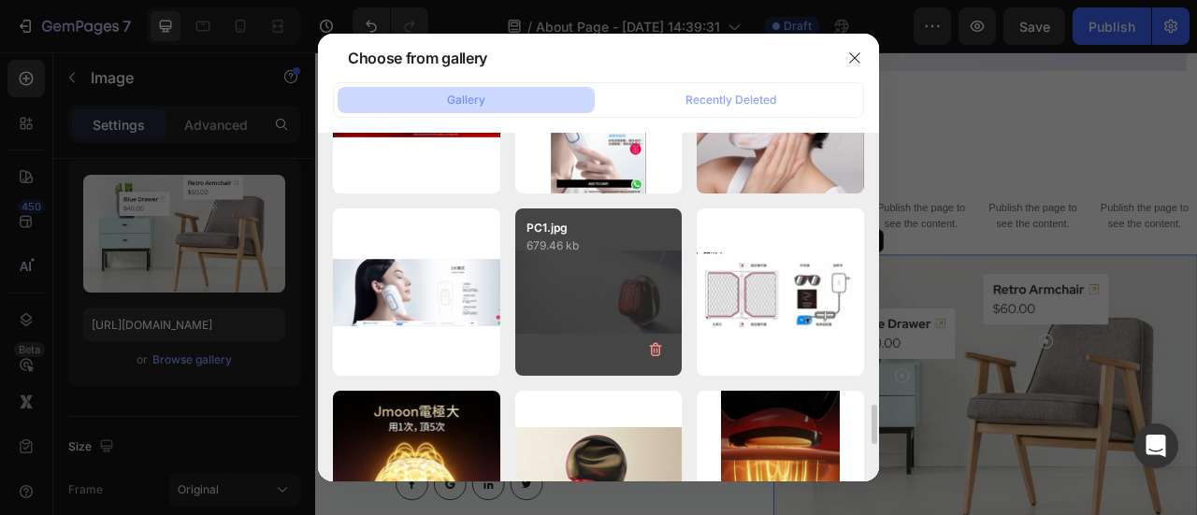
click at [623, 295] on div "PC1.jpg 679.46 kb" at bounding box center [598, 292] width 167 height 167
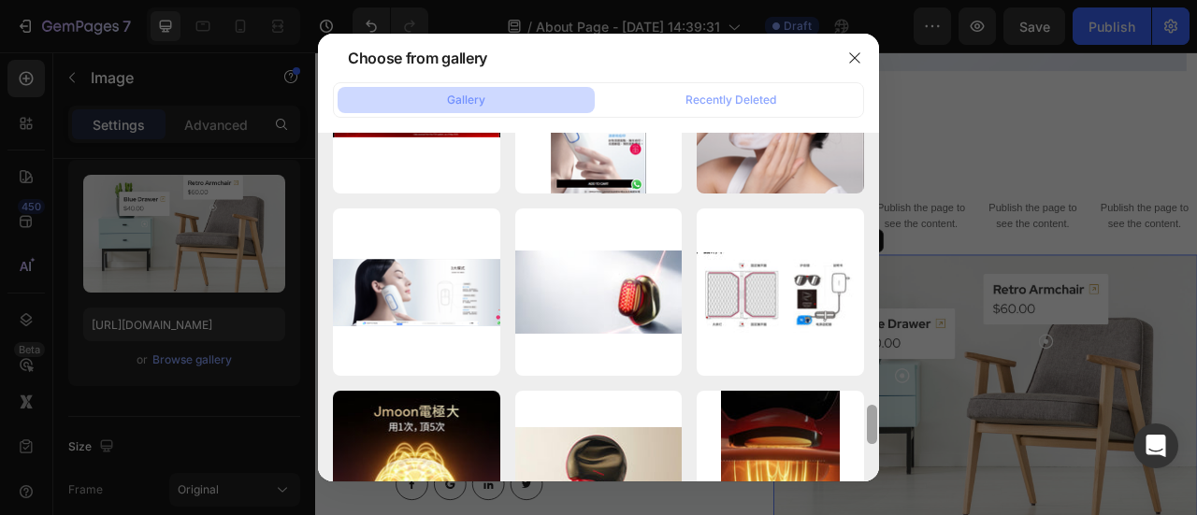
type input "[URL][DOMAIN_NAME]"
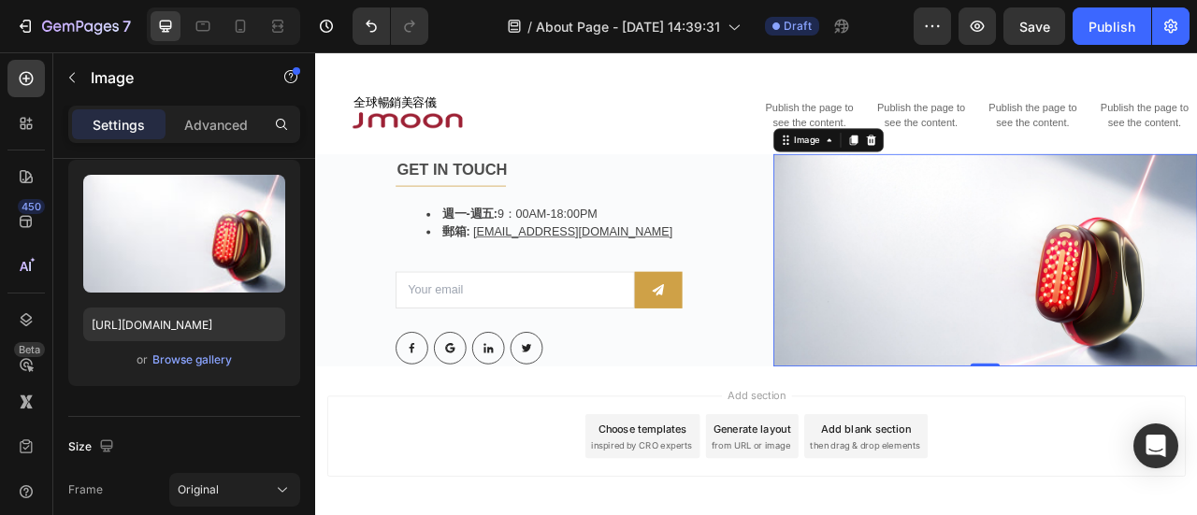
scroll to position [1567, 0]
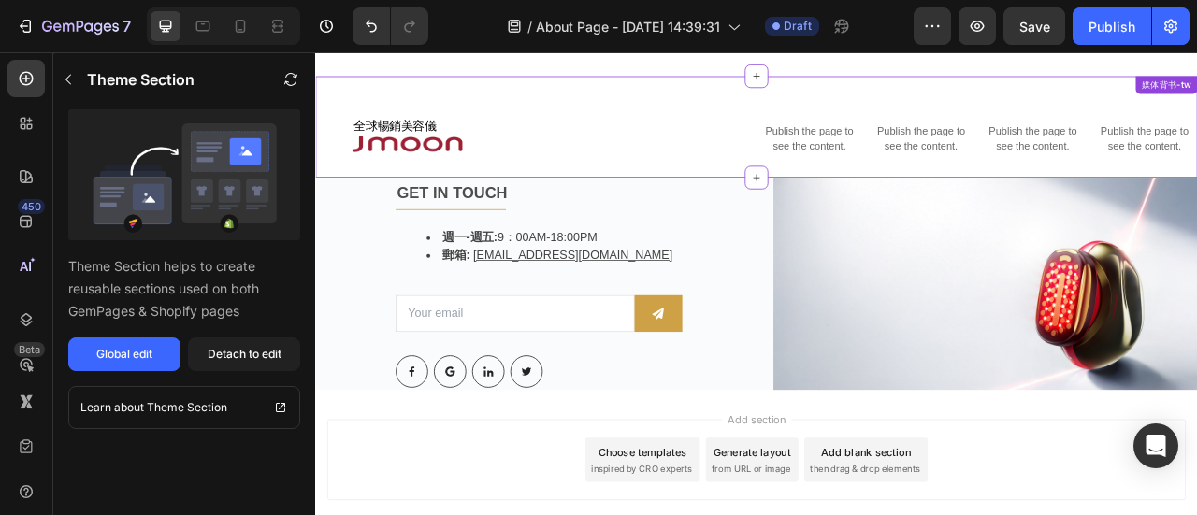
click at [789, 108] on h2 "全球暢銷美容儀" at bounding box center [619, 141] width 514 height 67
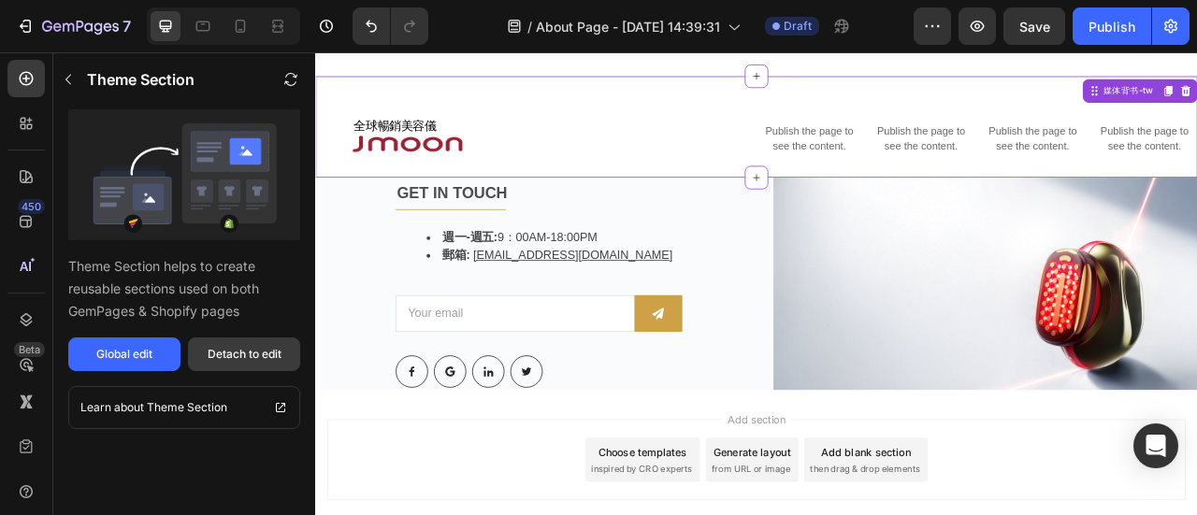
click at [226, 354] on div "Detach to edit" at bounding box center [245, 354] width 74 height 17
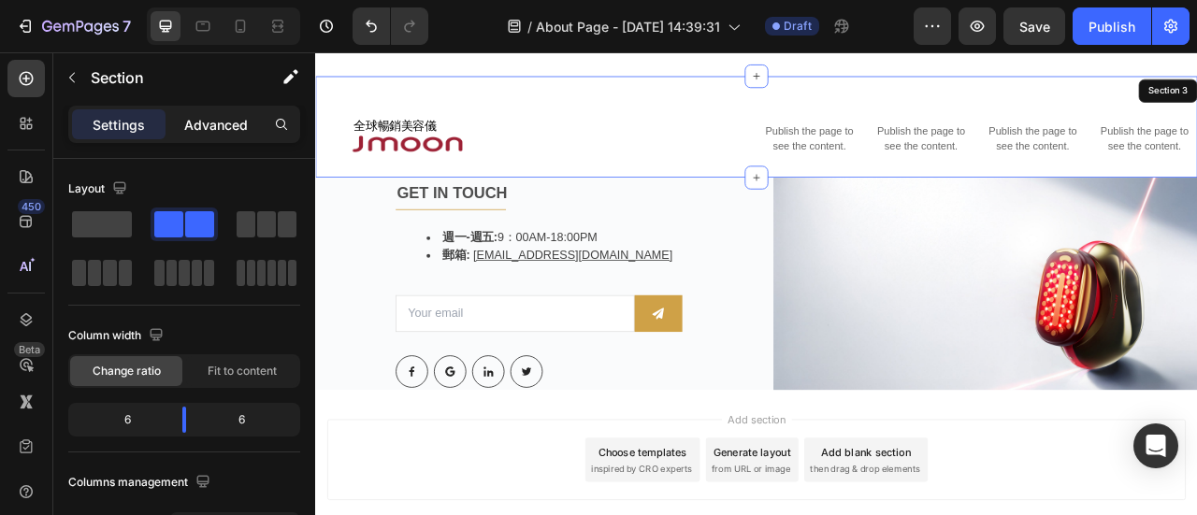
click at [211, 124] on p "Advanced" at bounding box center [216, 125] width 64 height 20
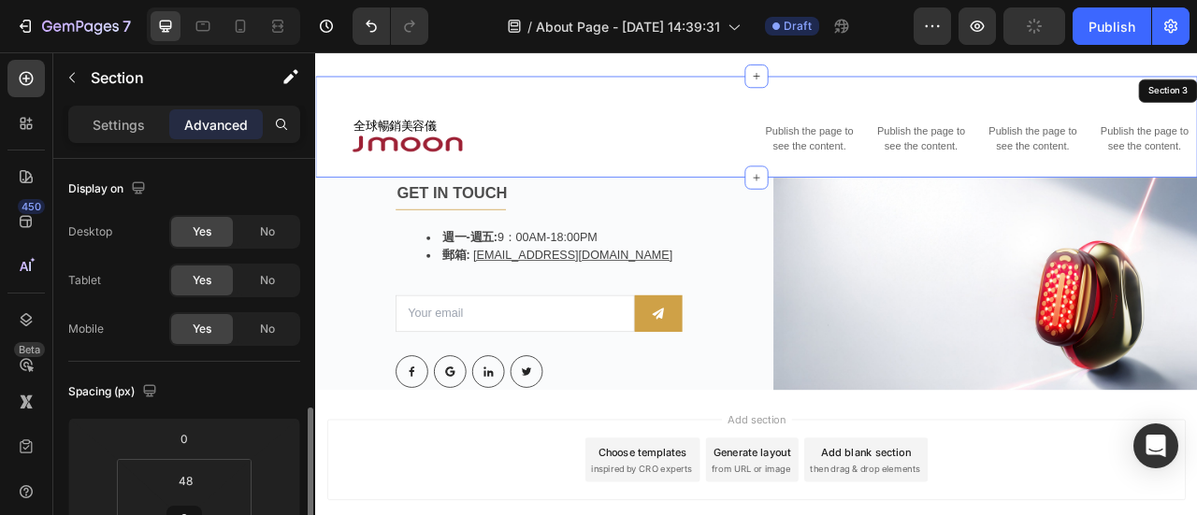
scroll to position [187, 0]
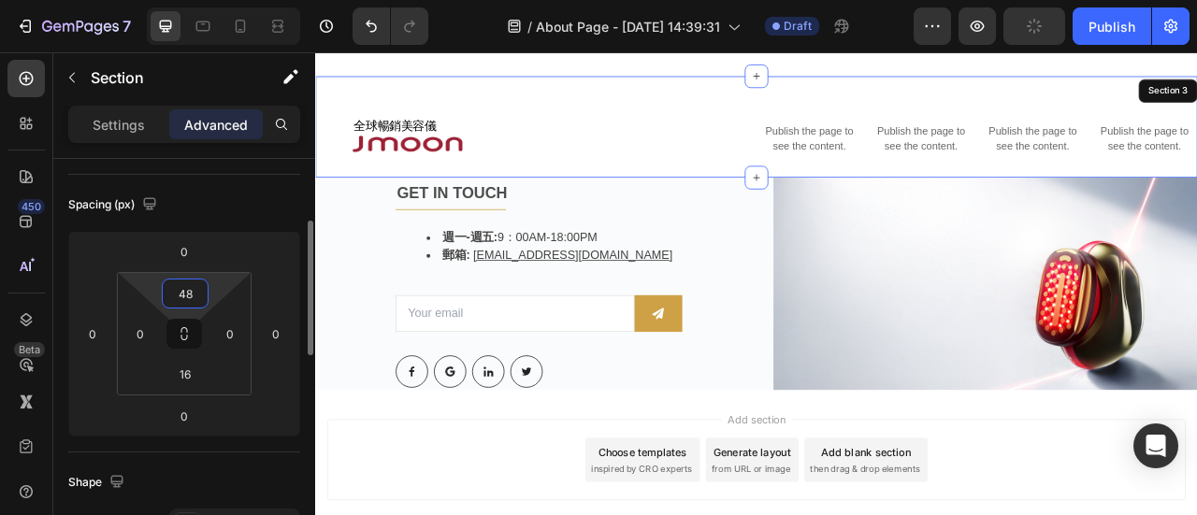
click at [195, 298] on input "48" at bounding box center [184, 294] width 37 height 28
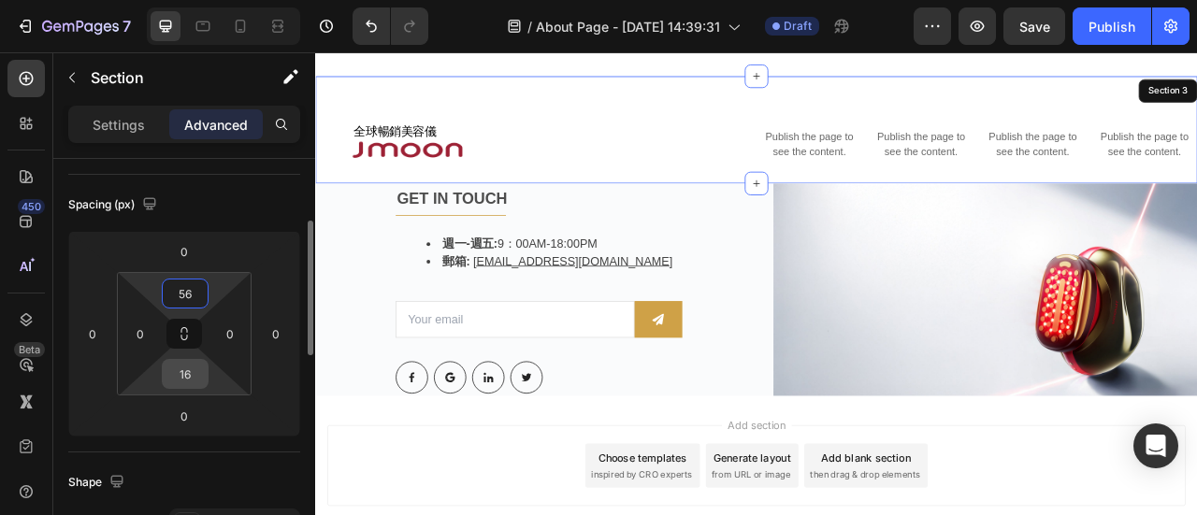
type input "56"
click at [188, 373] on input "16" at bounding box center [184, 374] width 37 height 28
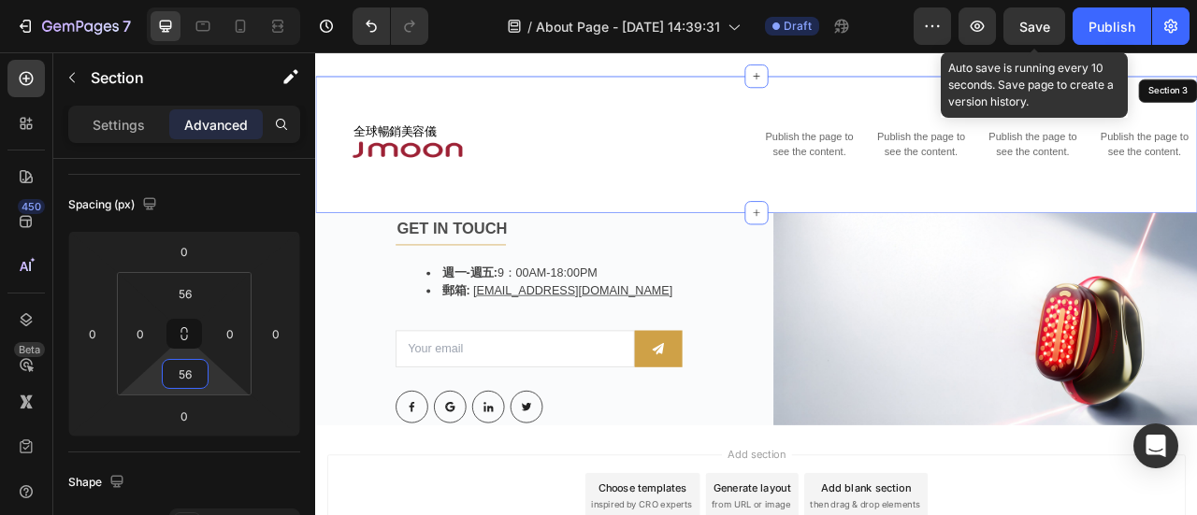
type input "56"
click at [1027, 31] on span "Save" at bounding box center [1034, 27] width 31 height 16
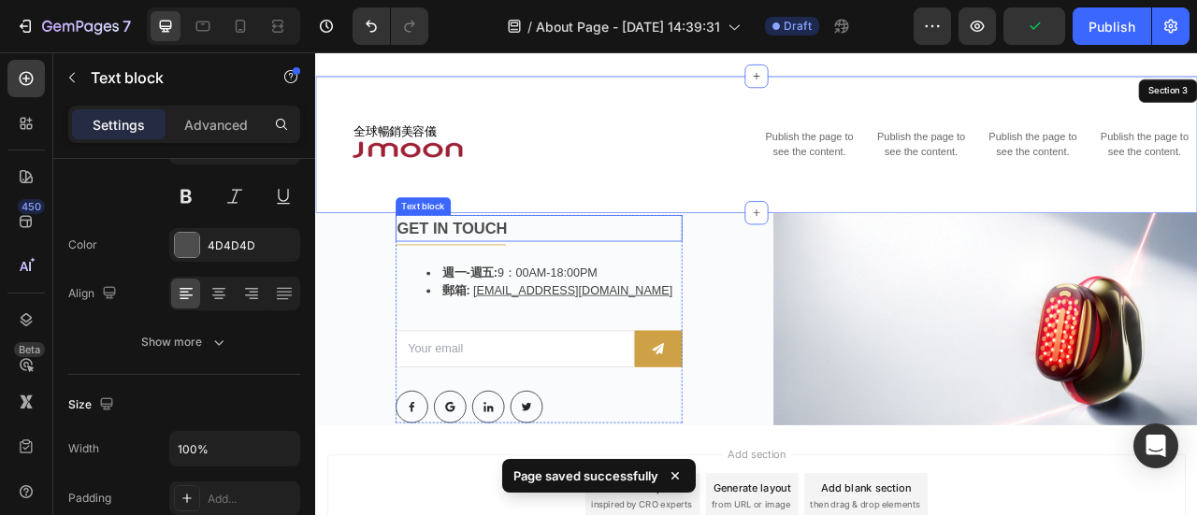
click at [539, 261] on p "GET IN TOUCH" at bounding box center [599, 276] width 361 height 30
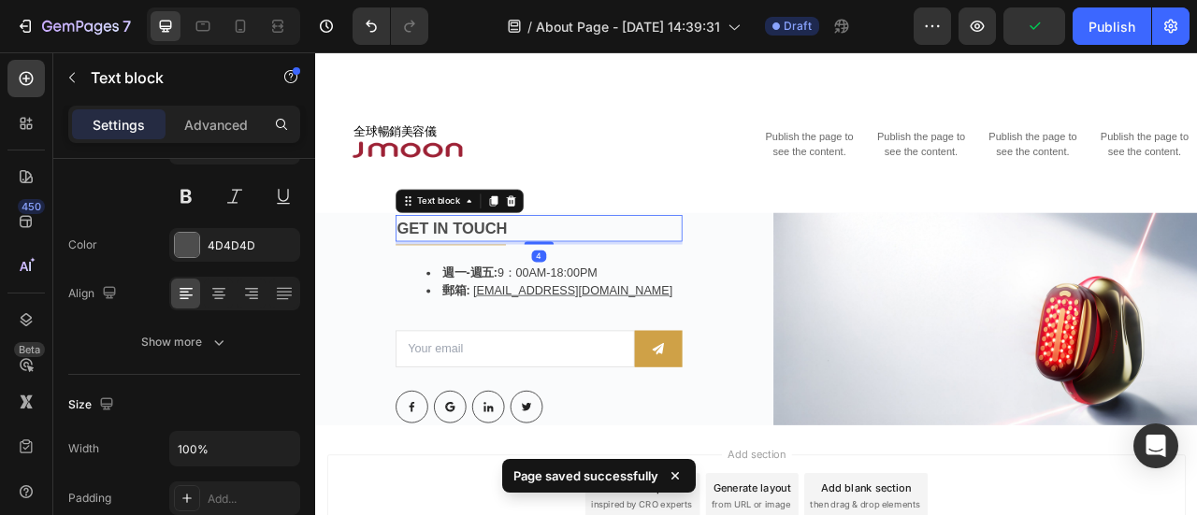
scroll to position [0, 0]
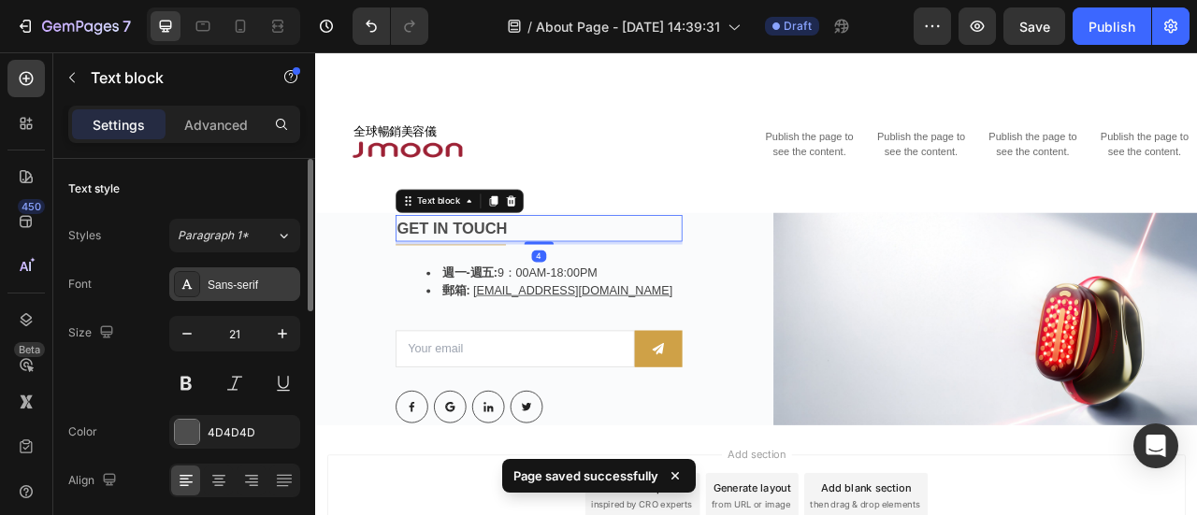
click at [247, 283] on div "Sans-serif" at bounding box center [252, 285] width 88 height 17
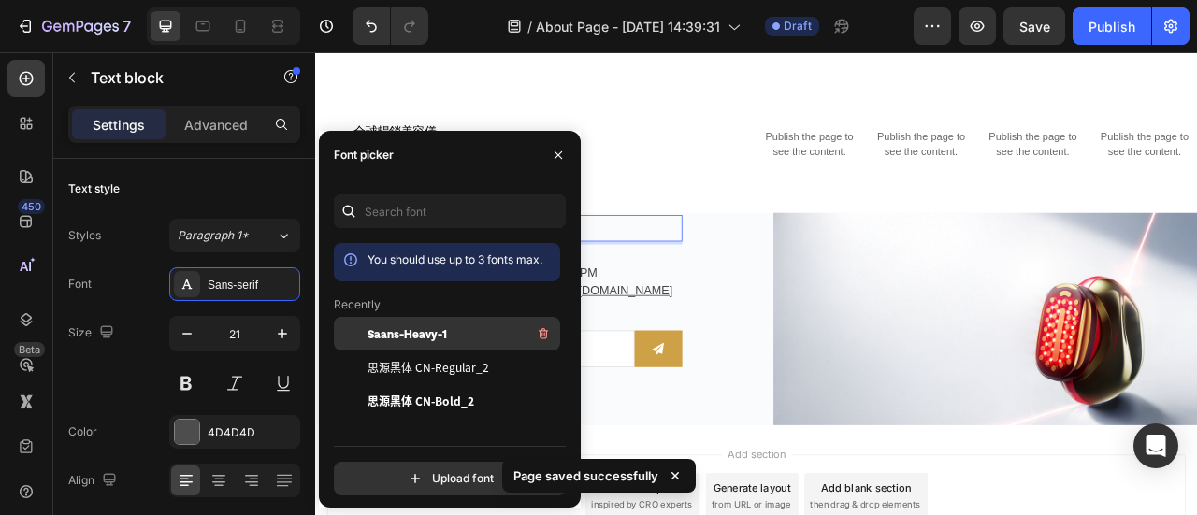
click at [449, 331] on div "Saans-Heavy-1" at bounding box center [462, 334] width 189 height 22
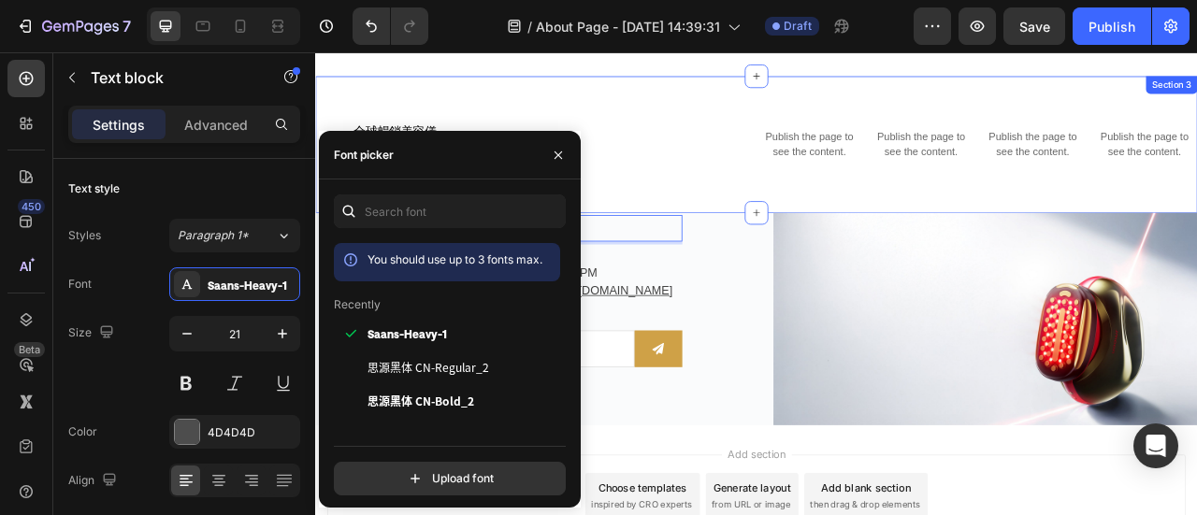
click at [579, 101] on div "全球暢銷美容儀 Heading Image Row Text Block Publish the page to see the content. Custo…" at bounding box center [876, 169] width 1122 height 174
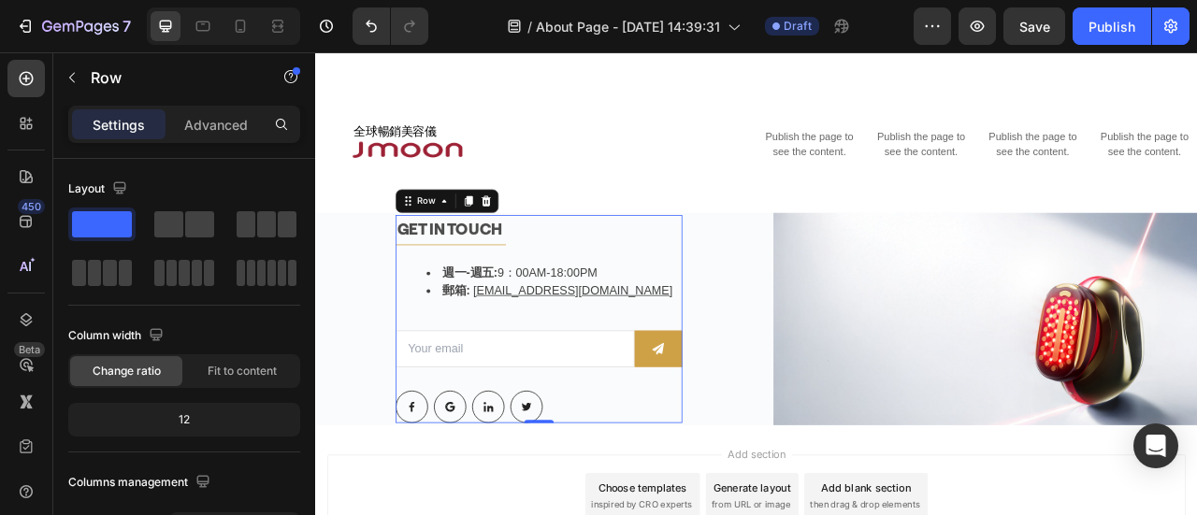
click at [501, 280] on div "GET IN TOUCH Text block Title Line 週一-週五: 9：00AM-18:00PM 郵箱: [EMAIL_ADDRESS][DO…" at bounding box center [599, 391] width 365 height 265
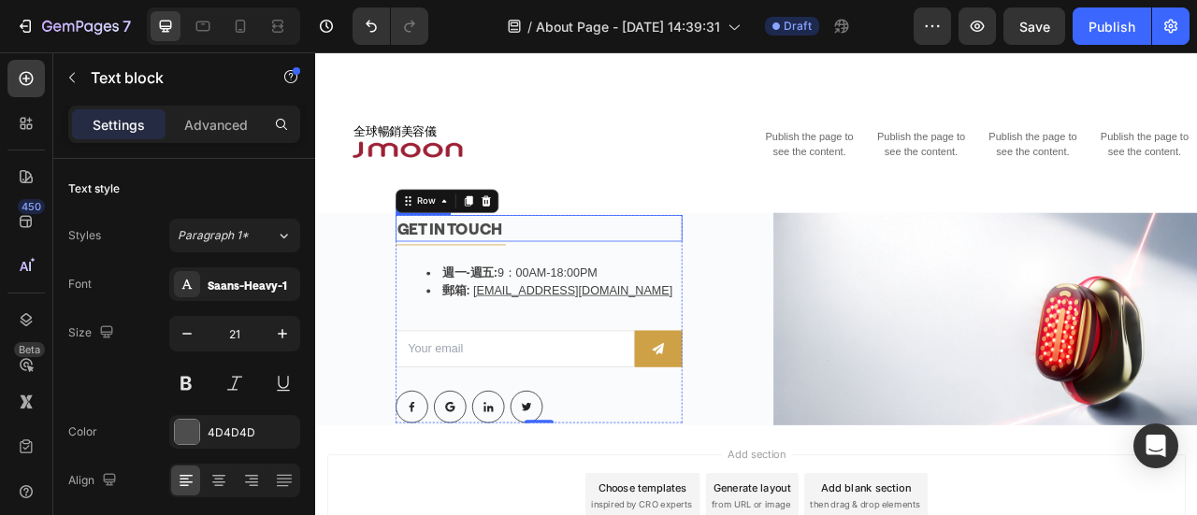
click at [501, 279] on div "GET IN TOUCH" at bounding box center [599, 276] width 365 height 34
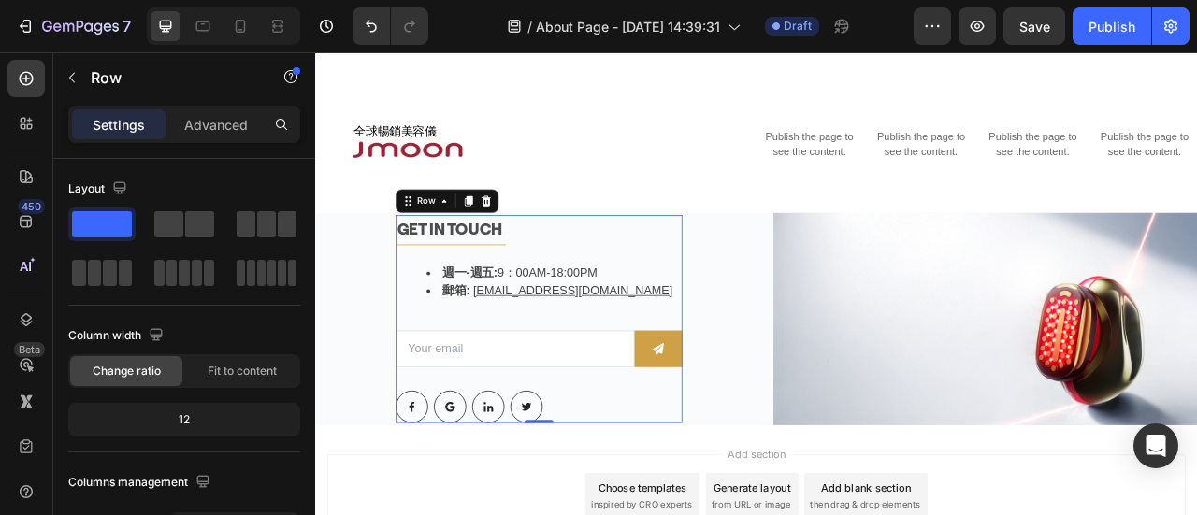
click at [500, 284] on div "GET IN TOUCH Text block Title Line 週一-週五: 9：00AM-18:00PM 郵箱: [EMAIL_ADDRESS][DO…" at bounding box center [599, 391] width 365 height 265
click at [502, 284] on div "GET IN TOUCH Text block Title Line 週一-週五: 9：00AM-18:00PM 郵箱: [EMAIL_ADDRESS][DO…" at bounding box center [599, 391] width 365 height 265
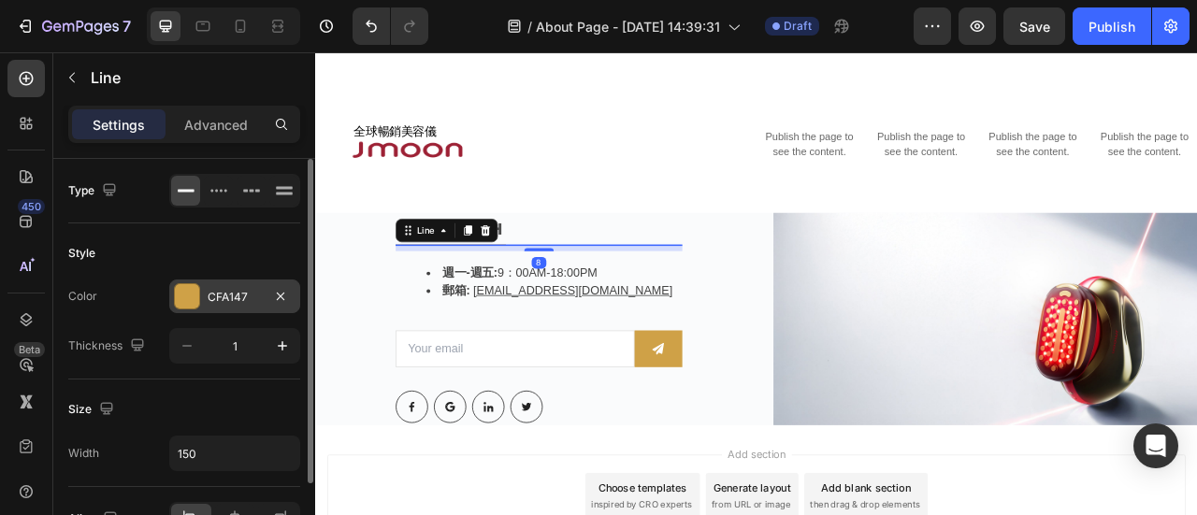
click at [193, 289] on div at bounding box center [187, 296] width 24 height 24
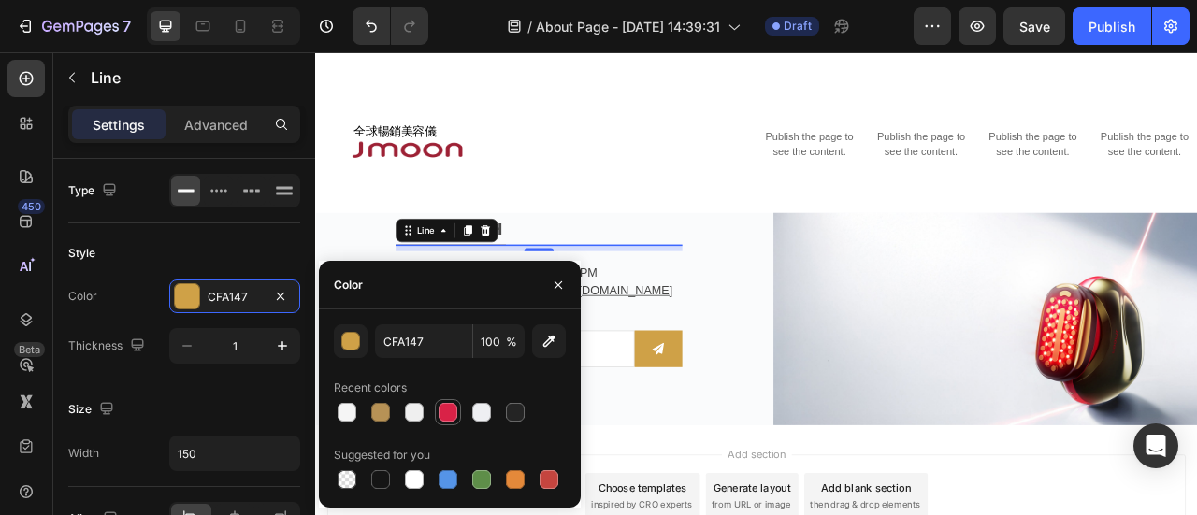
click at [446, 411] on div at bounding box center [448, 412] width 19 height 19
type input "D92247"
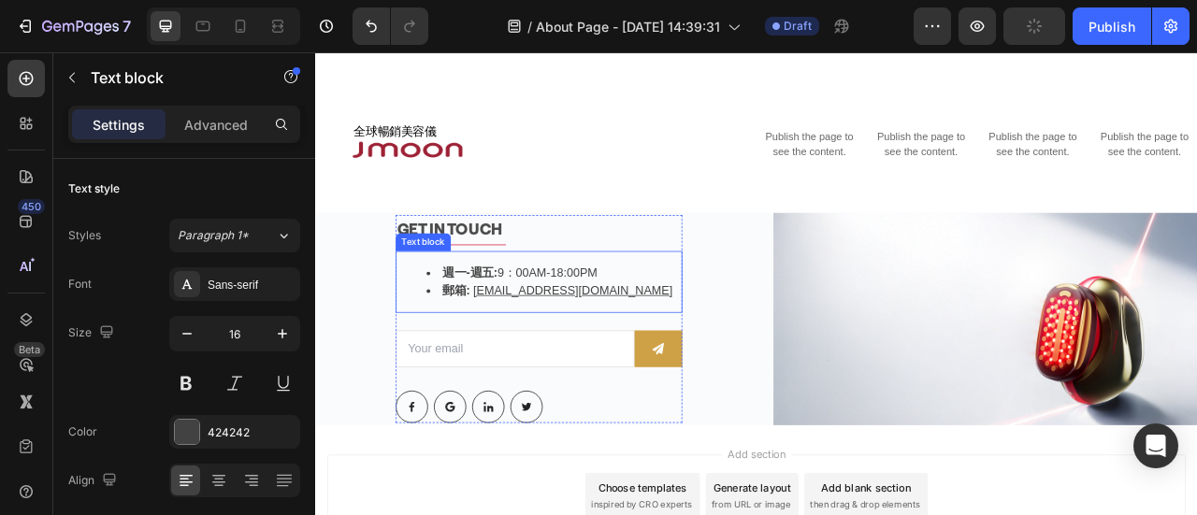
click at [419, 336] on ul "週一-週五: 9：00AM-18:00PM 郵箱: [EMAIL_ADDRESS][DOMAIN_NAME]" at bounding box center [599, 344] width 361 height 45
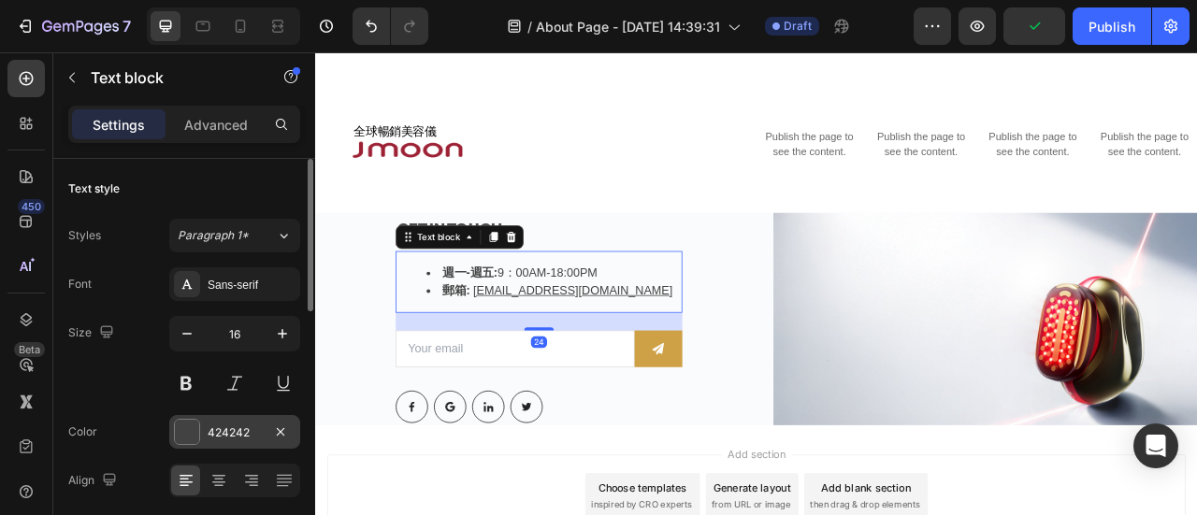
scroll to position [281, 0]
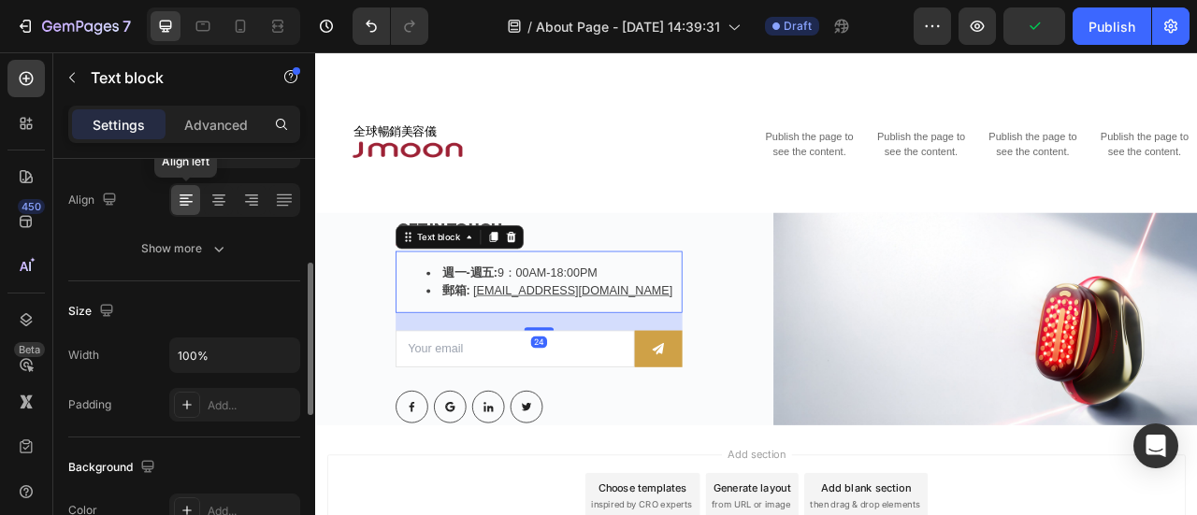
click at [185, 201] on icon at bounding box center [186, 202] width 13 height 2
click at [570, 328] on li "週一-週五: 9：00AM-18:00PM" at bounding box center [618, 333] width 324 height 22
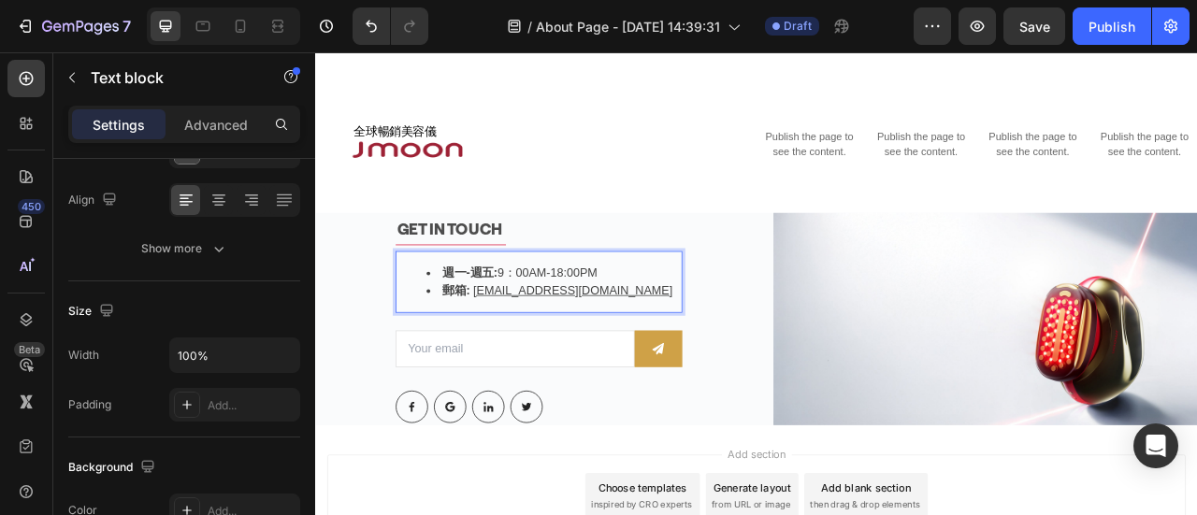
click at [500, 325] on strong "週一-週五:" at bounding box center [512, 333] width 70 height 16
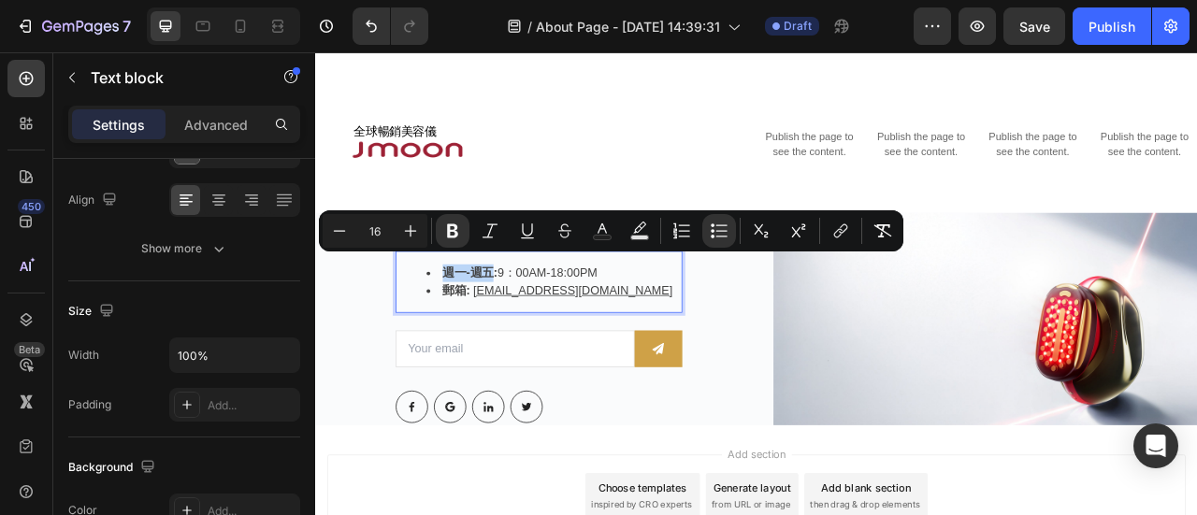
drag, startPoint x: 474, startPoint y: 319, endPoint x: 534, endPoint y: 319, distance: 59.9
click at [534, 325] on strong "週一-週五:" at bounding box center [512, 333] width 70 height 16
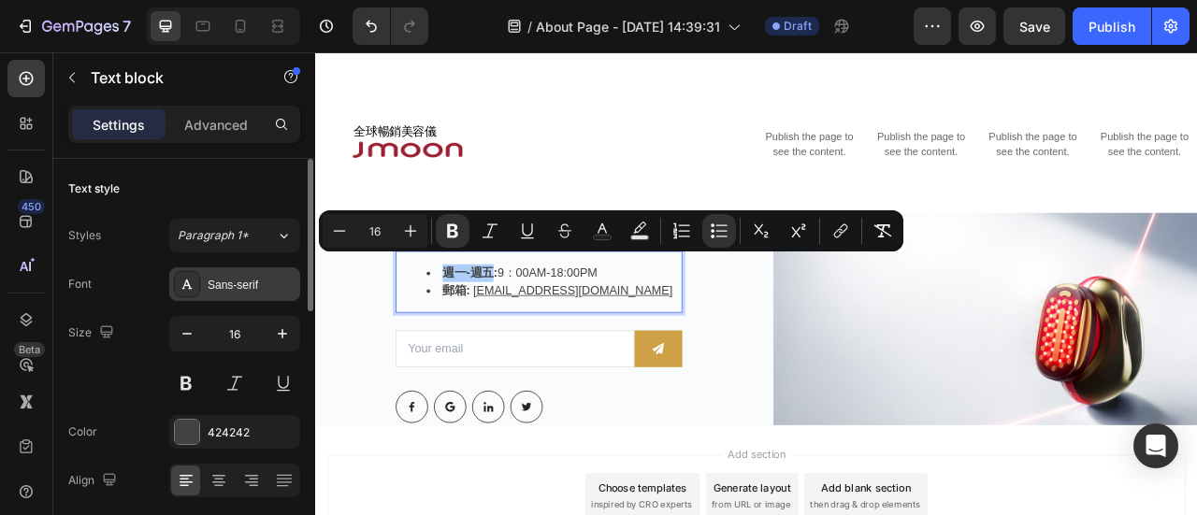
click at [238, 278] on div "Sans-serif" at bounding box center [252, 285] width 88 height 17
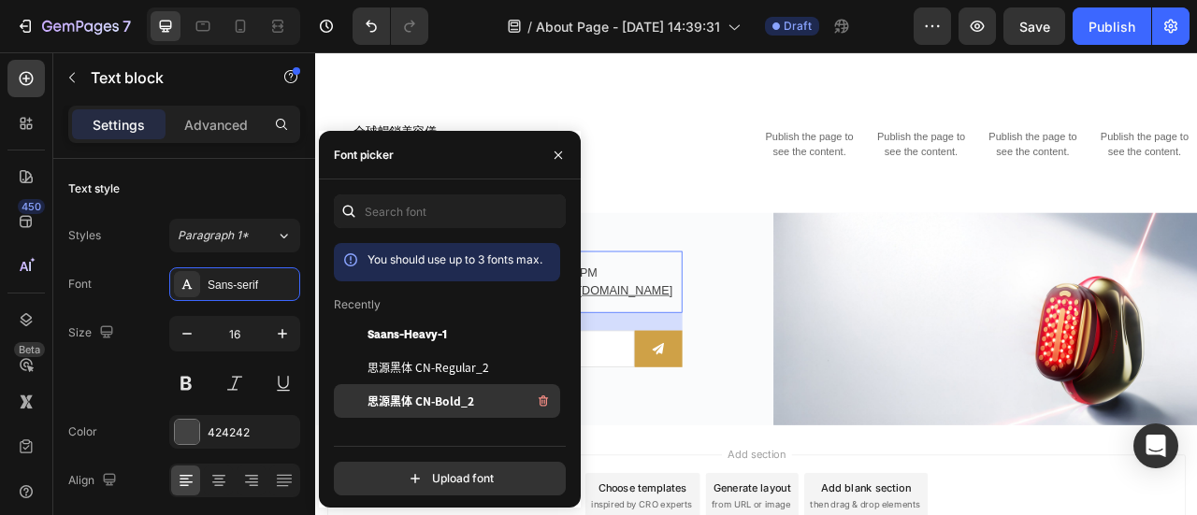
click at [463, 399] on span "思源黑体 CN-Bold_2" at bounding box center [421, 401] width 107 height 17
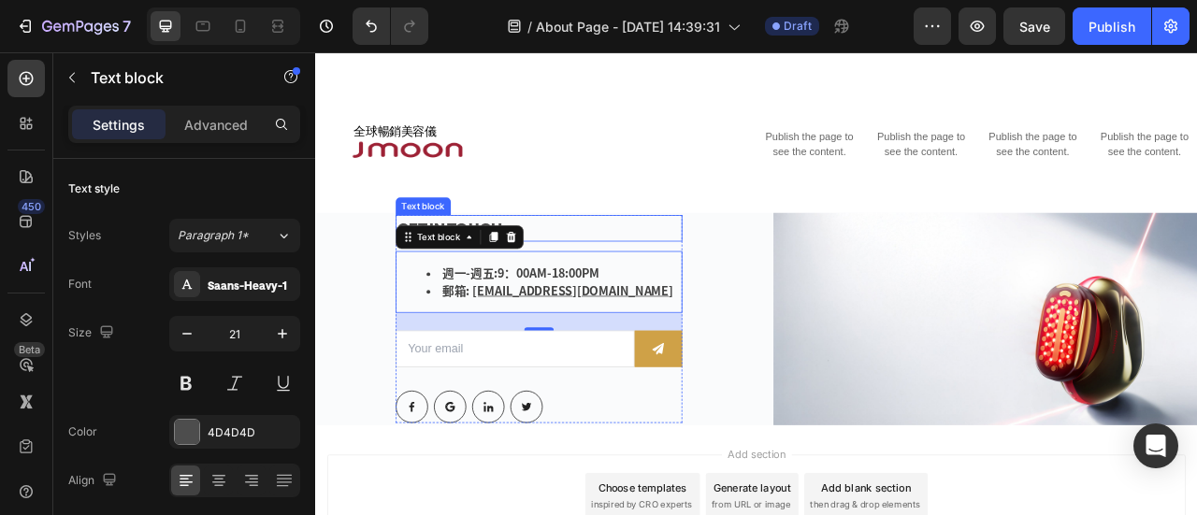
click at [730, 272] on p "GET IN TOUCH" at bounding box center [599, 276] width 361 height 30
click at [478, 348] on strong "郵箱:" at bounding box center [494, 355] width 35 height 15
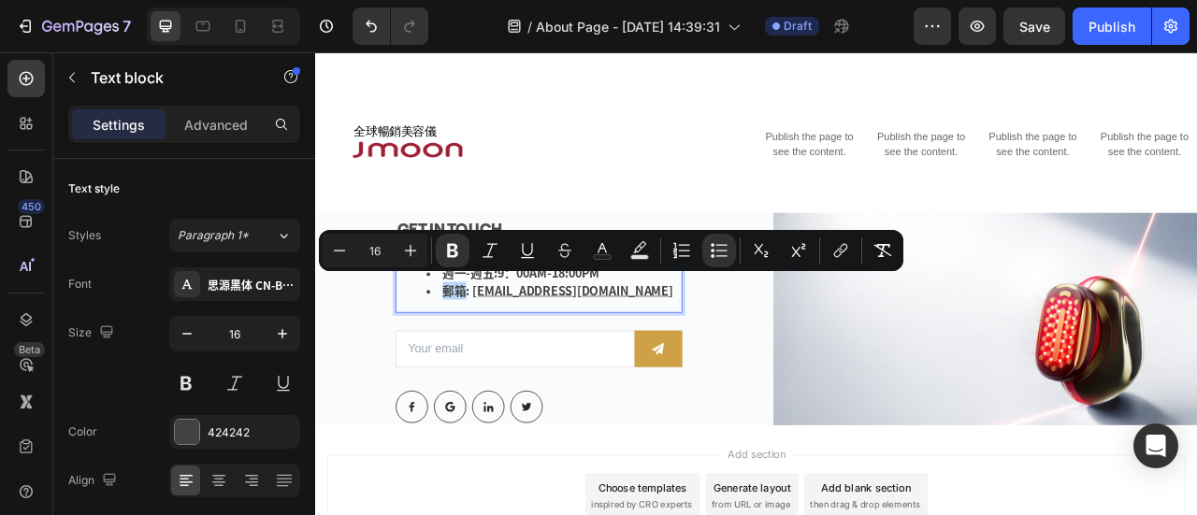
drag, startPoint x: 472, startPoint y: 342, endPoint x: 503, endPoint y: 344, distance: 30.9
click at [503, 348] on strong "郵箱:" at bounding box center [494, 355] width 35 height 15
click at [246, 277] on div "思源黑体 CN-Bold_2" at bounding box center [252, 285] width 88 height 17
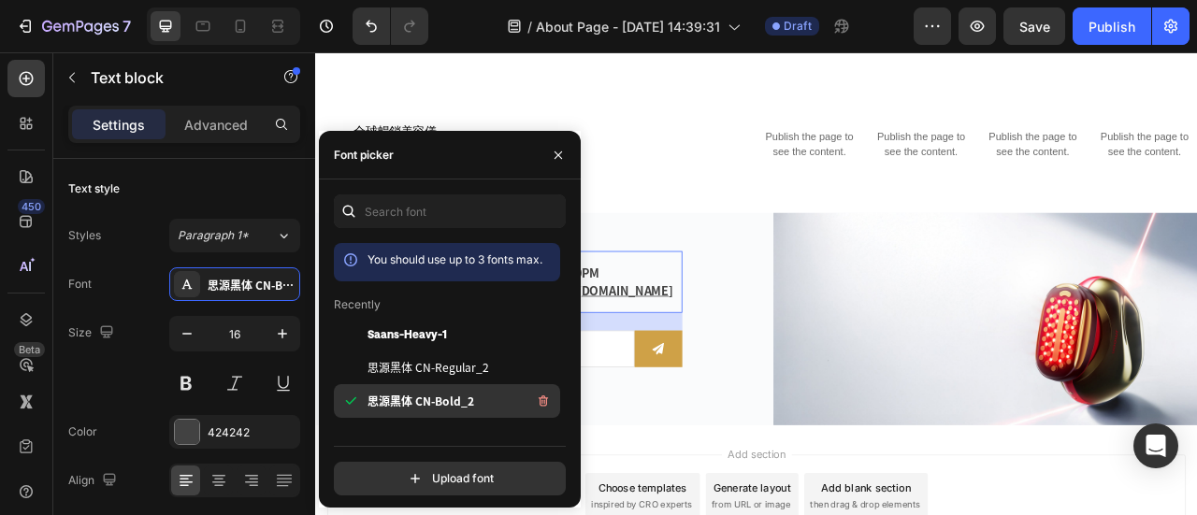
click at [426, 407] on span "思源黑体 CN-Bold_2" at bounding box center [421, 401] width 107 height 17
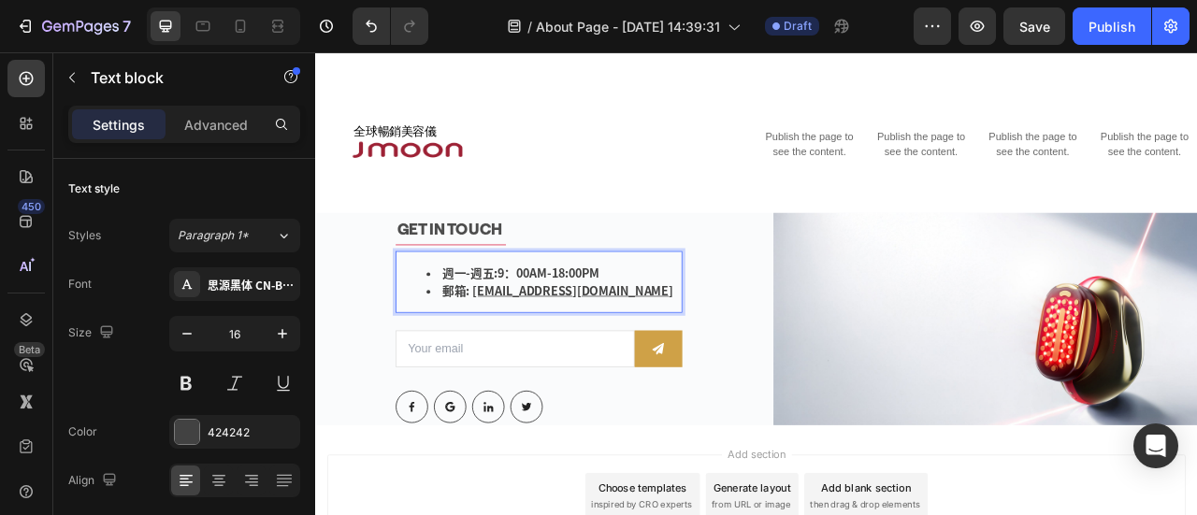
click at [685, 322] on li "週一-週五: 9：00AM-18:00PM" at bounding box center [618, 333] width 324 height 22
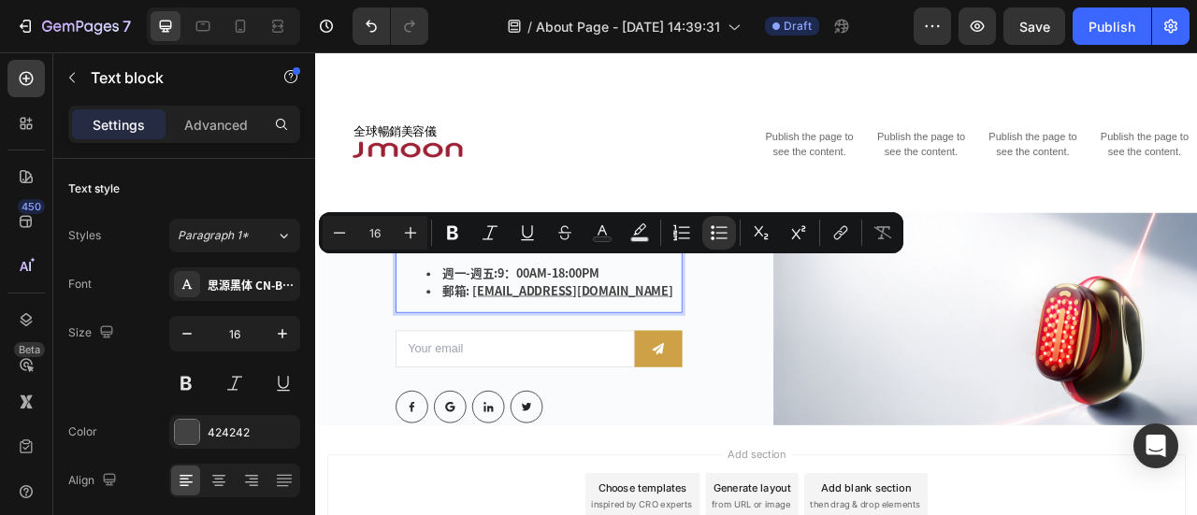
drag, startPoint x: 695, startPoint y: 323, endPoint x: 541, endPoint y: 323, distance: 154.3
click at [541, 323] on li "週一-週五: 9：00AM-18:00PM" at bounding box center [618, 333] width 324 height 22
click at [226, 291] on div "思源黑体 CN-Bold_2" at bounding box center [252, 285] width 88 height 17
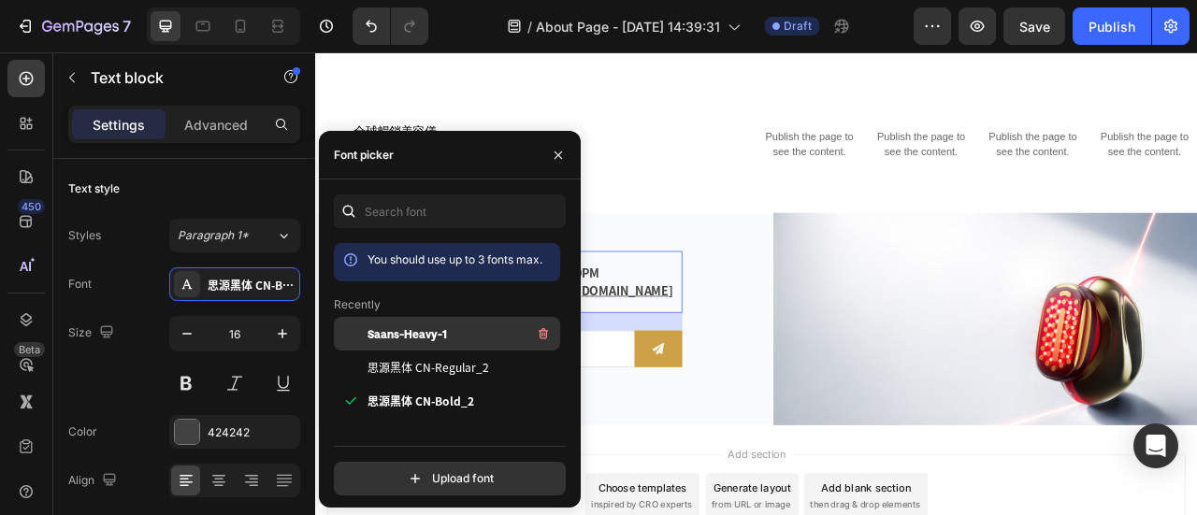
click at [411, 336] on span "Saans-Heavy-1" at bounding box center [407, 333] width 79 height 17
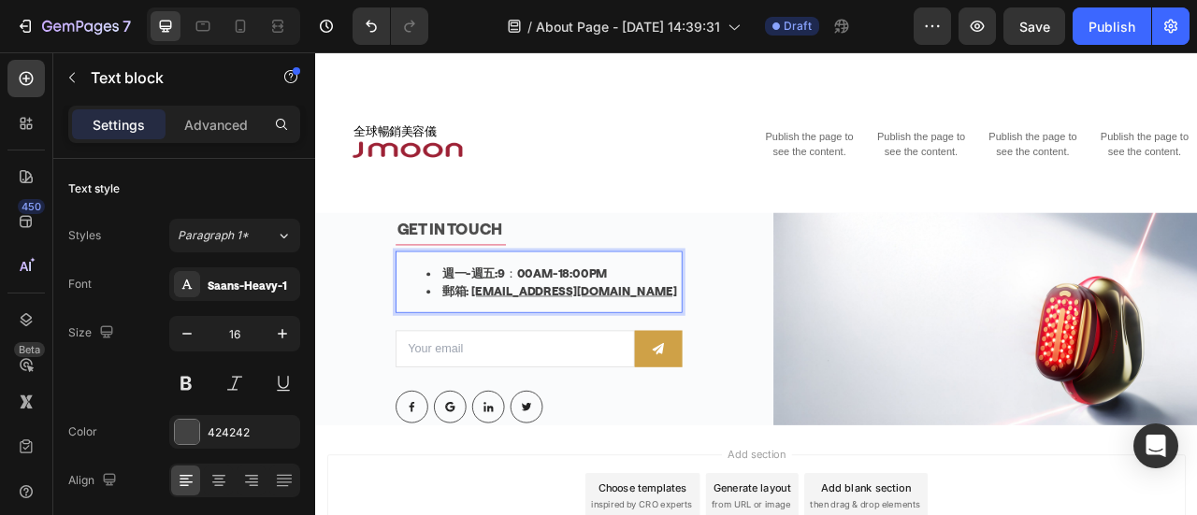
click at [734, 344] on li "郵箱: [EMAIL_ADDRESS][DOMAIN_NAME]" at bounding box center [618, 355] width 324 height 22
click at [737, 344] on li "郵箱: [EMAIL_ADDRESS][DOMAIN_NAME] ⁠⁠⁠⁠⁠⁠⁠" at bounding box center [618, 355] width 324 height 22
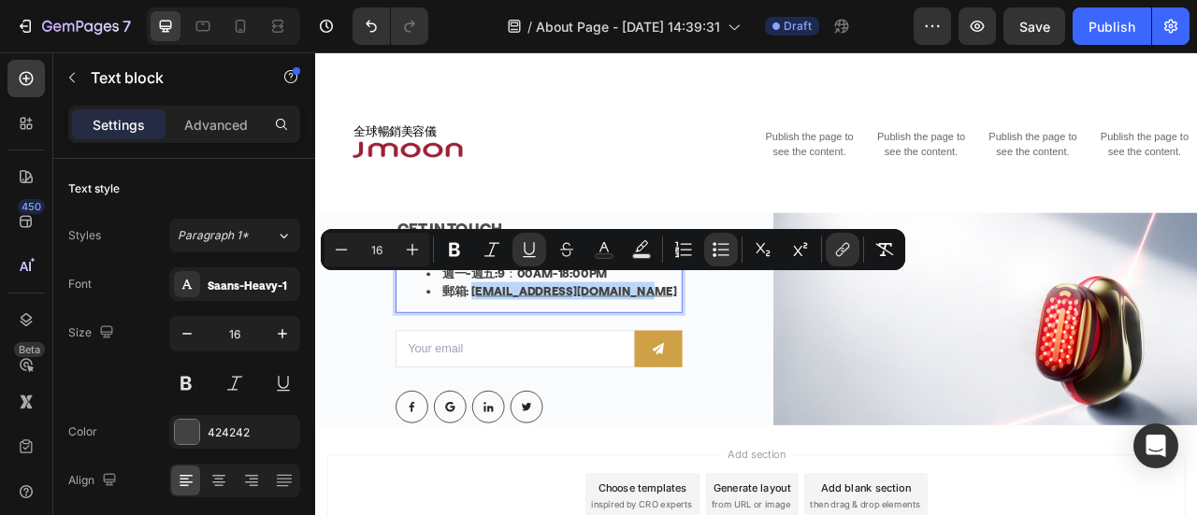
drag, startPoint x: 512, startPoint y: 340, endPoint x: 738, endPoint y: 342, distance: 225.4
click at [738, 344] on li "郵箱: [EMAIL_ADDRESS][DOMAIN_NAME]" at bounding box center [618, 355] width 324 height 22
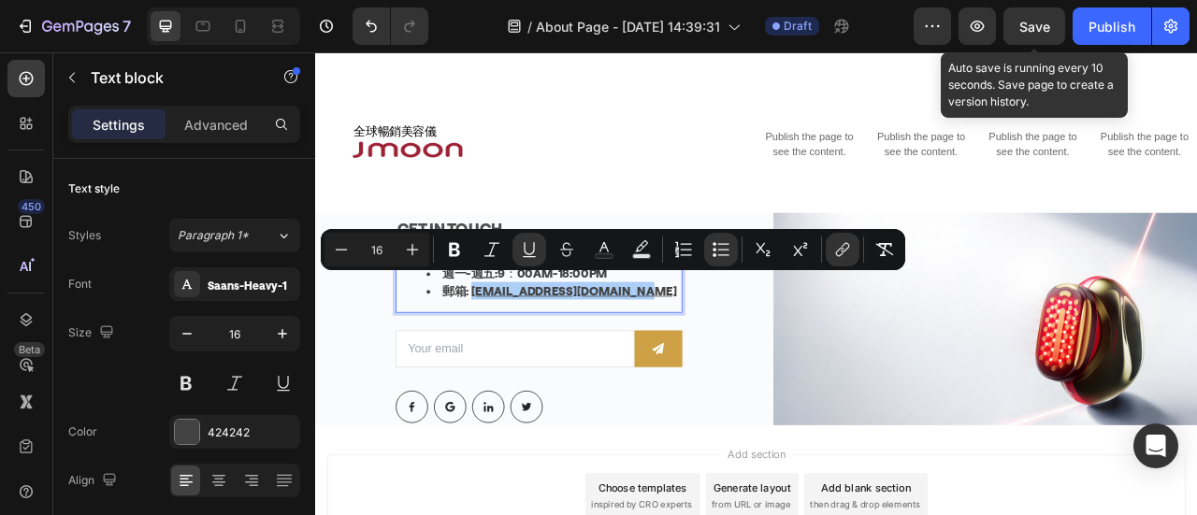
click at [1045, 26] on span "Save" at bounding box center [1034, 27] width 31 height 16
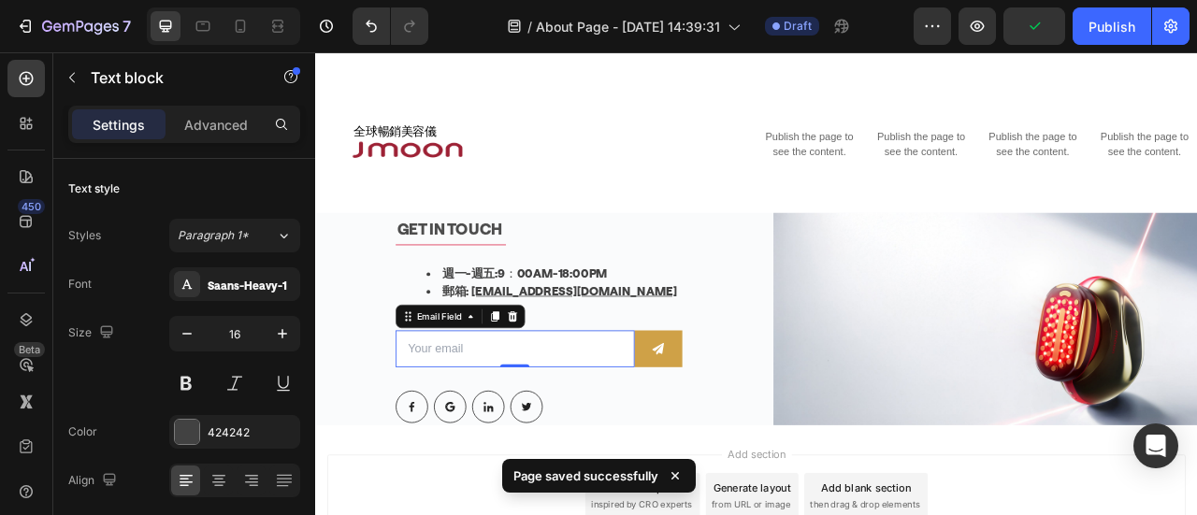
click at [695, 421] on input "email" at bounding box center [569, 429] width 304 height 47
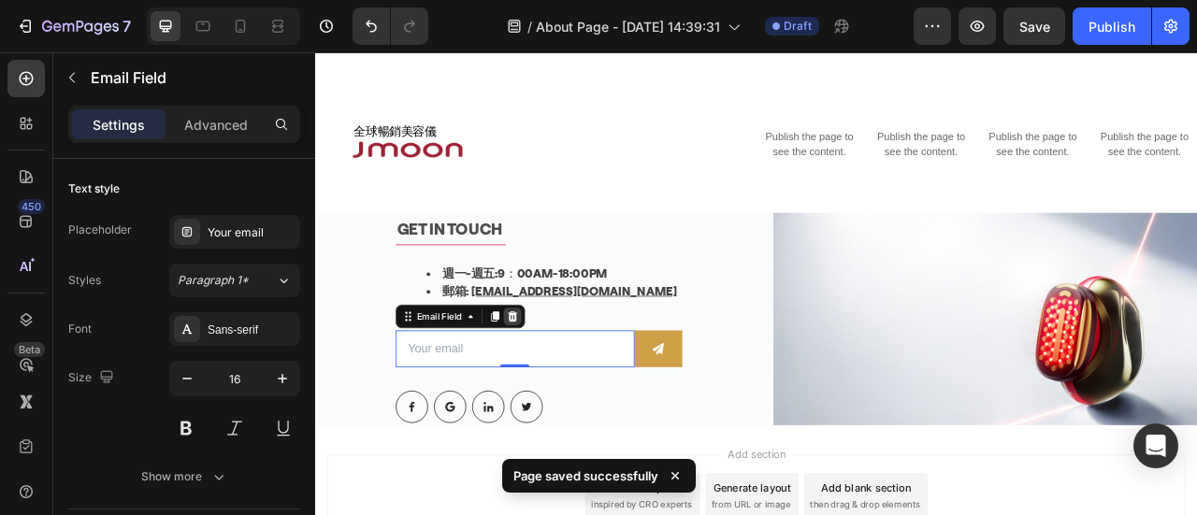
click at [568, 381] on icon at bounding box center [565, 388] width 15 height 15
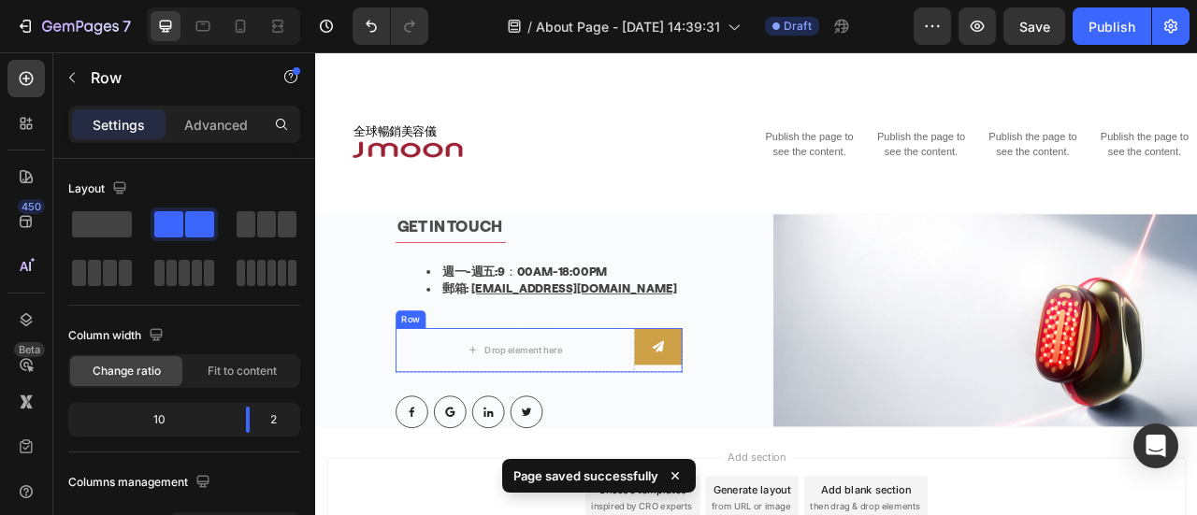
click at [738, 440] on div "Submit Button" at bounding box center [751, 431] width 61 height 56
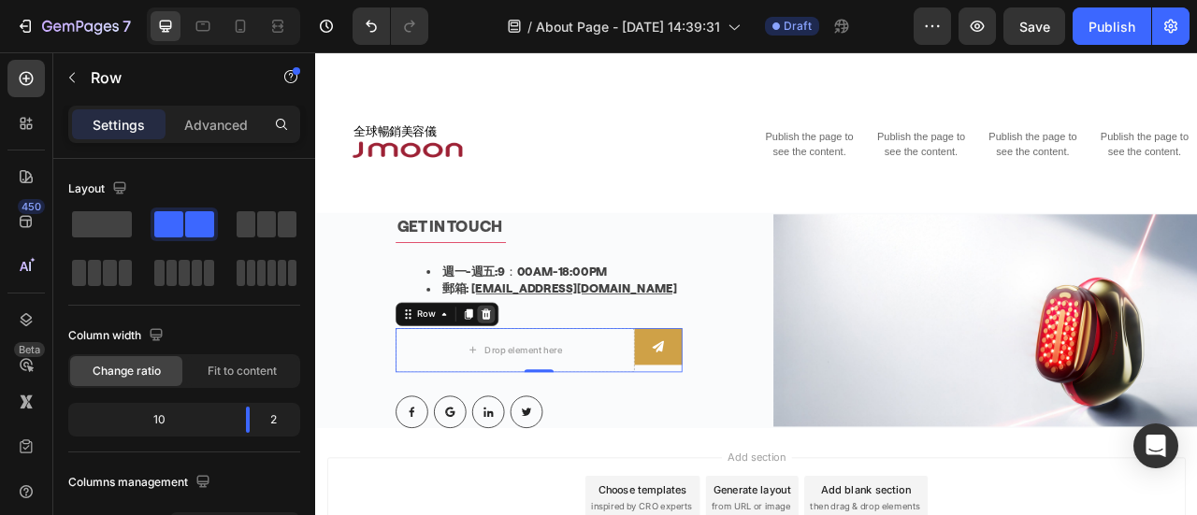
click at [527, 381] on div at bounding box center [532, 385] width 22 height 22
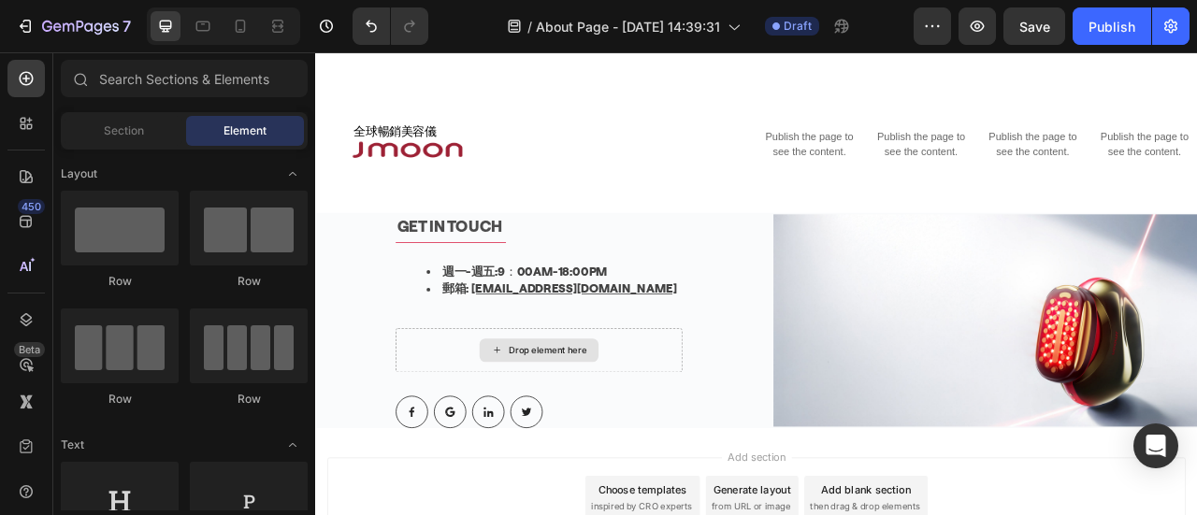
click at [554, 403] on div "Drop element here" at bounding box center [599, 431] width 365 height 56
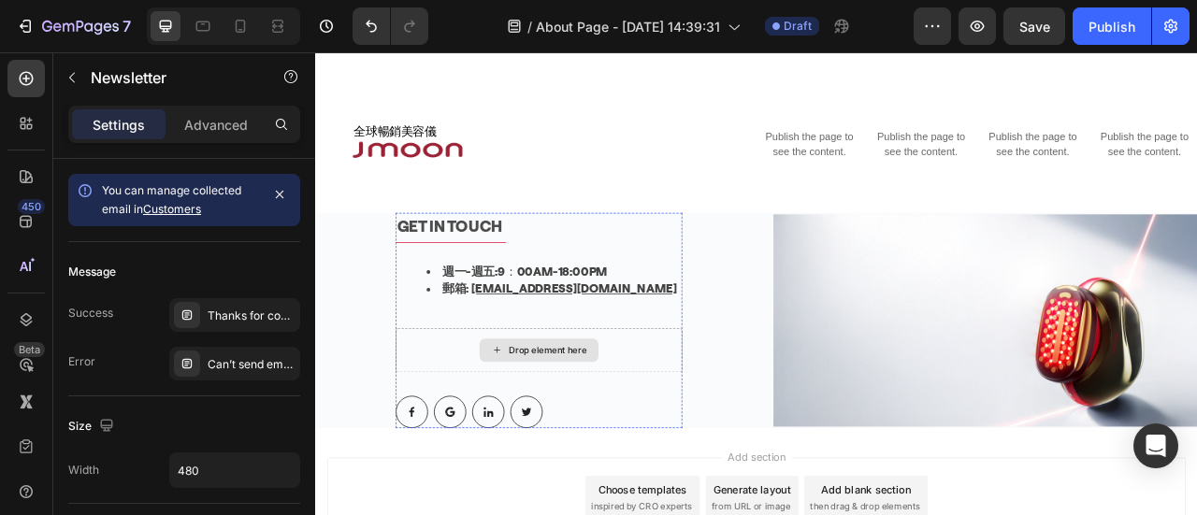
click at [498, 403] on div "Drop element here" at bounding box center [599, 431] width 365 height 56
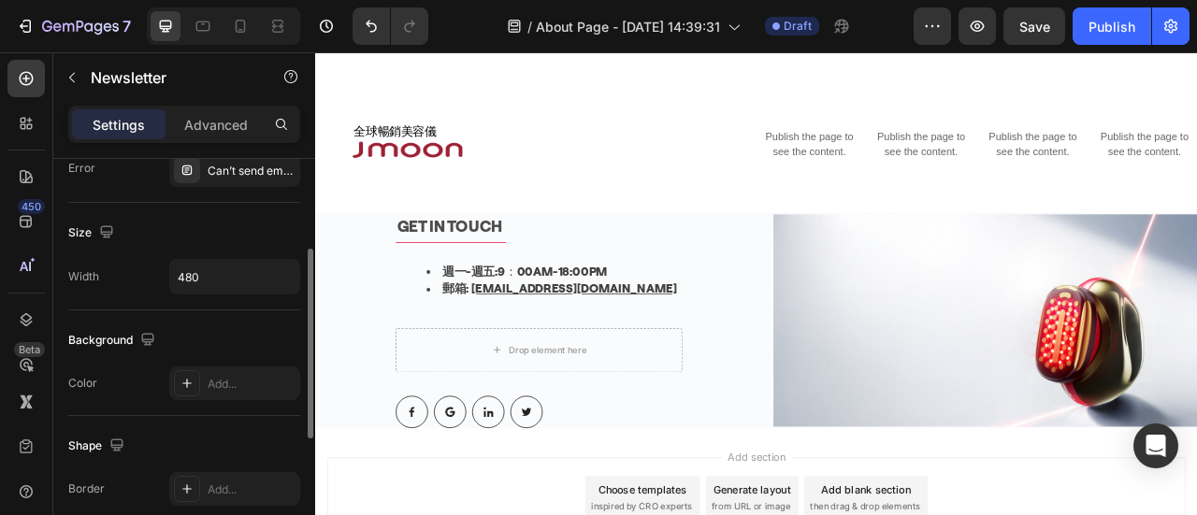
scroll to position [0, 0]
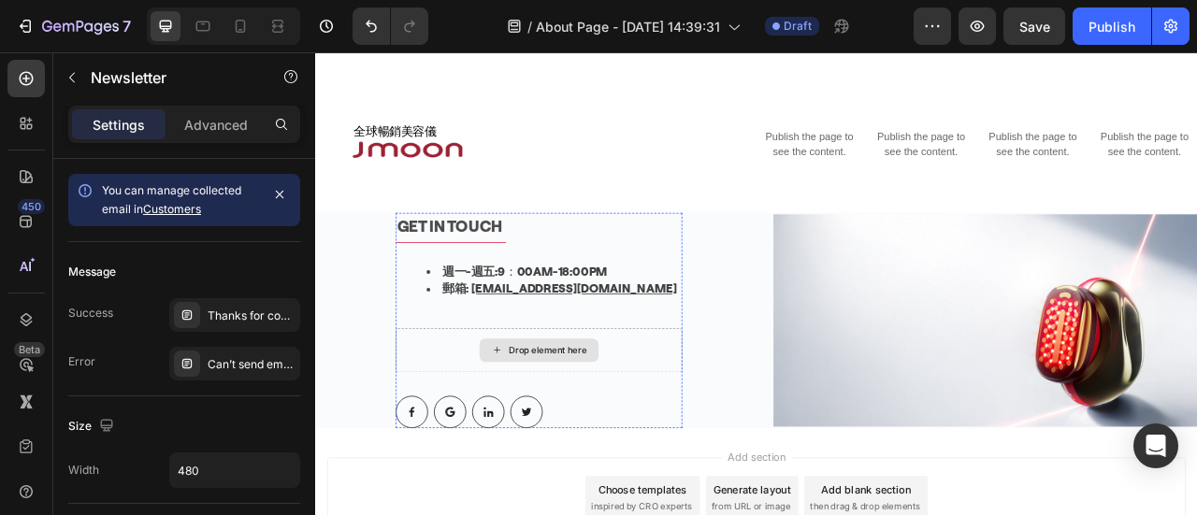
click at [506, 403] on div "Drop element here" at bounding box center [599, 431] width 365 height 56
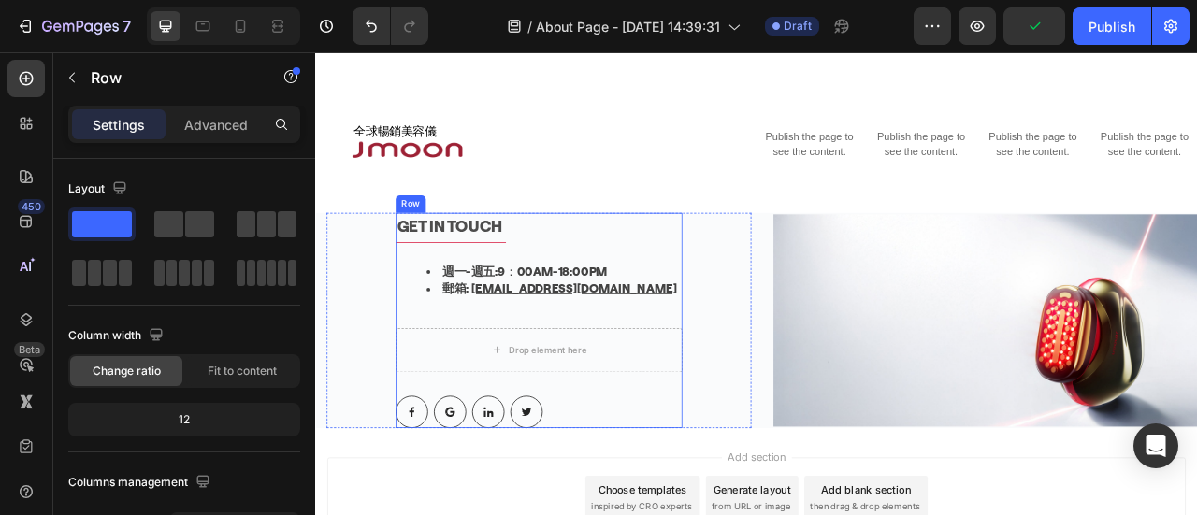
click at [489, 368] on div "GET IN TOUCH Text block Title Line 週一-週五: 9：00AM-18:00PM 郵箱: [EMAIL_ADDRESS][DO…" at bounding box center [599, 393] width 365 height 274
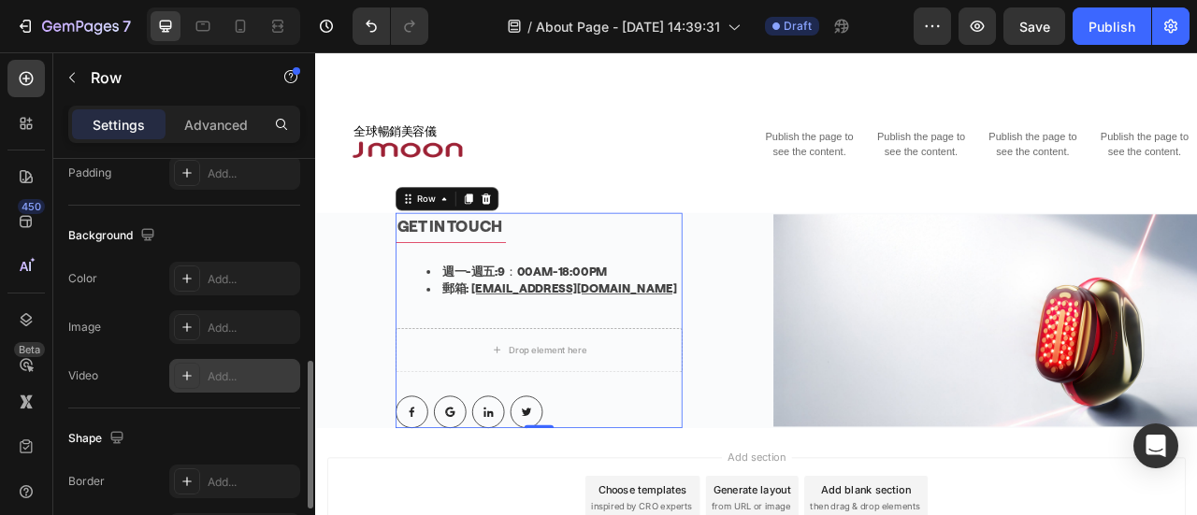
scroll to position [729, 0]
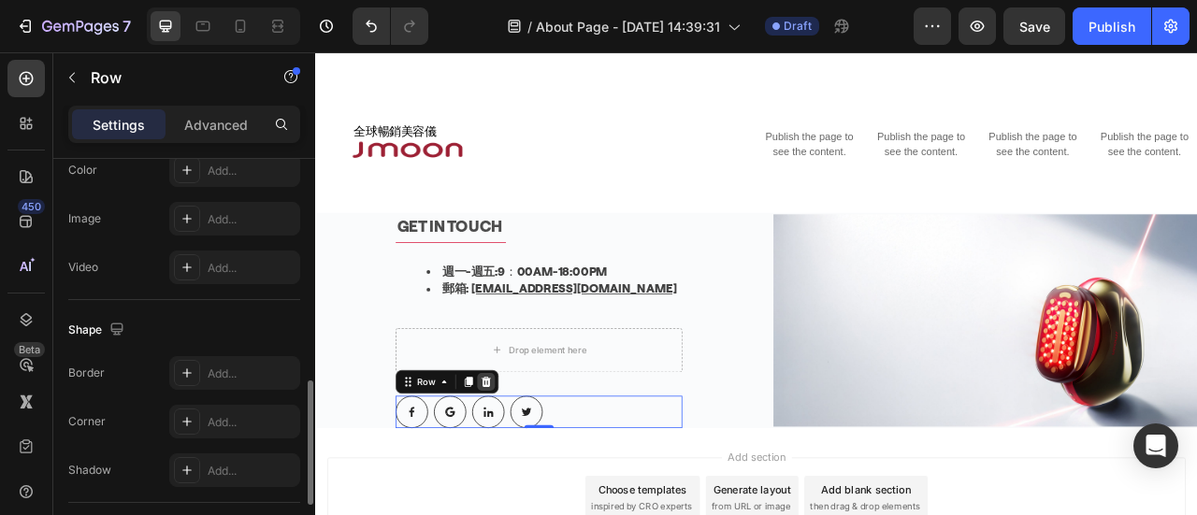
click at [530, 465] on icon at bounding box center [532, 471] width 12 height 13
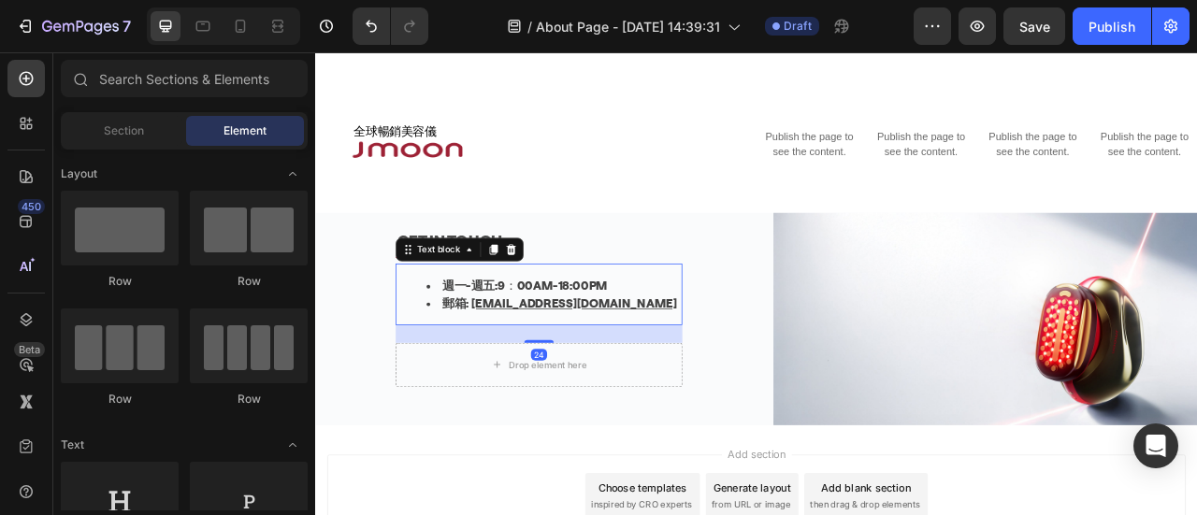
click at [442, 338] on ul "週一-週五: 9：00AM-18:00PM 郵箱: [EMAIL_ADDRESS][DOMAIN_NAME]" at bounding box center [599, 360] width 361 height 45
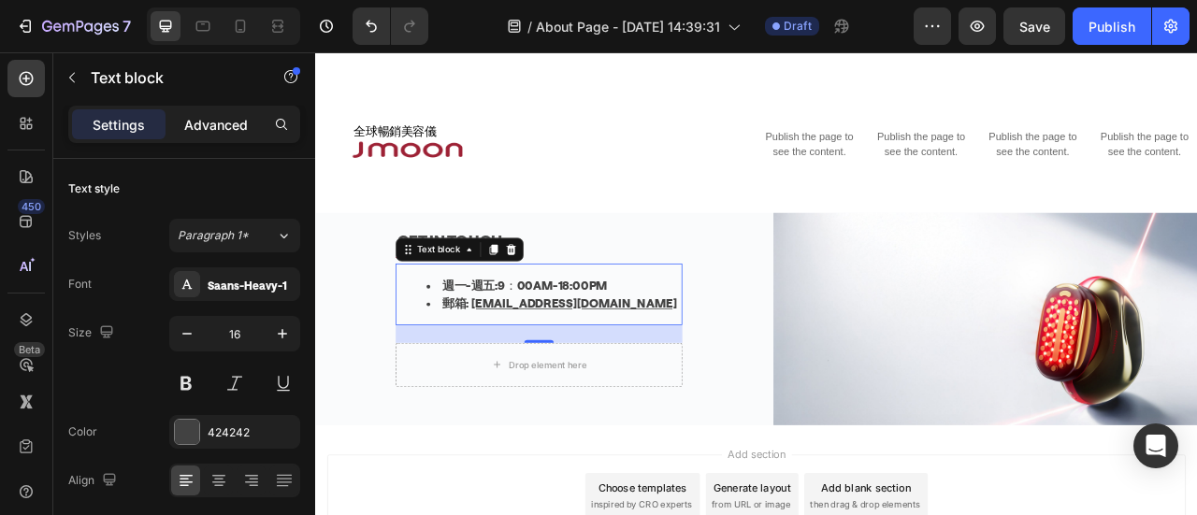
click at [213, 123] on p "Advanced" at bounding box center [216, 125] width 64 height 20
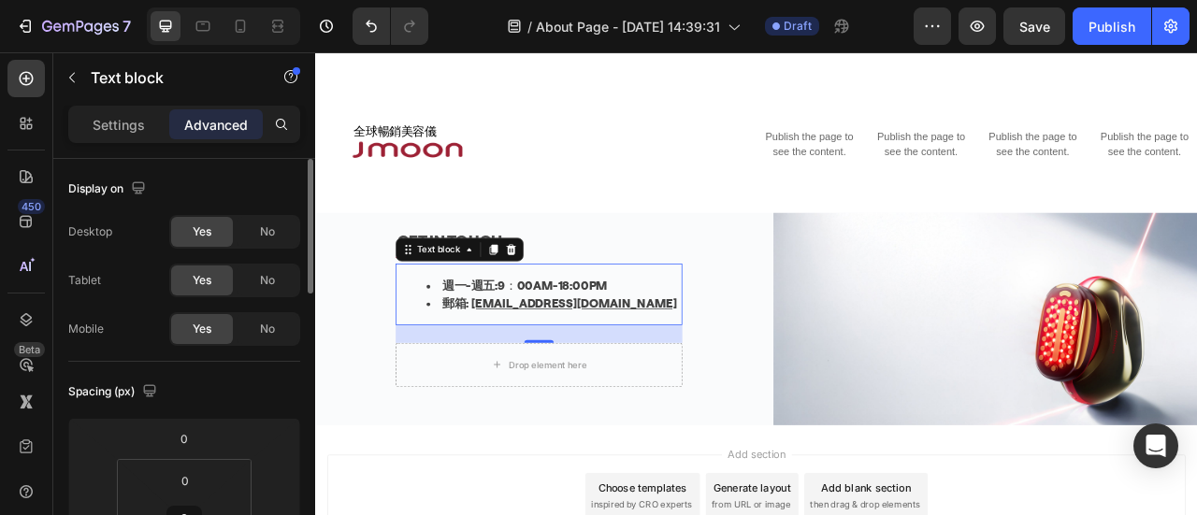
scroll to position [187, 0]
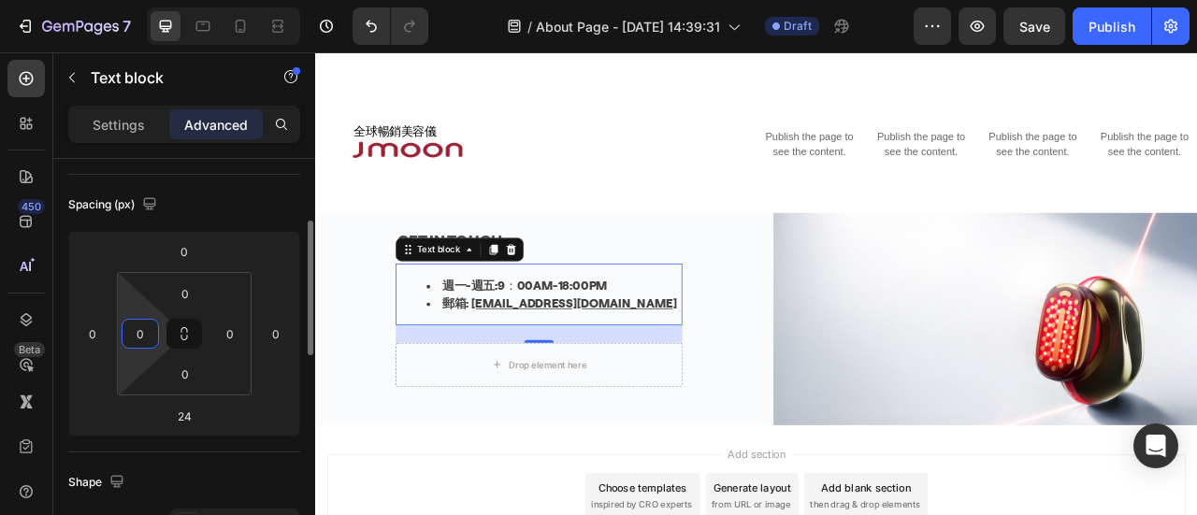
click at [146, 331] on input "0" at bounding box center [140, 334] width 28 height 28
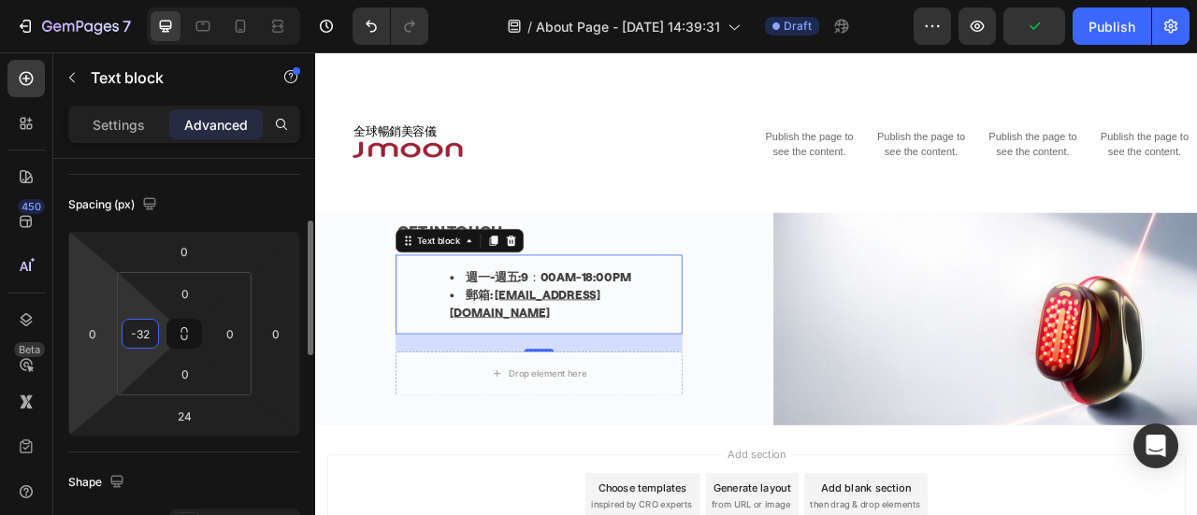
drag, startPoint x: 148, startPoint y: 334, endPoint x: 115, endPoint y: 333, distance: 32.7
click at [115, 333] on div "0 0 24 0 0 -32 0 0" at bounding box center [184, 334] width 232 height 206
type input "0"
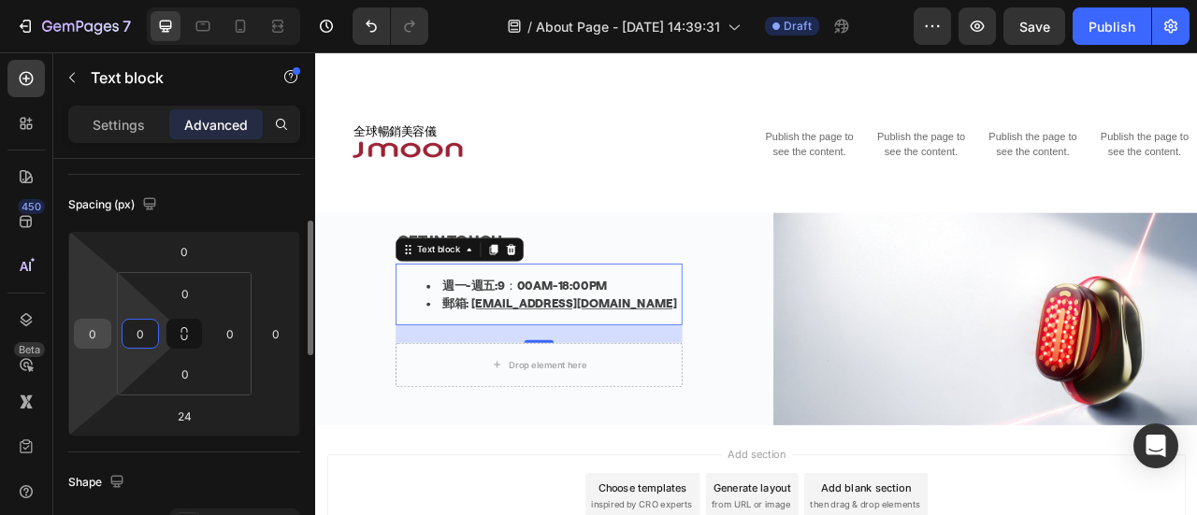
click at [96, 332] on input "0" at bounding box center [93, 334] width 28 height 28
type input "-32"
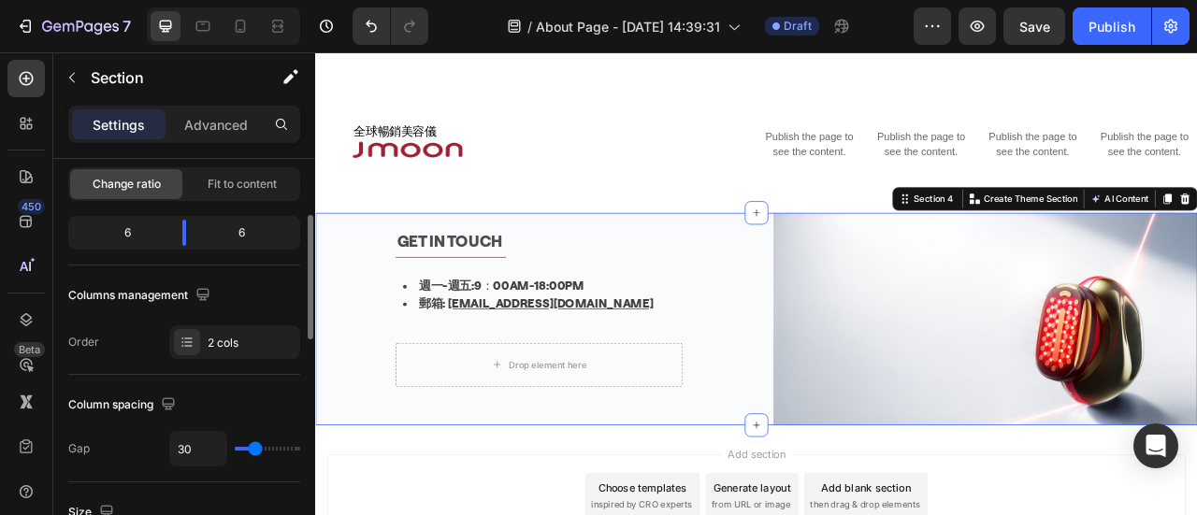
click at [683, 496] on div "GET IN TOUCH Text block Title Line 週一-週五: 9：00AM-18:00PM 郵箱: [EMAIL_ADDRESS][DO…" at bounding box center [599, 391] width 541 height 270
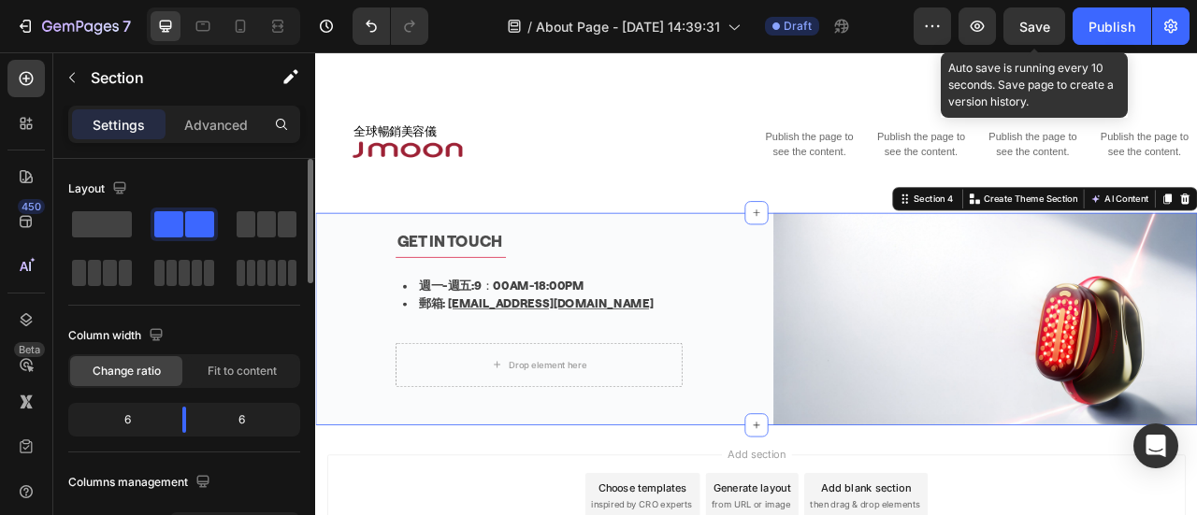
click at [1044, 23] on span "Save" at bounding box center [1034, 27] width 31 height 16
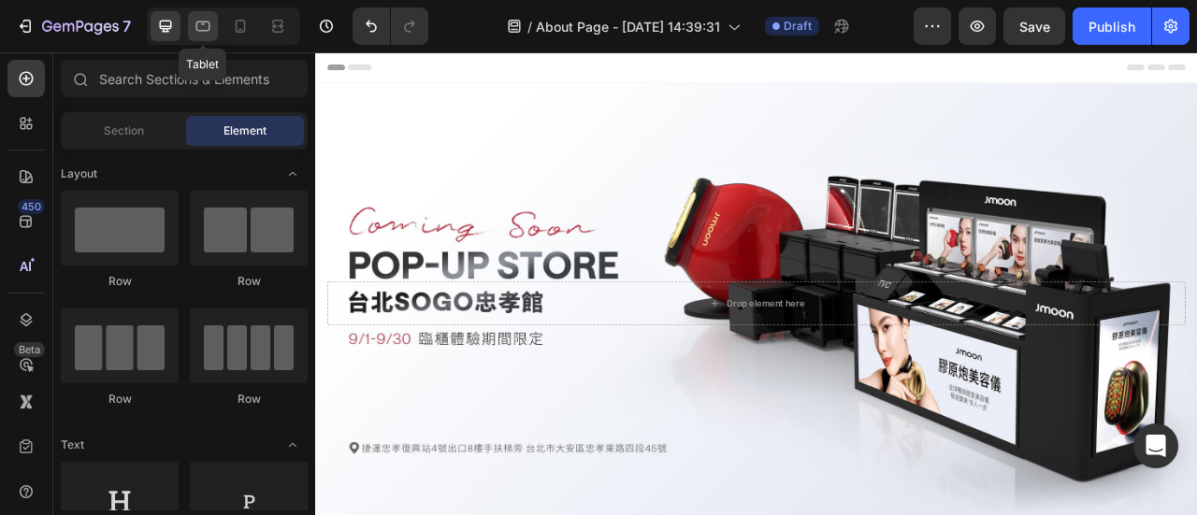
click at [215, 23] on div at bounding box center [203, 26] width 30 height 30
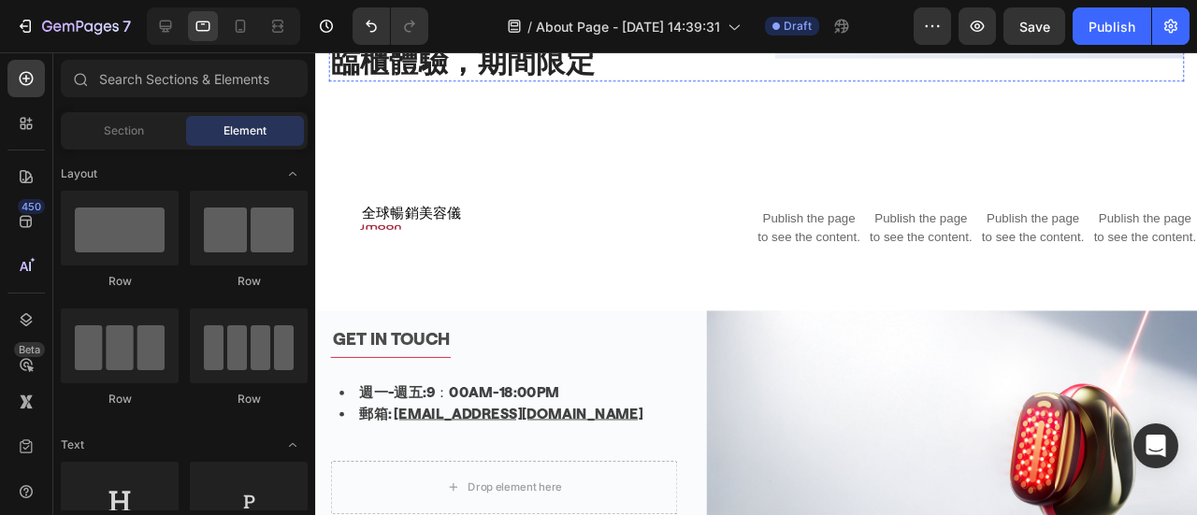
scroll to position [1590, 0]
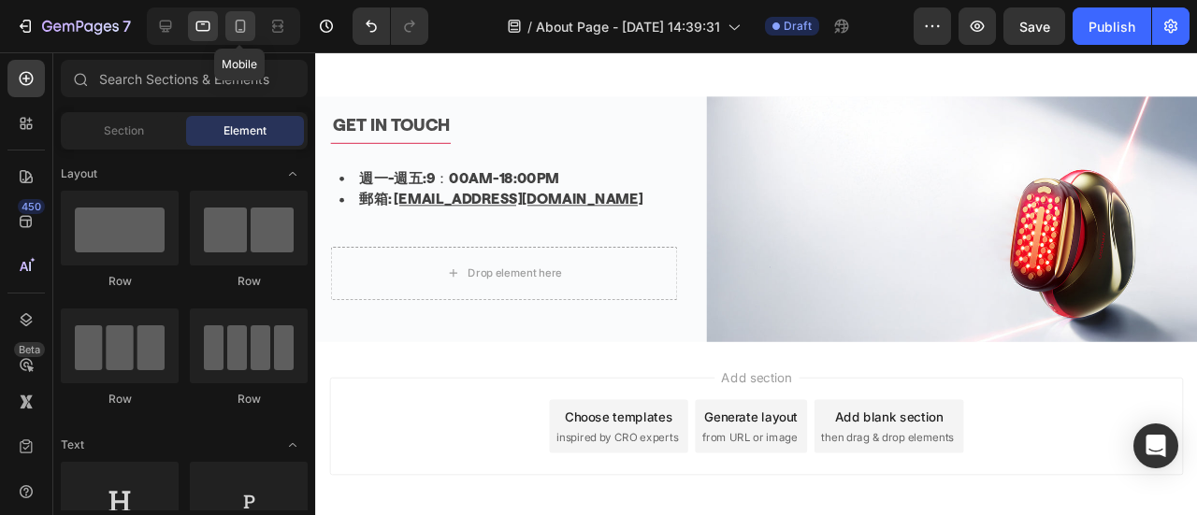
click at [234, 25] on icon at bounding box center [240, 26] width 19 height 19
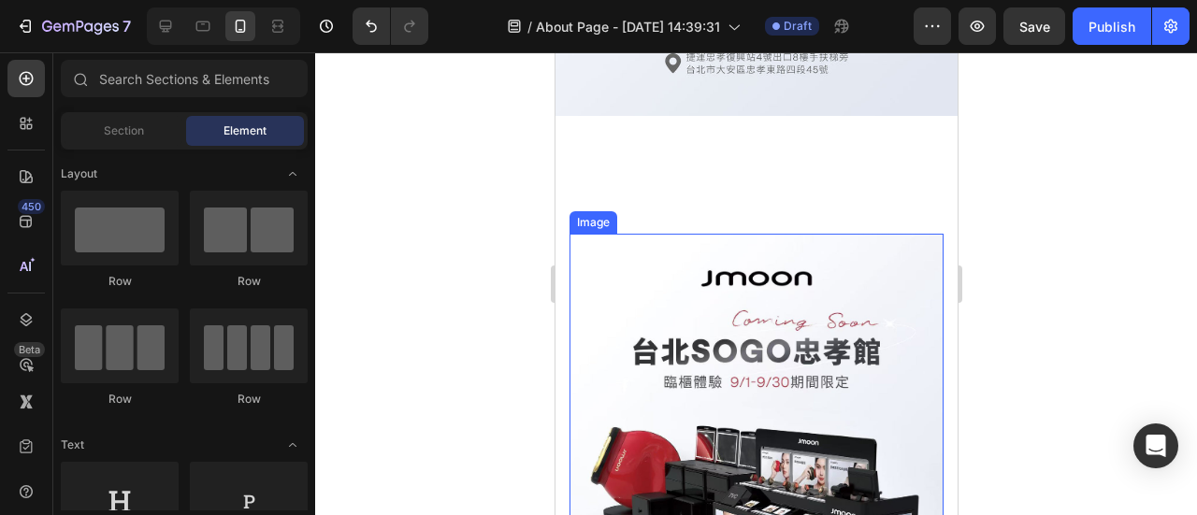
scroll to position [468, 0]
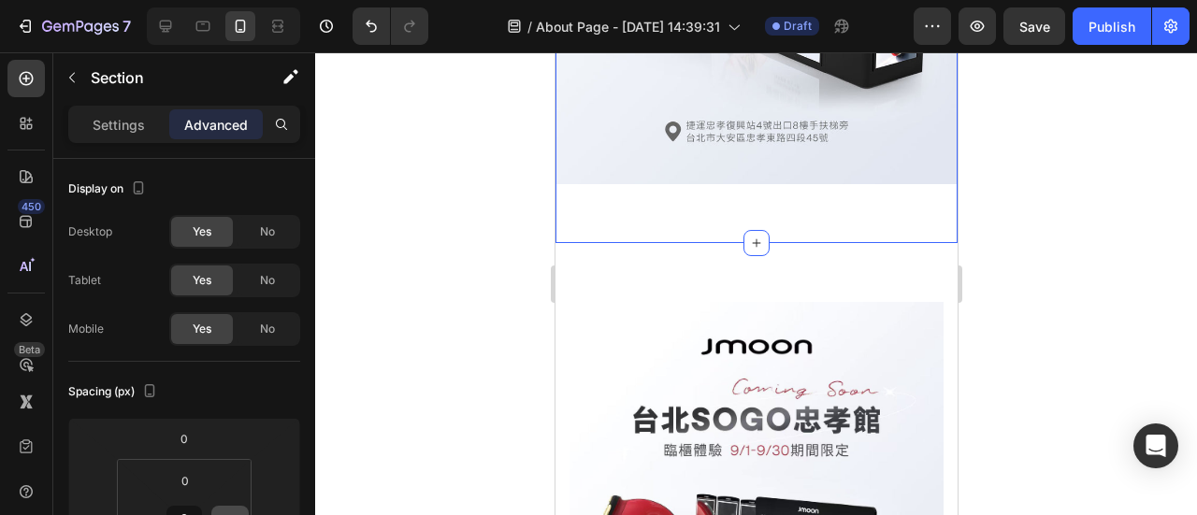
scroll to position [281, 0]
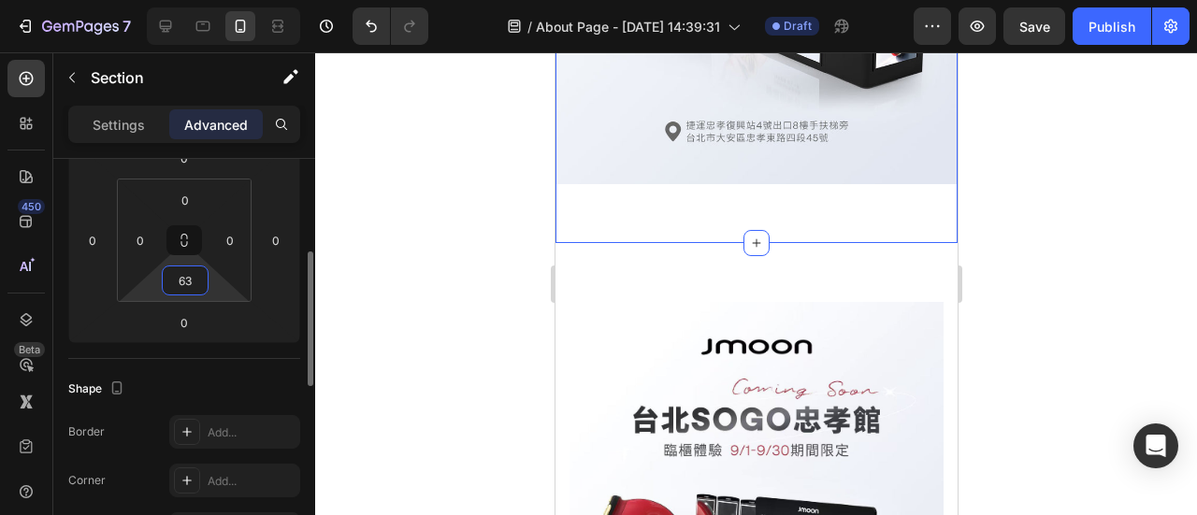
click at [197, 281] on input "63" at bounding box center [184, 281] width 37 height 28
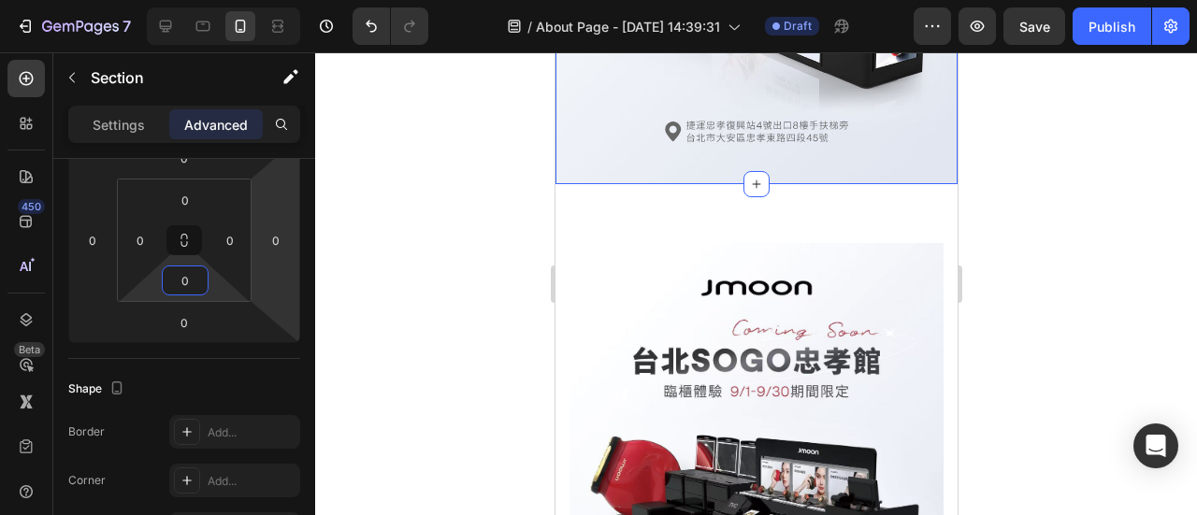
type input "0"
drag, startPoint x: 1156, startPoint y: 336, endPoint x: 1017, endPoint y: 255, distance: 160.1
click at [1153, 335] on div at bounding box center [756, 283] width 882 height 463
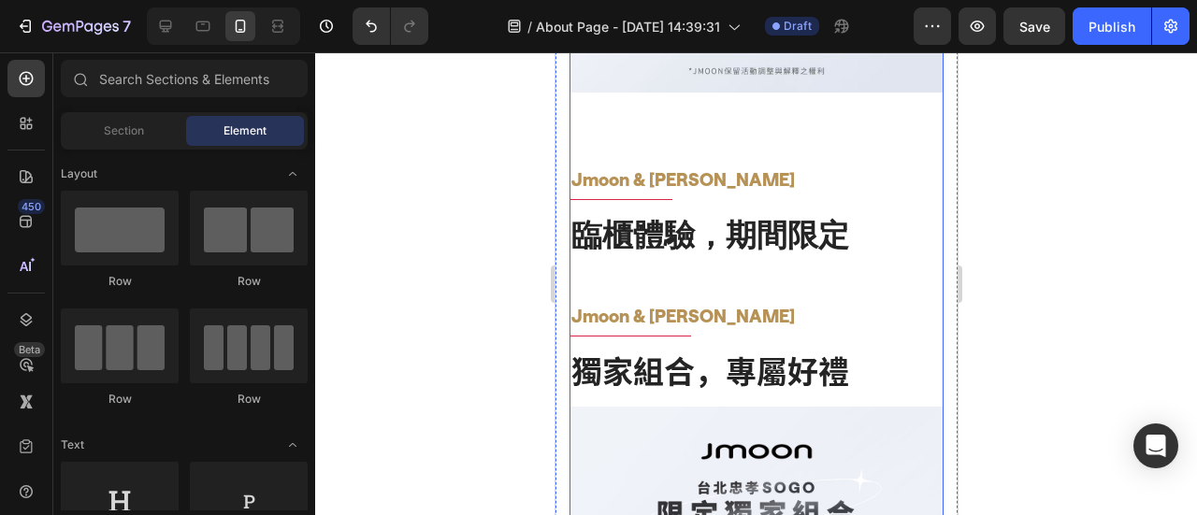
scroll to position [1029, 0]
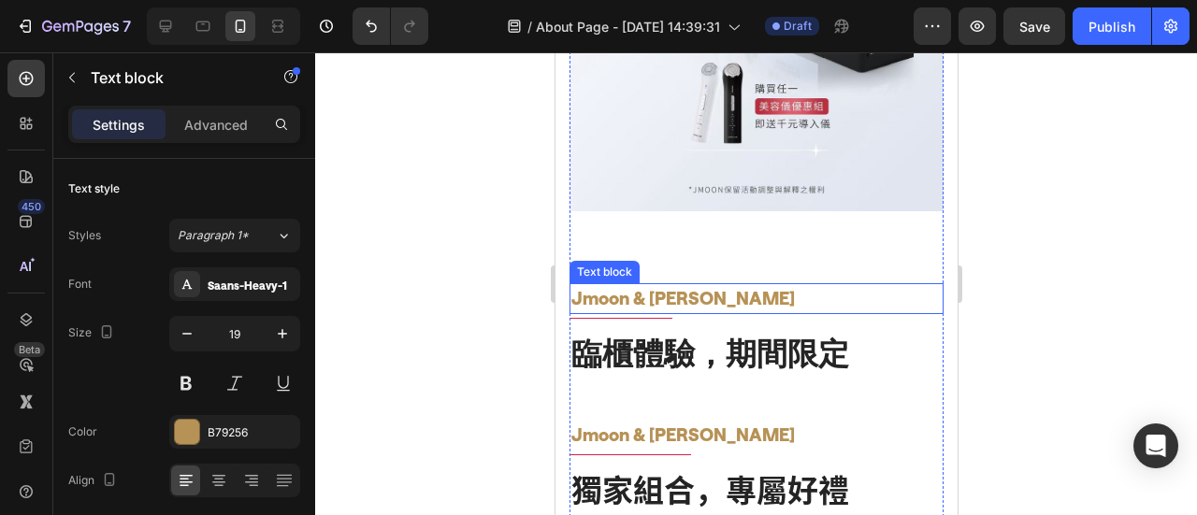
click at [732, 285] on p "Jmoon & [PERSON_NAME]" at bounding box center [755, 298] width 370 height 27
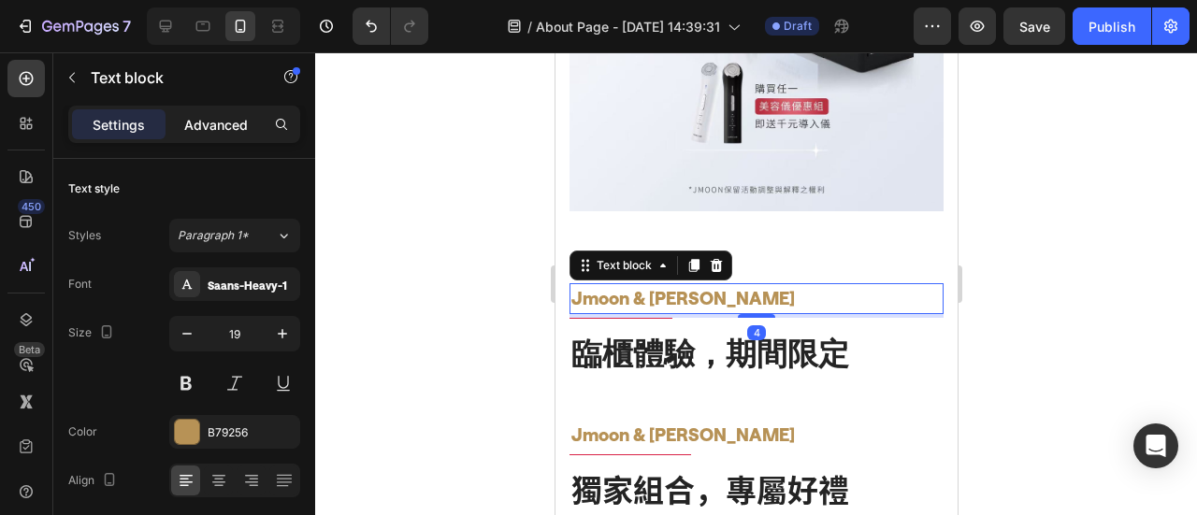
click at [239, 122] on p "Advanced" at bounding box center [216, 125] width 64 height 20
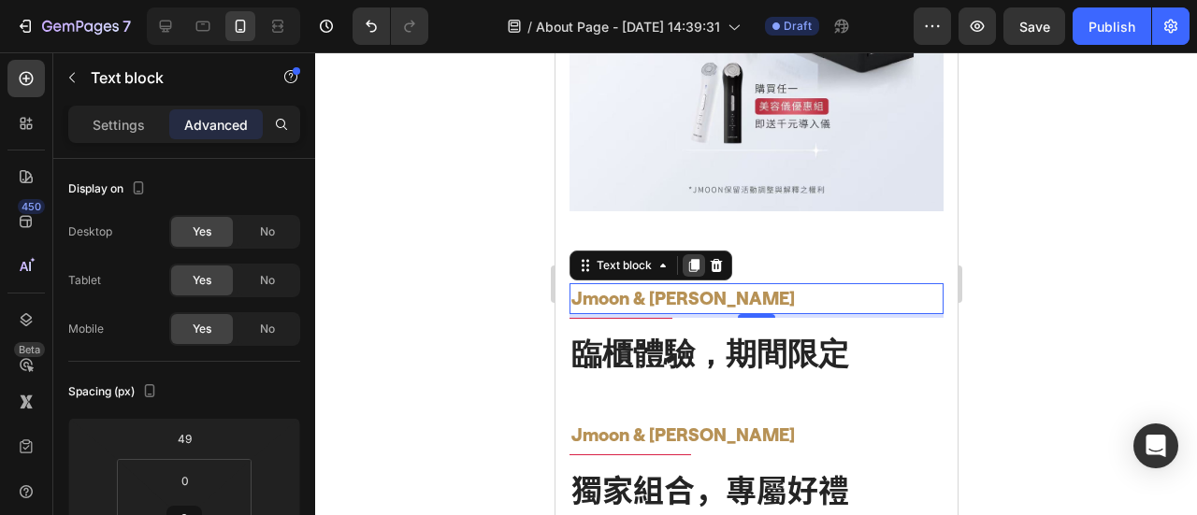
click at [693, 259] on icon at bounding box center [693, 265] width 10 height 13
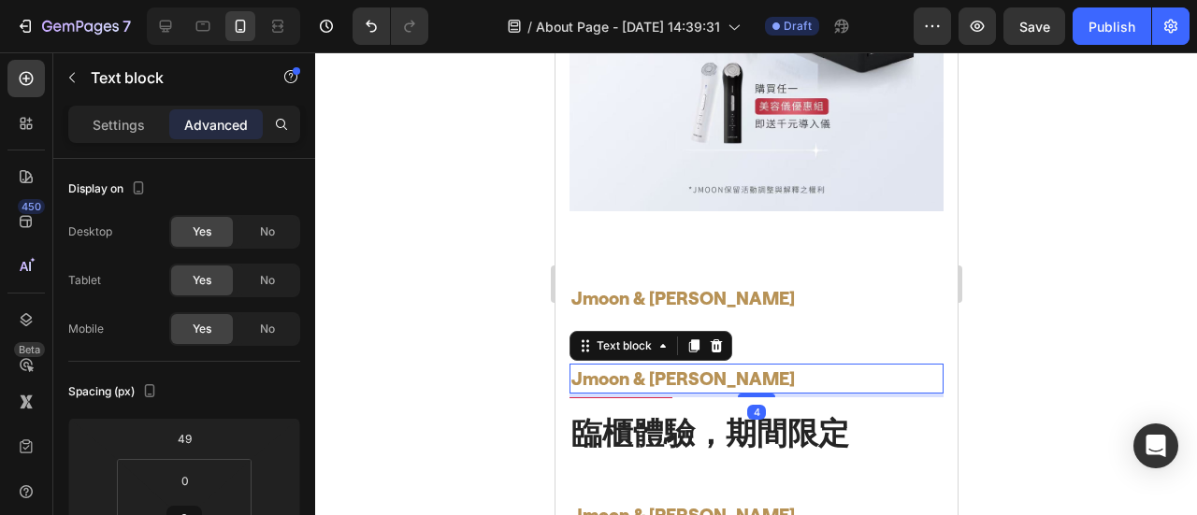
scroll to position [281, 0]
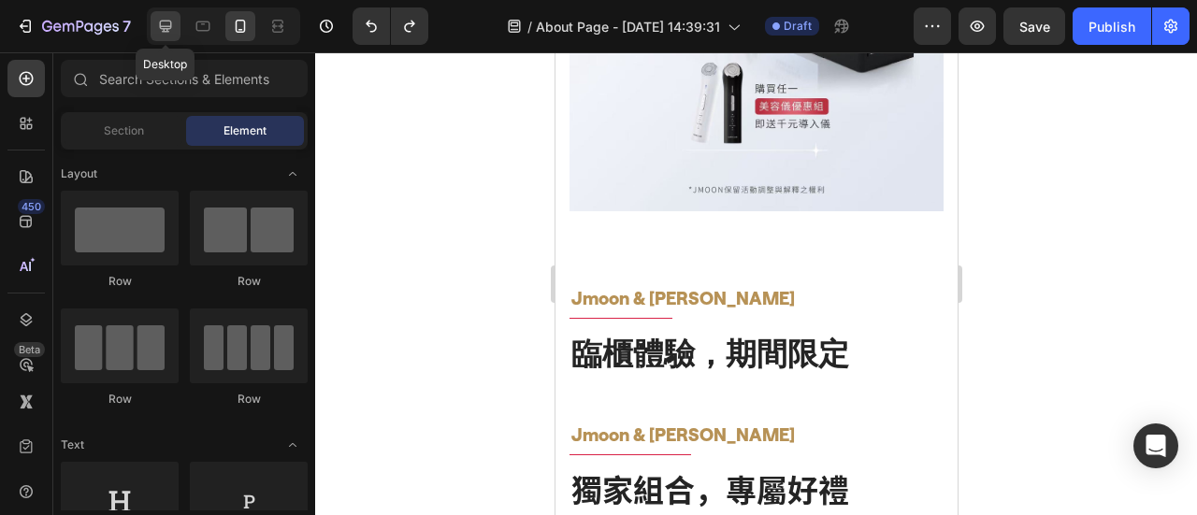
click at [154, 25] on div at bounding box center [166, 26] width 30 height 30
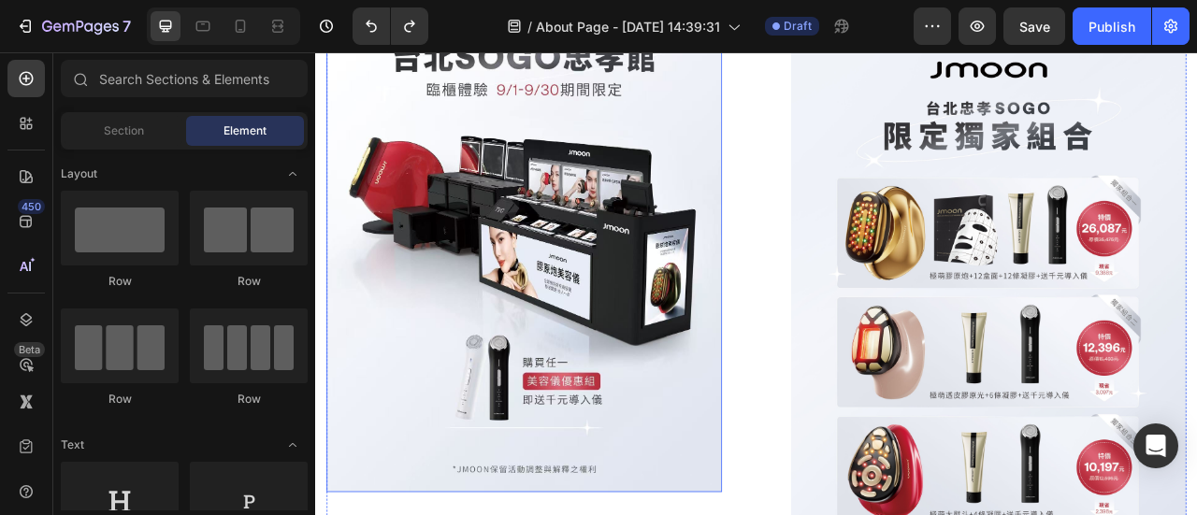
scroll to position [935, 0]
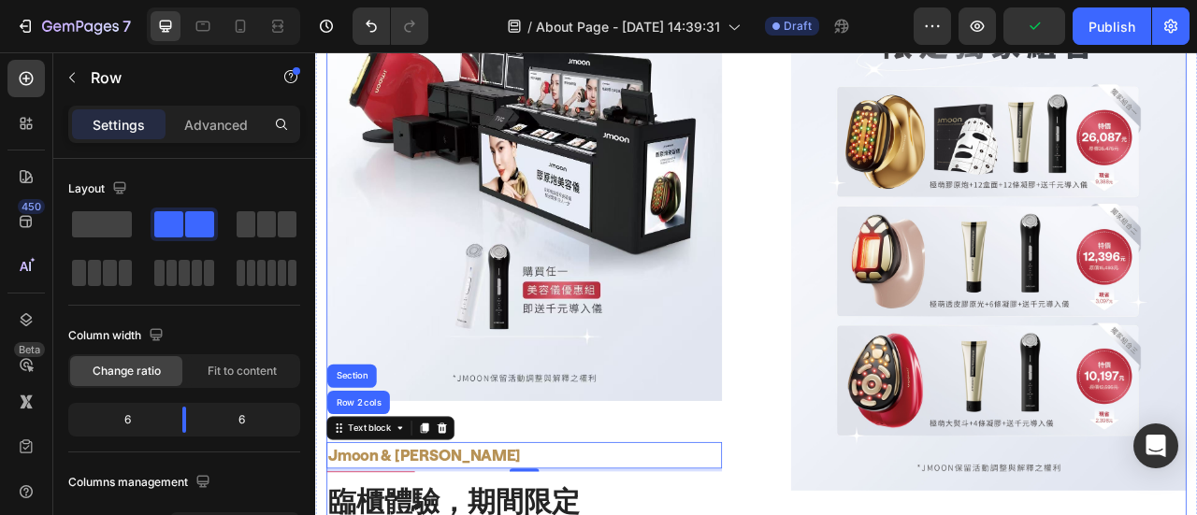
click at [853, 514] on div "Image Jmoon & SOGO Text block Row 2 cols Section 4 Title Line 臨櫃體驗，期間限定 Heading…" at bounding box center [876, 215] width 1094 height 863
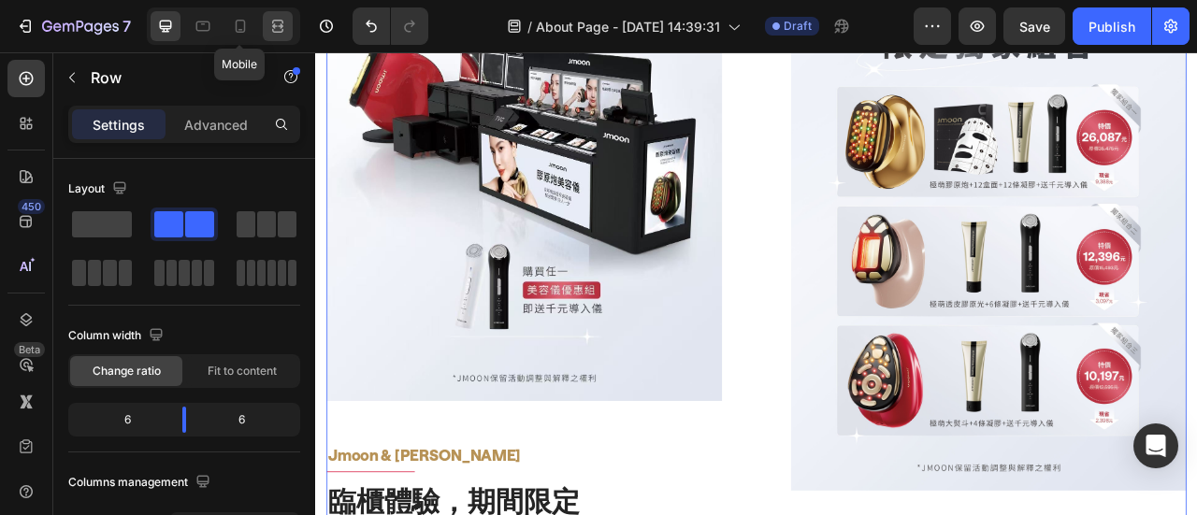
drag, startPoint x: 242, startPoint y: 24, endPoint x: 286, endPoint y: 13, distance: 45.4
click at [247, 24] on icon at bounding box center [240, 26] width 19 height 19
type input "0"
type input "100%"
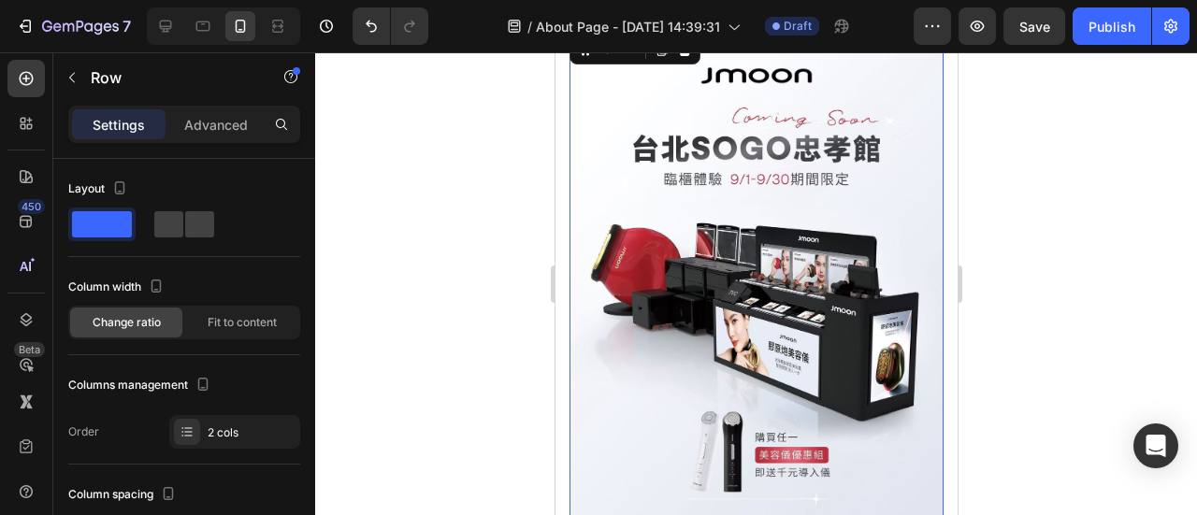
scroll to position [873, 0]
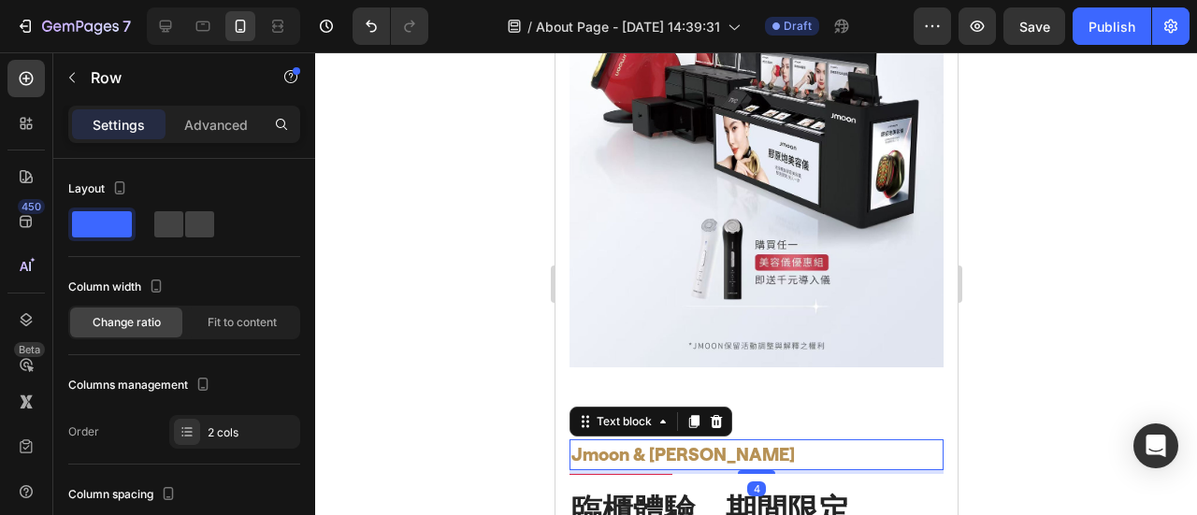
click at [724, 441] on p "Jmoon & [PERSON_NAME]" at bounding box center [755, 454] width 370 height 27
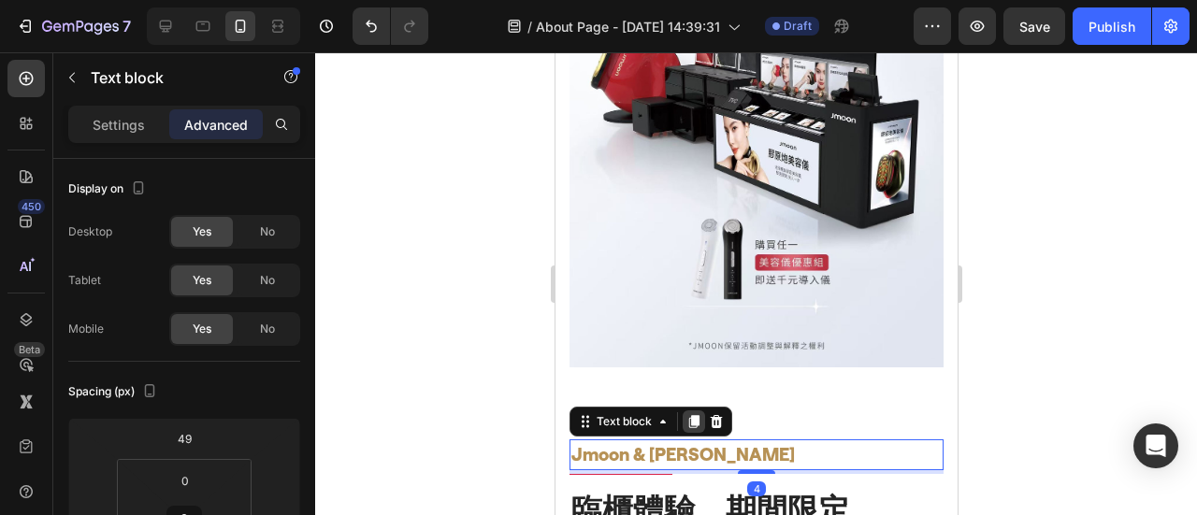
click at [698, 415] on icon at bounding box center [693, 421] width 10 height 13
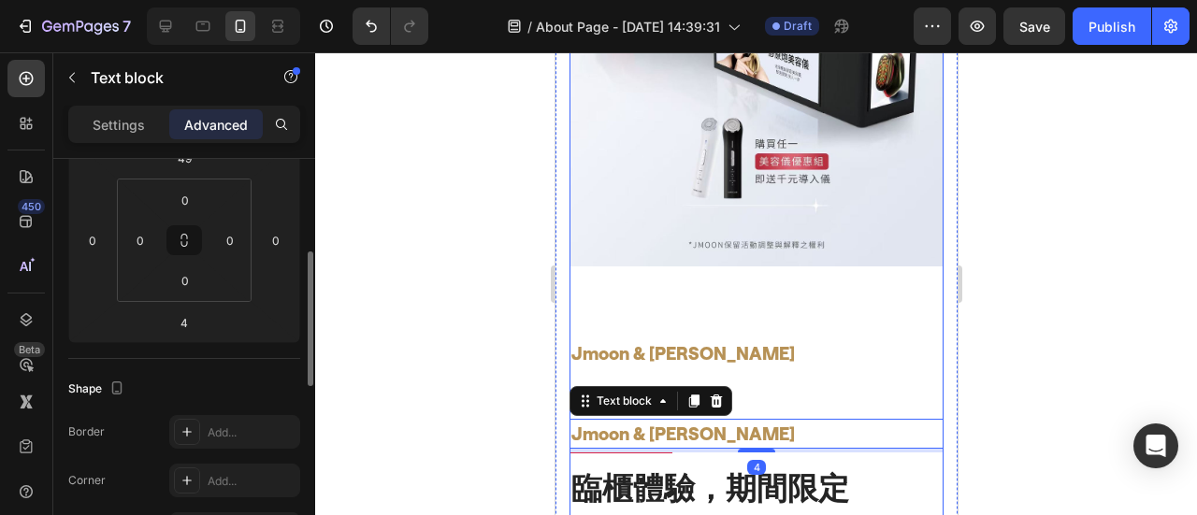
scroll to position [973, 0]
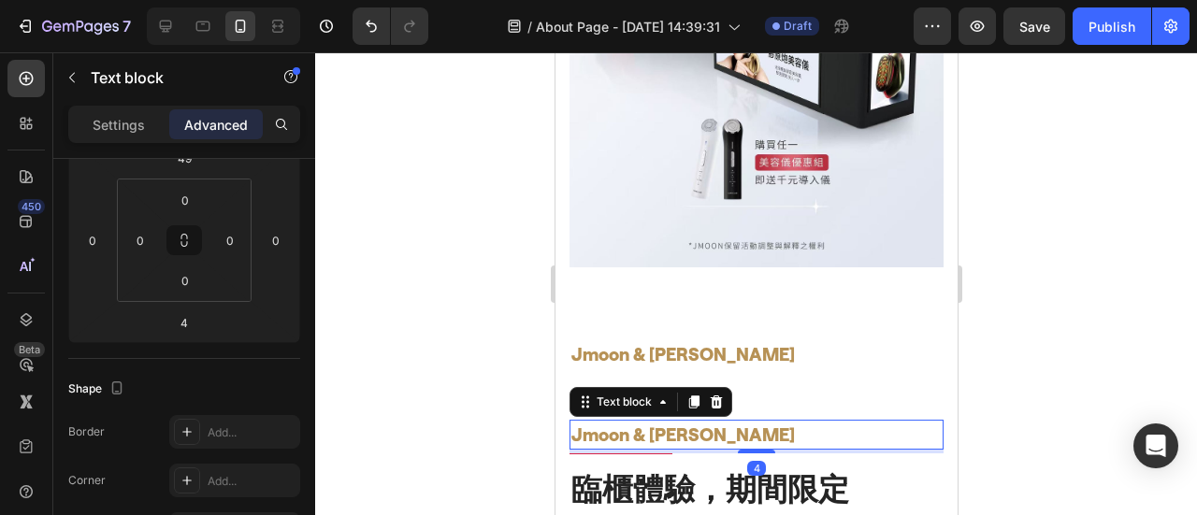
click at [789, 422] on p "Jmoon & [PERSON_NAME]" at bounding box center [755, 435] width 370 height 27
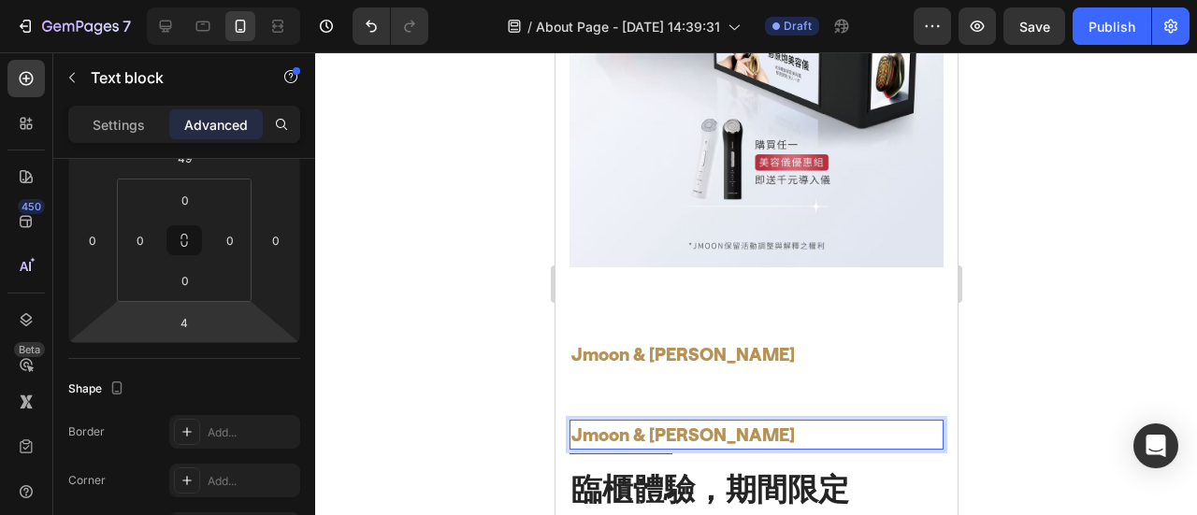
scroll to position [0, 0]
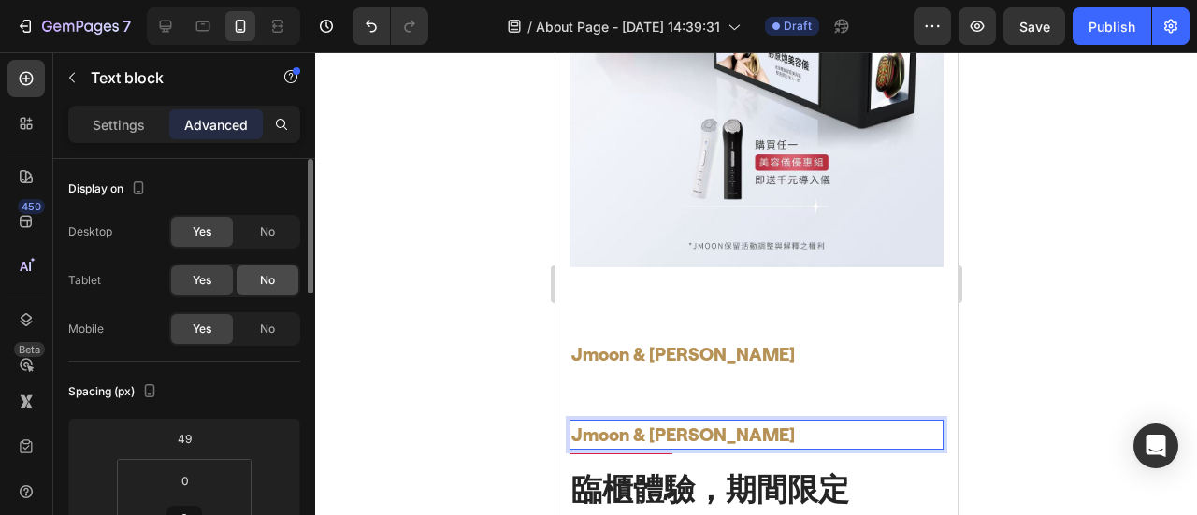
click at [271, 272] on span "No" at bounding box center [267, 280] width 15 height 17
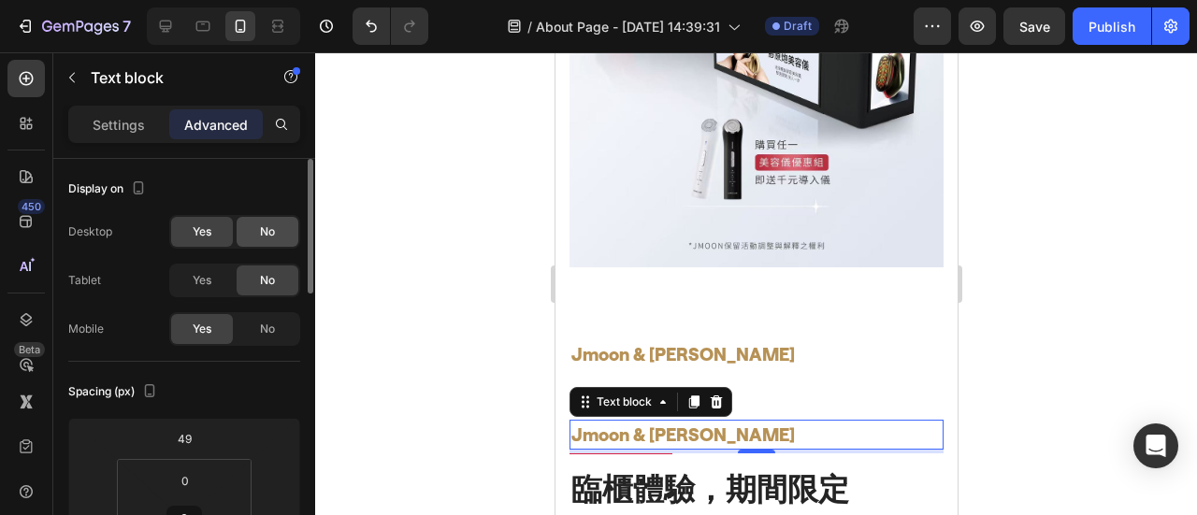
click at [269, 229] on span "No" at bounding box center [267, 232] width 15 height 17
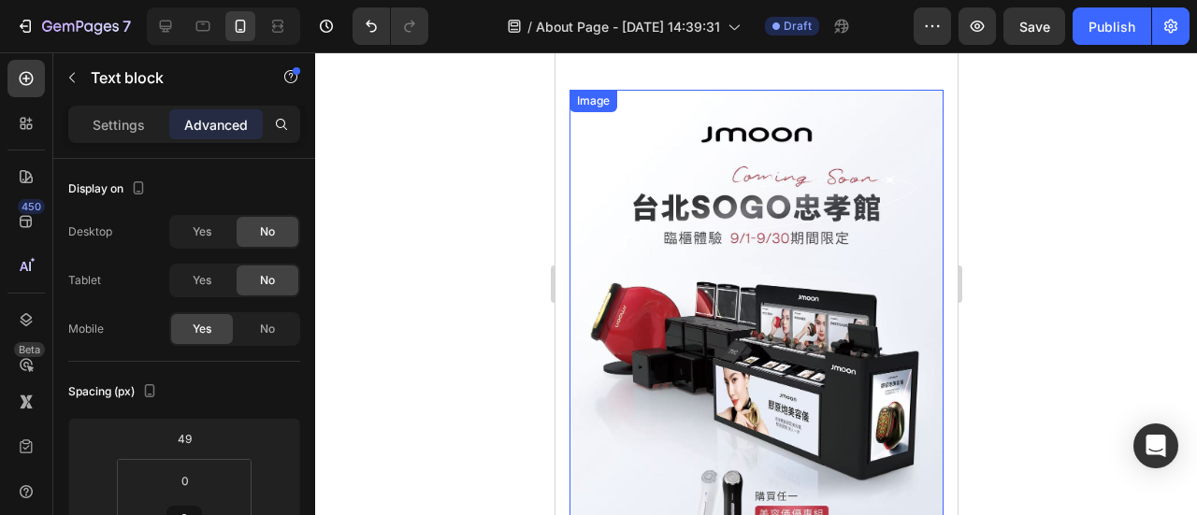
scroll to position [599, 0]
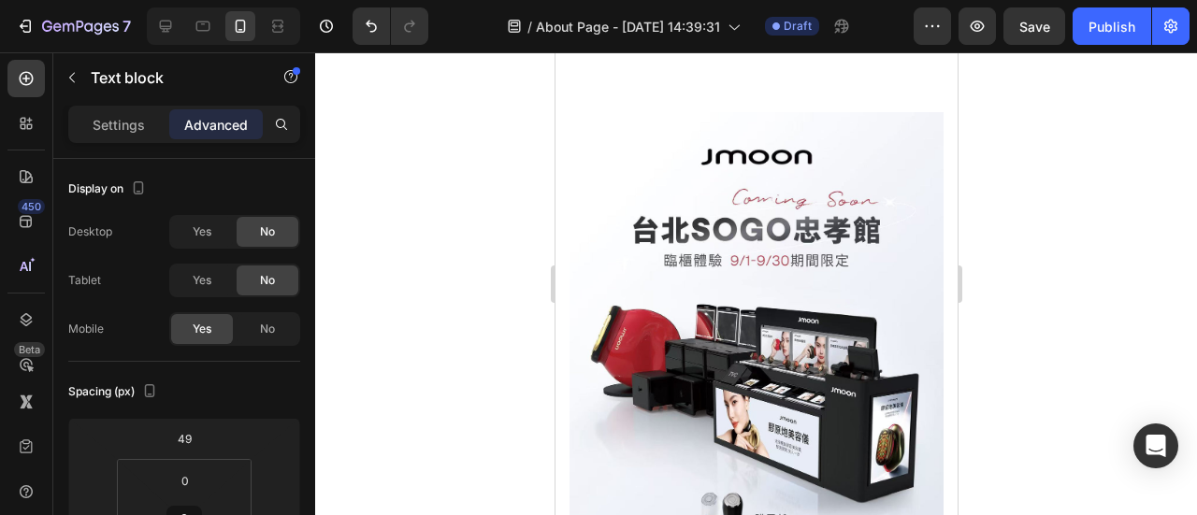
drag, startPoint x: 585, startPoint y: 386, endPoint x: 552, endPoint y: 233, distance: 157.0
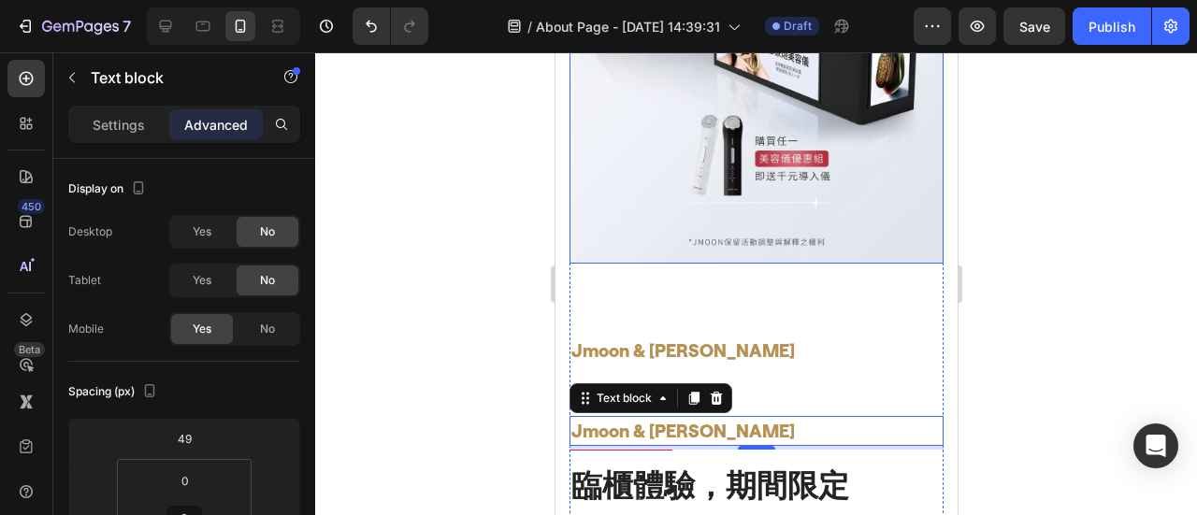
scroll to position [1160, 0]
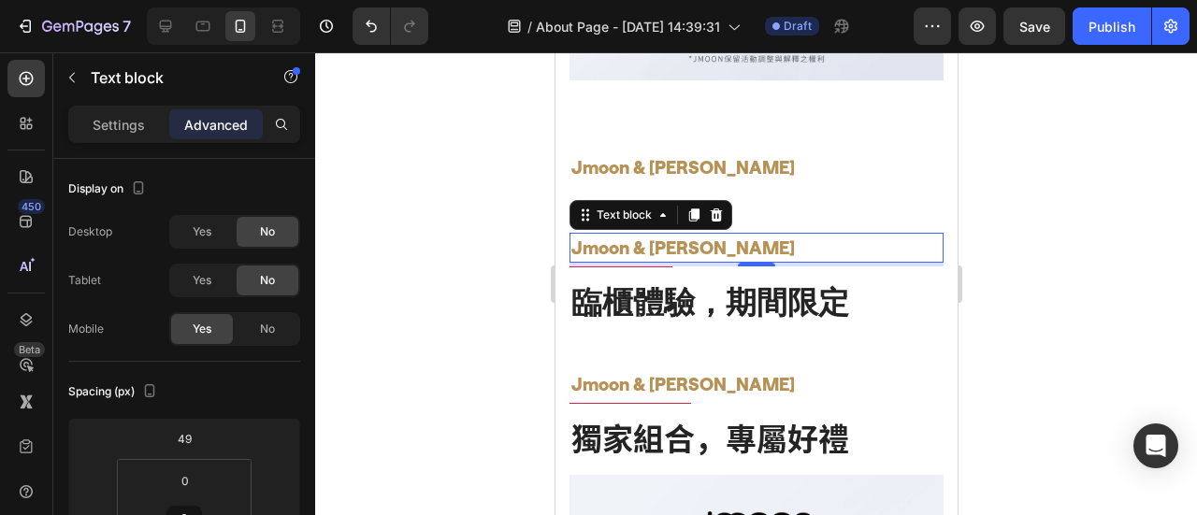
drag, startPoint x: 1046, startPoint y: 229, endPoint x: 1004, endPoint y: 184, distance: 60.9
click at [1046, 229] on div at bounding box center [756, 283] width 882 height 463
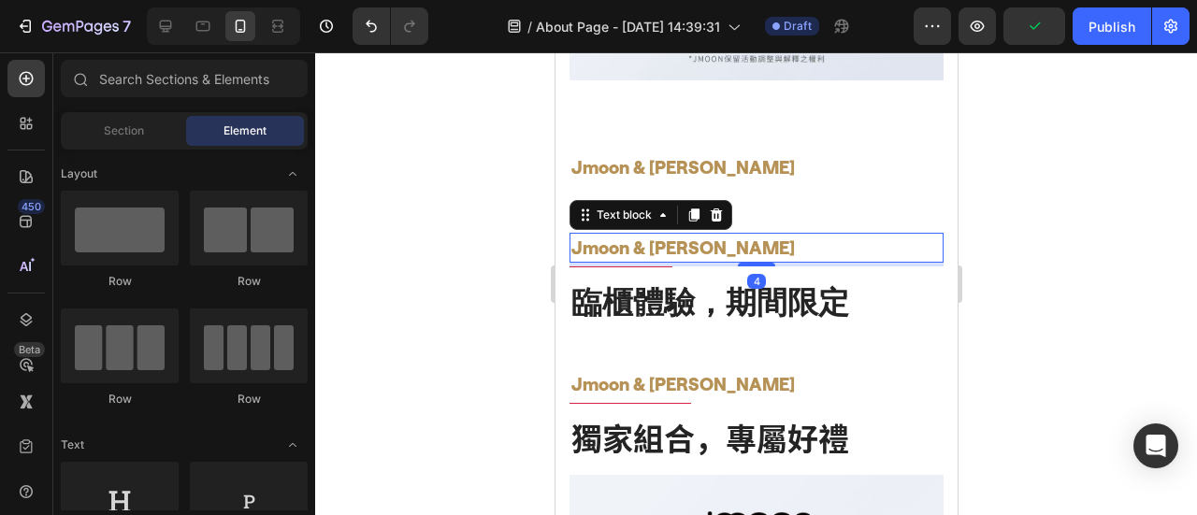
click at [612, 235] on p "Jmoon & [PERSON_NAME]" at bounding box center [755, 248] width 370 height 27
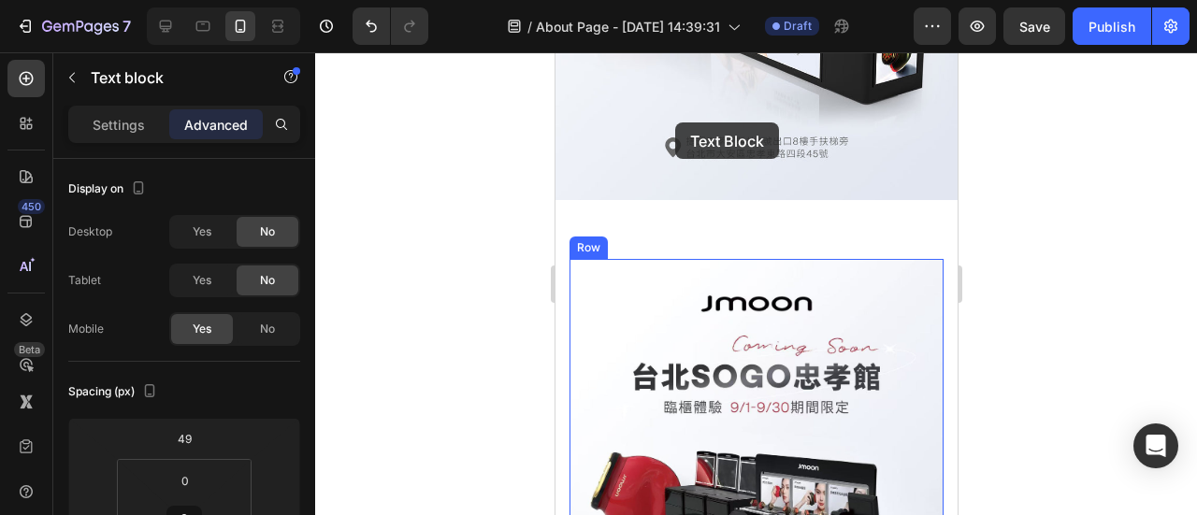
scroll to position [434, 0]
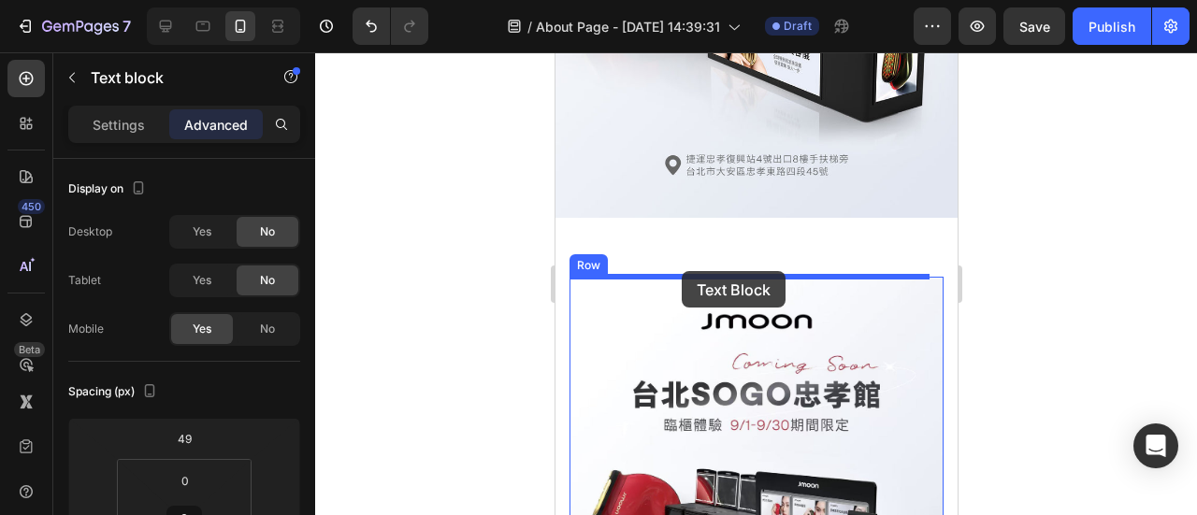
drag, startPoint x: 587, startPoint y: 195, endPoint x: 681, endPoint y: 271, distance: 120.3
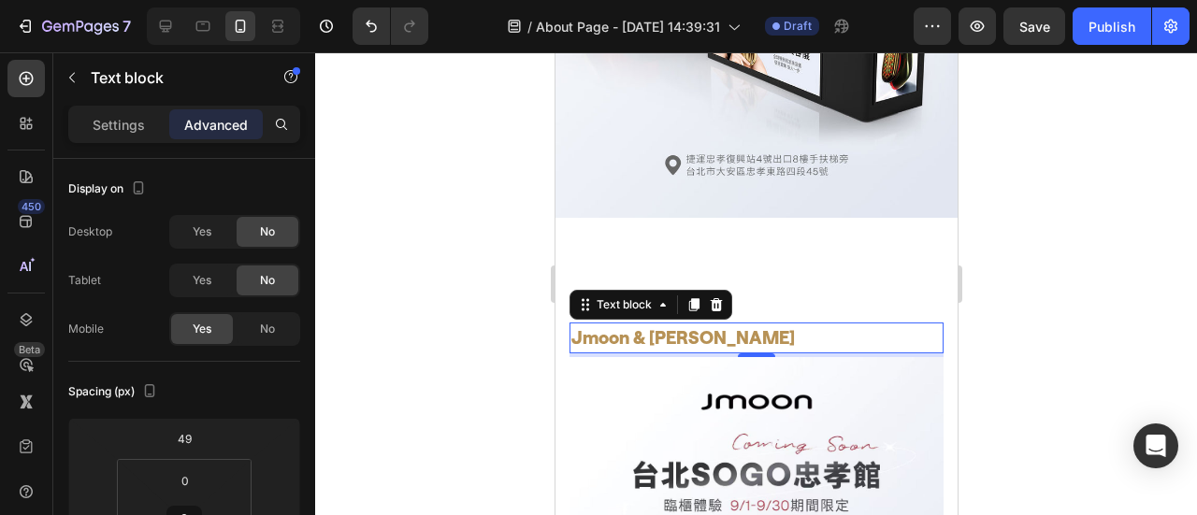
click at [1123, 347] on div at bounding box center [756, 283] width 882 height 463
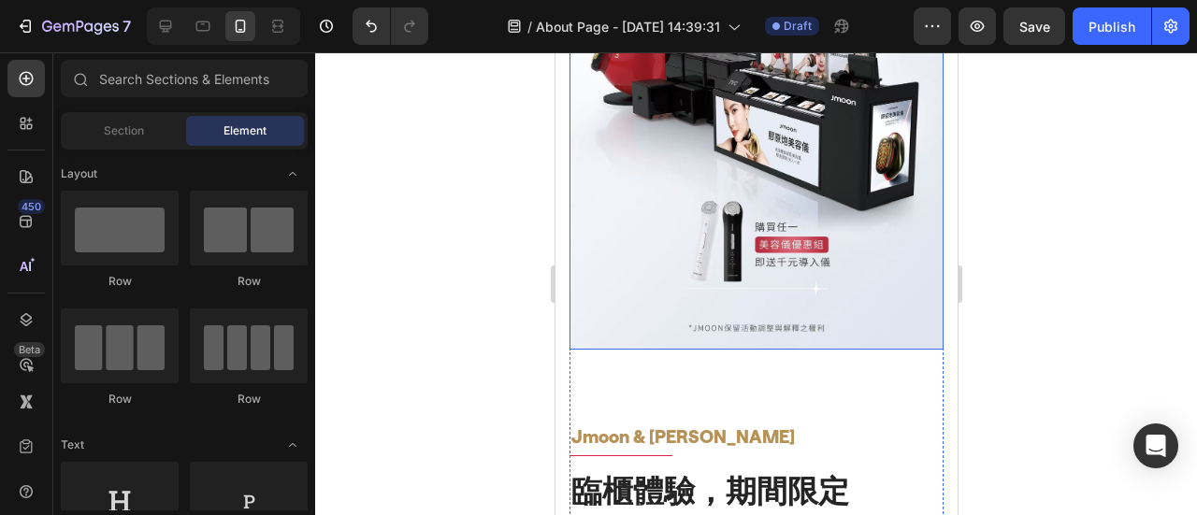
scroll to position [1089, 0]
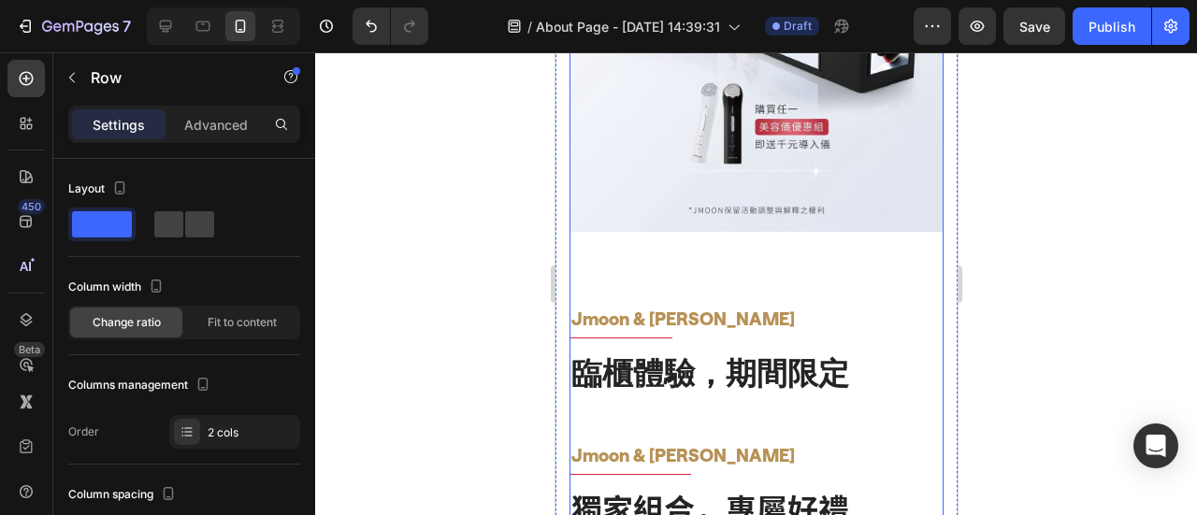
click at [642, 319] on div "Jmoon & SOGO Text block Image Jmoon & SOGO Text block Title Line 臨櫃體驗，期間限定 Head…" at bounding box center [756, 8] width 374 height 772
click at [638, 314] on div "Jmoon & SOGO Text block Image Jmoon & SOGO Text block Title Line 臨櫃體驗，期間限定 Head…" at bounding box center [756, 8] width 374 height 772
click at [664, 343] on div "Jmoon & SOGO Text block Image Jmoon & SOGO Text block Title Line 臨櫃體驗，期間限定 Head…" at bounding box center [756, 8] width 374 height 772
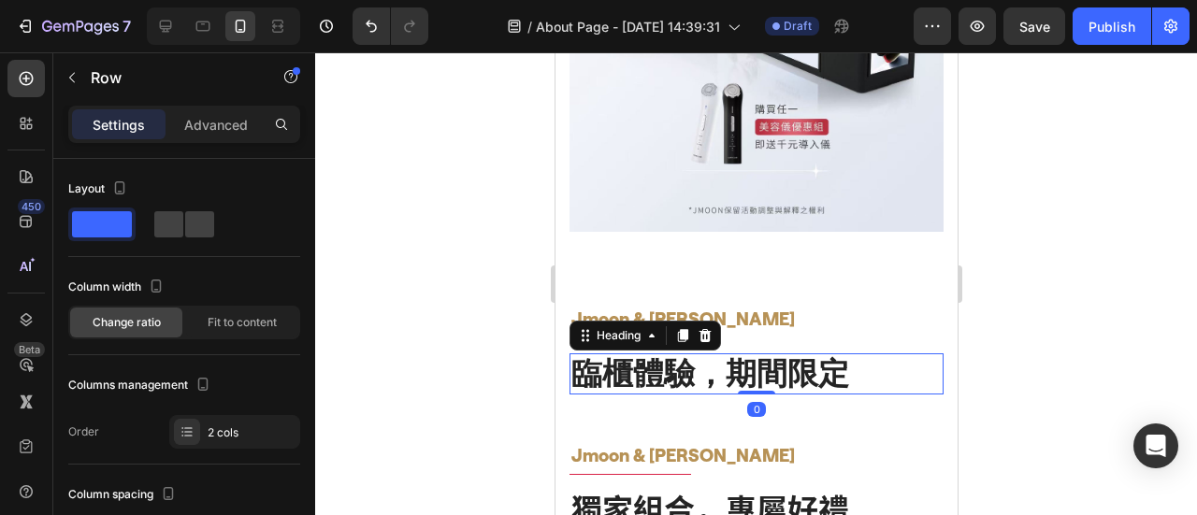
click at [666, 354] on h2 "臨櫃體驗，期間限定" at bounding box center [756, 374] width 374 height 41
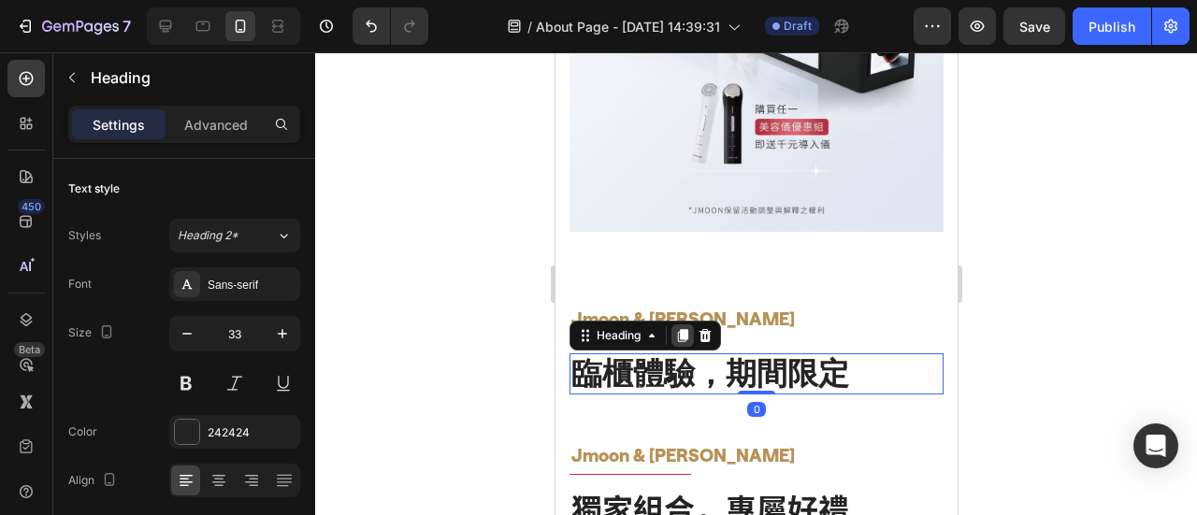
click at [685, 329] on icon at bounding box center [682, 335] width 10 height 13
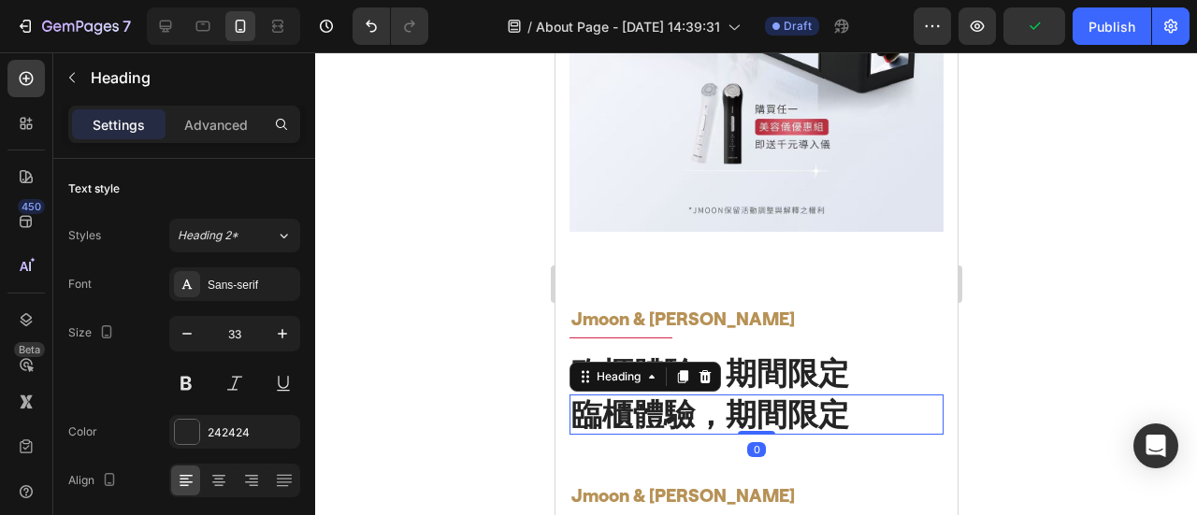
click at [684, 395] on h2 "臨櫃體驗，期間限定" at bounding box center [756, 415] width 374 height 41
click at [238, 107] on div "Settings Advanced" at bounding box center [184, 124] width 232 height 37
click at [231, 126] on p "Advanced" at bounding box center [216, 125] width 64 height 20
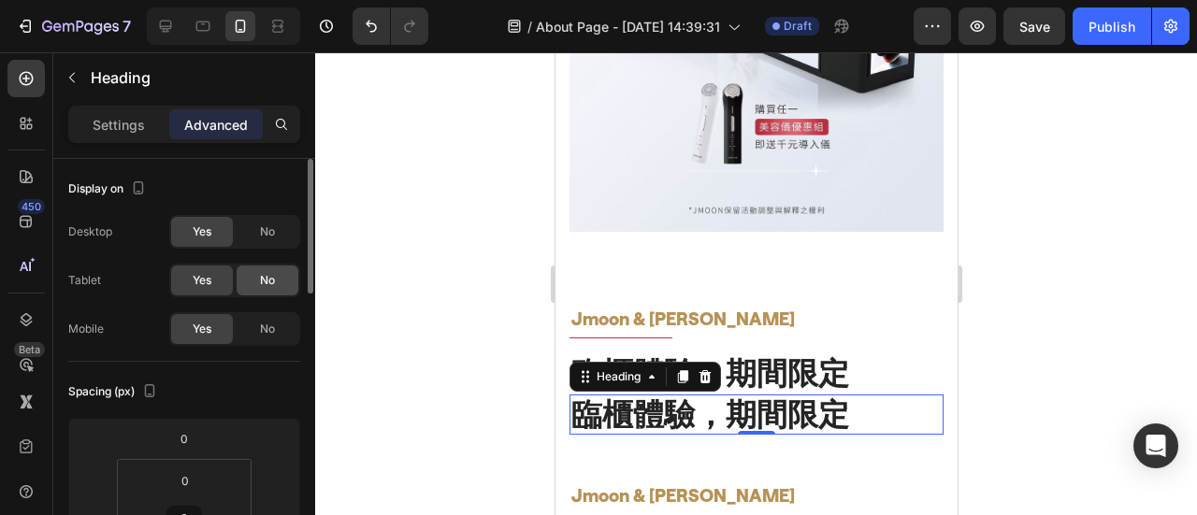
click at [273, 266] on div "No" at bounding box center [268, 281] width 62 height 30
click at [273, 237] on span "No" at bounding box center [267, 232] width 15 height 17
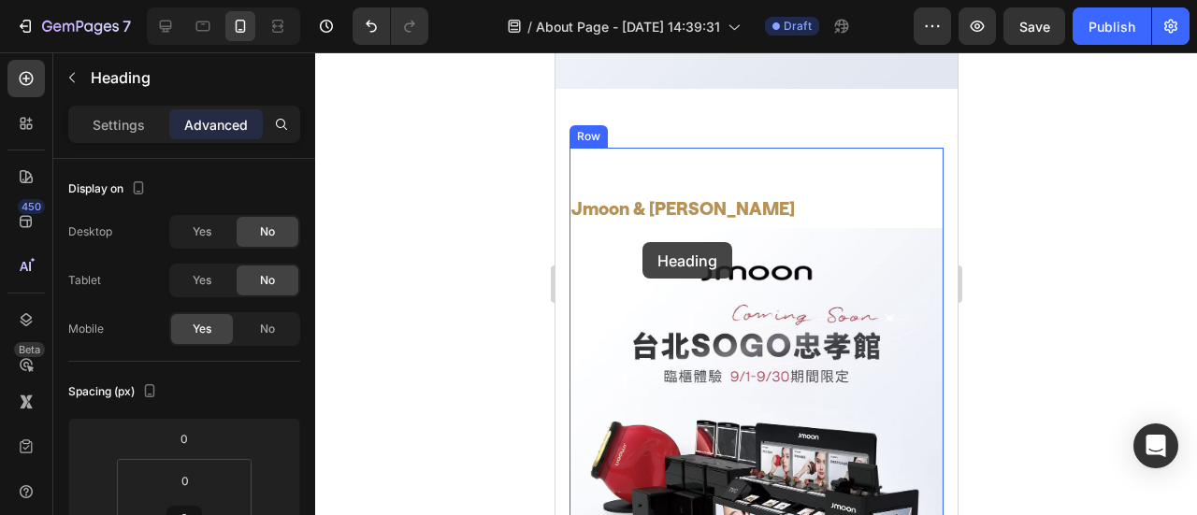
scroll to position [434, 0]
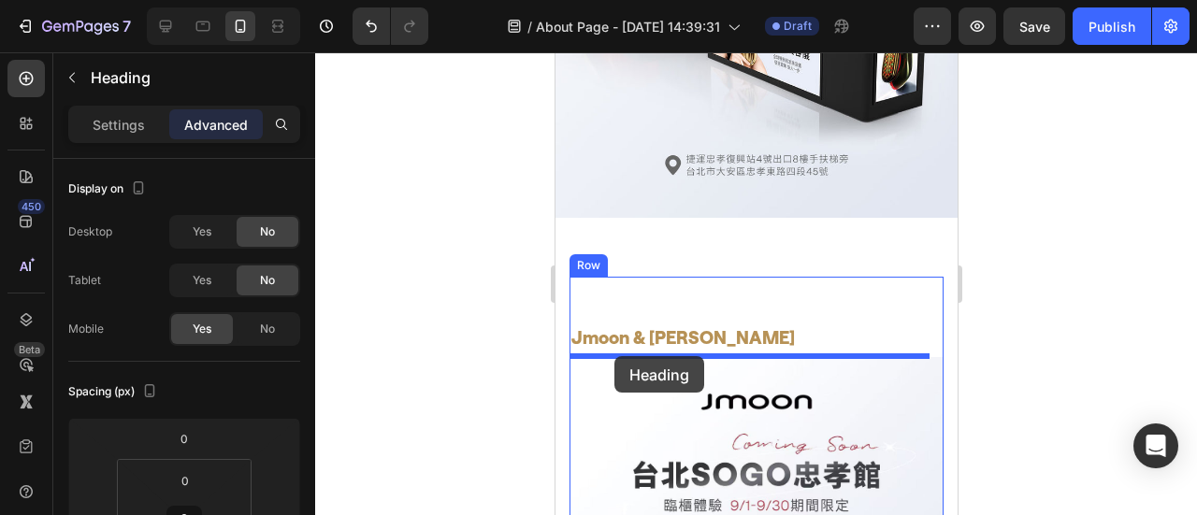
drag, startPoint x: 586, startPoint y: 359, endPoint x: 613, endPoint y: 356, distance: 27.3
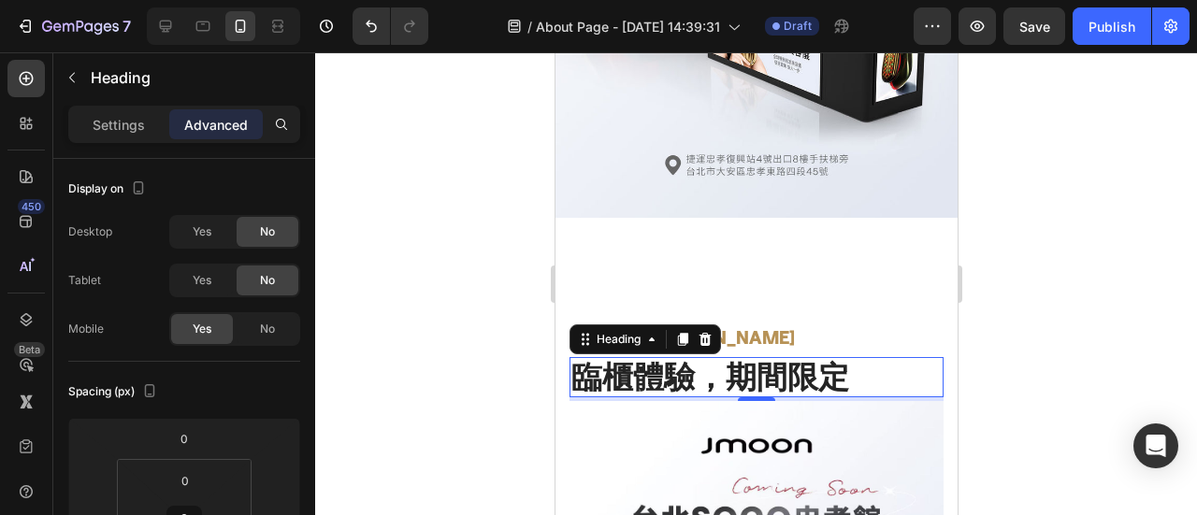
click at [1096, 348] on div at bounding box center [756, 283] width 882 height 463
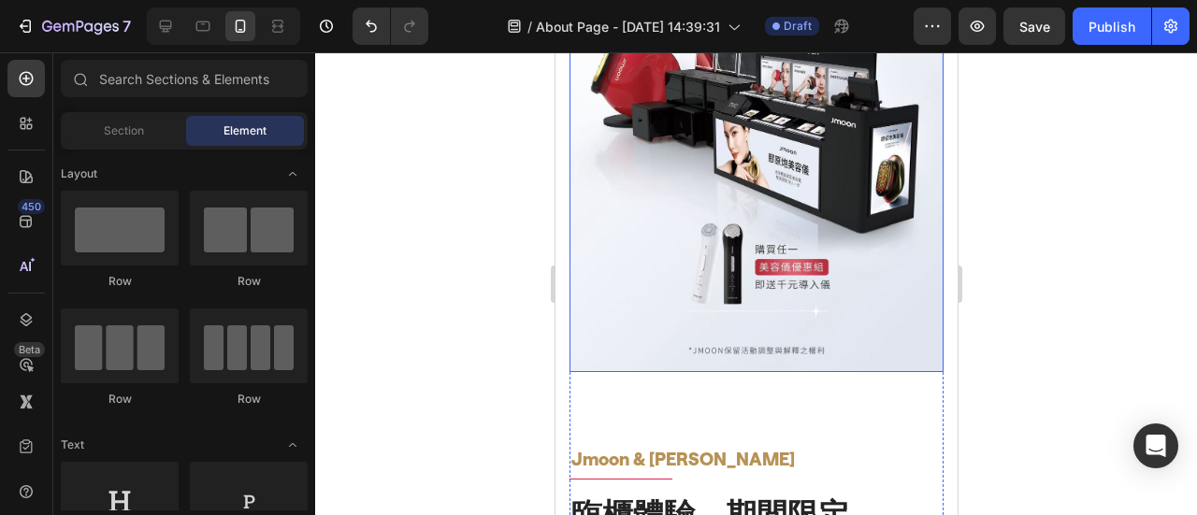
scroll to position [995, 0]
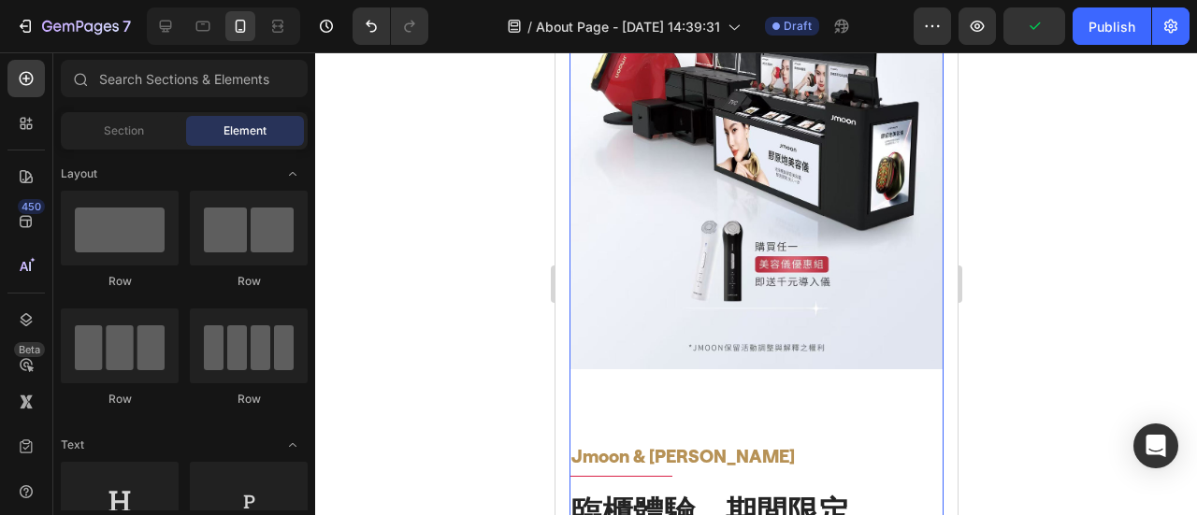
click at [597, 456] on div "Jmoon & SOGO Text block 臨櫃體驗，期間限定 Heading Image Jmoon & SOGO Text block Title L…" at bounding box center [756, 124] width 374 height 816
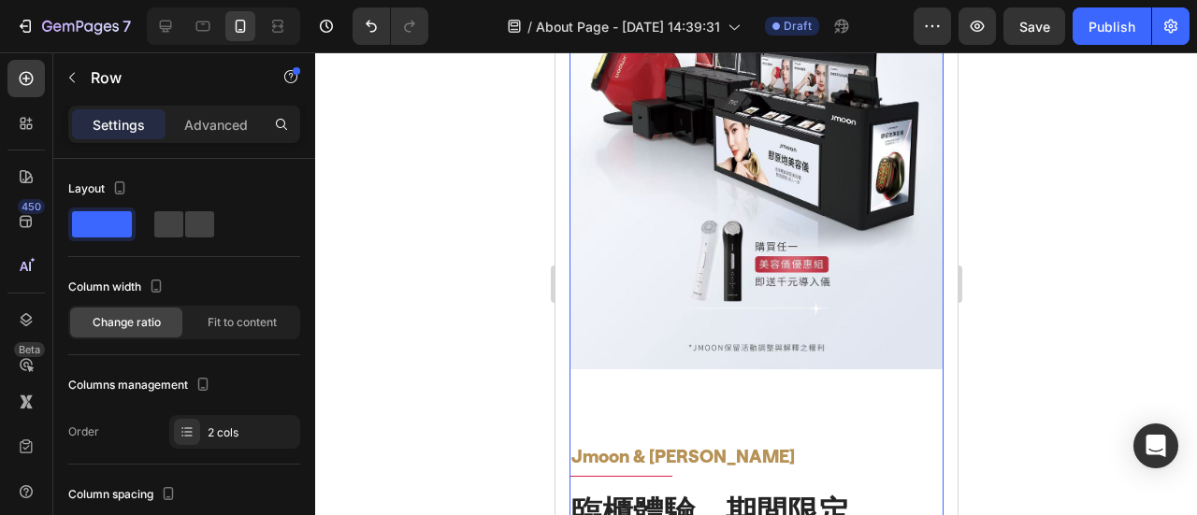
click at [589, 451] on div "Jmoon & SOGO Text block 臨櫃體驗，期間限定 Heading Image Jmoon & SOGO Text block Title L…" at bounding box center [756, 124] width 374 height 816
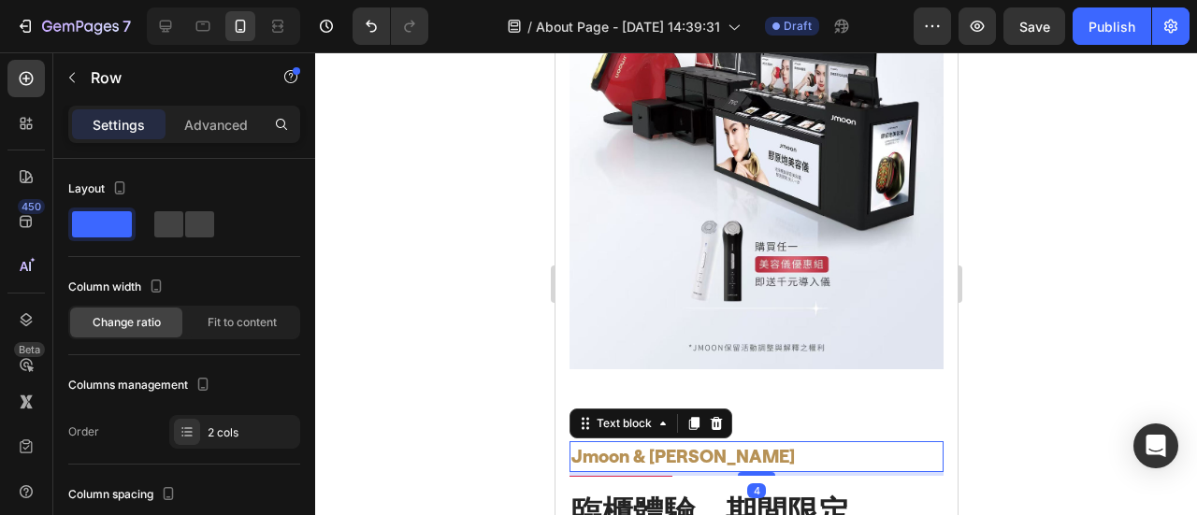
click at [585, 443] on p "Jmoon & [PERSON_NAME]" at bounding box center [755, 456] width 370 height 27
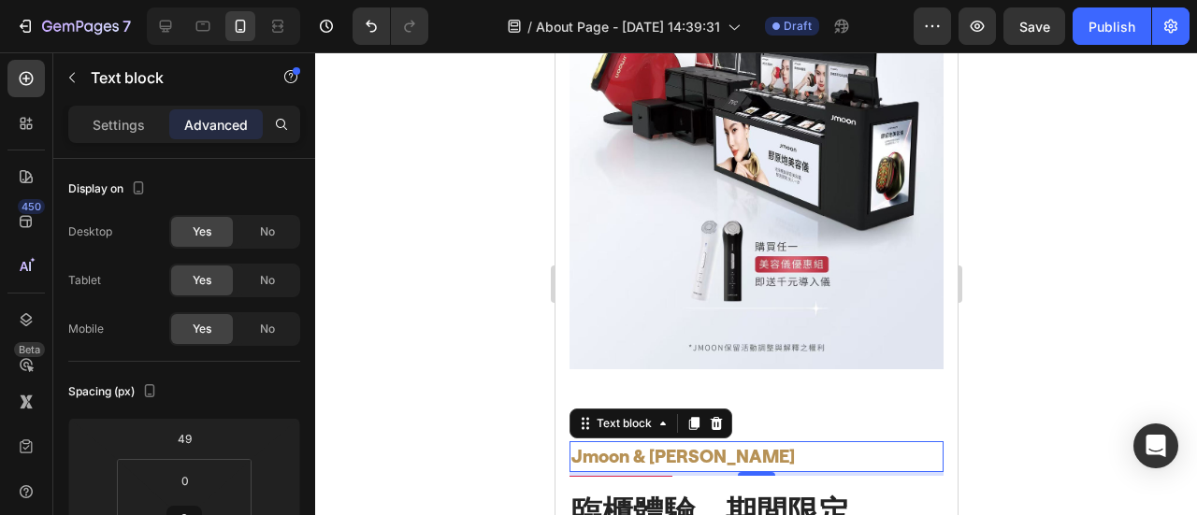
click at [1063, 350] on div at bounding box center [756, 283] width 882 height 463
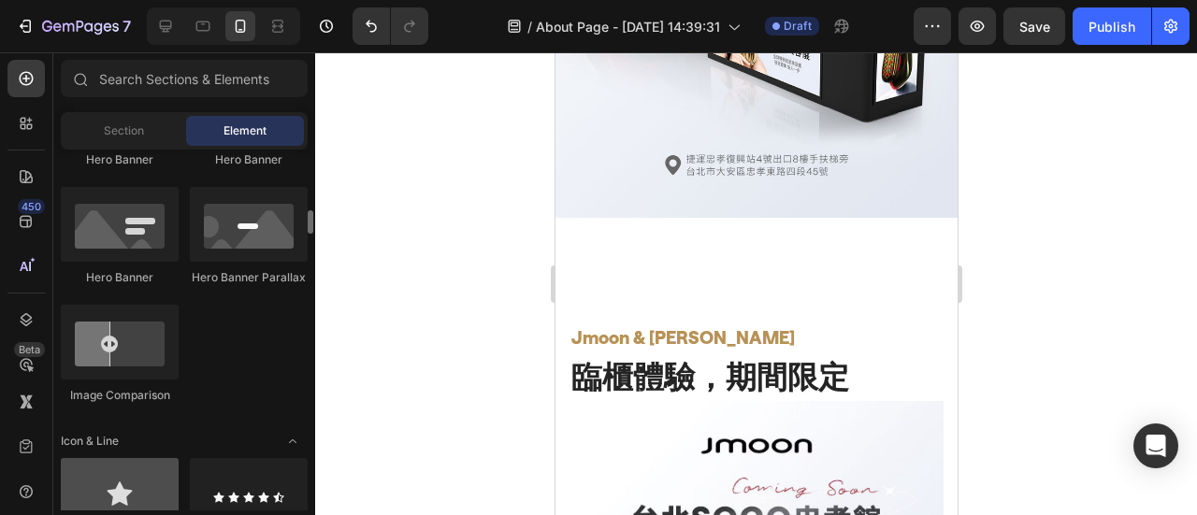
scroll to position [1122, 0]
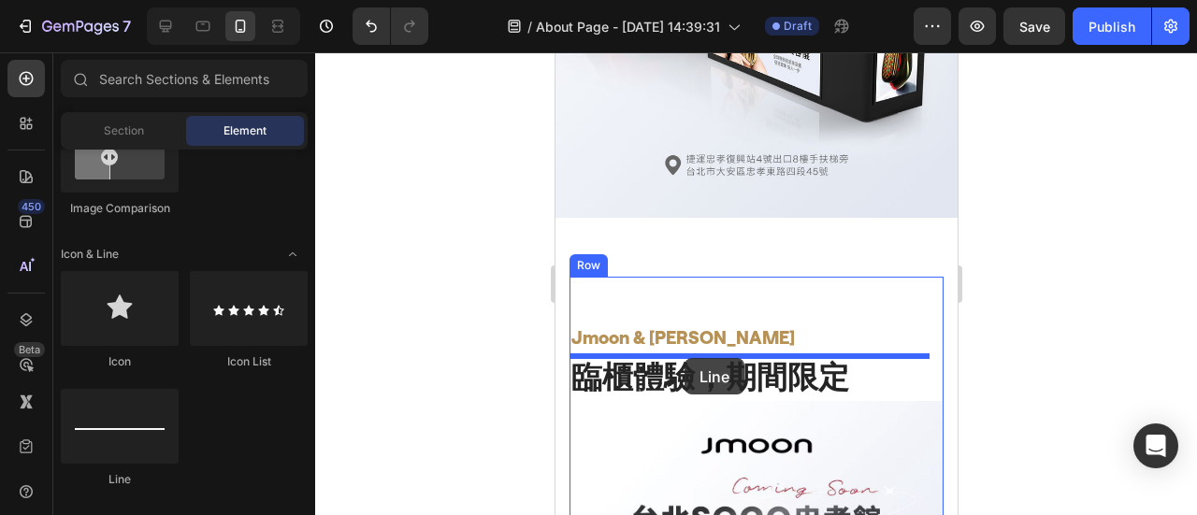
drag, startPoint x: 677, startPoint y: 498, endPoint x: 684, endPoint y: 358, distance: 140.4
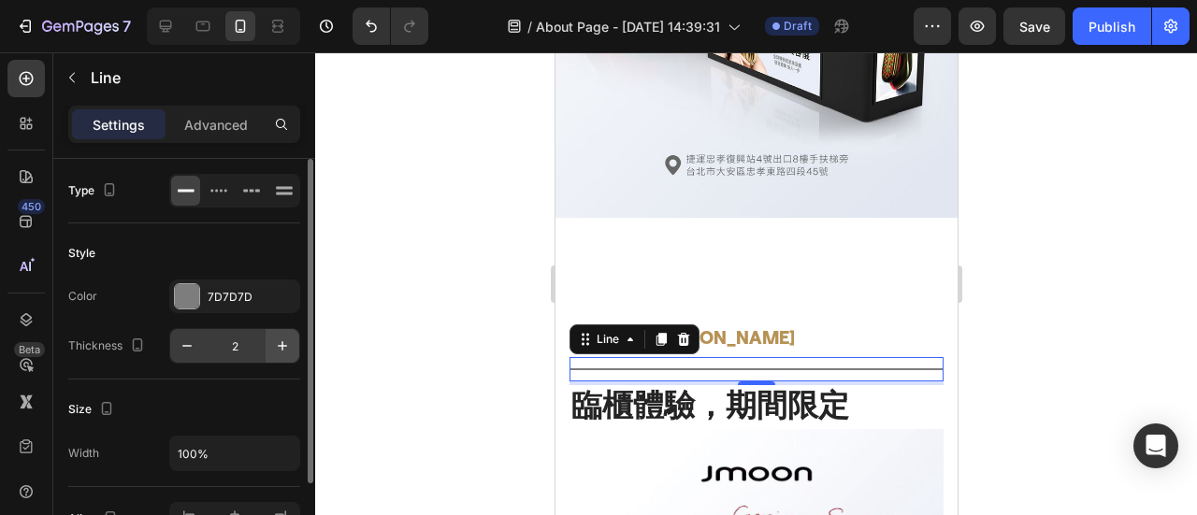
scroll to position [108, 0]
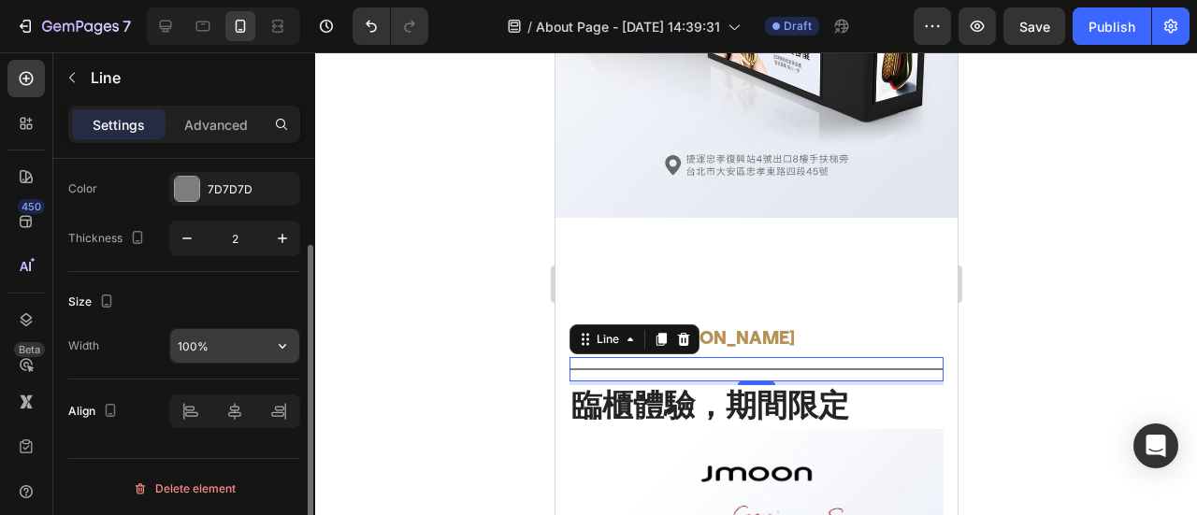
click at [226, 350] on input "100%" at bounding box center [234, 346] width 129 height 34
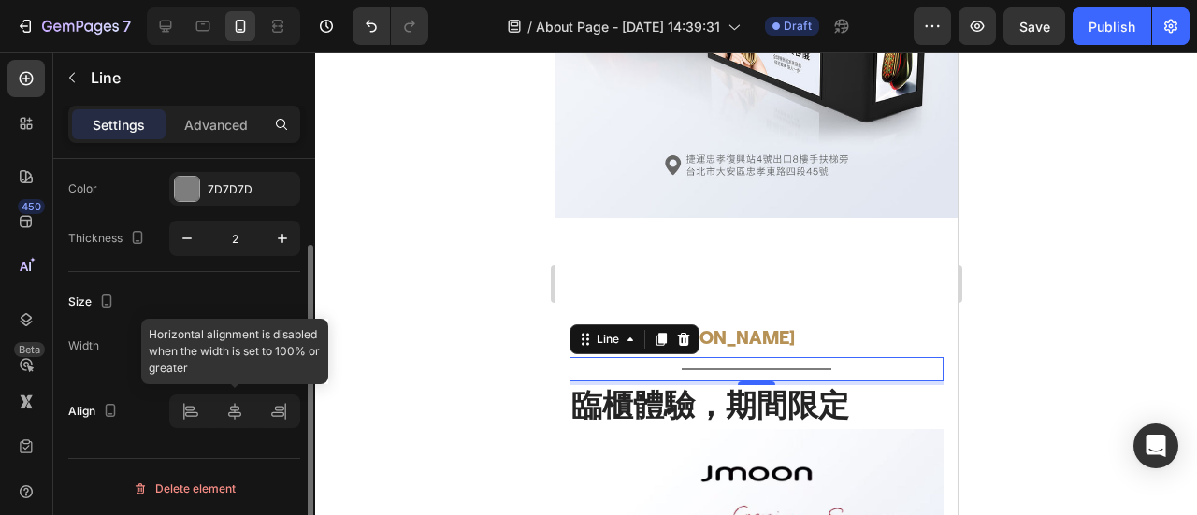
type input "40%"
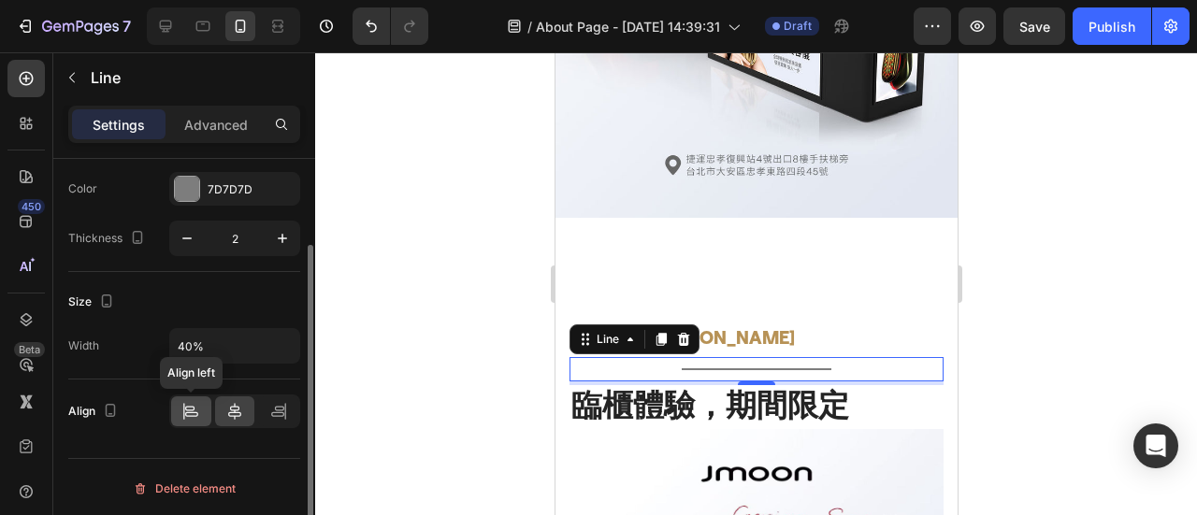
click at [193, 412] on icon at bounding box center [191, 414] width 13 height 5
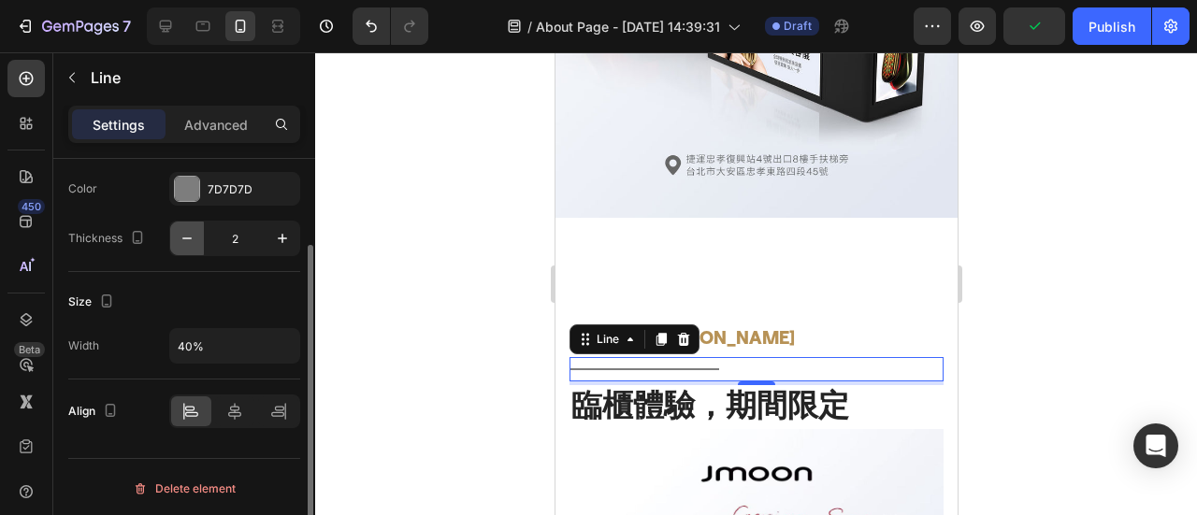
click at [193, 234] on icon "button" at bounding box center [187, 238] width 19 height 19
type input "1"
click at [189, 178] on div at bounding box center [187, 189] width 24 height 24
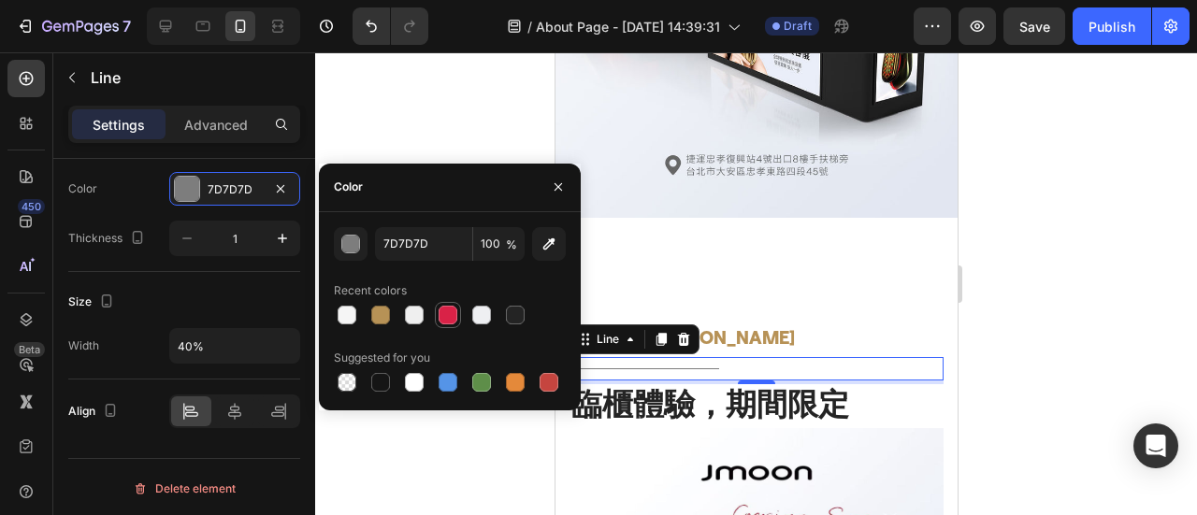
click at [454, 309] on div at bounding box center [448, 315] width 19 height 19
type input "D92247"
click at [1064, 250] on div at bounding box center [756, 283] width 882 height 463
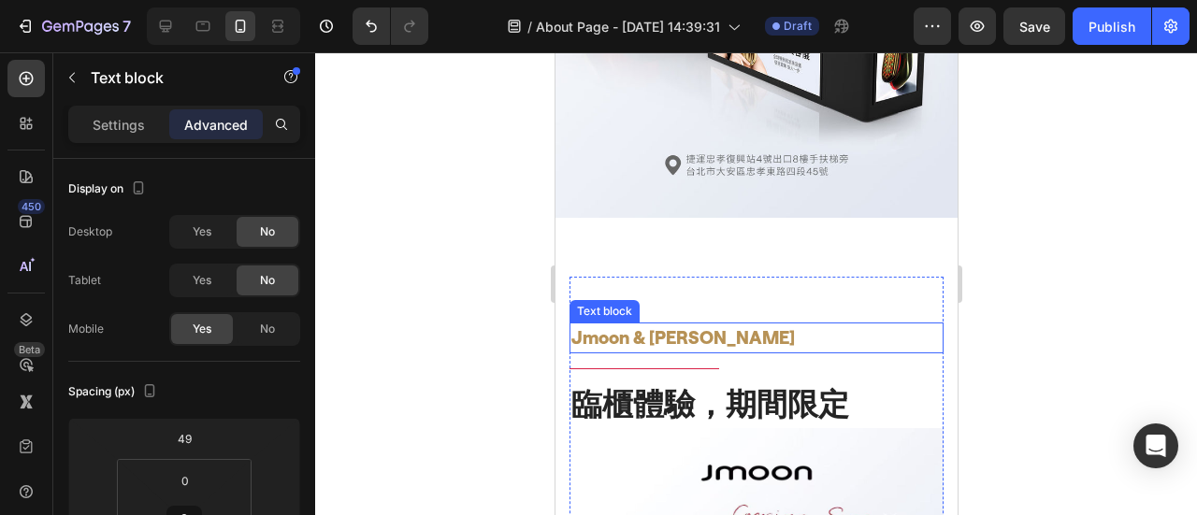
click at [676, 338] on p "Jmoon & [PERSON_NAME]" at bounding box center [755, 338] width 370 height 27
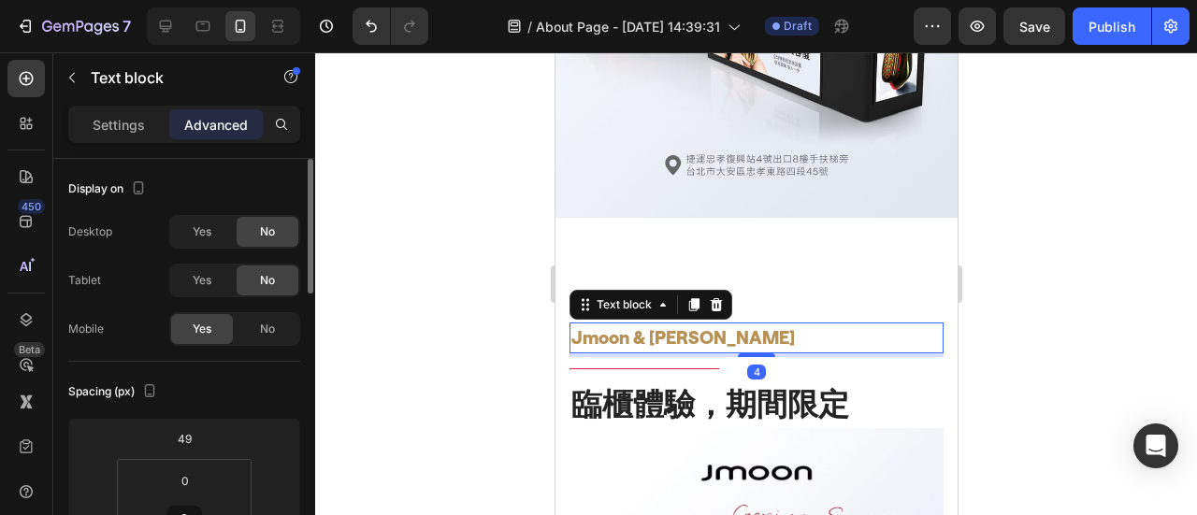
scroll to position [187, 0]
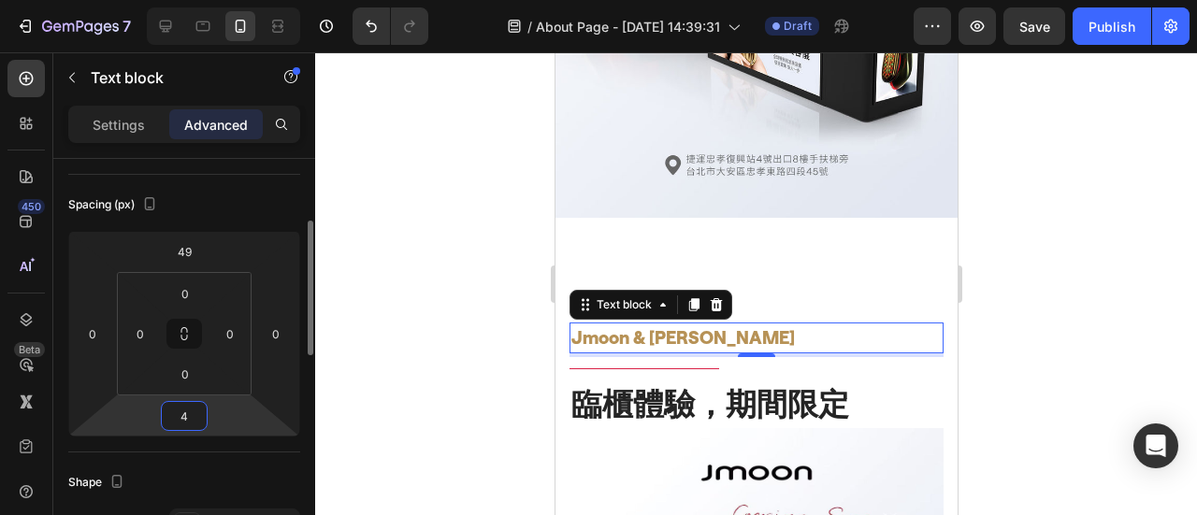
click at [185, 414] on input "4" at bounding box center [184, 416] width 37 height 28
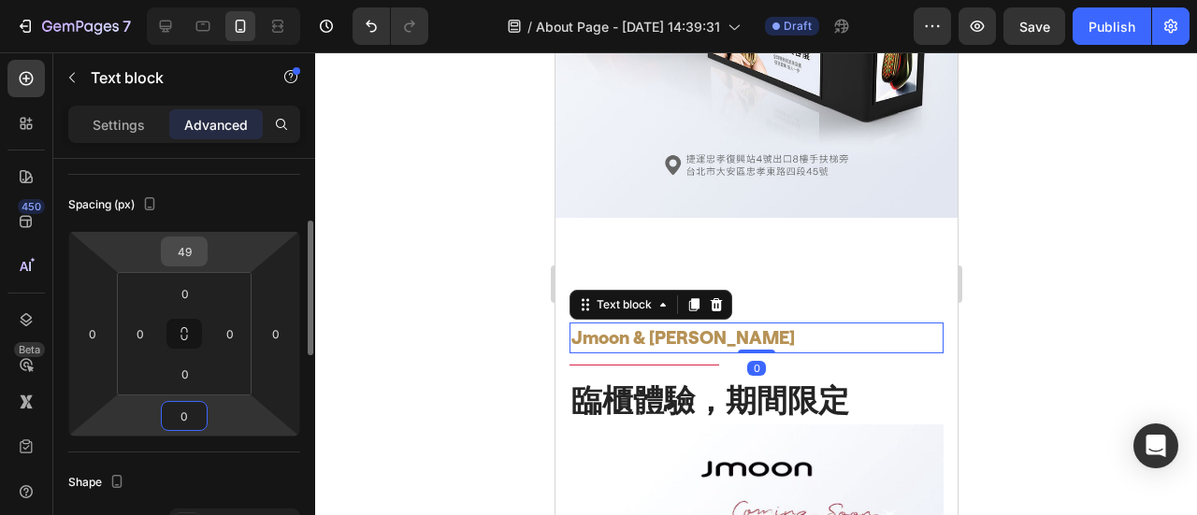
type input "0"
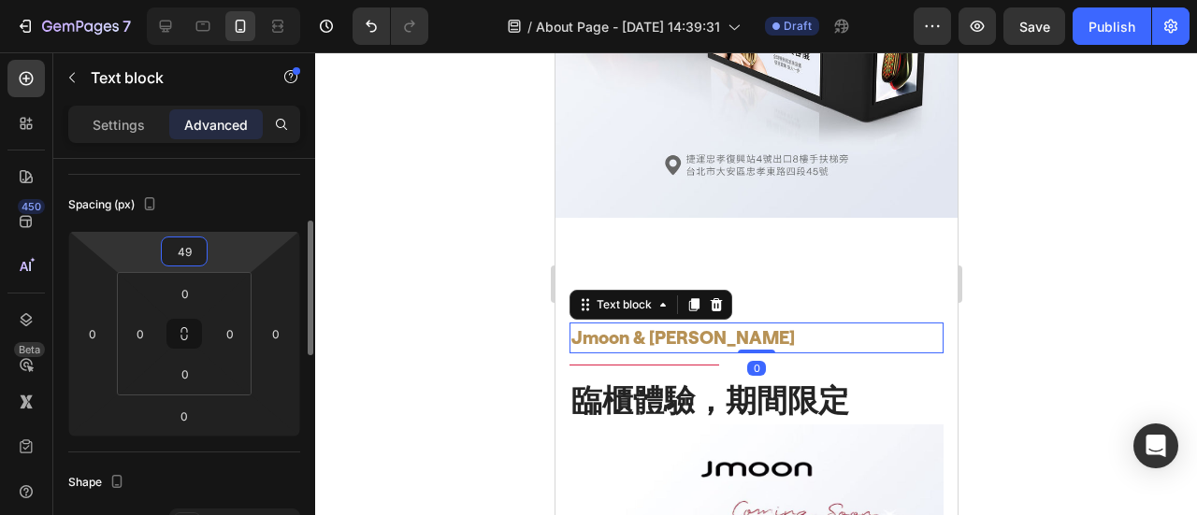
click at [196, 248] on input "49" at bounding box center [184, 252] width 37 height 28
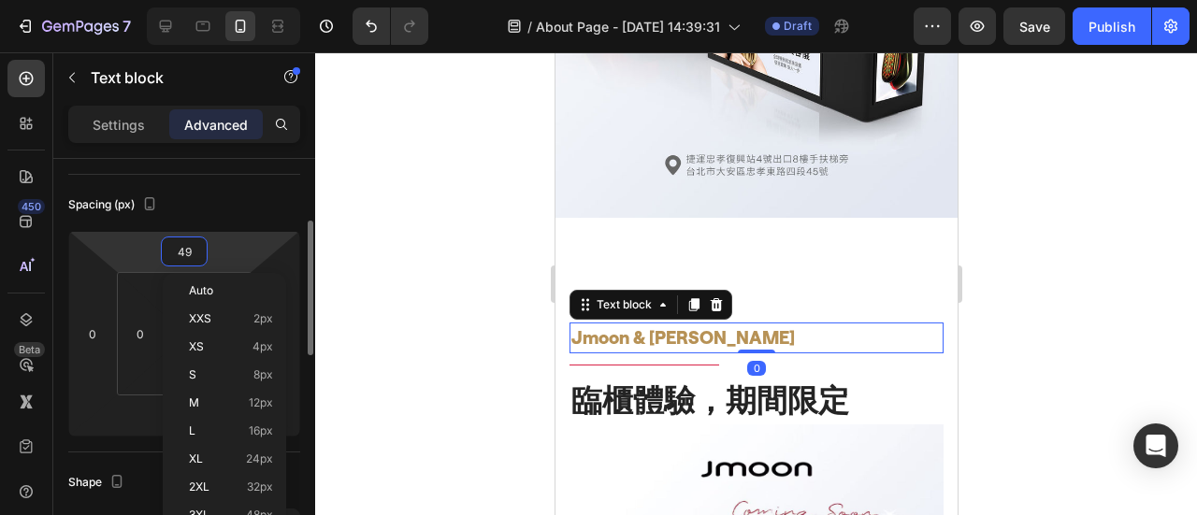
type input "0"
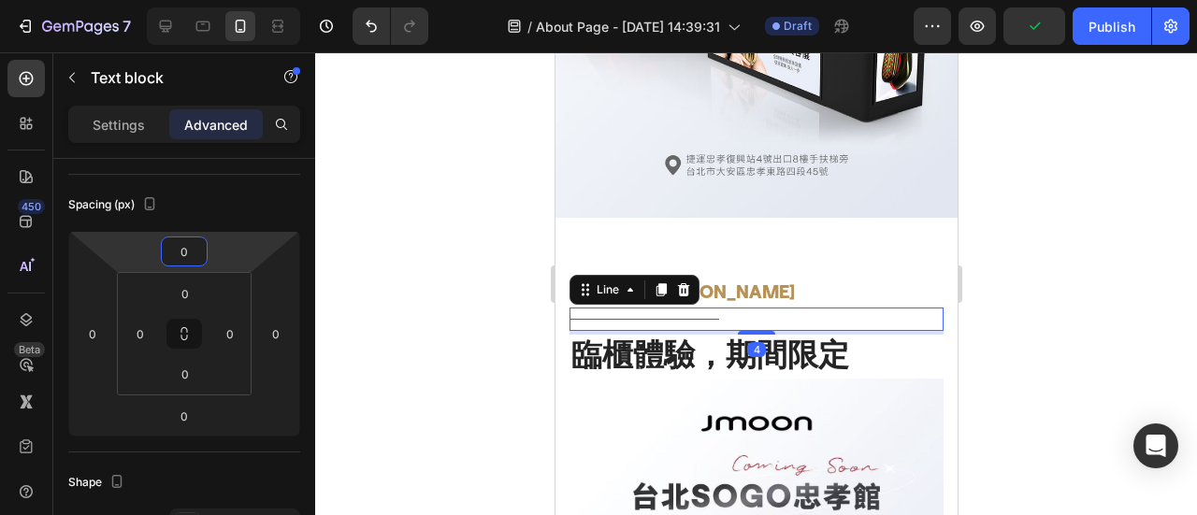
click at [689, 311] on div "Title Line 4" at bounding box center [756, 319] width 374 height 23
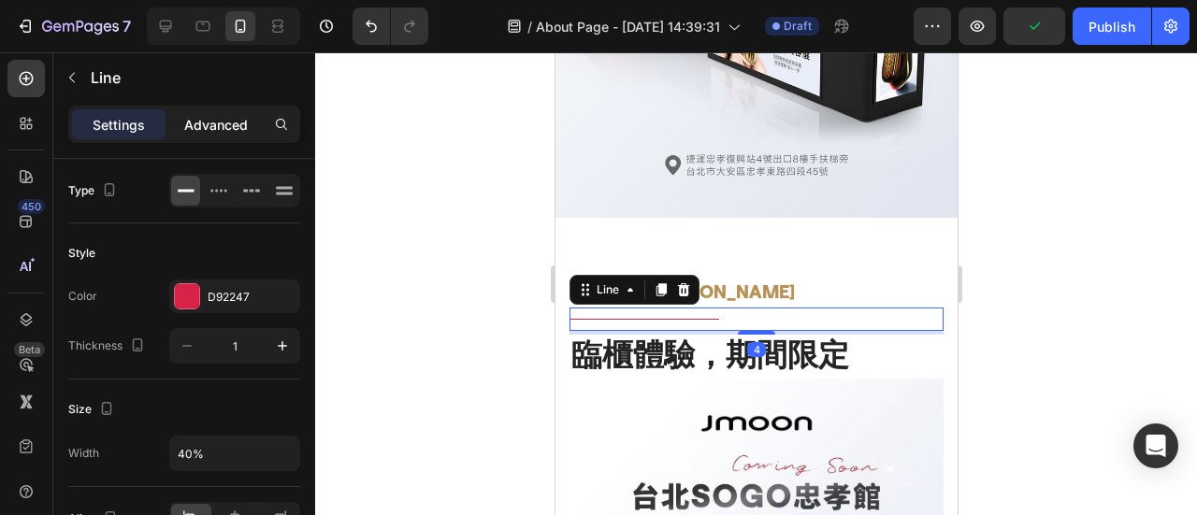
click at [209, 130] on p "Advanced" at bounding box center [216, 125] width 64 height 20
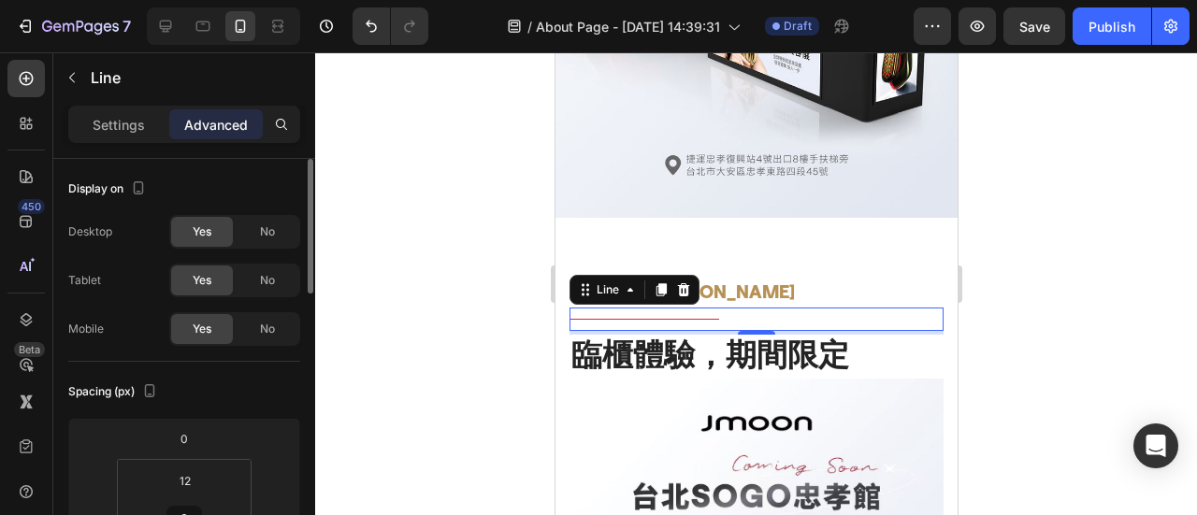
scroll to position [187, 0]
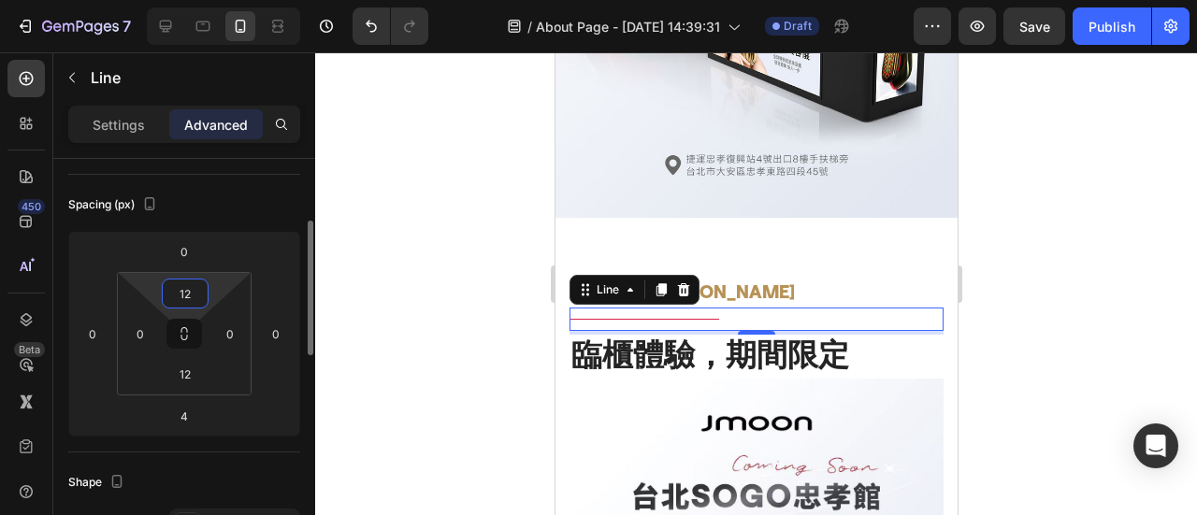
click at [193, 285] on input "12" at bounding box center [184, 294] width 37 height 28
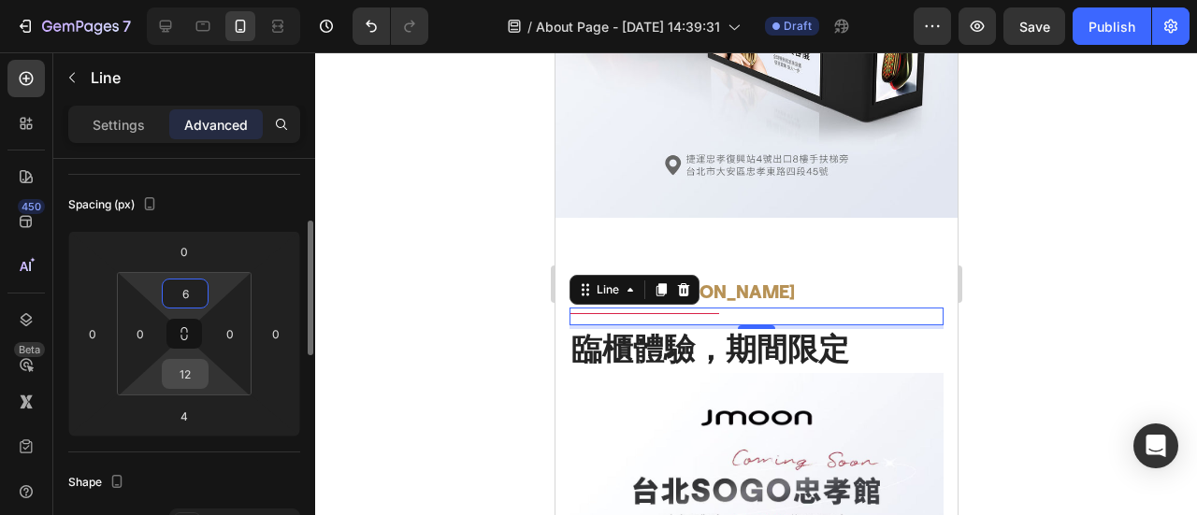
type input "6"
click at [195, 368] on input "12" at bounding box center [184, 374] width 37 height 28
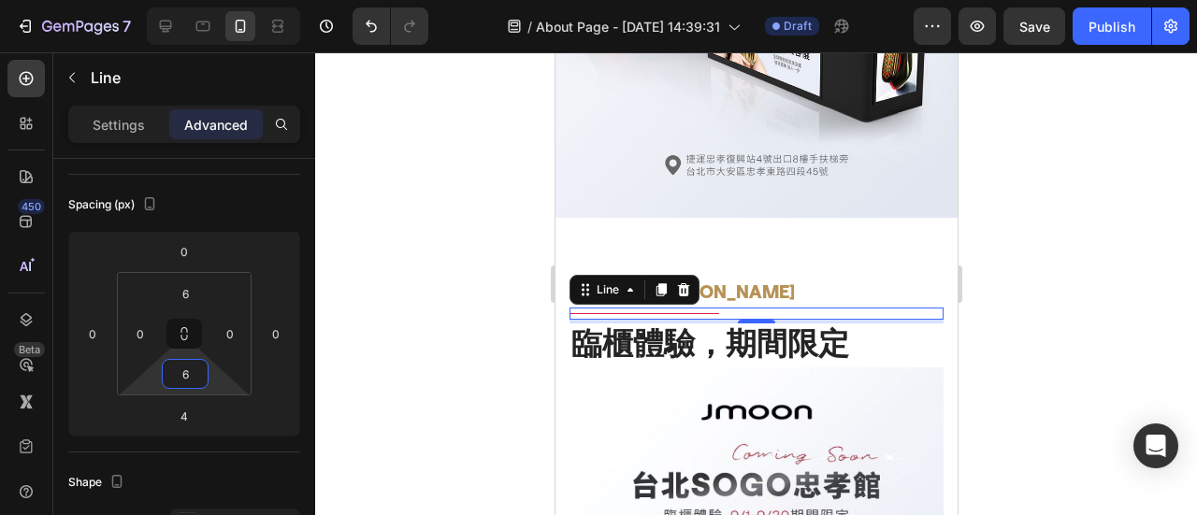
type input "6"
click at [1117, 303] on div at bounding box center [756, 283] width 882 height 463
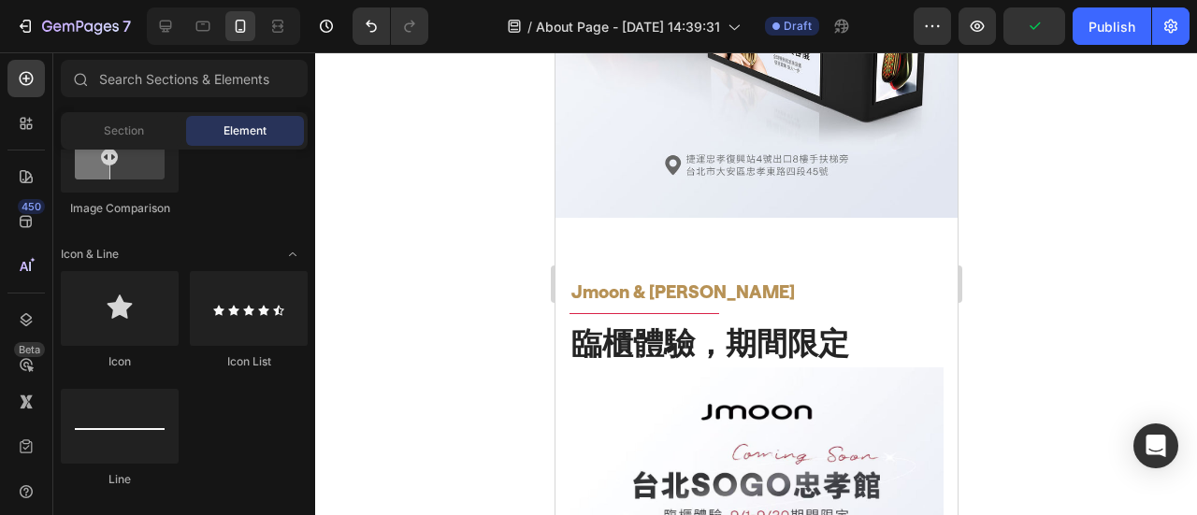
click at [1045, 162] on div at bounding box center [756, 283] width 882 height 463
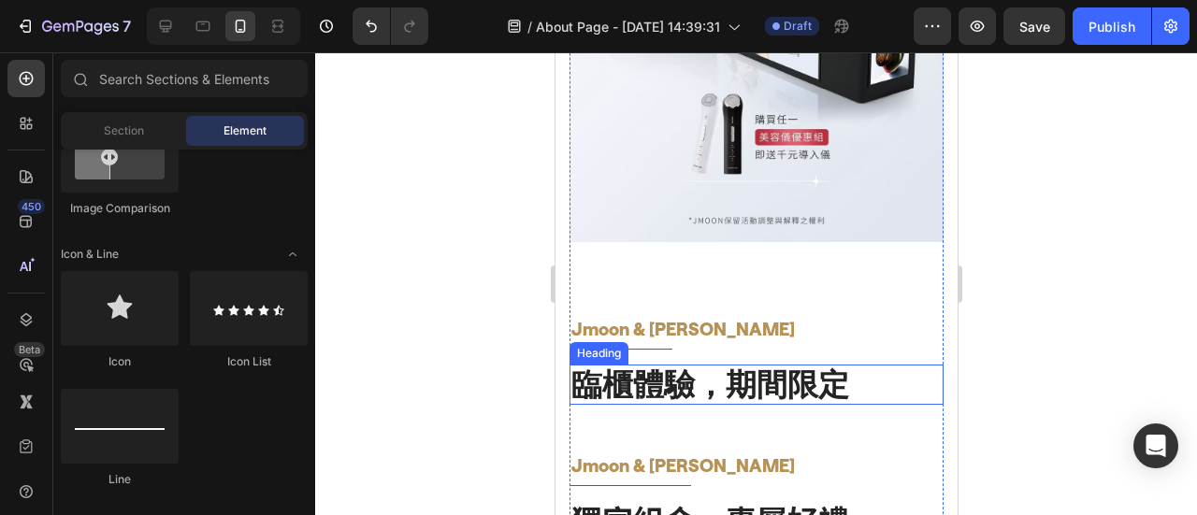
scroll to position [1182, 0]
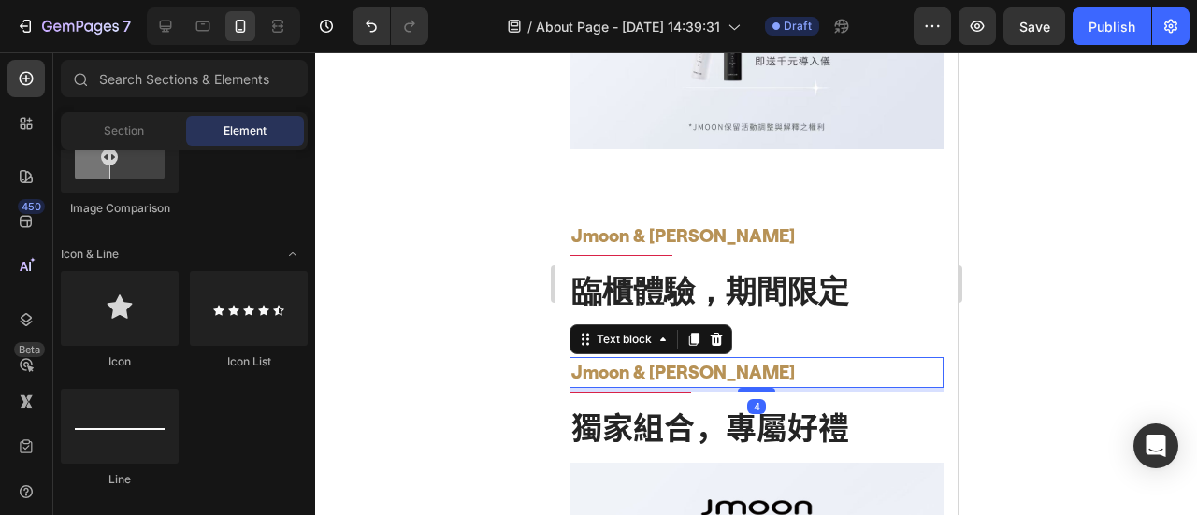
click at [647, 359] on p "Jmoon & [PERSON_NAME]" at bounding box center [755, 372] width 370 height 27
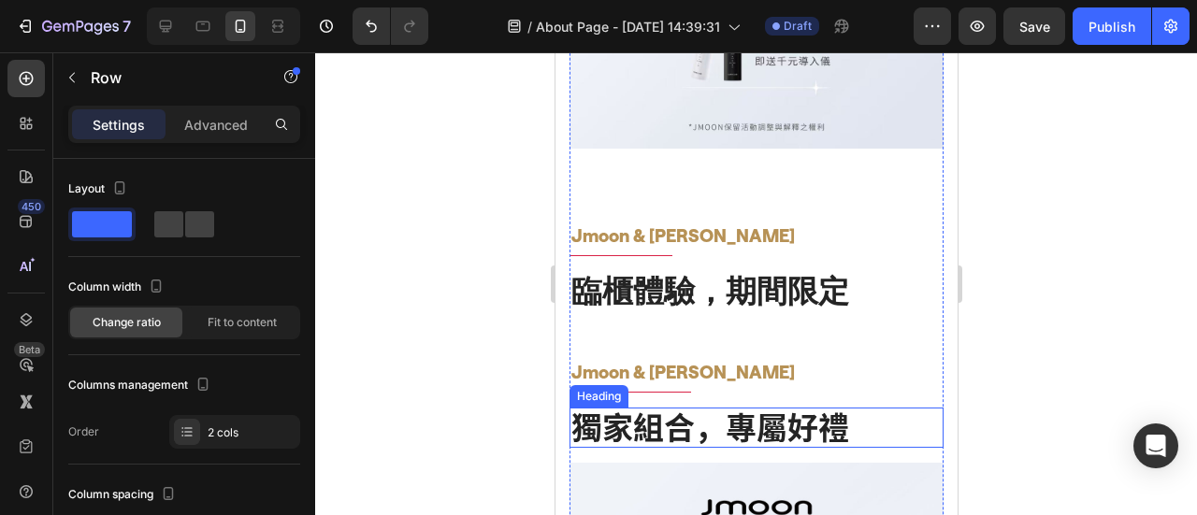
click at [718, 408] on h2 "獨家組合，專屬好禮" at bounding box center [756, 428] width 374 height 41
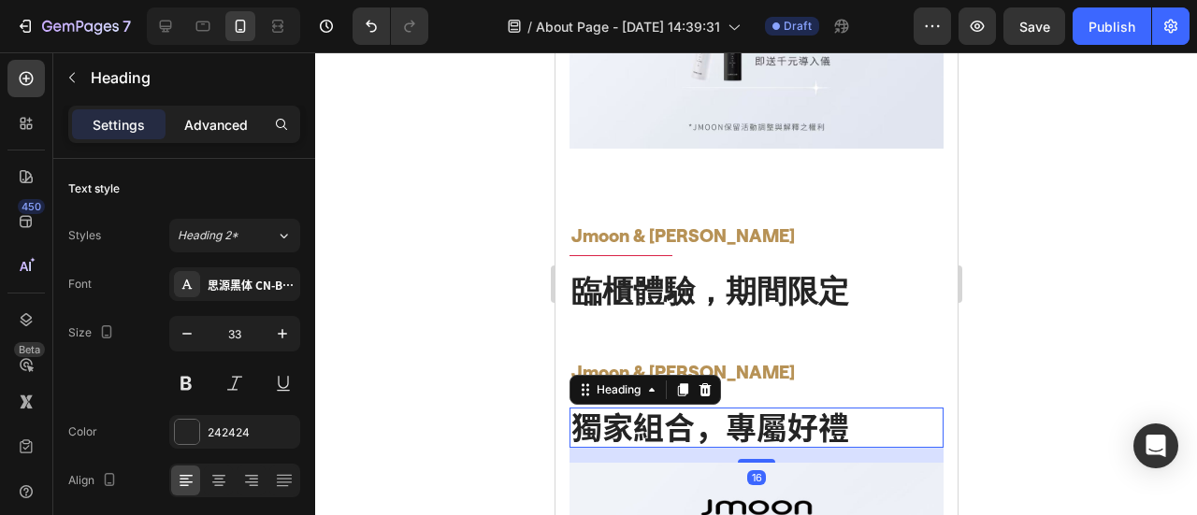
click at [231, 117] on p "Advanced" at bounding box center [216, 125] width 64 height 20
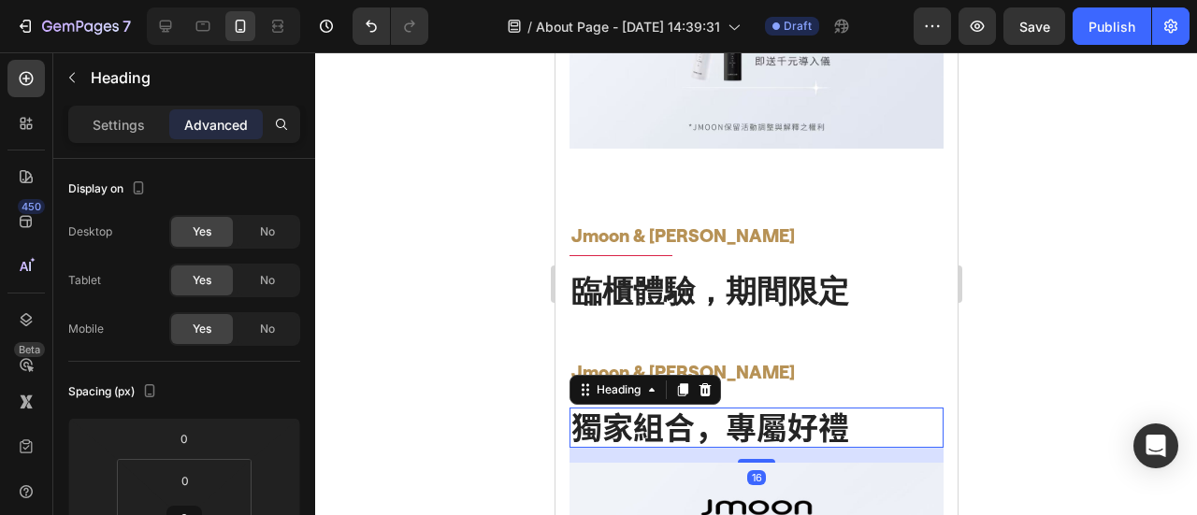
click at [1086, 341] on div at bounding box center [756, 283] width 882 height 463
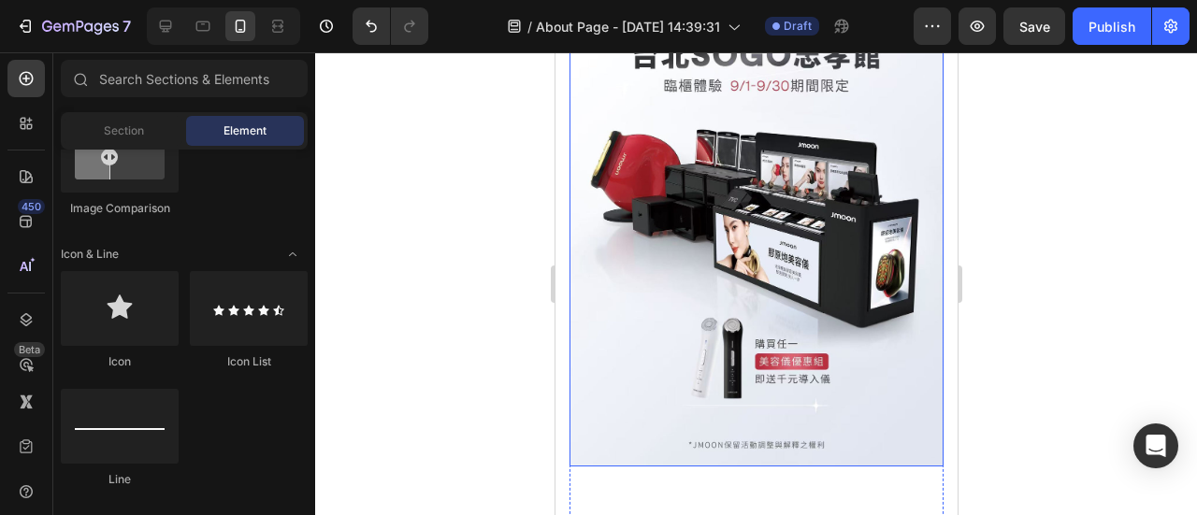
scroll to position [621, 0]
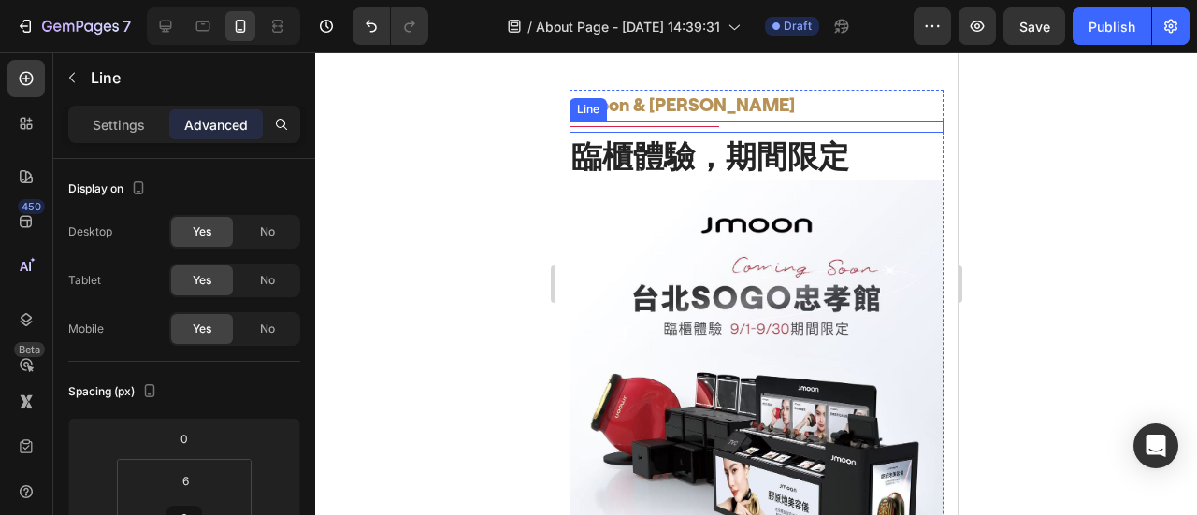
click at [699, 125] on div "Title Line" at bounding box center [756, 127] width 374 height 12
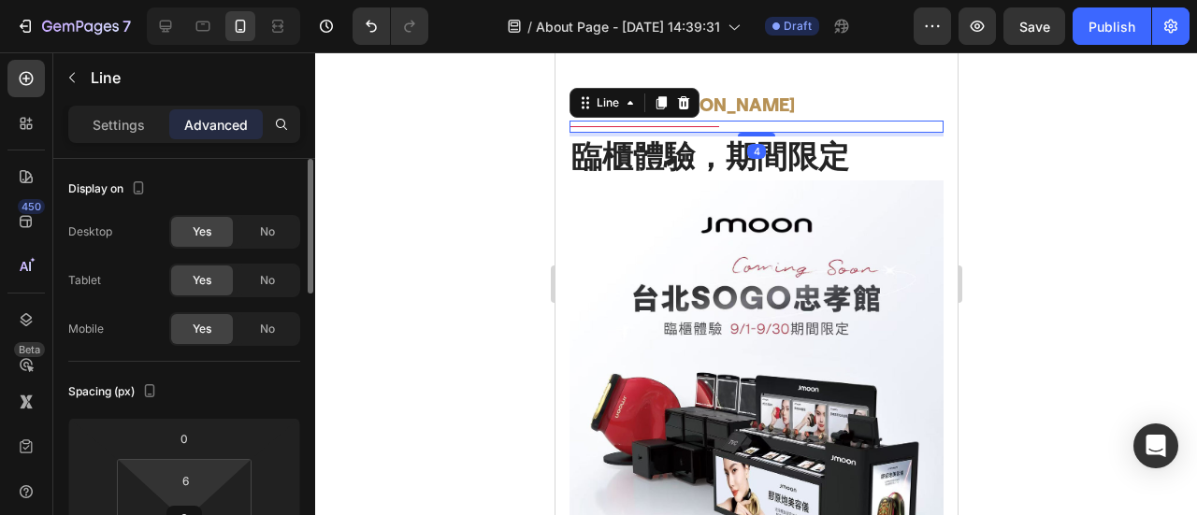
scroll to position [187, 0]
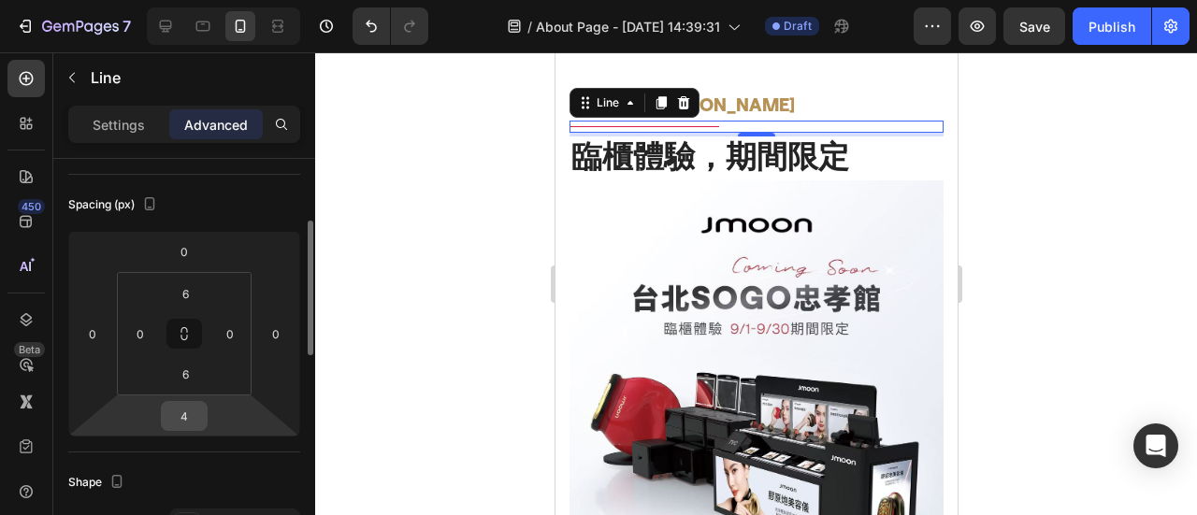
click at [197, 409] on input "4" at bounding box center [184, 416] width 37 height 28
